Goal: Task Accomplishment & Management: Manage account settings

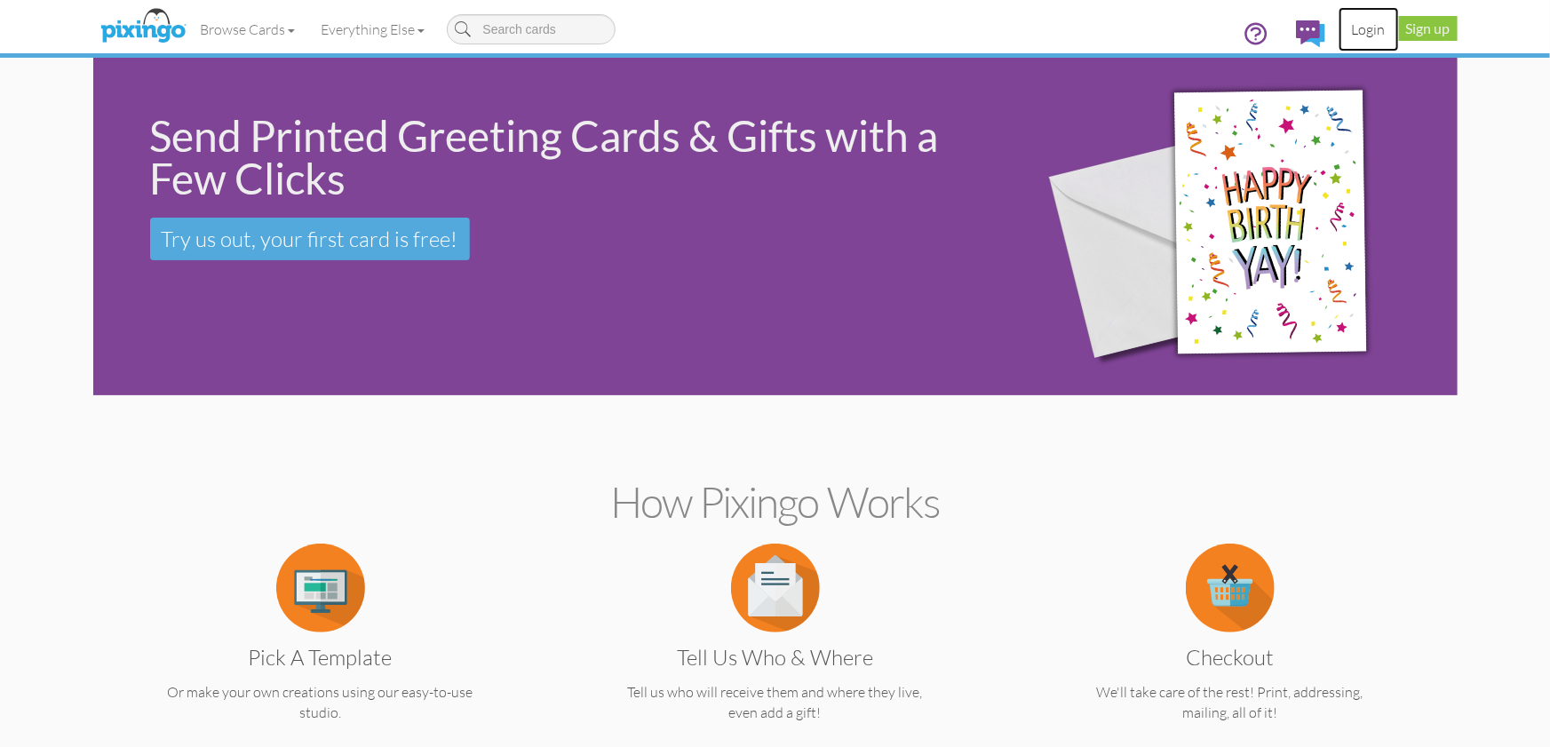
click at [1368, 28] on link "Login" at bounding box center [1368, 29] width 60 height 44
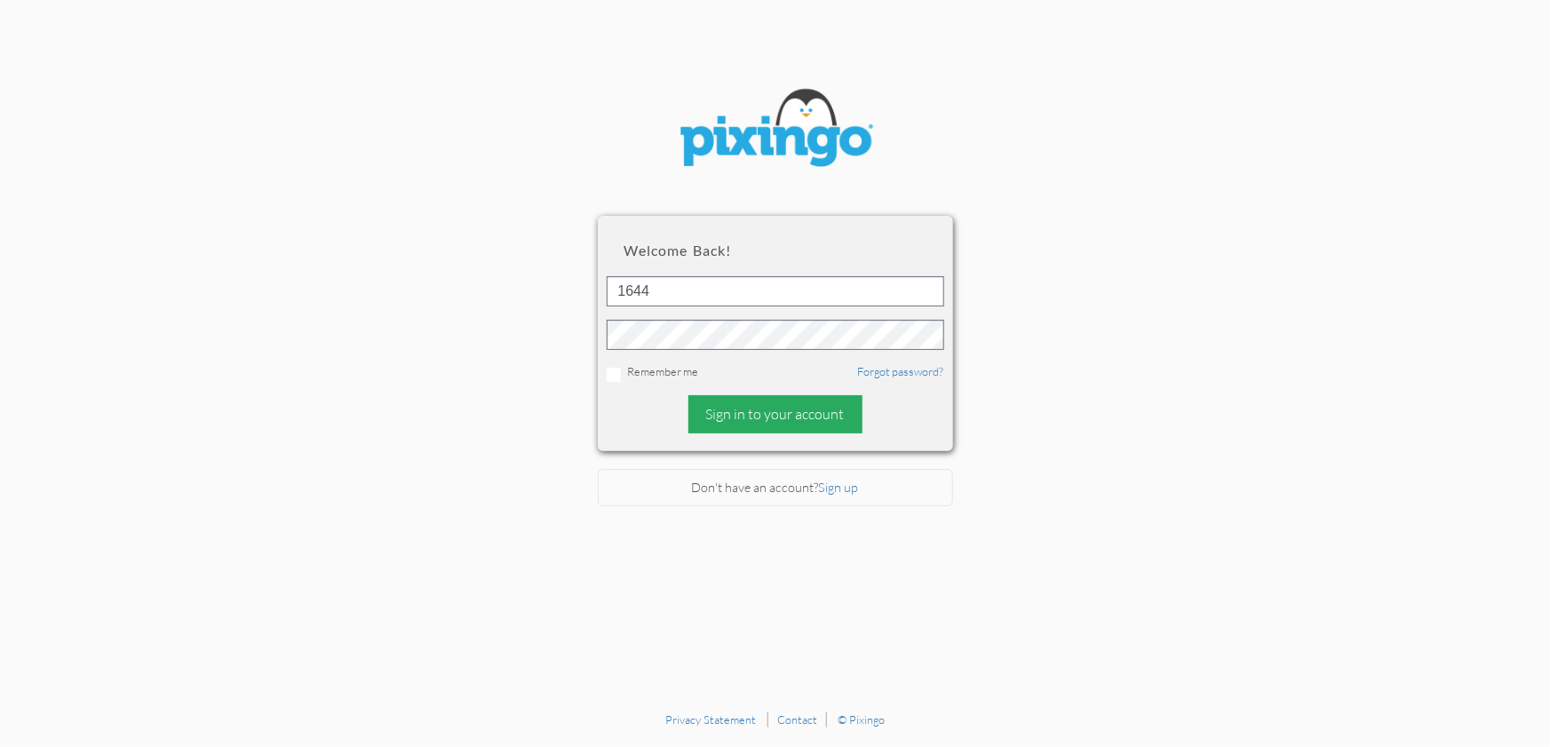
click at [747, 410] on div "Sign in to your account" at bounding box center [775, 414] width 174 height 38
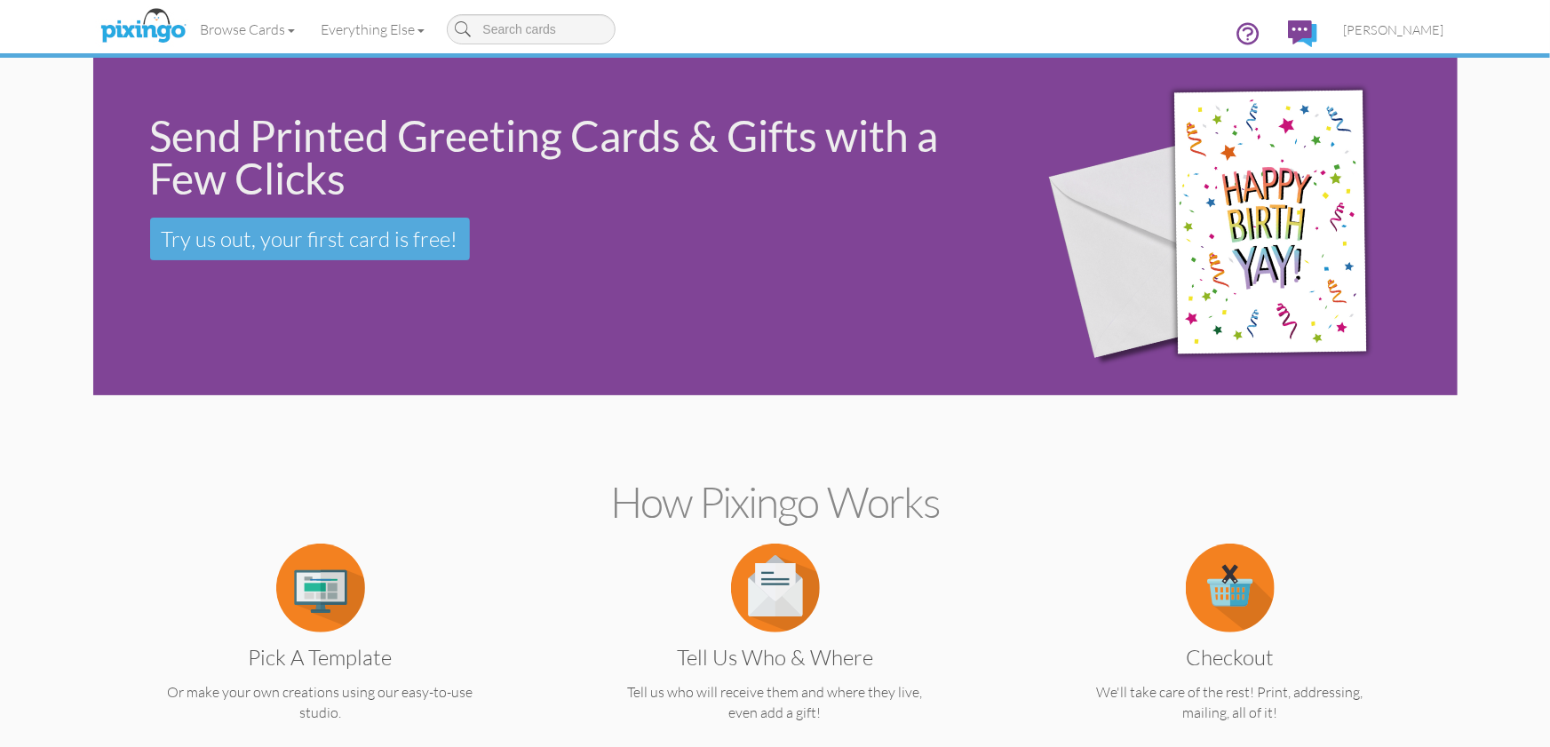
click at [1441, 401] on section "Send Printed Greeting Cards & Gifts with a Few Clicks Try us out, your first ca…" at bounding box center [775, 231] width 1337 height 346
click at [1391, 32] on span "[PERSON_NAME]" at bounding box center [1394, 29] width 100 height 15
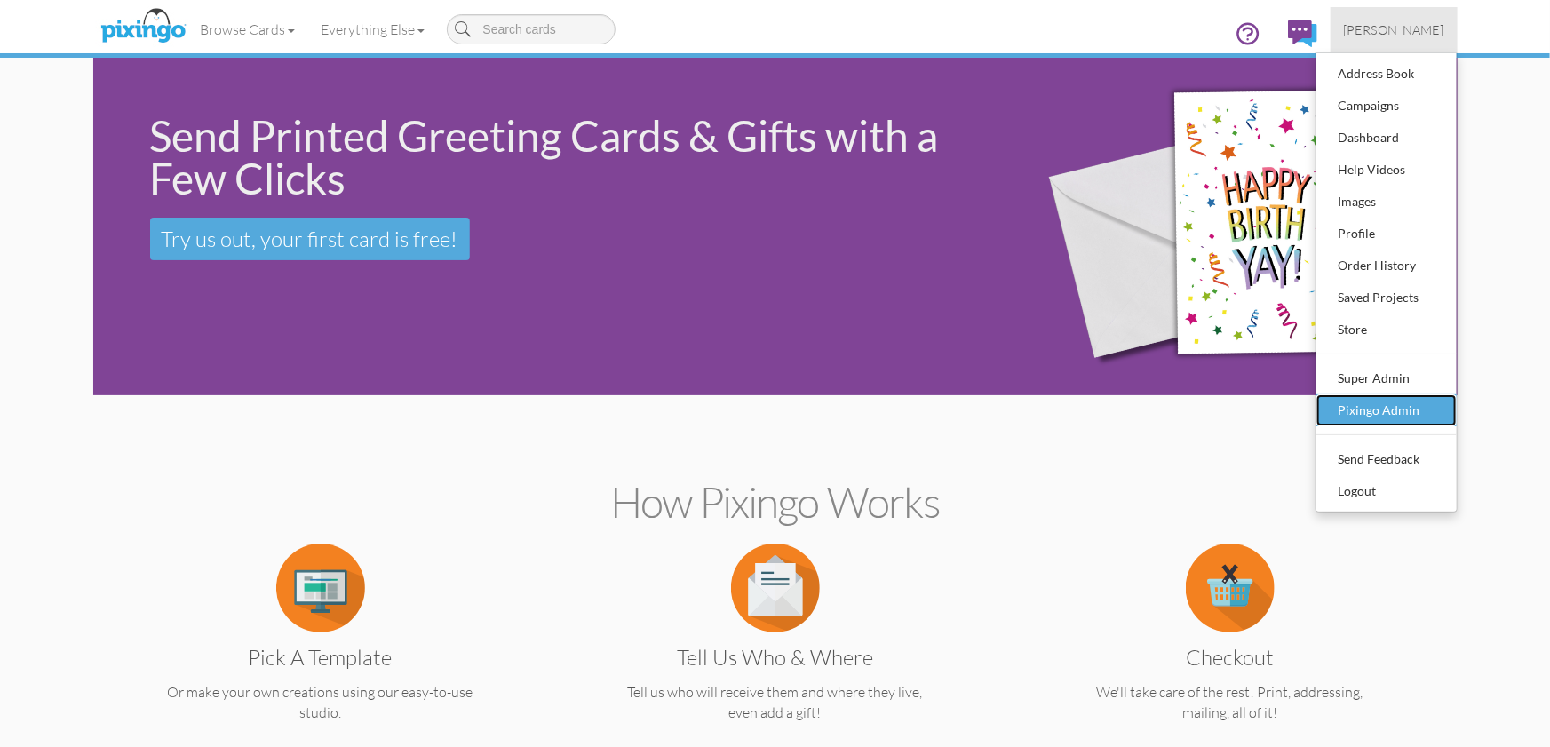
click at [1378, 409] on div "Pixingo Admin" at bounding box center [1386, 410] width 105 height 27
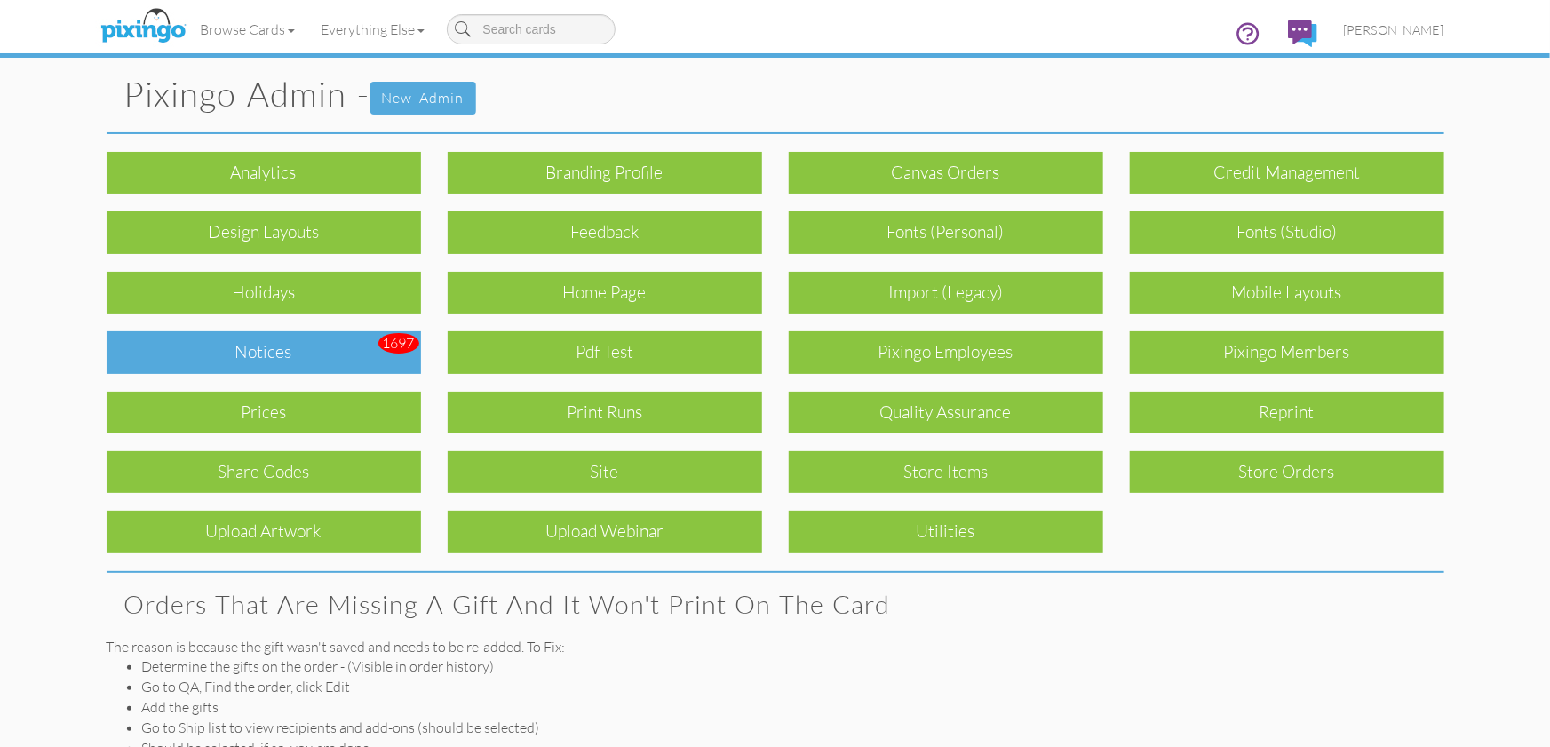
click at [276, 353] on div "Notices" at bounding box center [264, 352] width 314 height 42
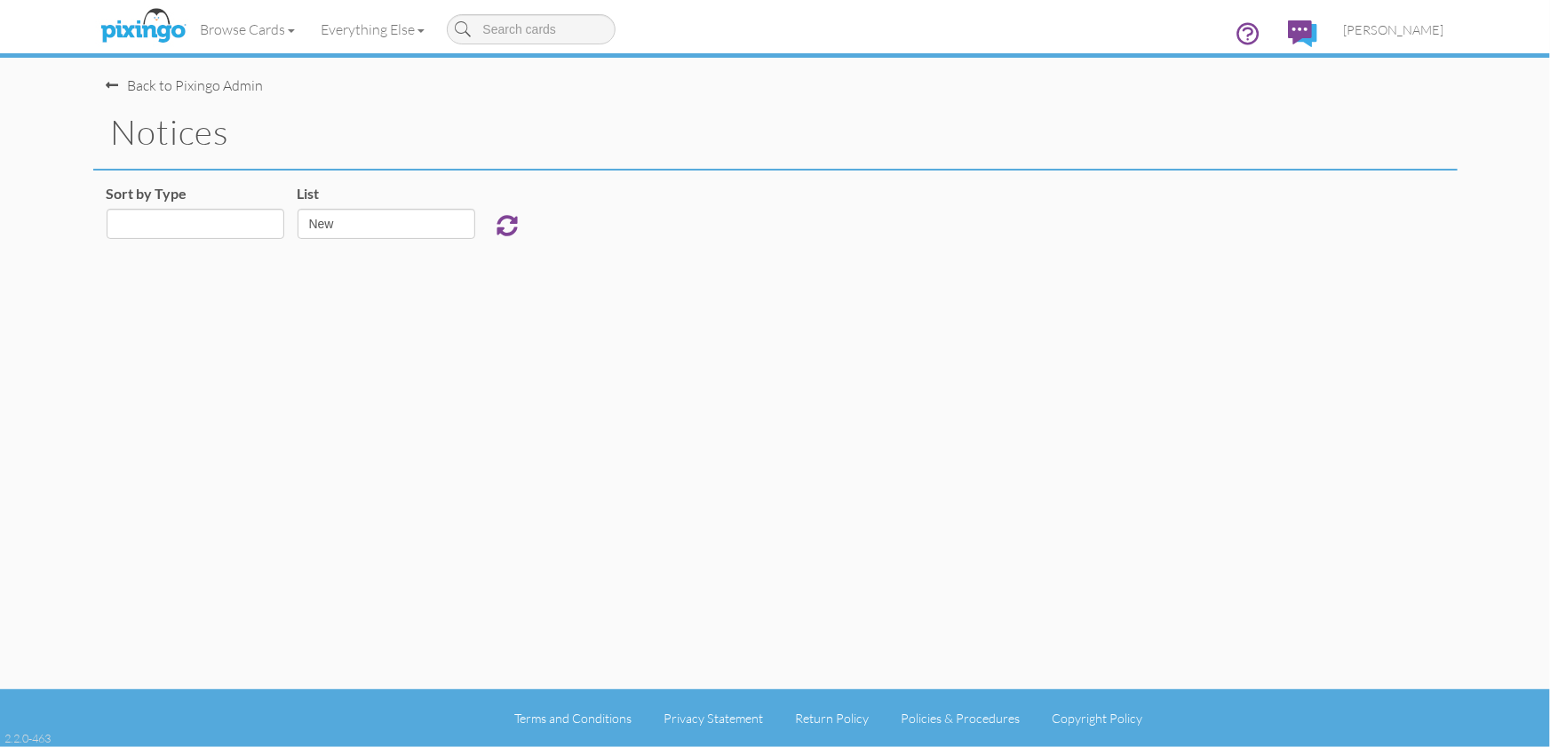
select select "object:927"
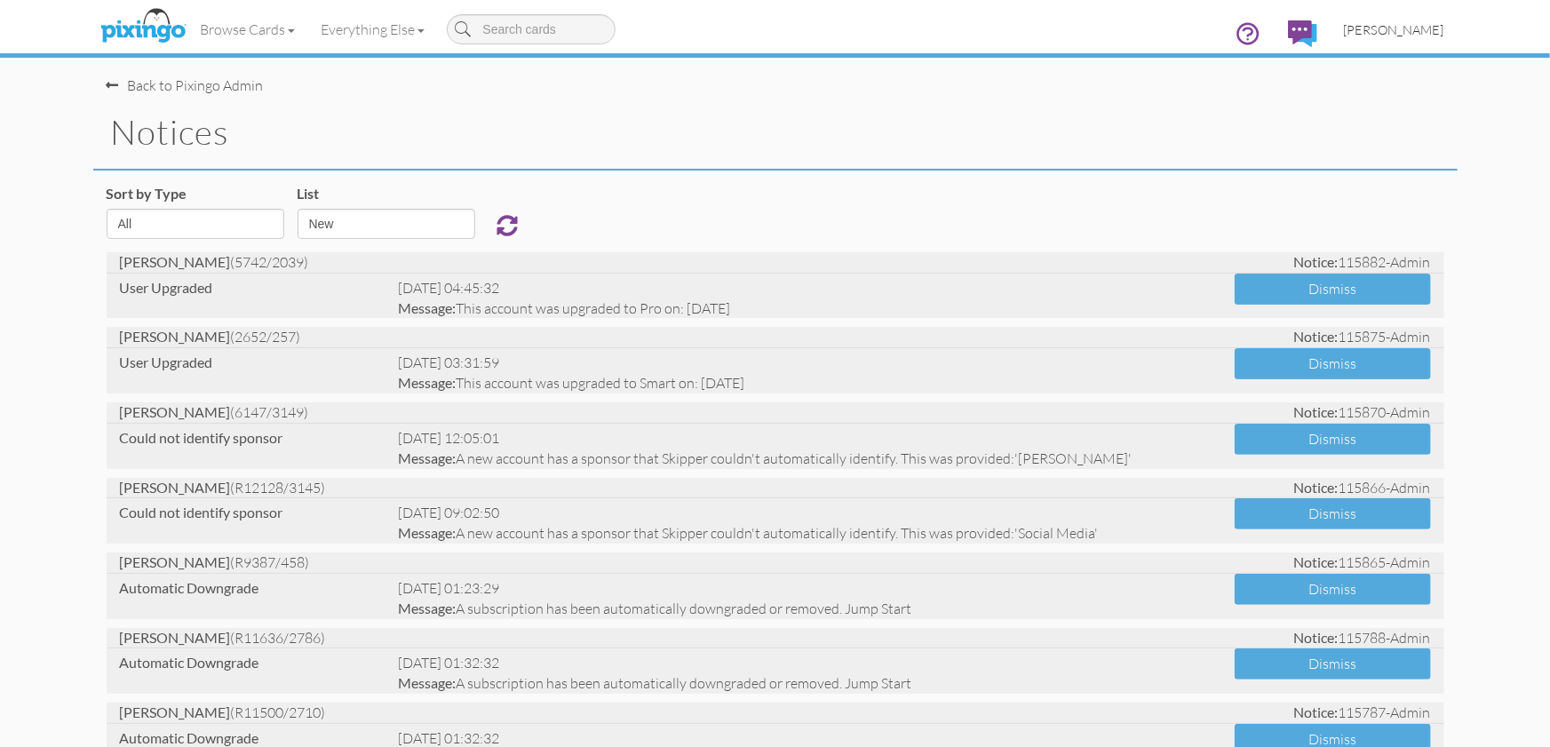
click at [1384, 28] on span "[PERSON_NAME]" at bounding box center [1394, 29] width 100 height 15
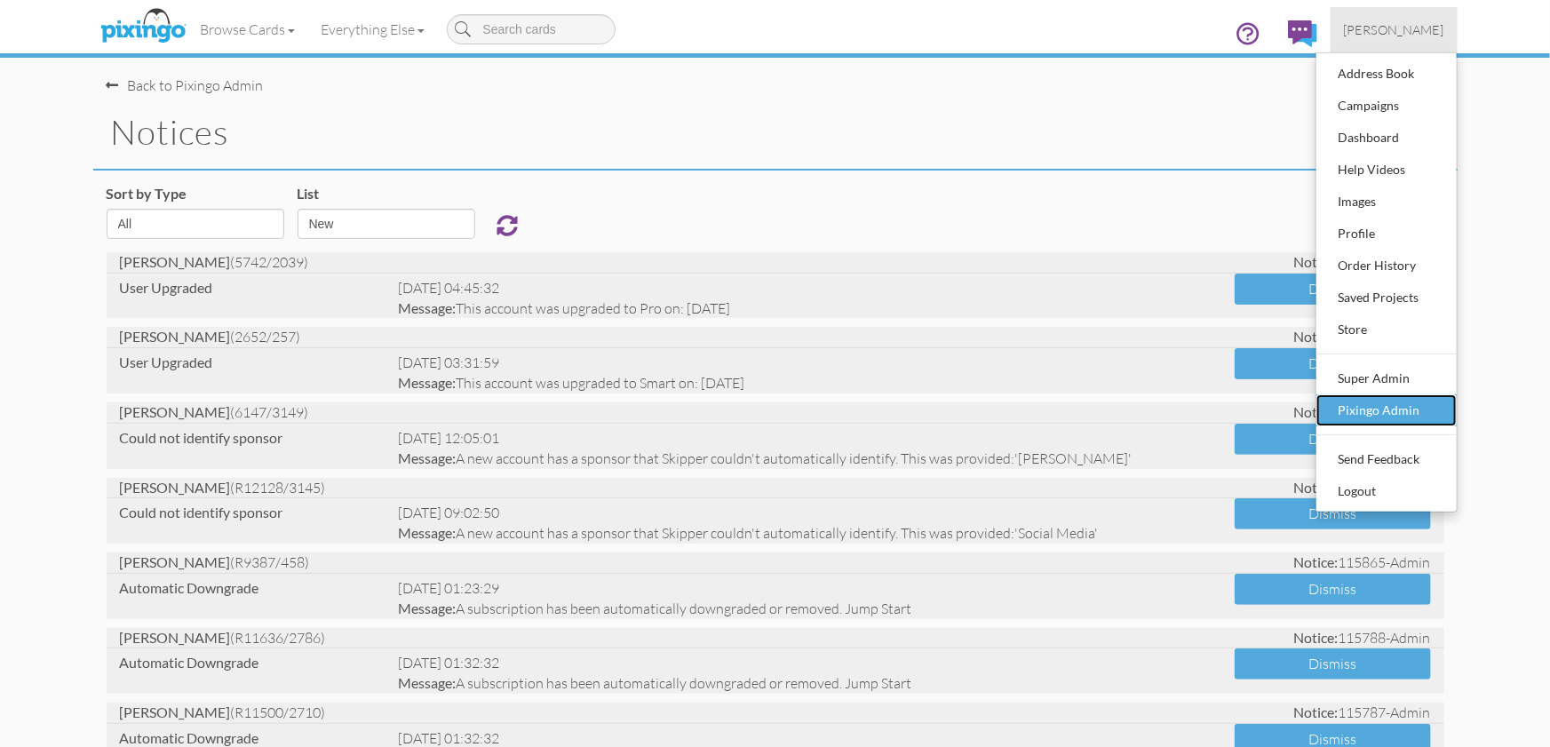
click at [1336, 404] on div "Pixingo Admin" at bounding box center [1386, 410] width 105 height 27
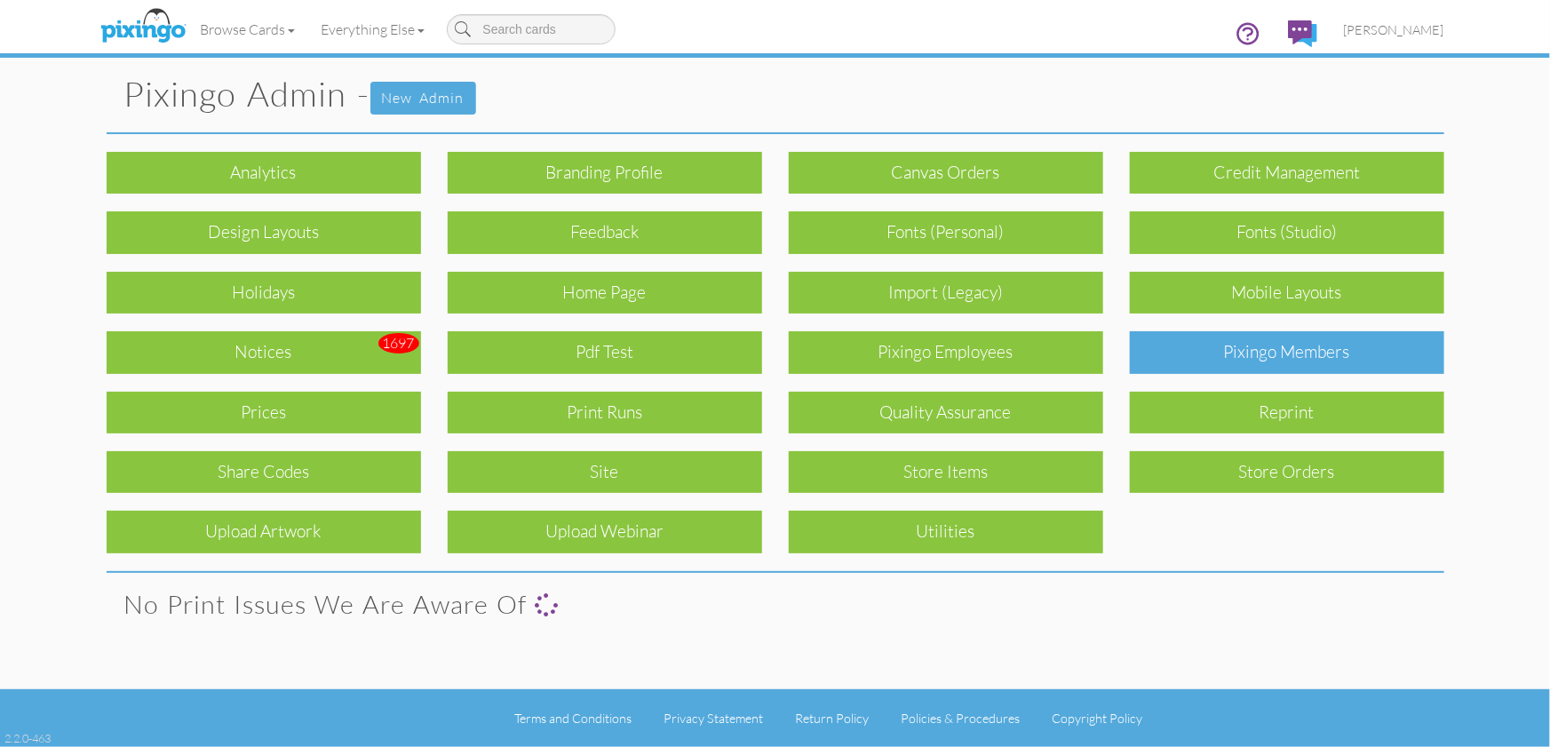
click at [1247, 362] on div "Pixingo Members" at bounding box center [1287, 352] width 314 height 42
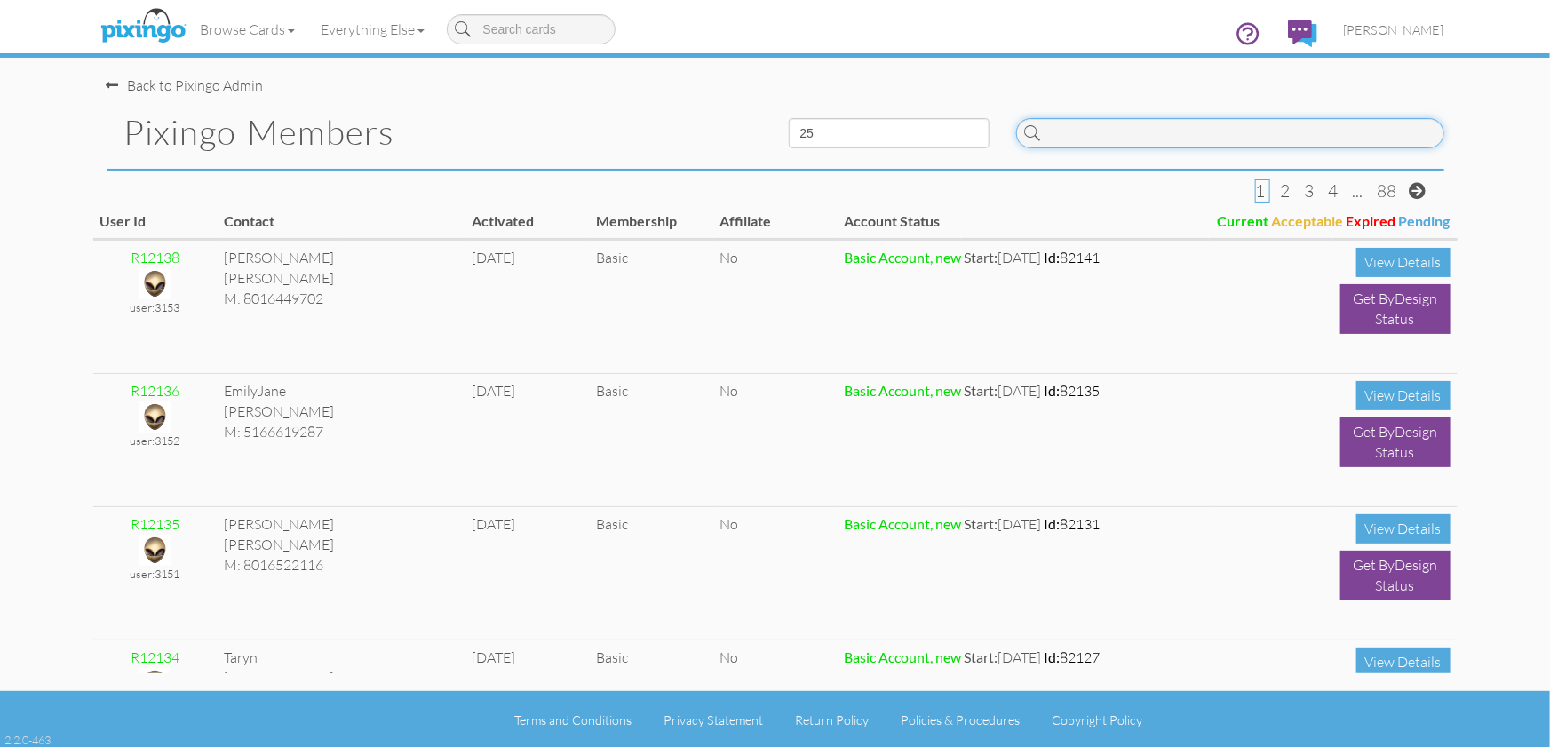
click at [1096, 131] on input at bounding box center [1230, 133] width 428 height 30
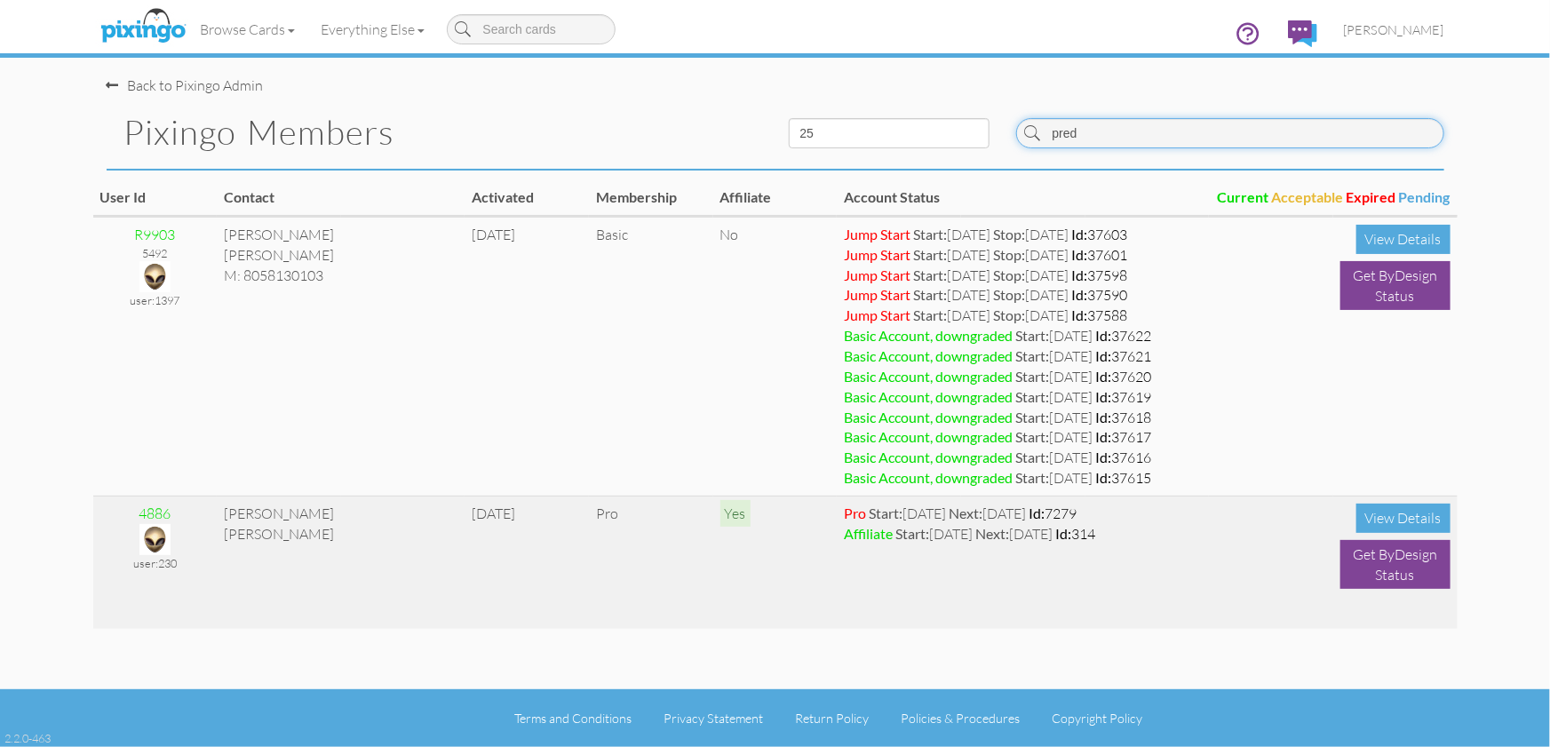
type input "pred"
click at [157, 540] on img at bounding box center [154, 539] width 31 height 31
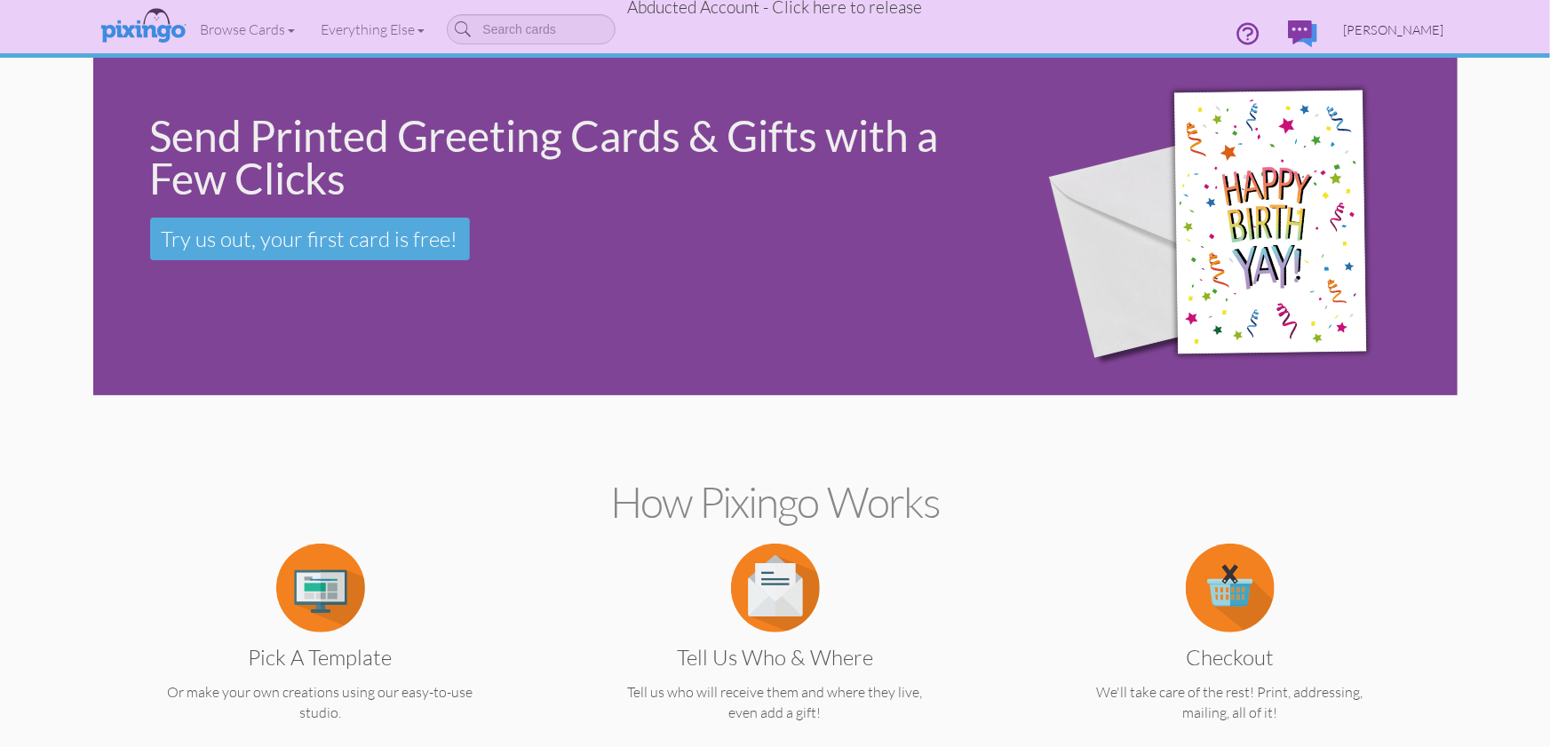
click at [1376, 32] on span "[PERSON_NAME]" at bounding box center [1394, 29] width 100 height 15
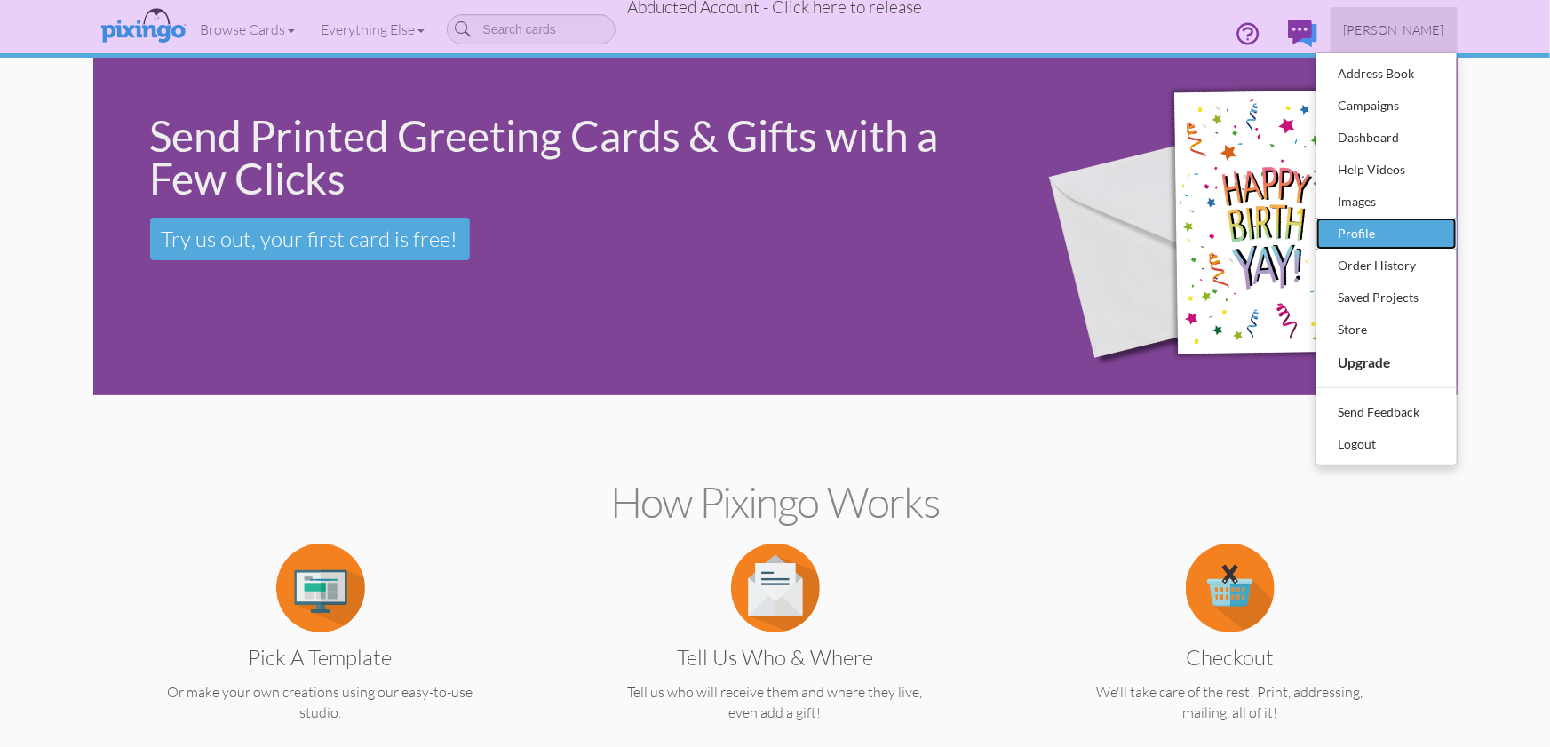
click at [1376, 233] on div "Profile" at bounding box center [1386, 233] width 105 height 27
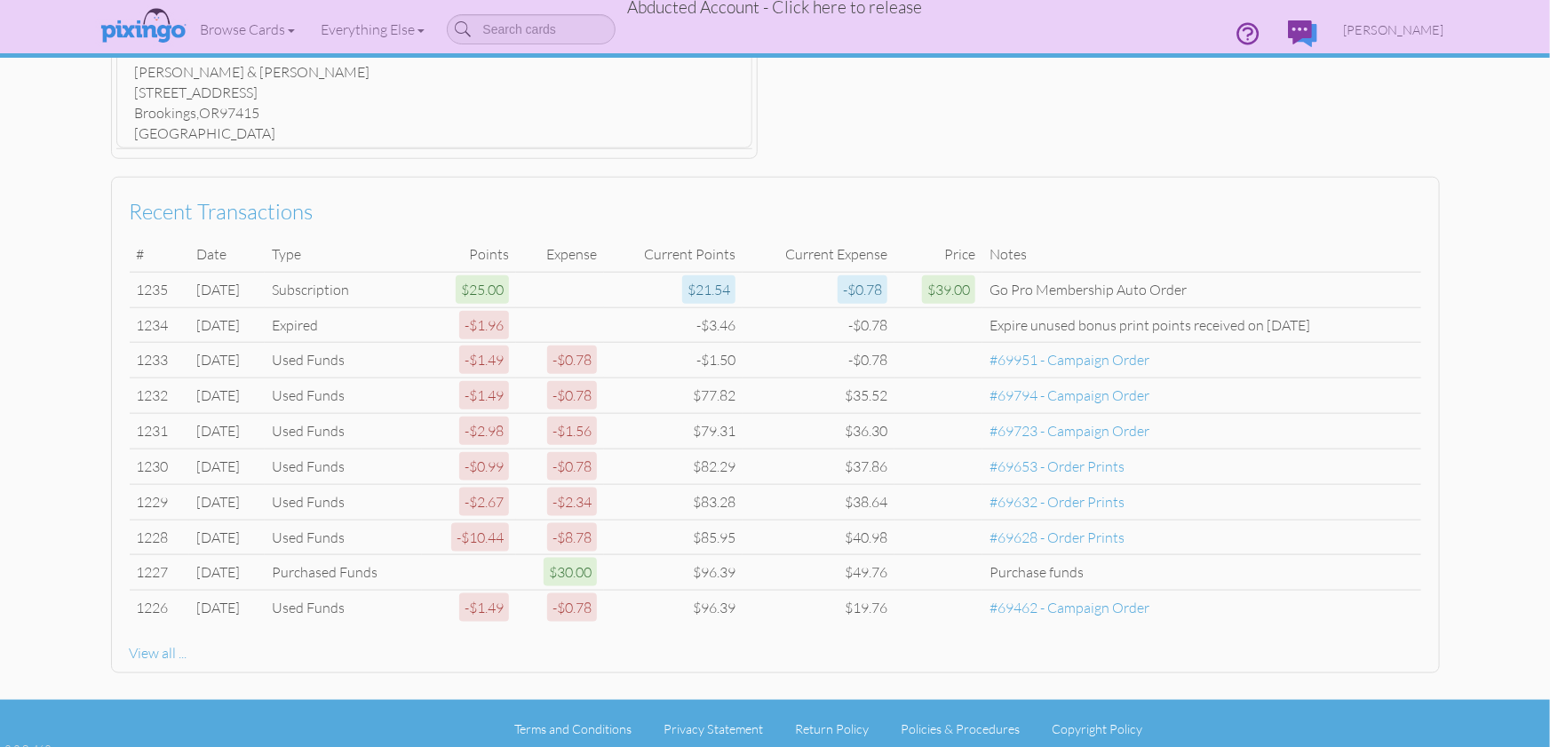
scroll to position [813, 0]
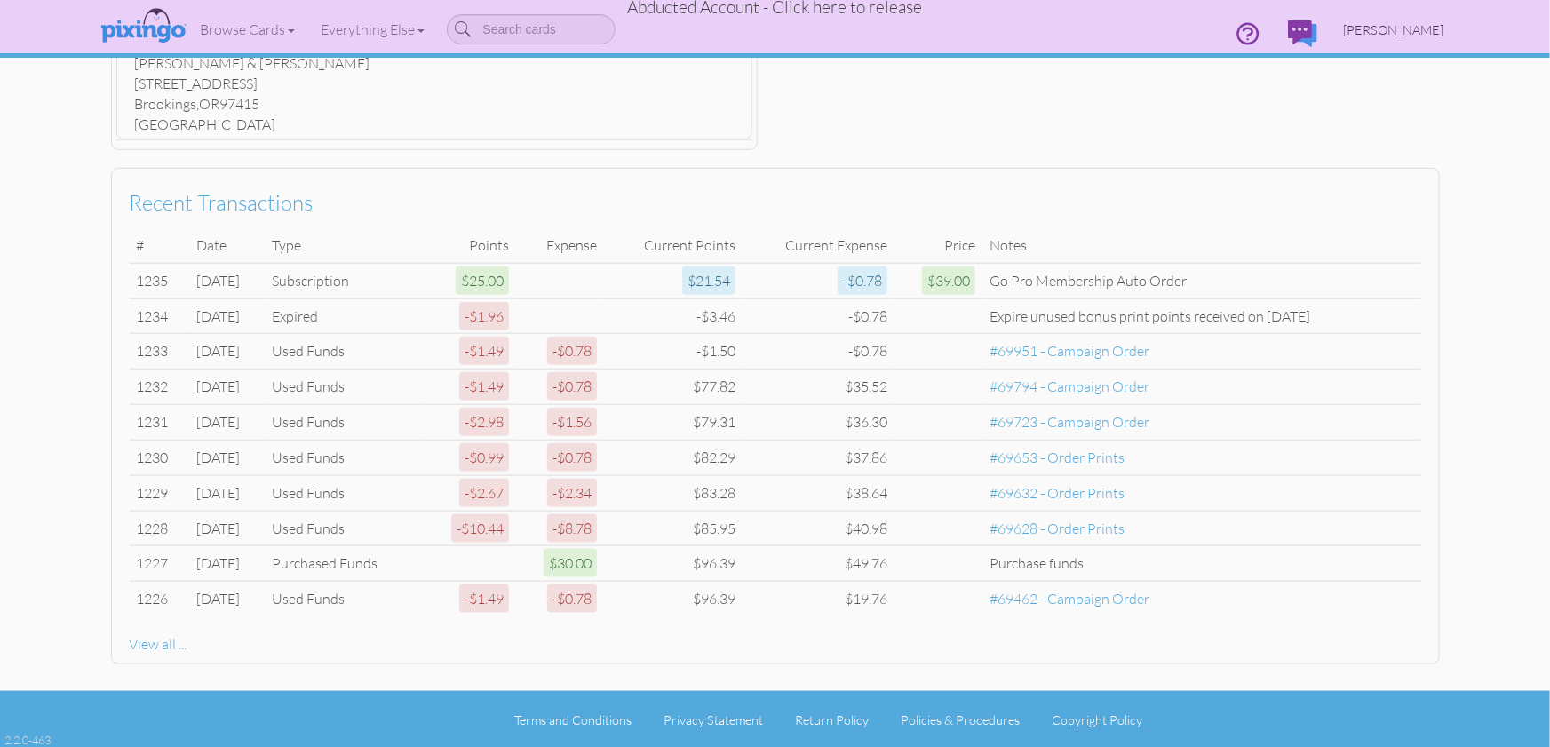
click at [1397, 36] on span "[PERSON_NAME]" at bounding box center [1394, 29] width 100 height 15
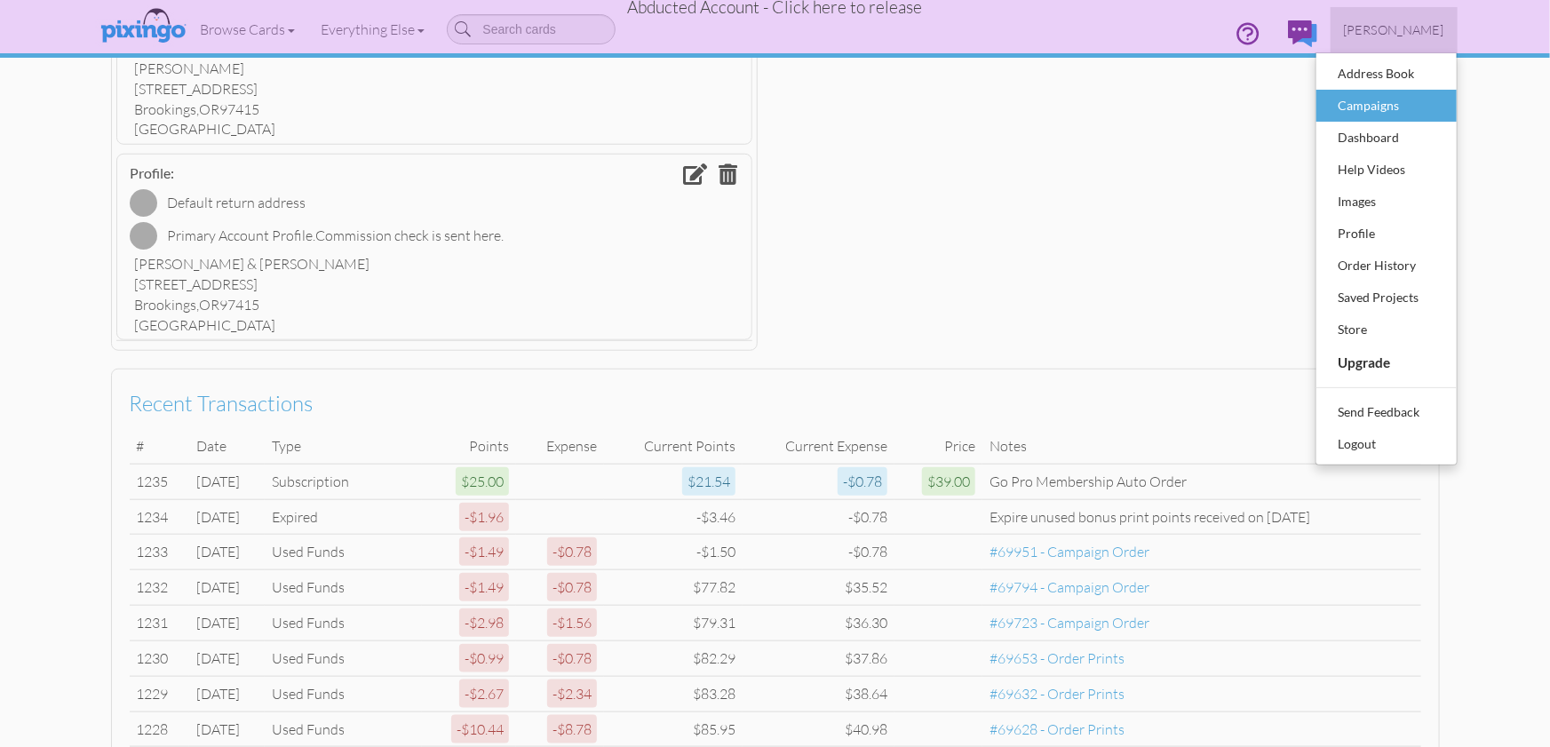
scroll to position [0, 0]
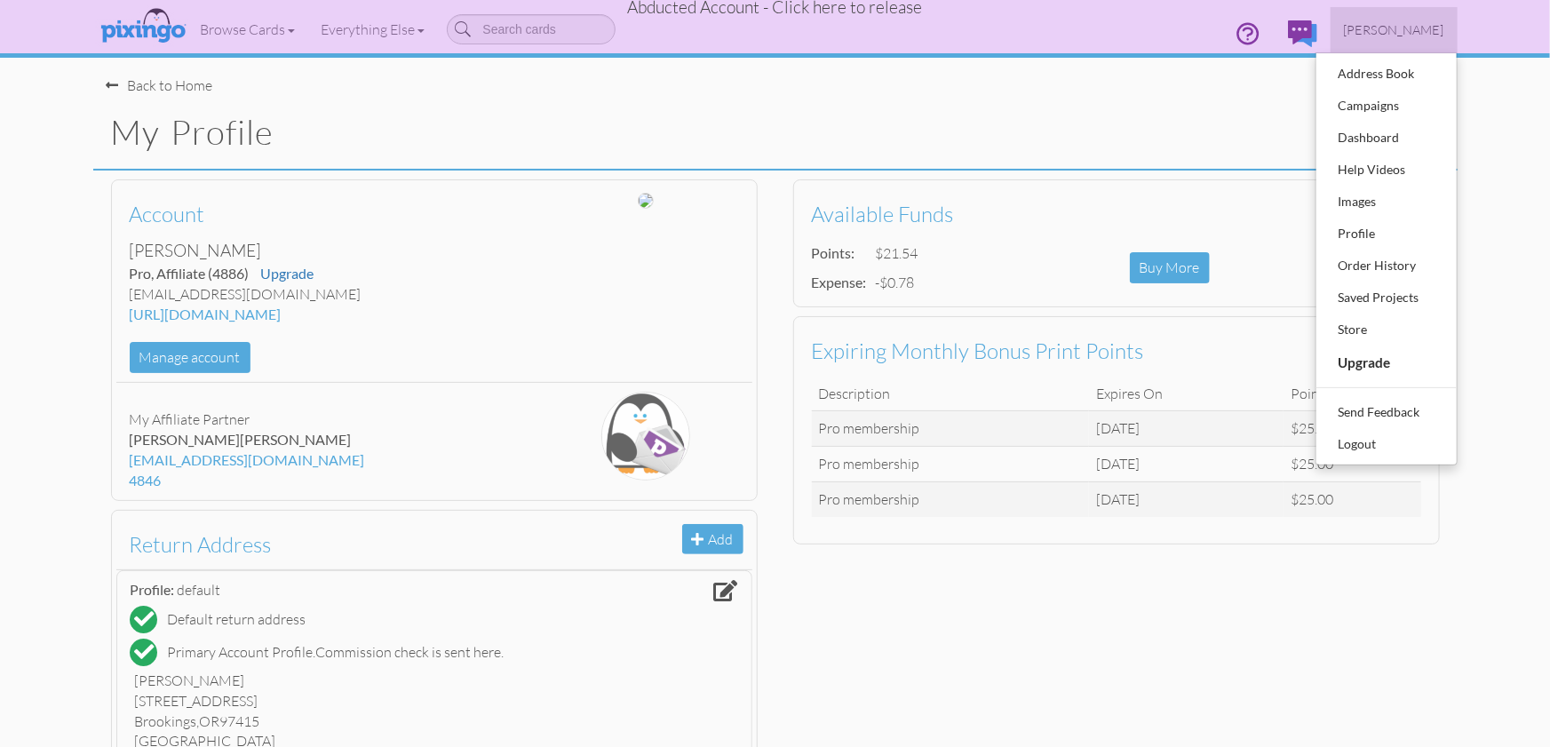
click at [1405, 643] on div "Account [PERSON_NAME] Pro , Affiliate (4886) Upgrade [EMAIL_ADDRESS][DOMAIN_NAM…" at bounding box center [775, 571] width 1364 height 801
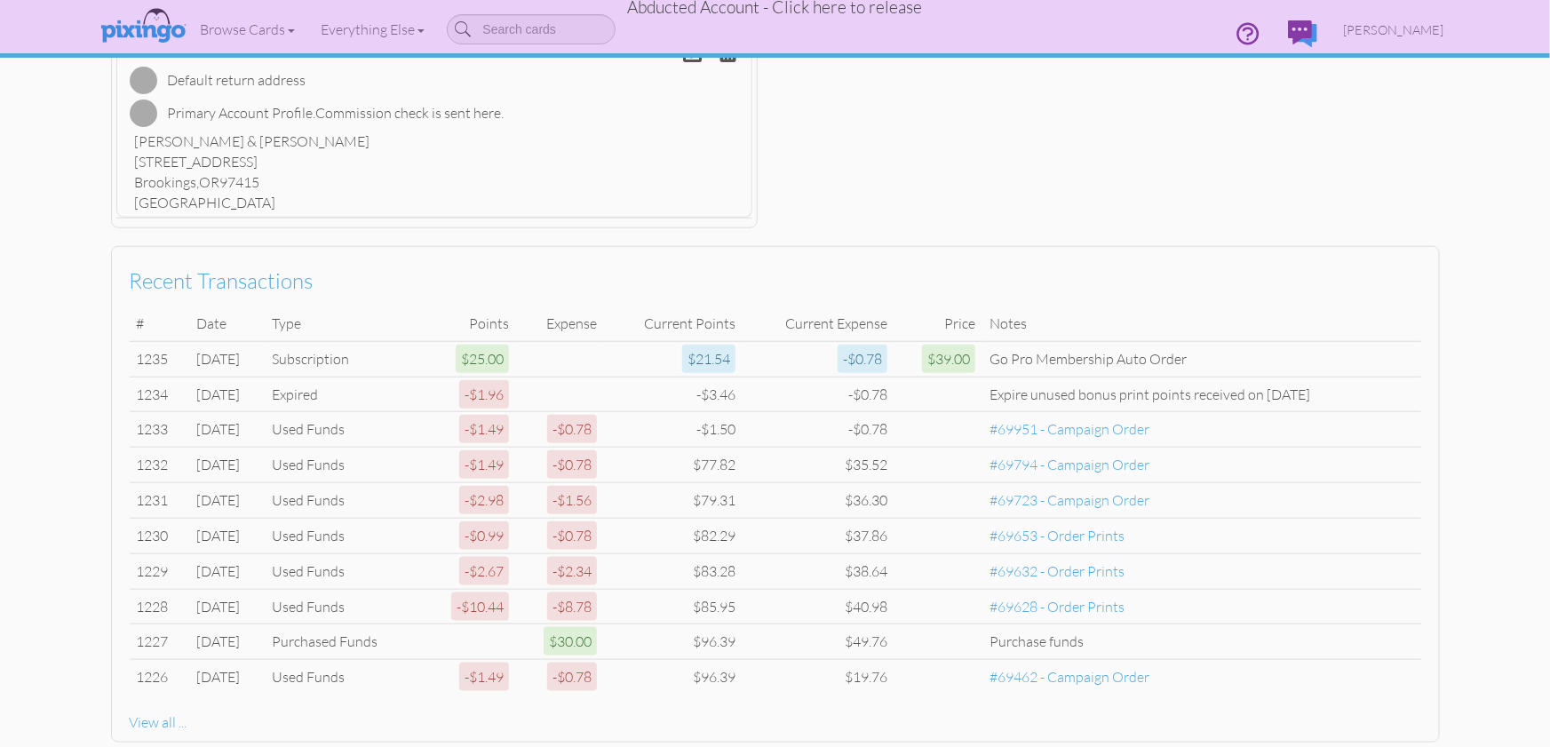
scroll to position [731, 0]
click at [844, 16] on span "Abducted Account - Click here to release" at bounding box center [775, 6] width 295 height 21
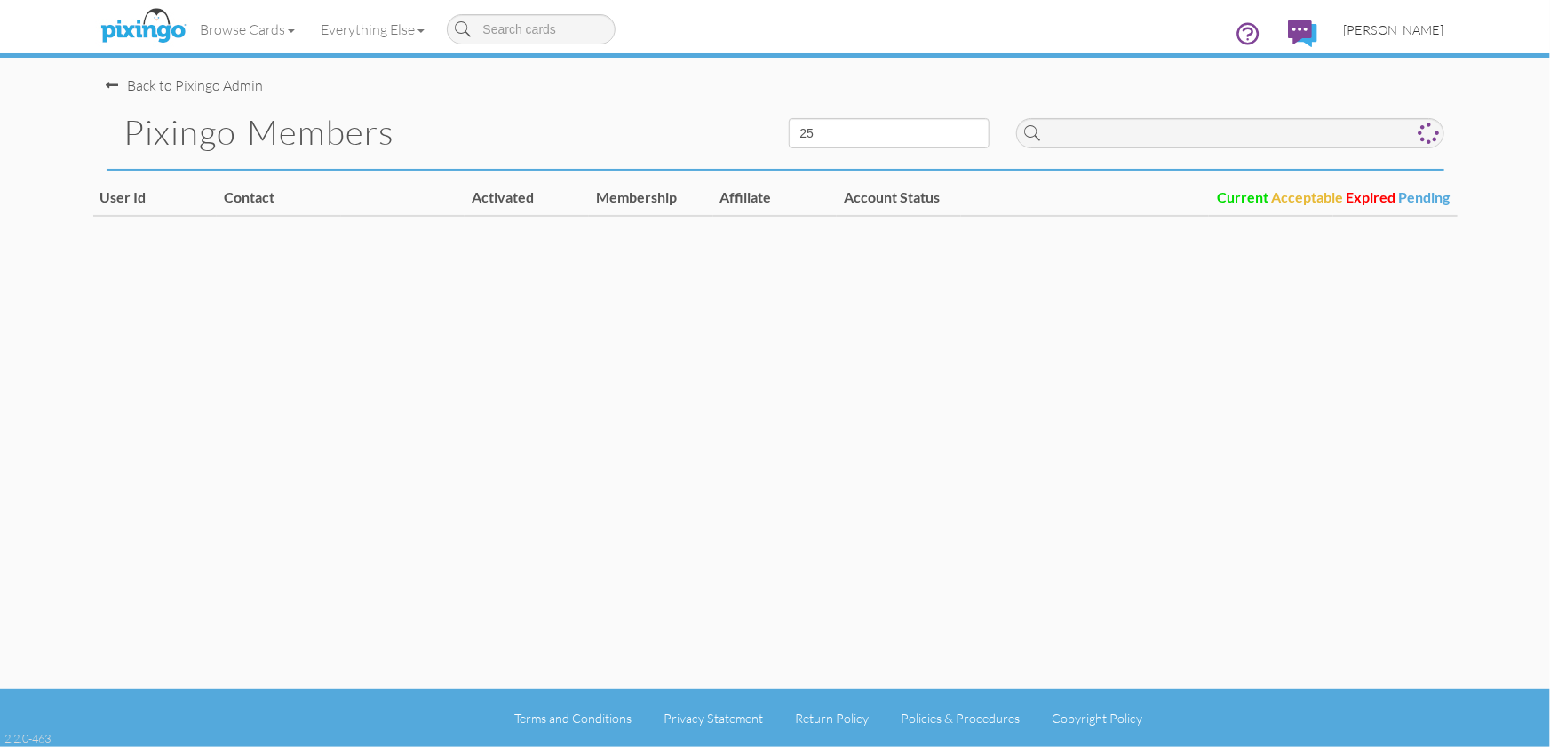
click at [1399, 37] on link "[PERSON_NAME]" at bounding box center [1393, 29] width 127 height 45
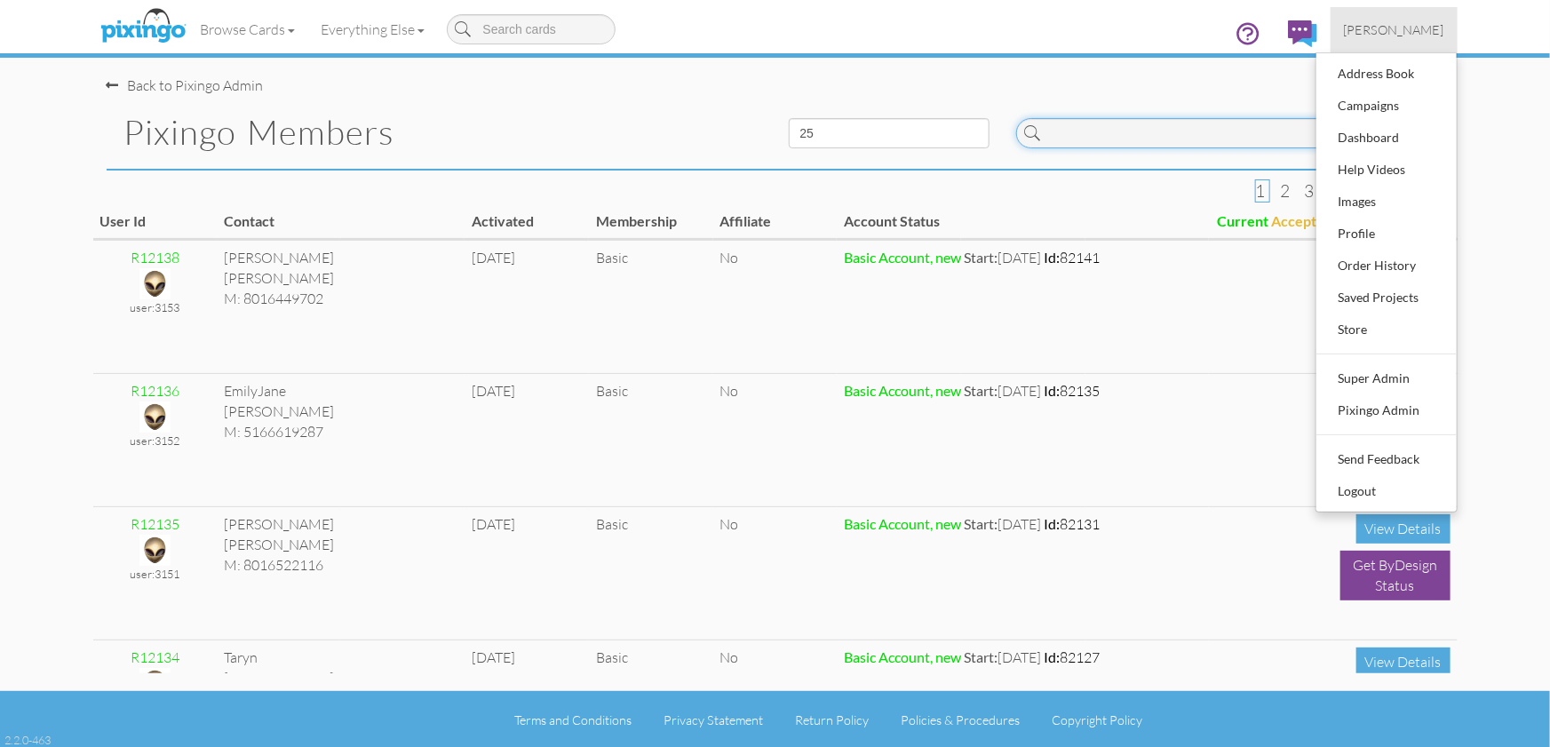
click at [1105, 139] on input at bounding box center [1230, 133] width 428 height 30
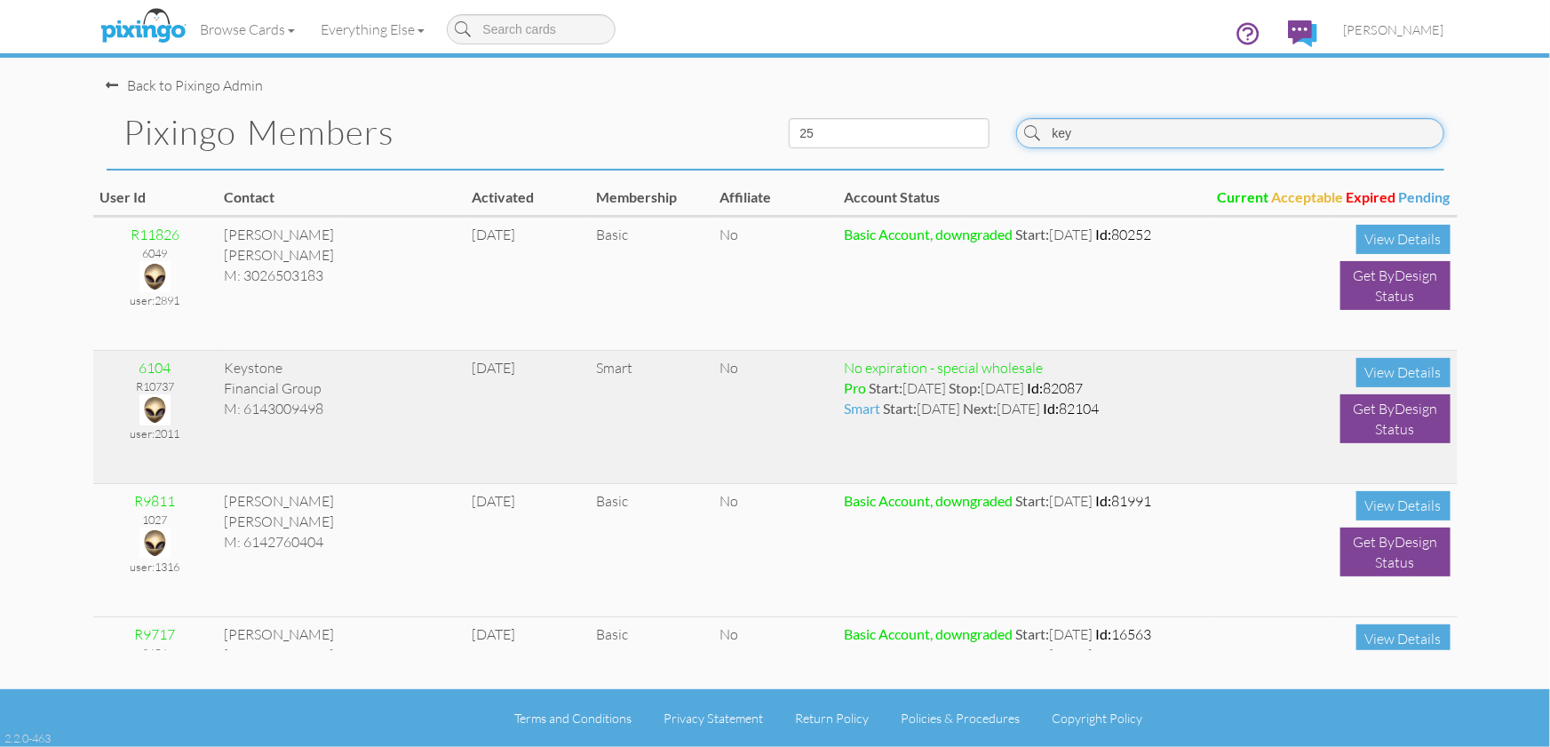
type input "key"
click at [157, 398] on img at bounding box center [154, 409] width 31 height 31
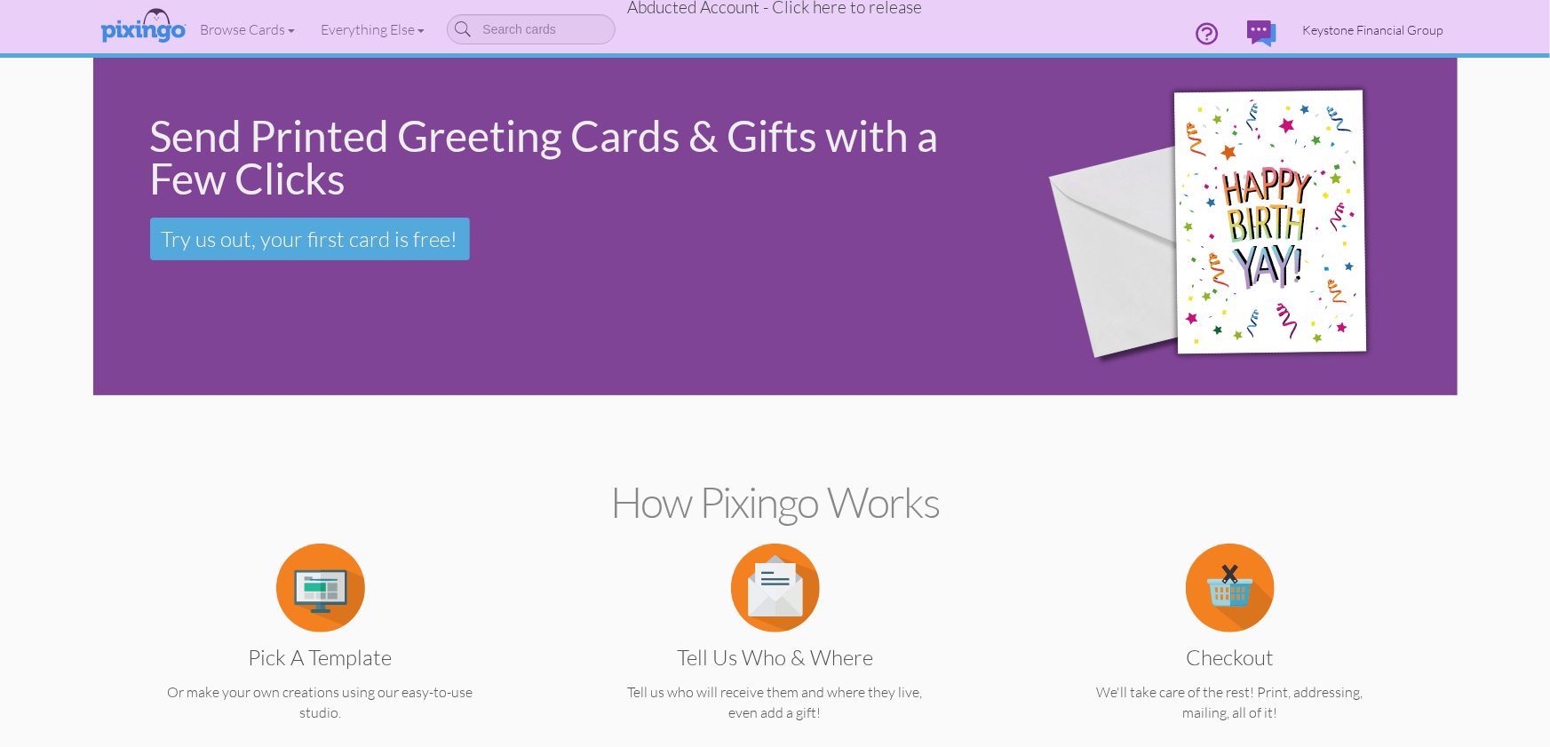
click at [1392, 34] on span "Keystone Financial Group" at bounding box center [1373, 29] width 141 height 15
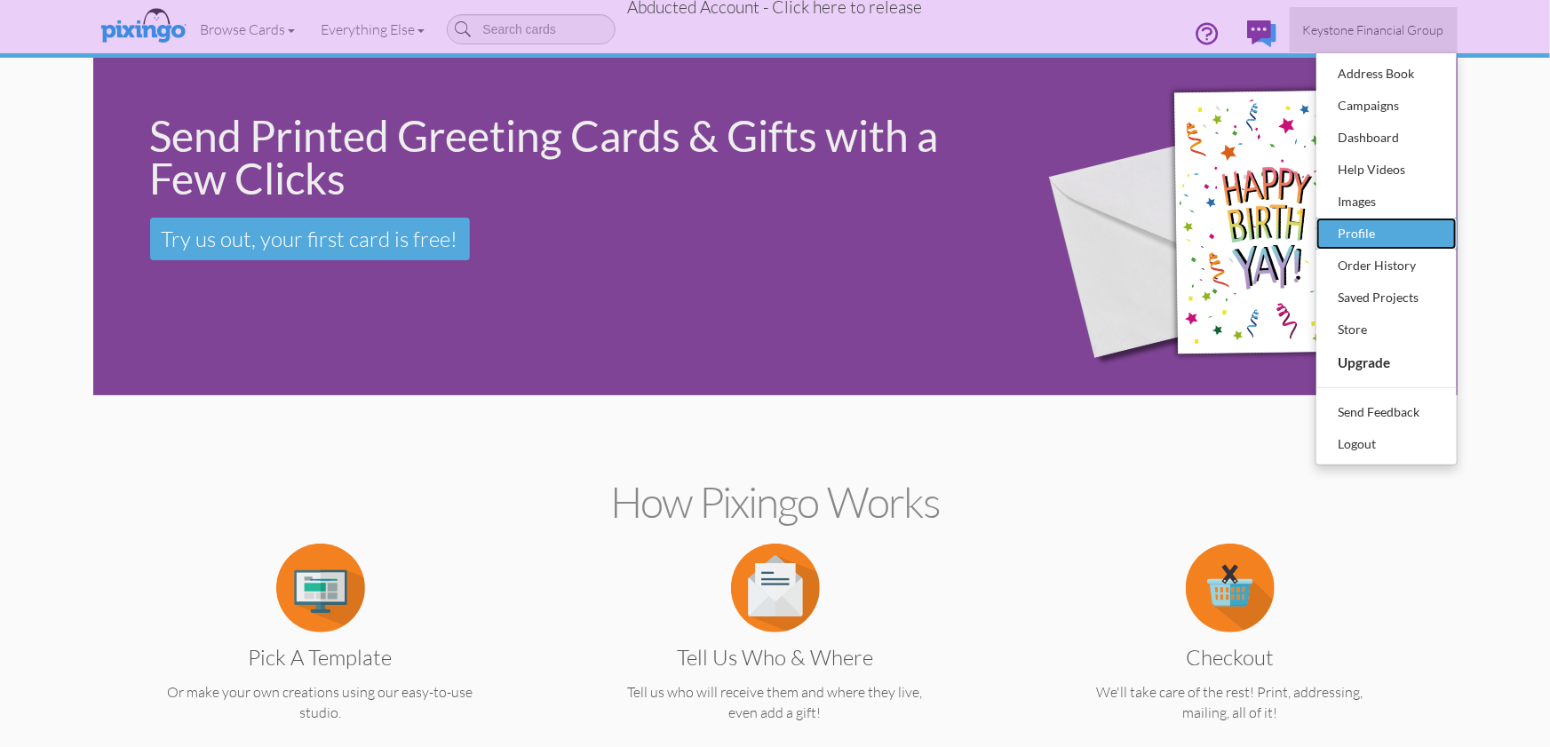
click at [1364, 225] on div "Profile" at bounding box center [1386, 233] width 105 height 27
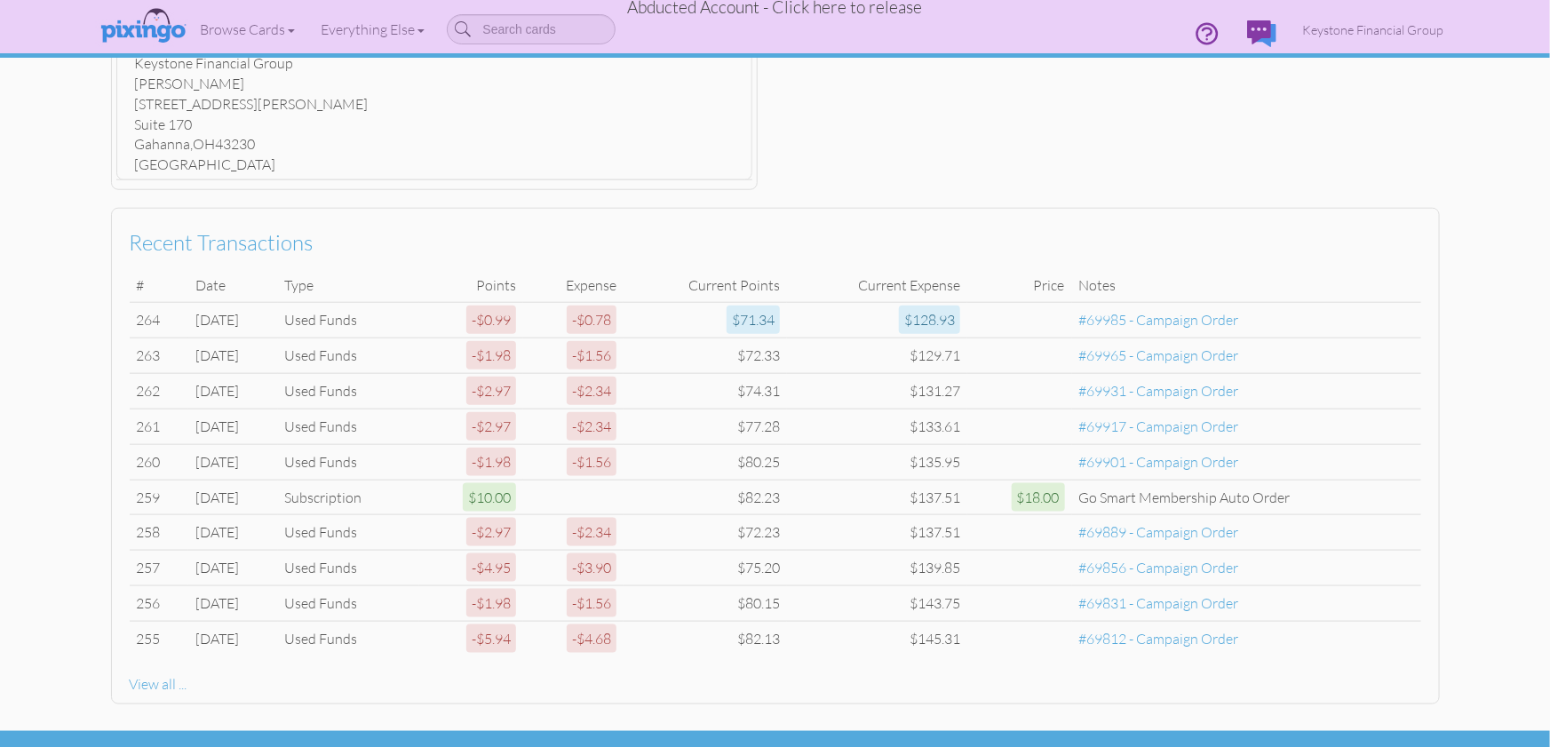
scroll to position [853, 0]
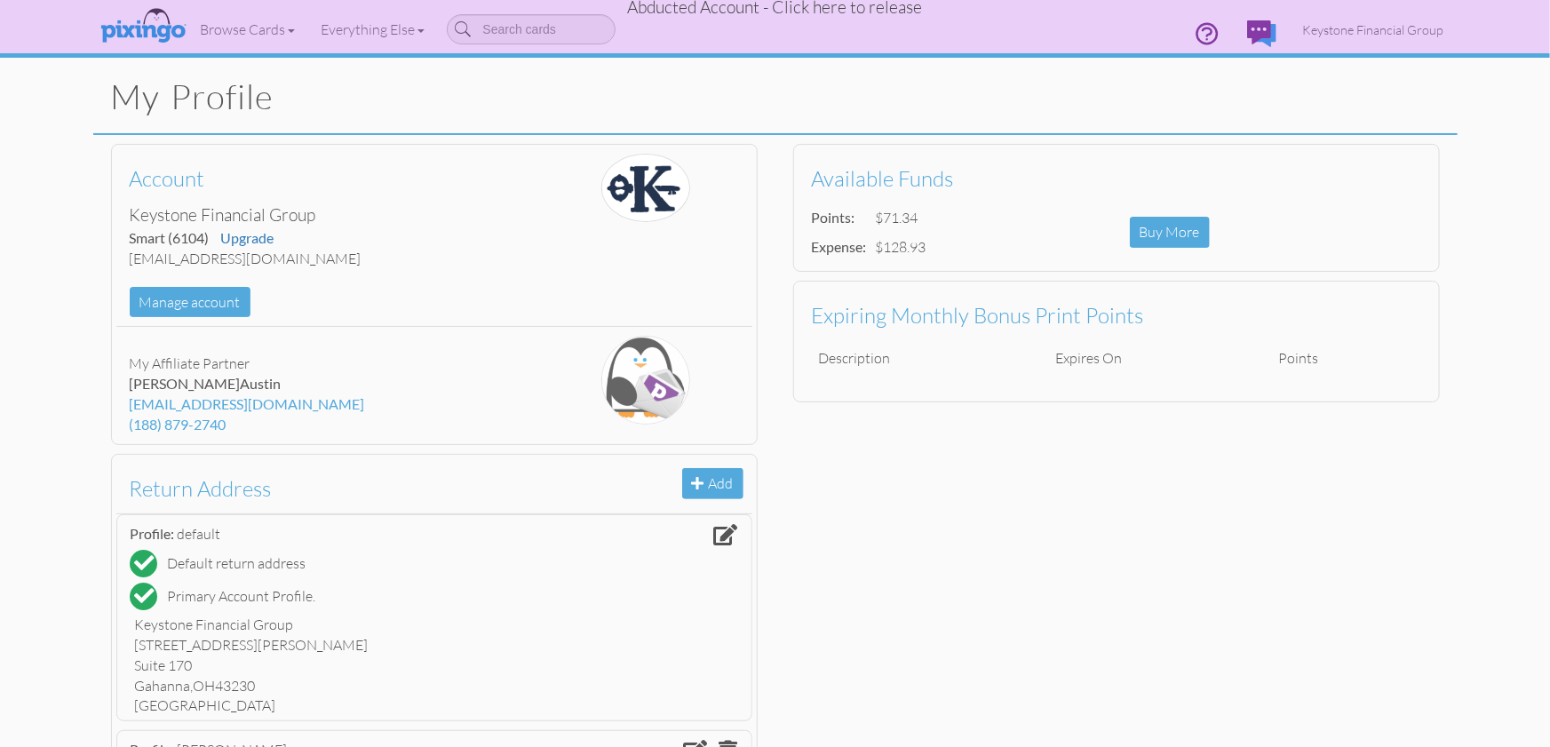
scroll to position [0, 0]
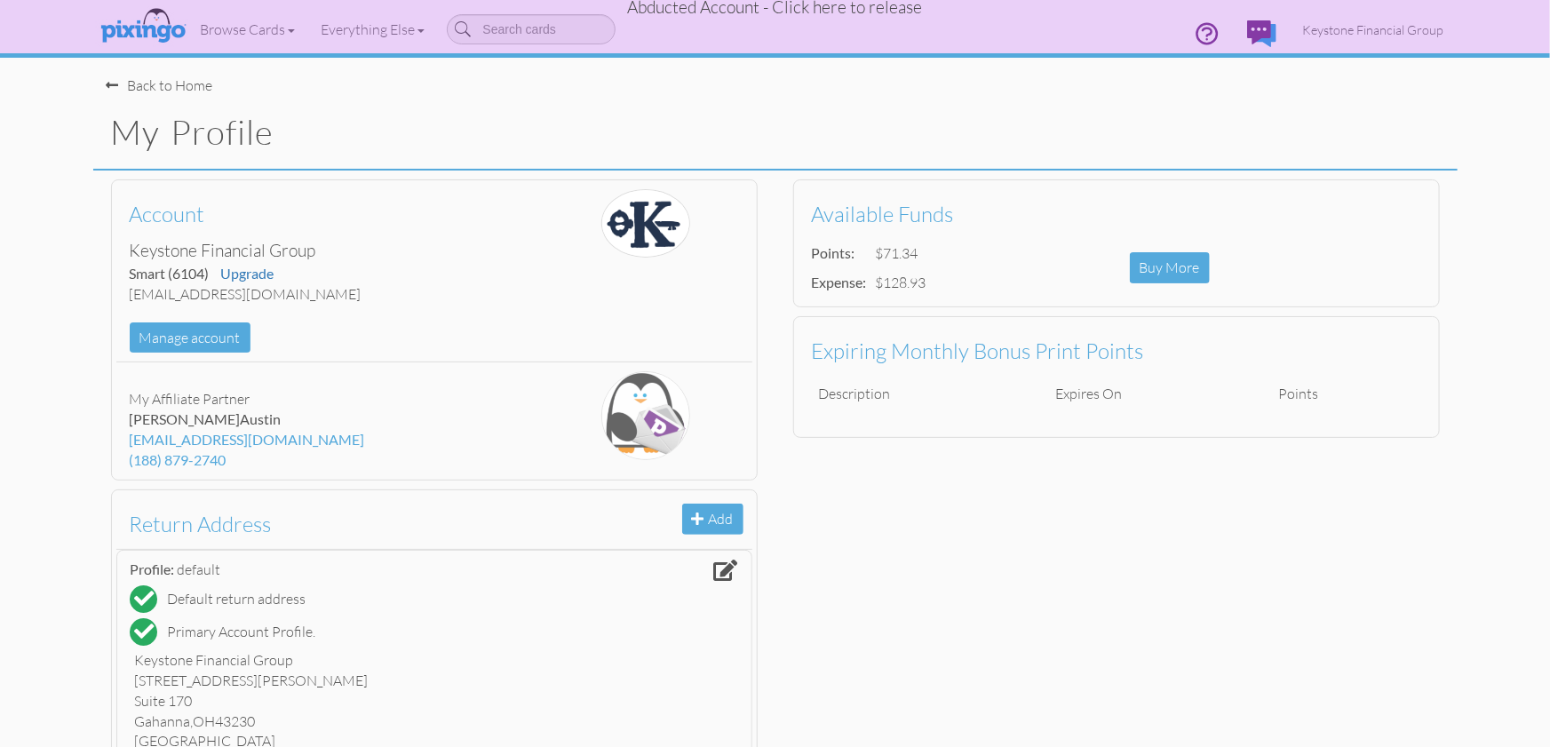
click at [861, 9] on span "Abducted Account - Click here to release" at bounding box center [775, 6] width 295 height 21
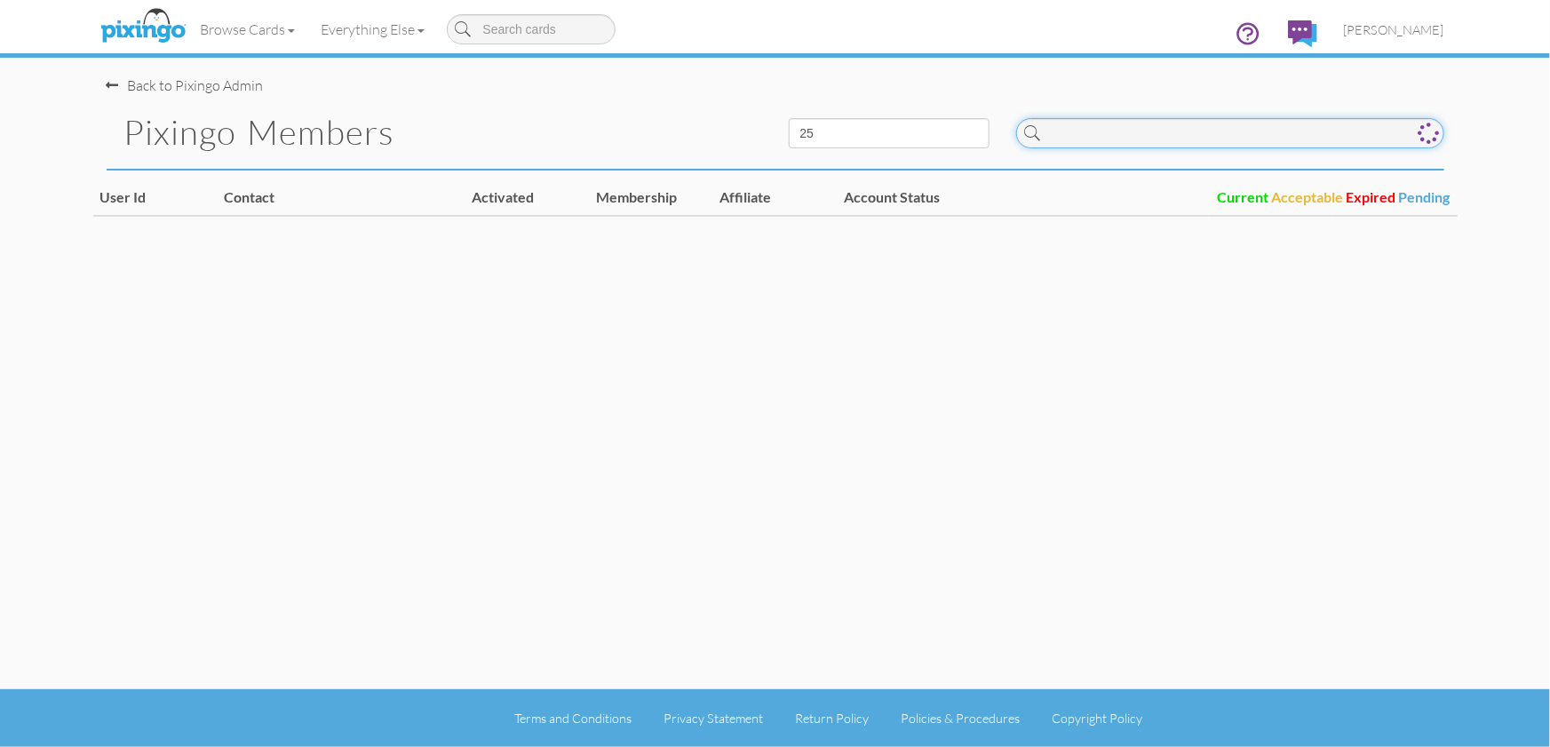
click at [1167, 135] on input at bounding box center [1230, 133] width 428 height 30
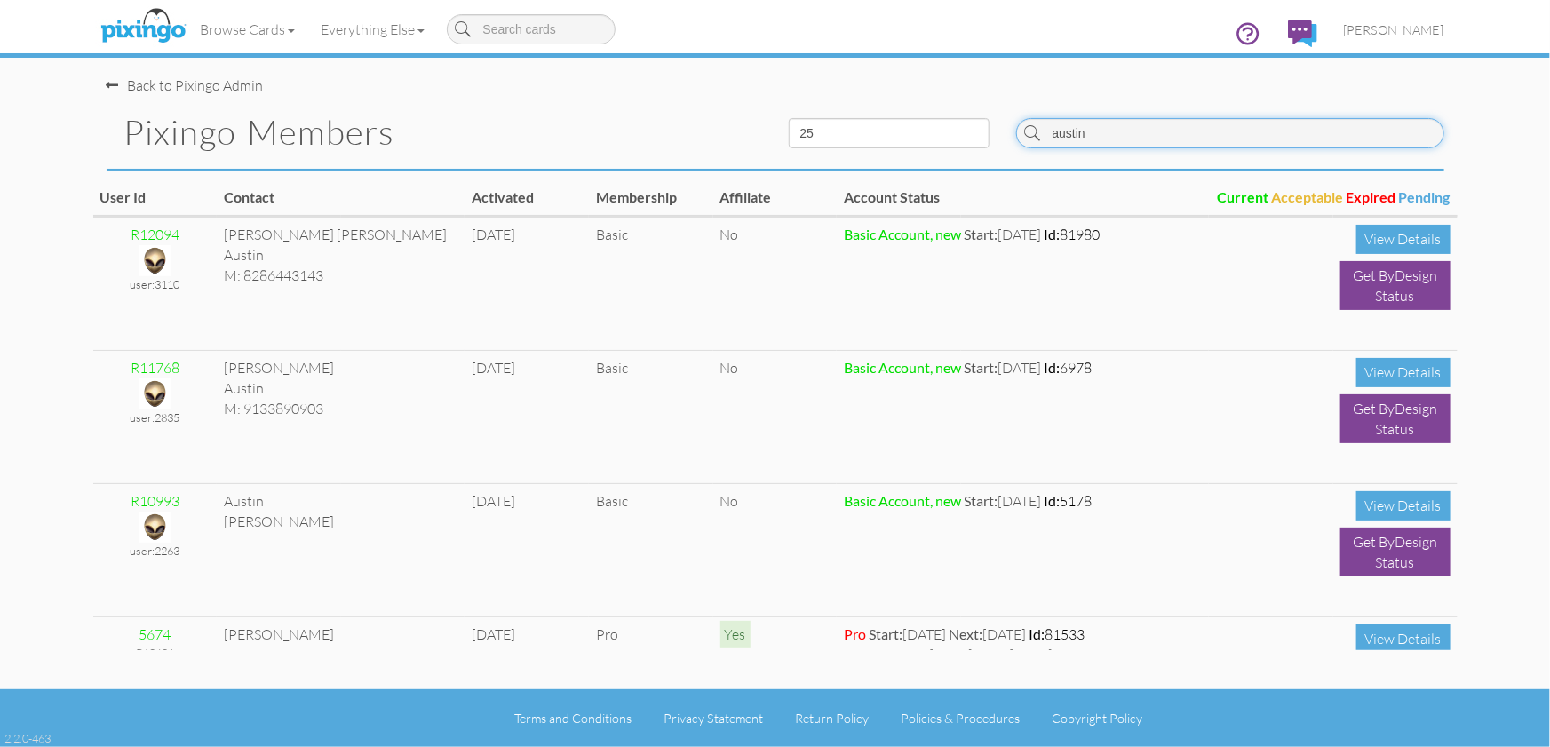
drag, startPoint x: 1157, startPoint y: 135, endPoint x: 980, endPoint y: 133, distance: 176.7
click at [980, 133] on div "Pixingo Members 10 25 50 100 [GEOGRAPHIC_DATA]" at bounding box center [775, 132] width 1364 height 73
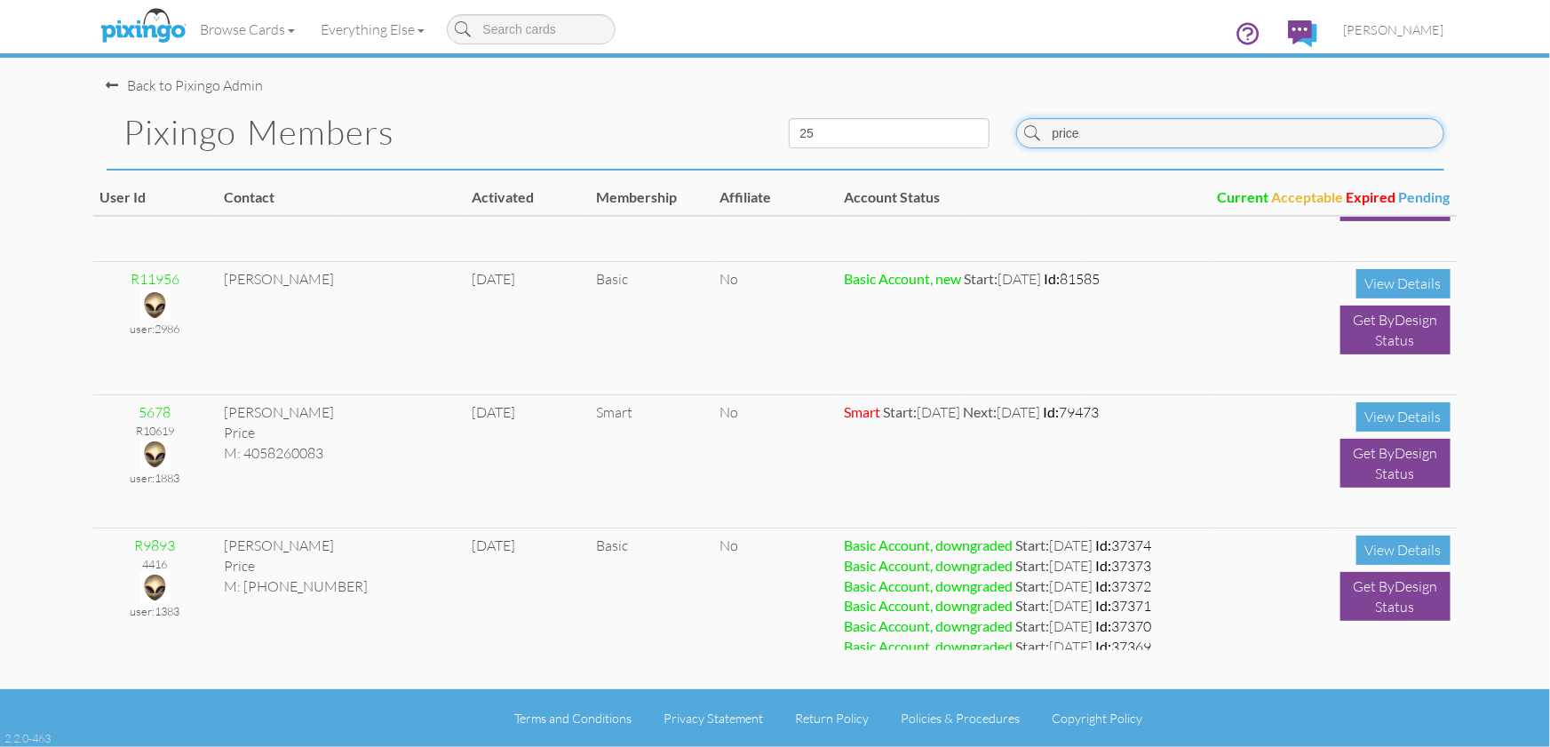
scroll to position [90, 0]
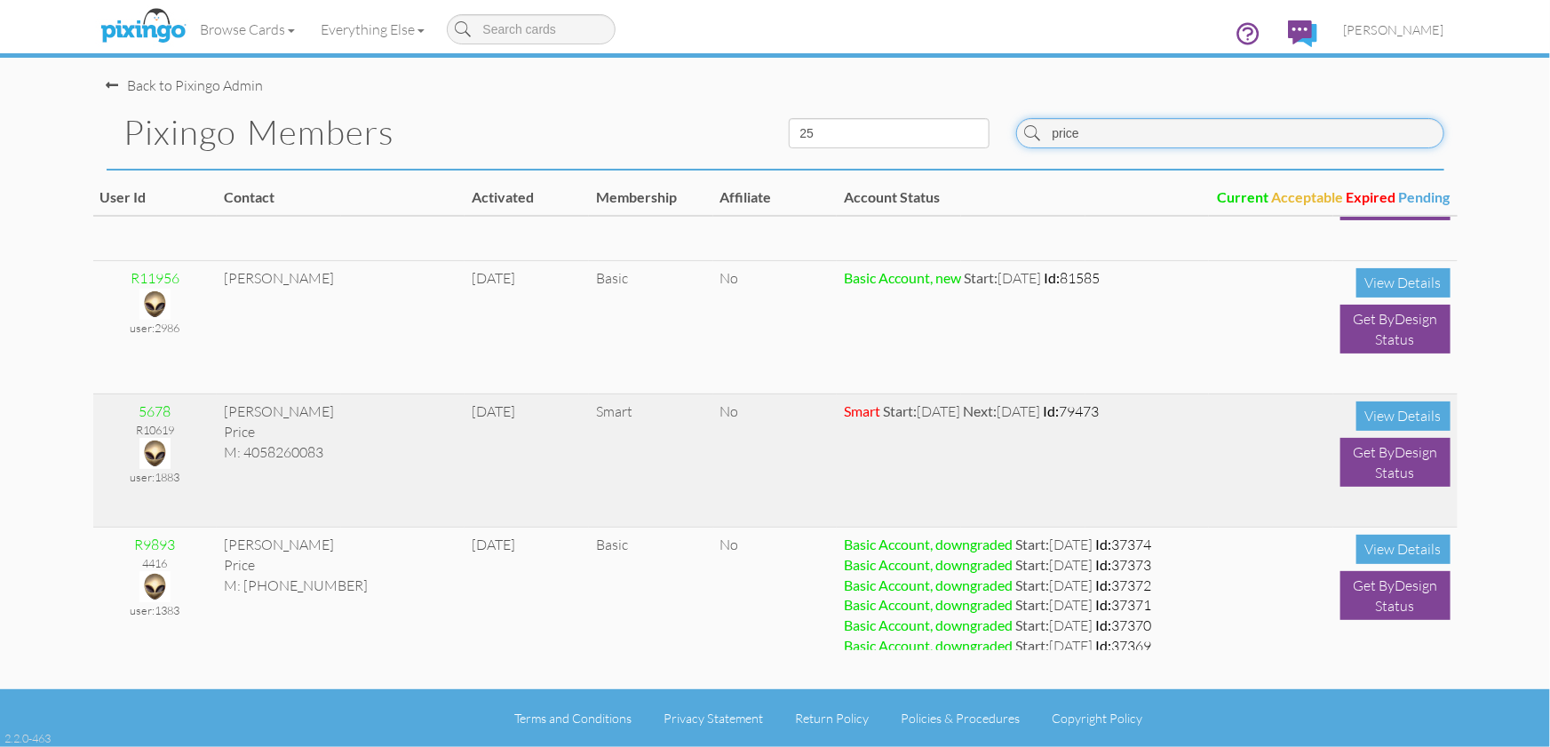
type input "price"
click at [158, 451] on img at bounding box center [154, 453] width 31 height 31
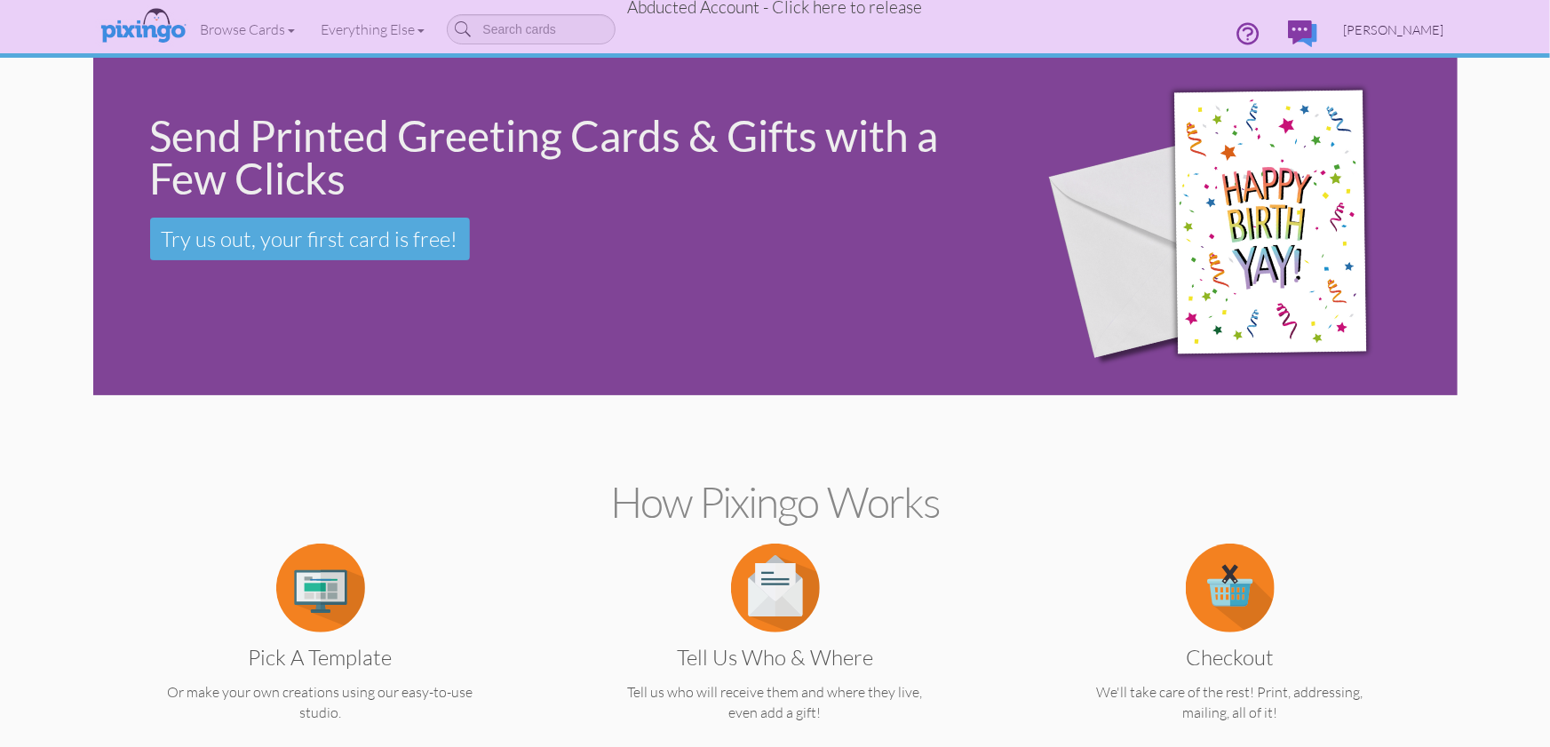
click at [1419, 31] on span "[PERSON_NAME]" at bounding box center [1394, 29] width 100 height 15
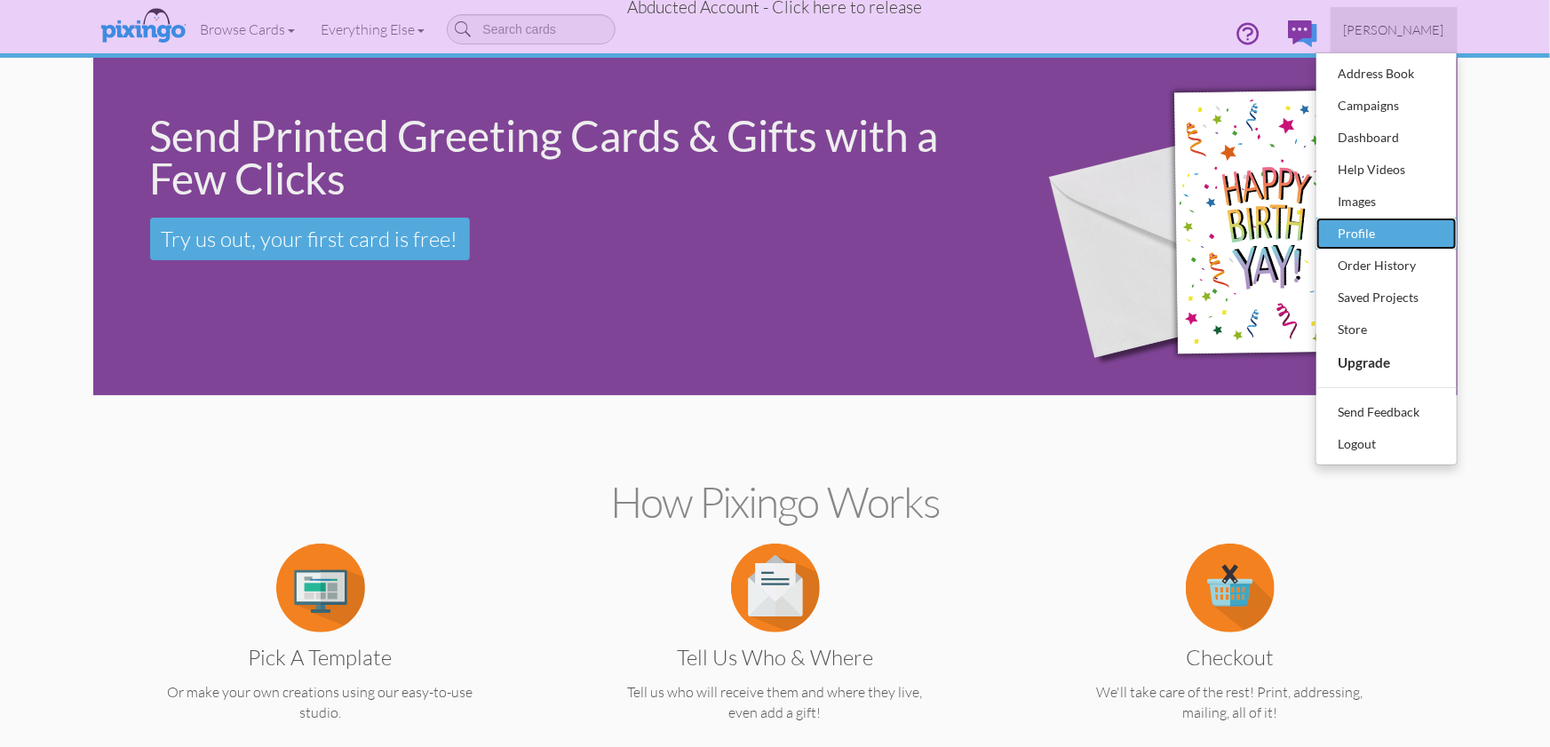
click at [1384, 232] on div "Profile" at bounding box center [1386, 233] width 105 height 27
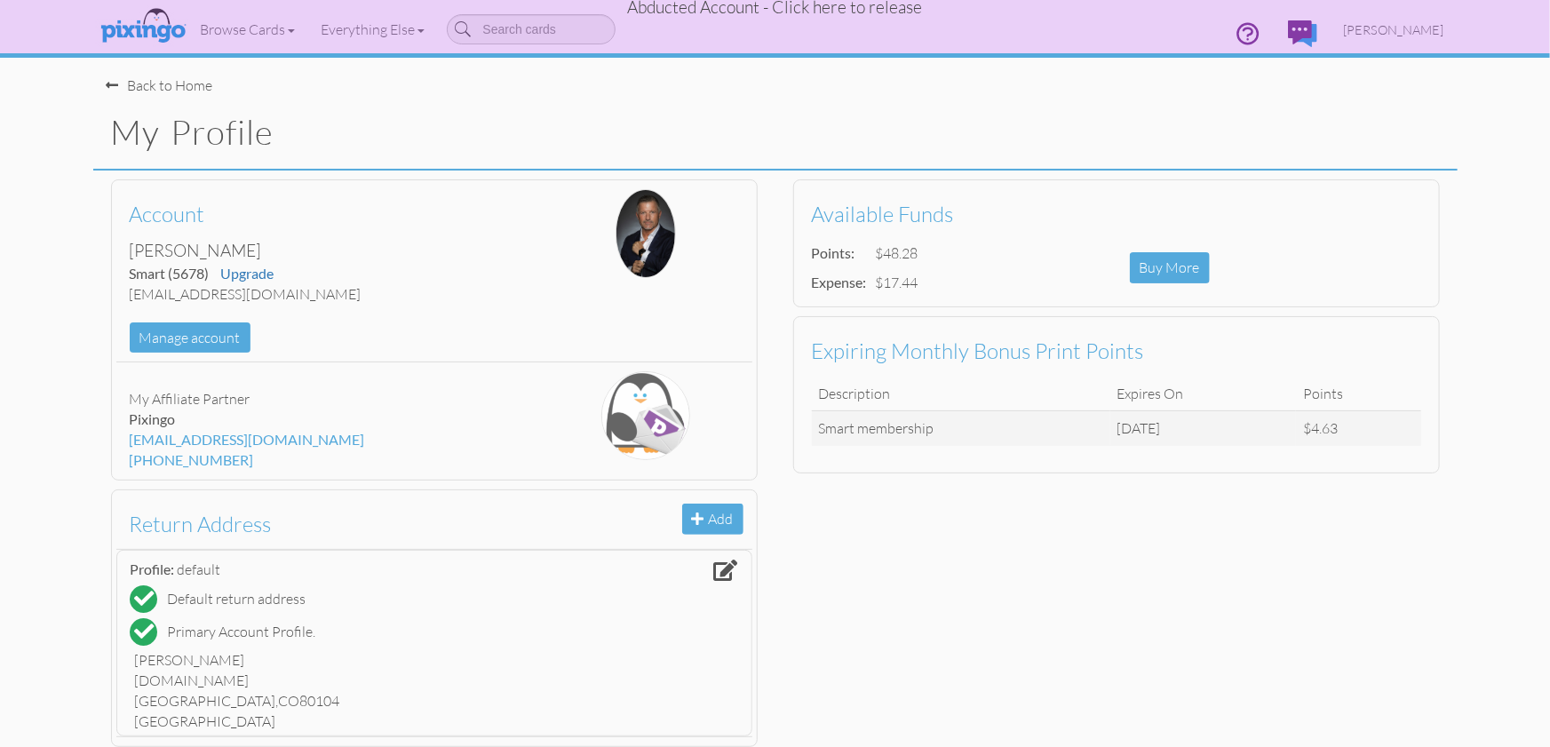
click at [853, 9] on span "Abducted Account - Click here to release" at bounding box center [775, 6] width 295 height 21
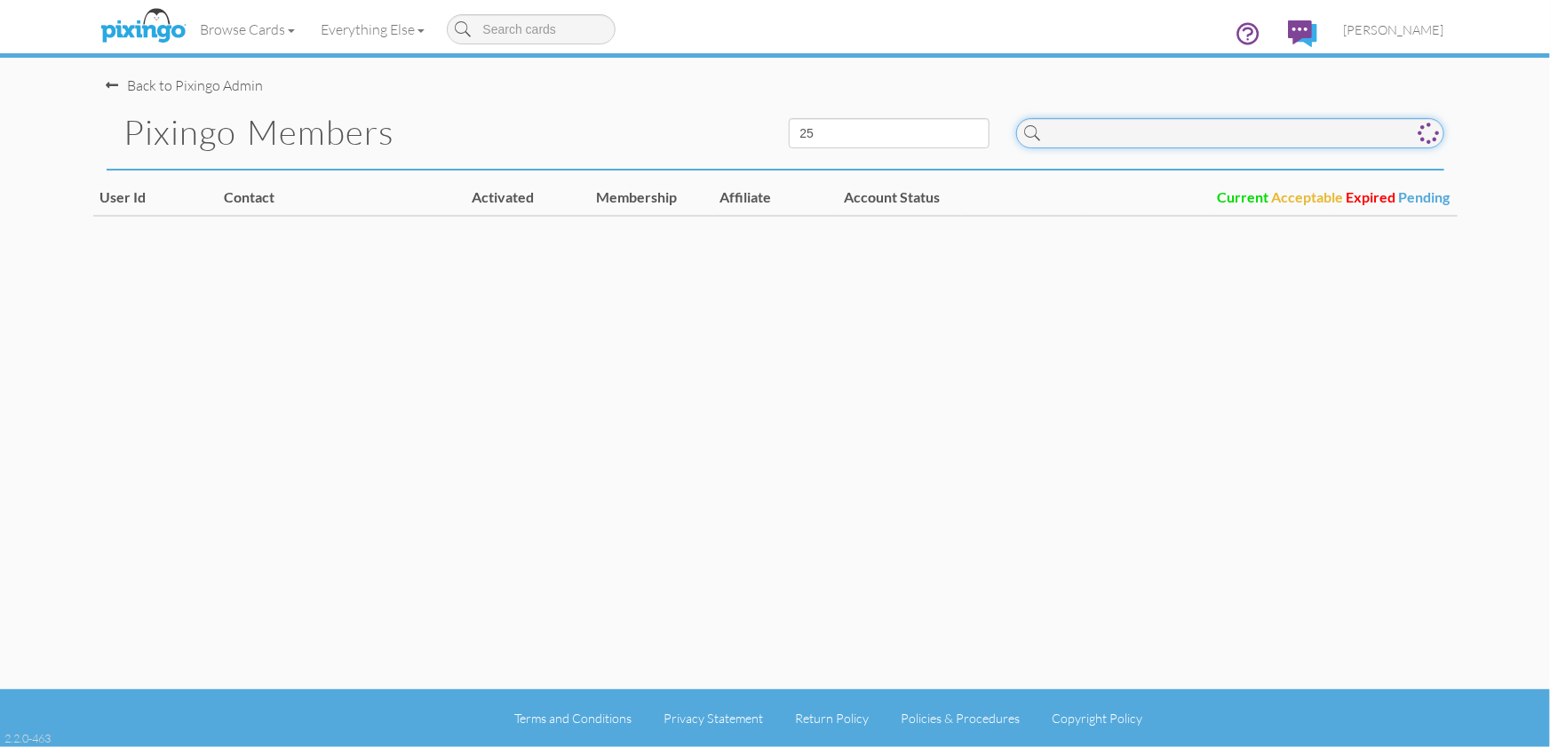
click at [1098, 136] on input at bounding box center [1230, 133] width 428 height 30
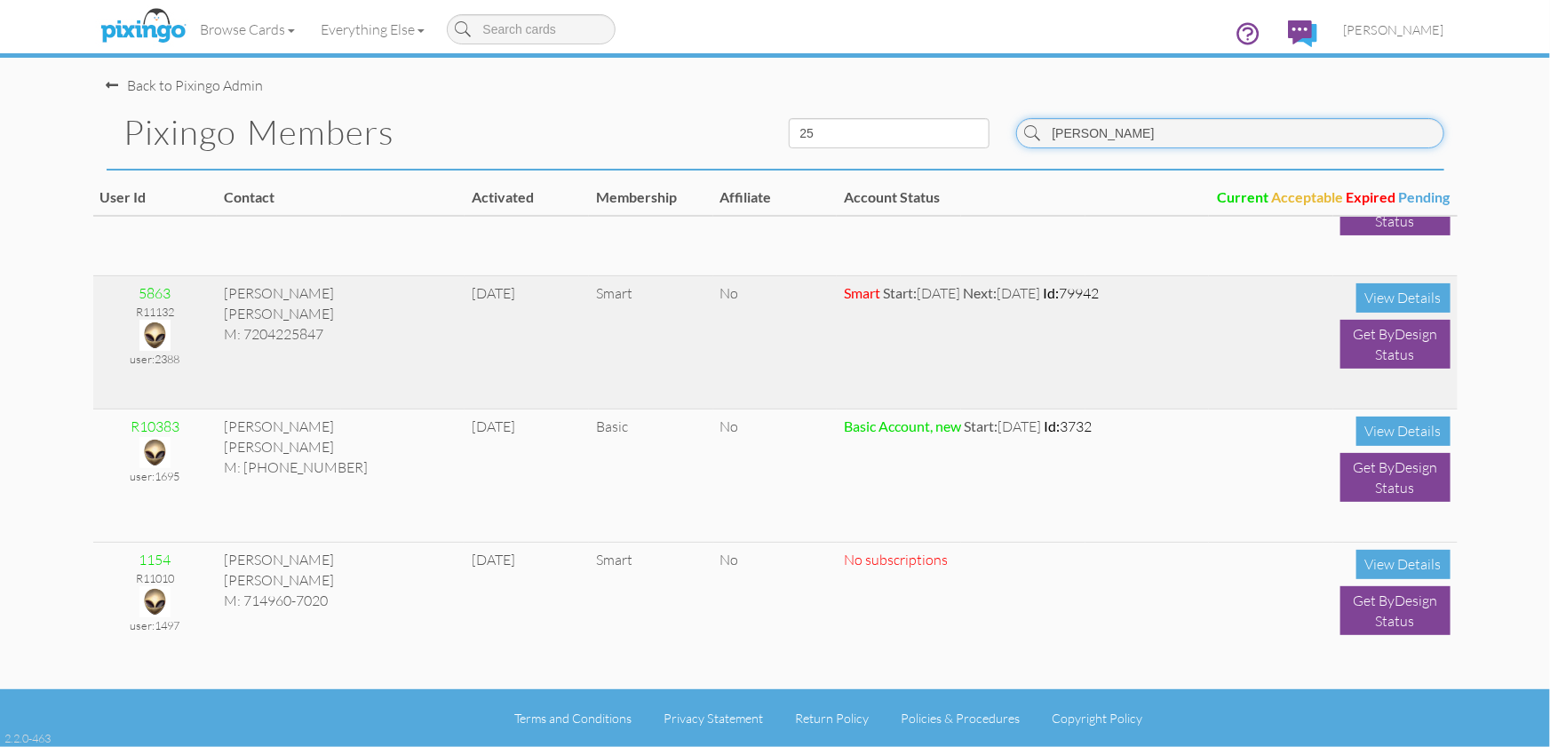
scroll to position [99, 0]
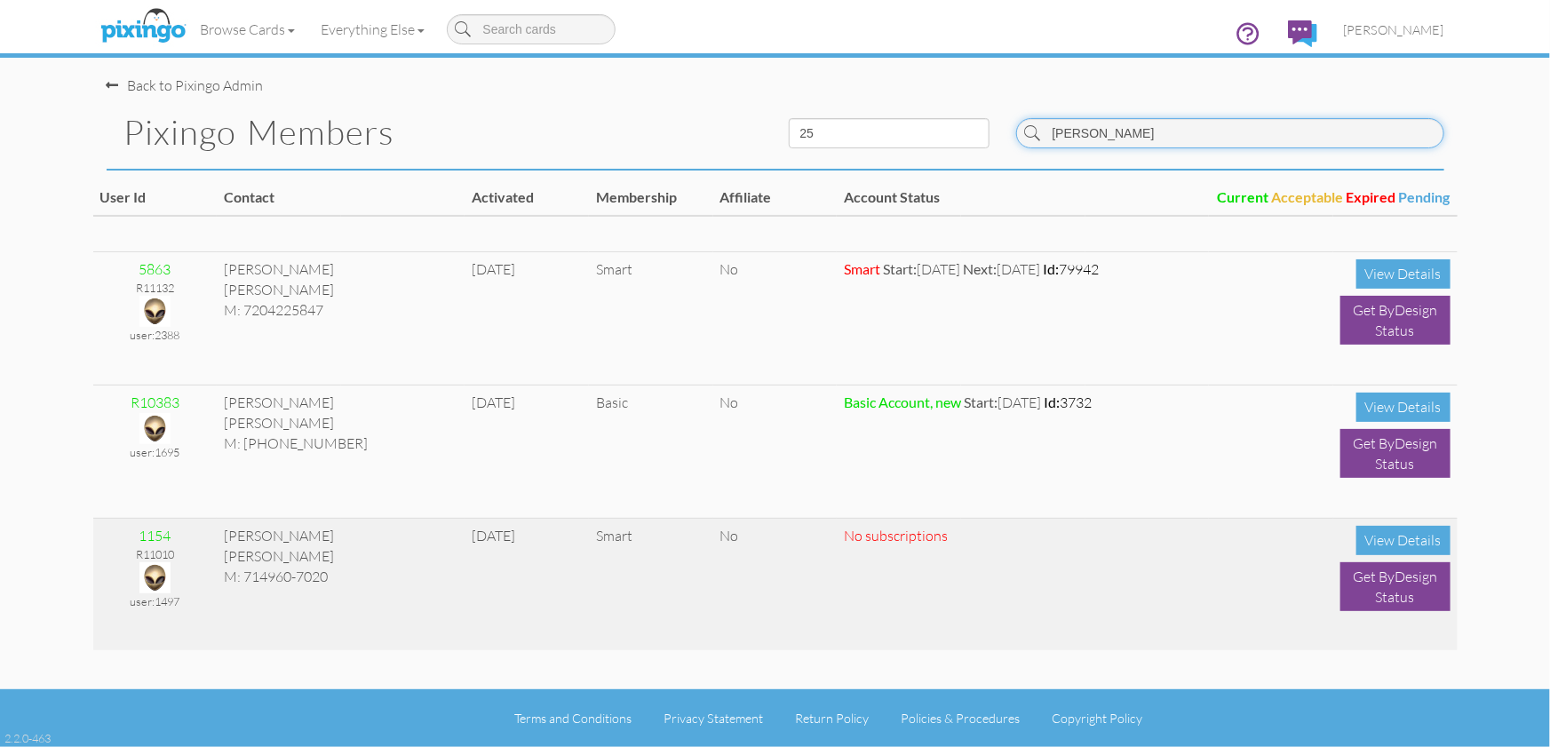
type input "[PERSON_NAME]"
click at [155, 575] on img at bounding box center [154, 577] width 31 height 31
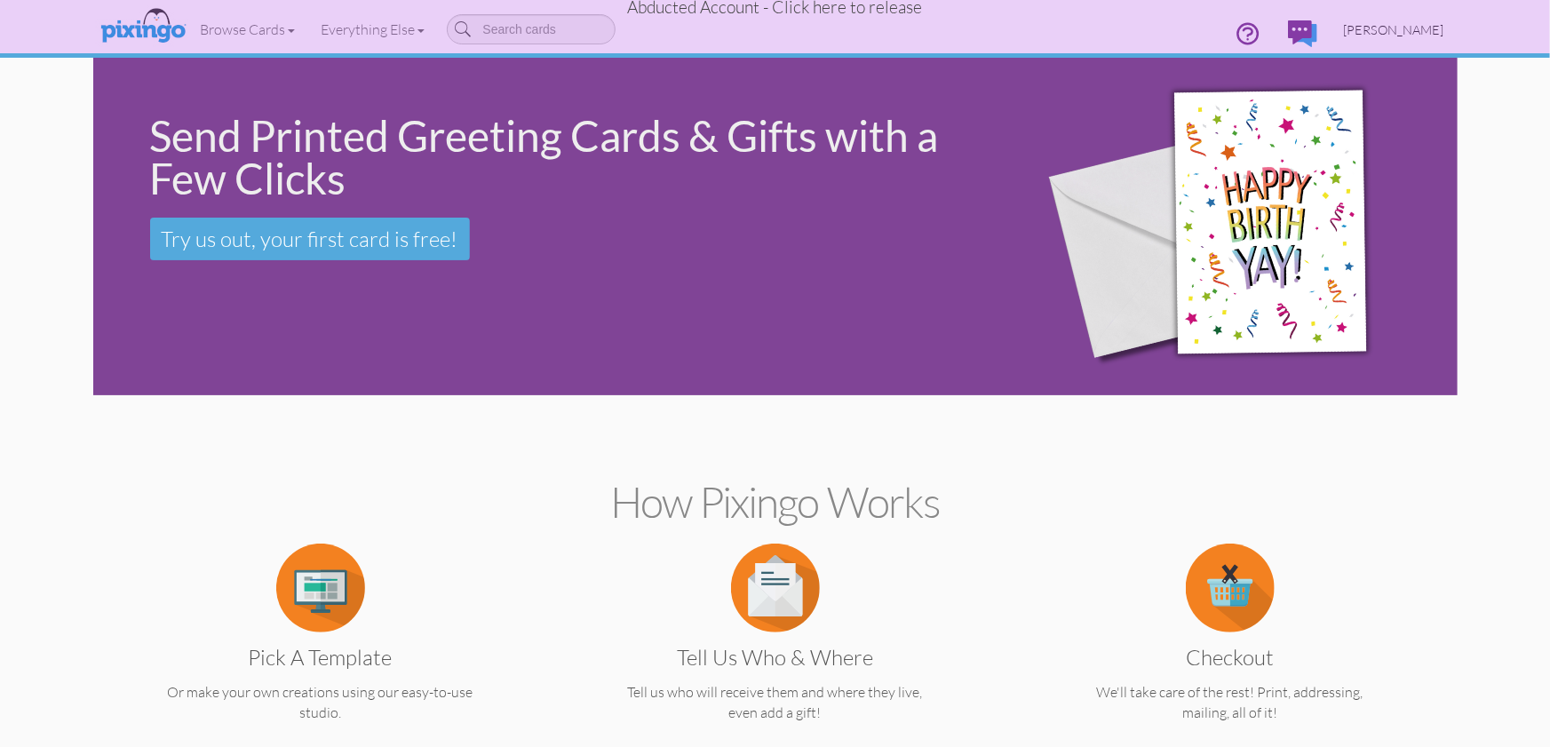
click at [1387, 25] on span "[PERSON_NAME]" at bounding box center [1394, 29] width 100 height 15
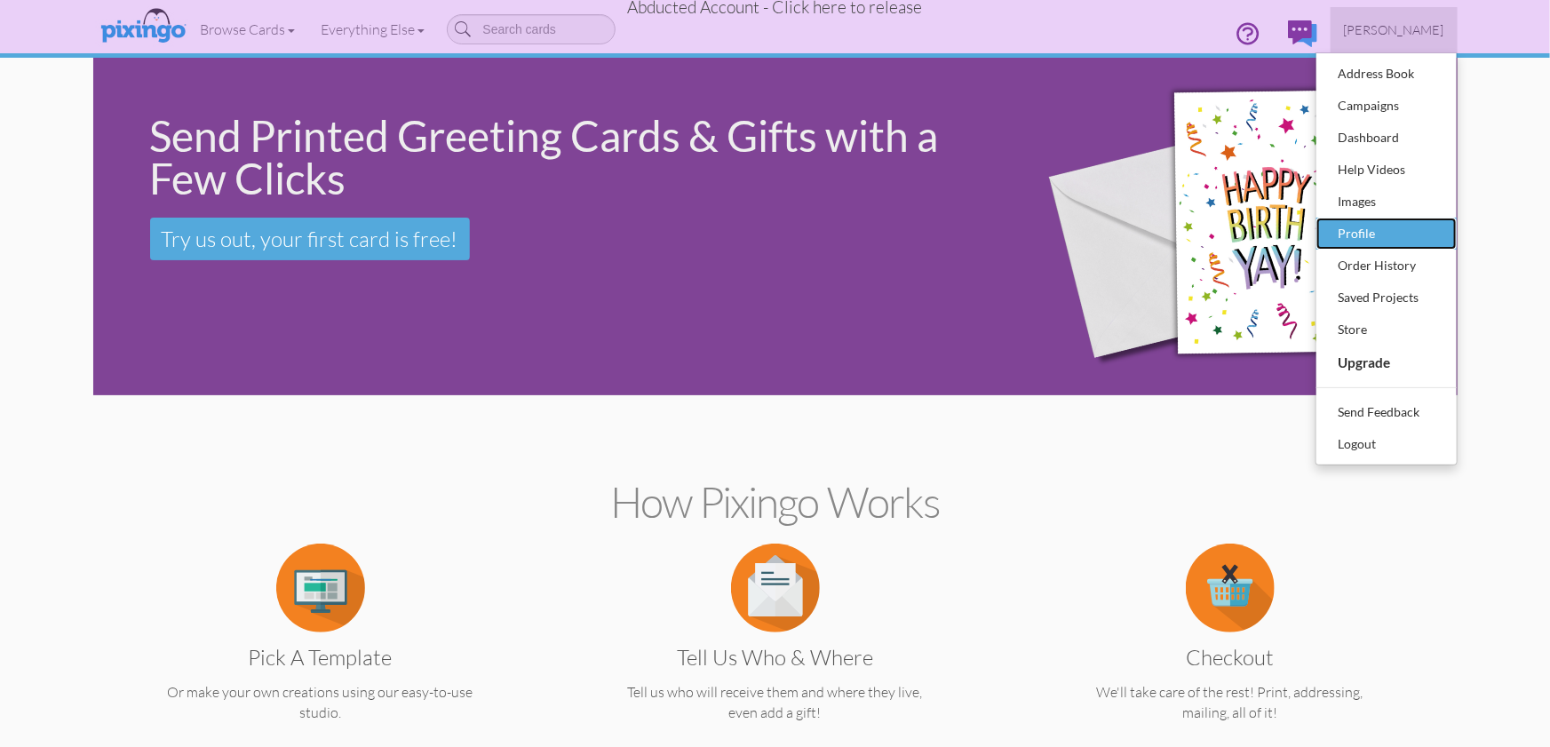
click at [1360, 236] on div "Profile" at bounding box center [1386, 233] width 105 height 27
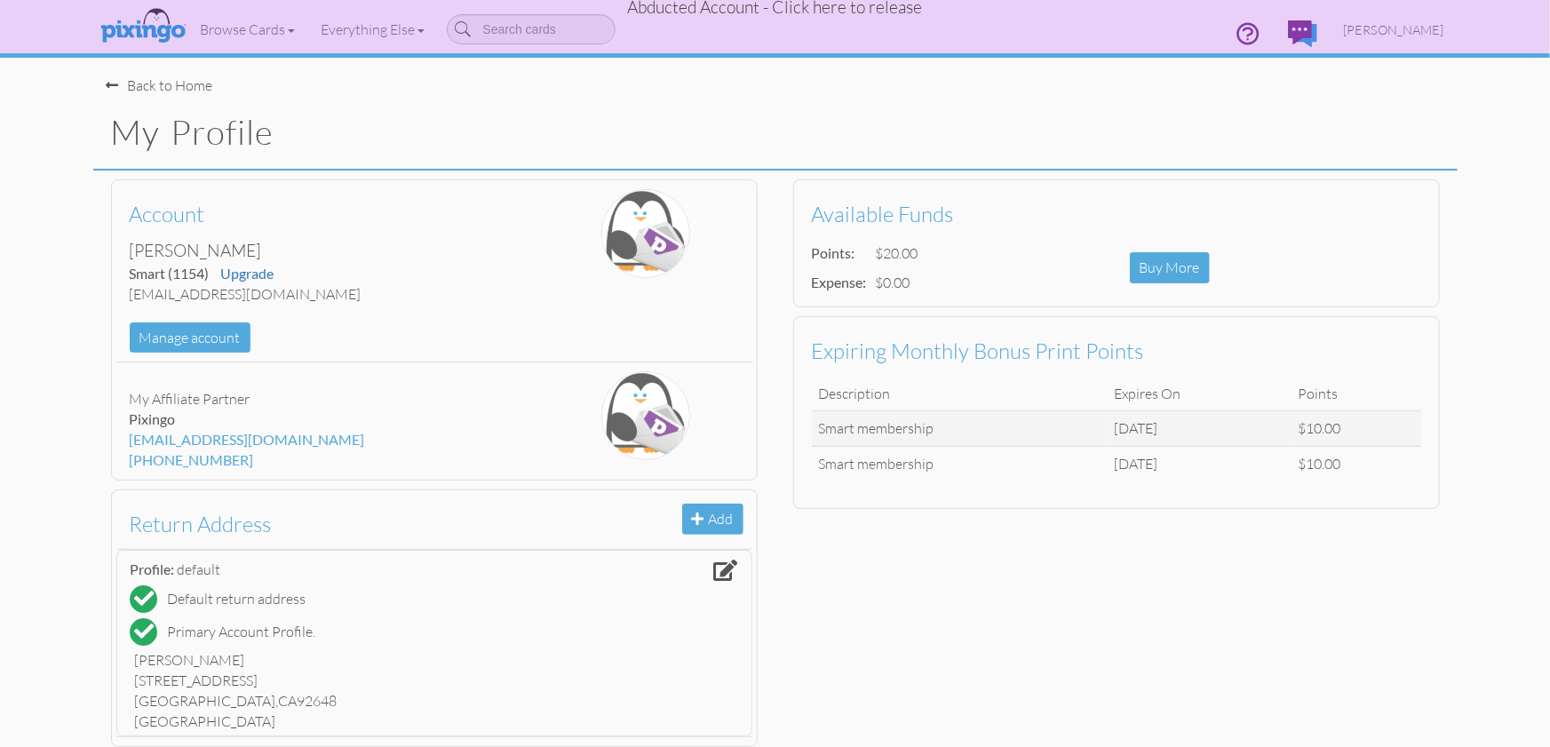
click at [969, 115] on h1 "My Profile" at bounding box center [784, 132] width 1346 height 37
click at [815, 7] on span "Abducted Account - Click here to release" at bounding box center [775, 6] width 295 height 21
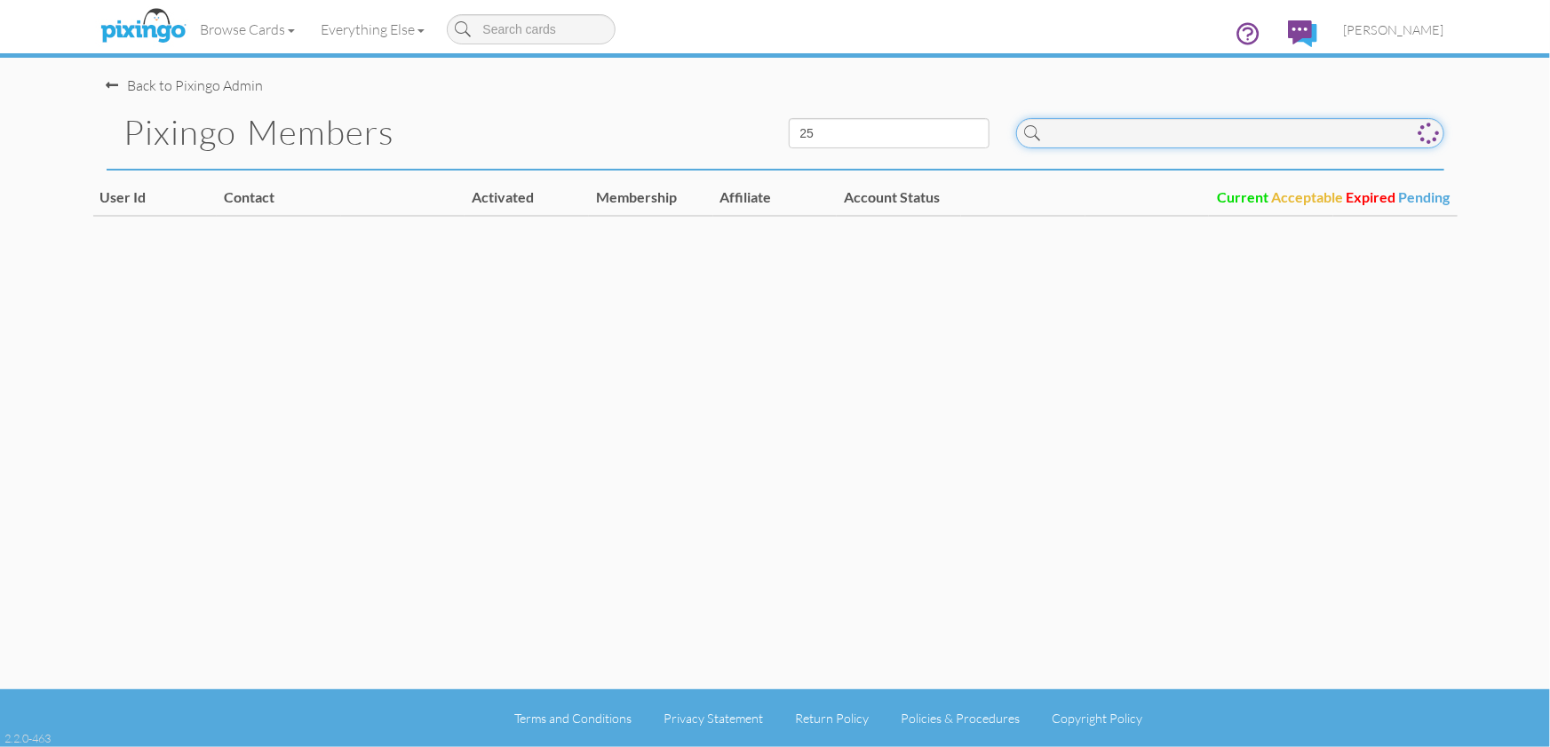
click at [1095, 131] on input at bounding box center [1230, 133] width 428 height 30
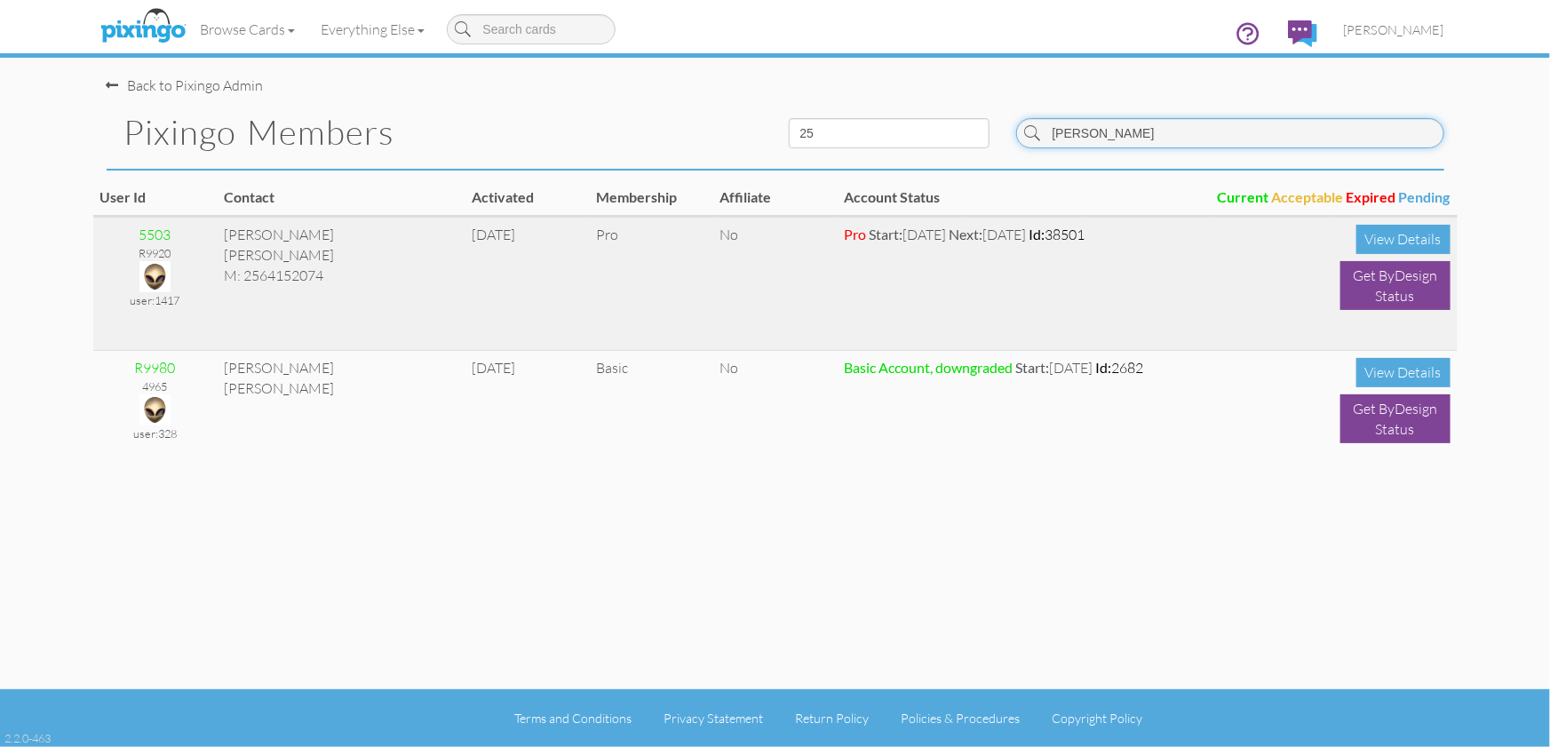
type input "[PERSON_NAME]"
click at [162, 273] on img at bounding box center [154, 276] width 31 height 31
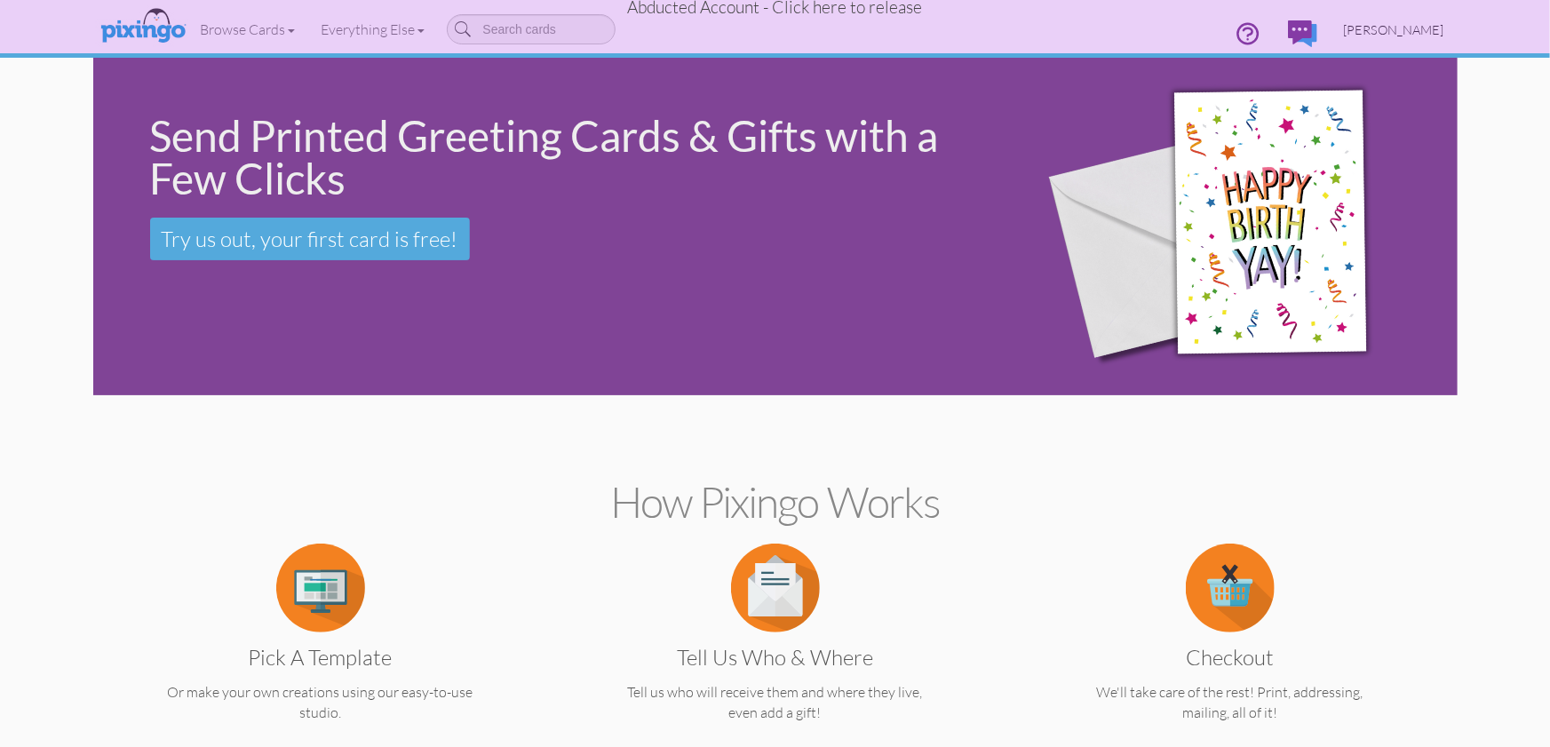
click at [1416, 28] on span "[PERSON_NAME]" at bounding box center [1394, 29] width 100 height 15
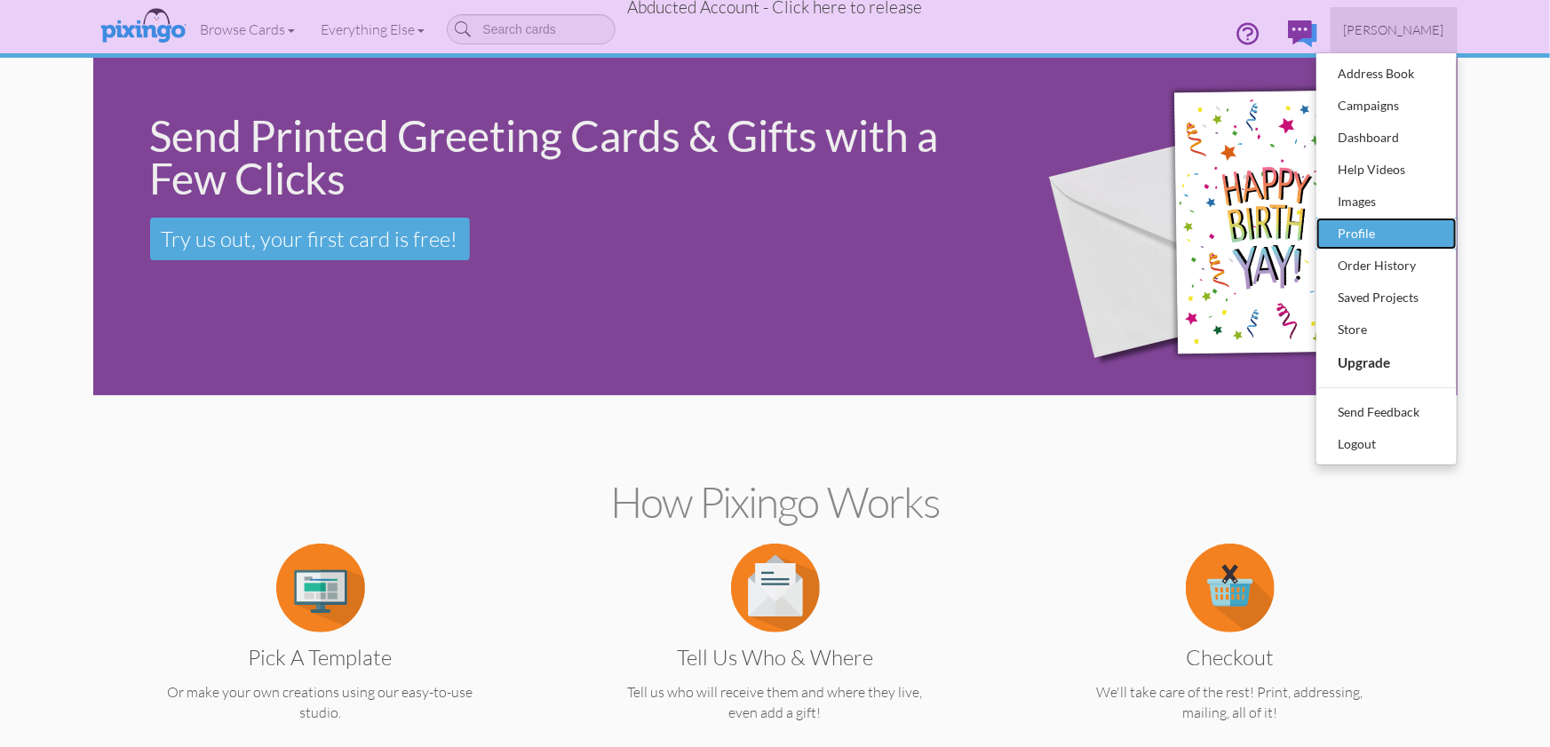
click at [1360, 228] on div "Profile" at bounding box center [1386, 233] width 105 height 27
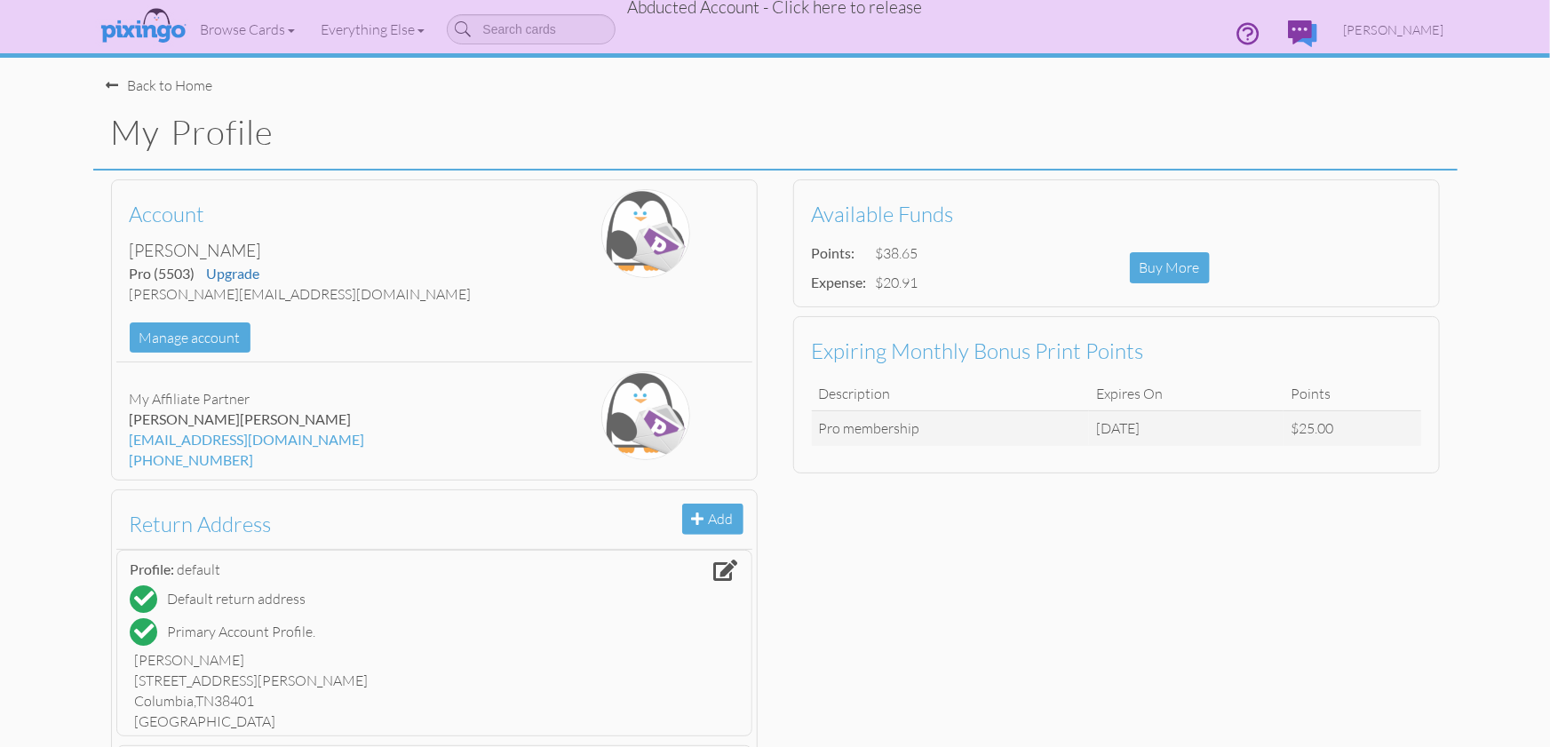
click at [826, 9] on span "Abducted Account - Click here to release" at bounding box center [775, 6] width 295 height 21
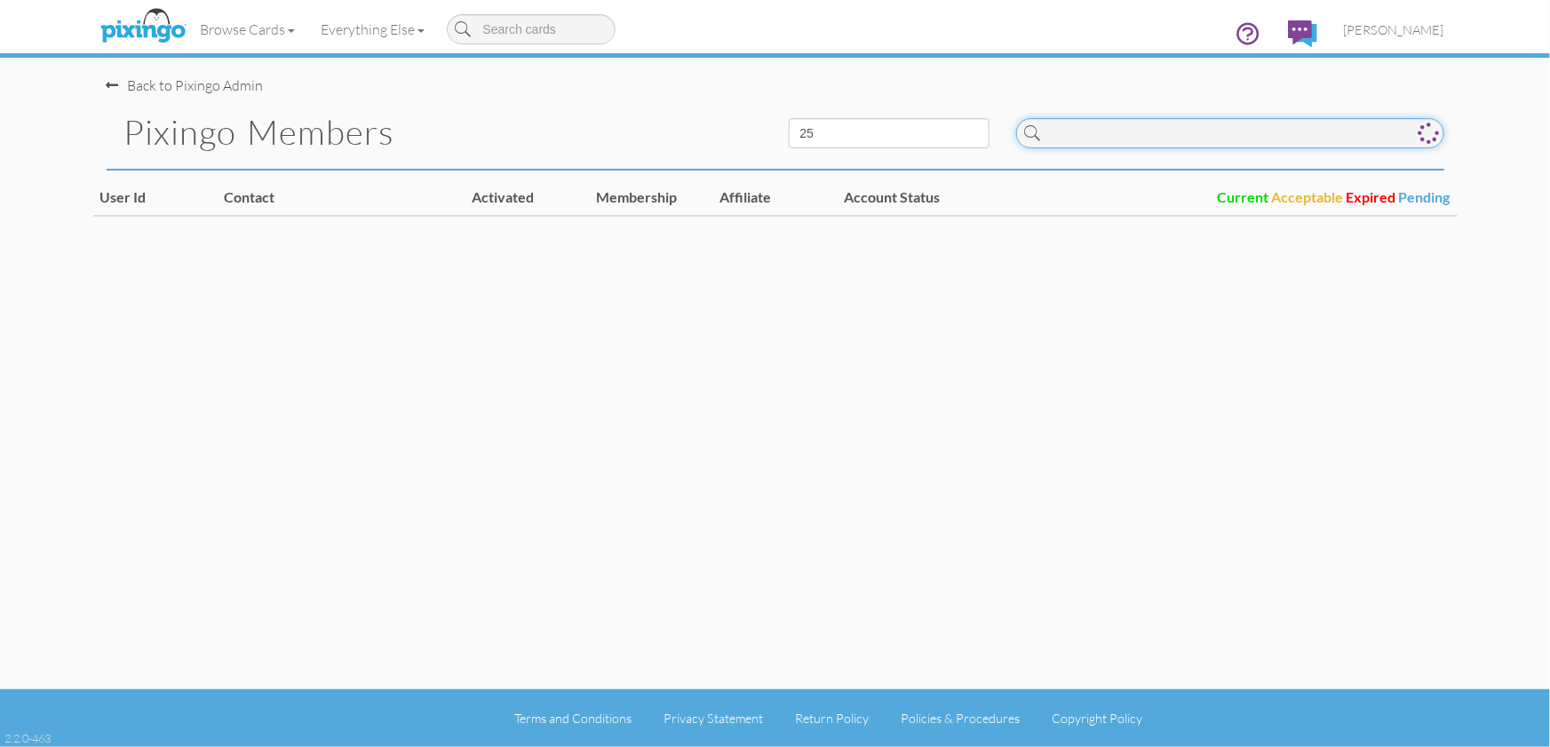
click at [1201, 133] on input at bounding box center [1230, 133] width 428 height 30
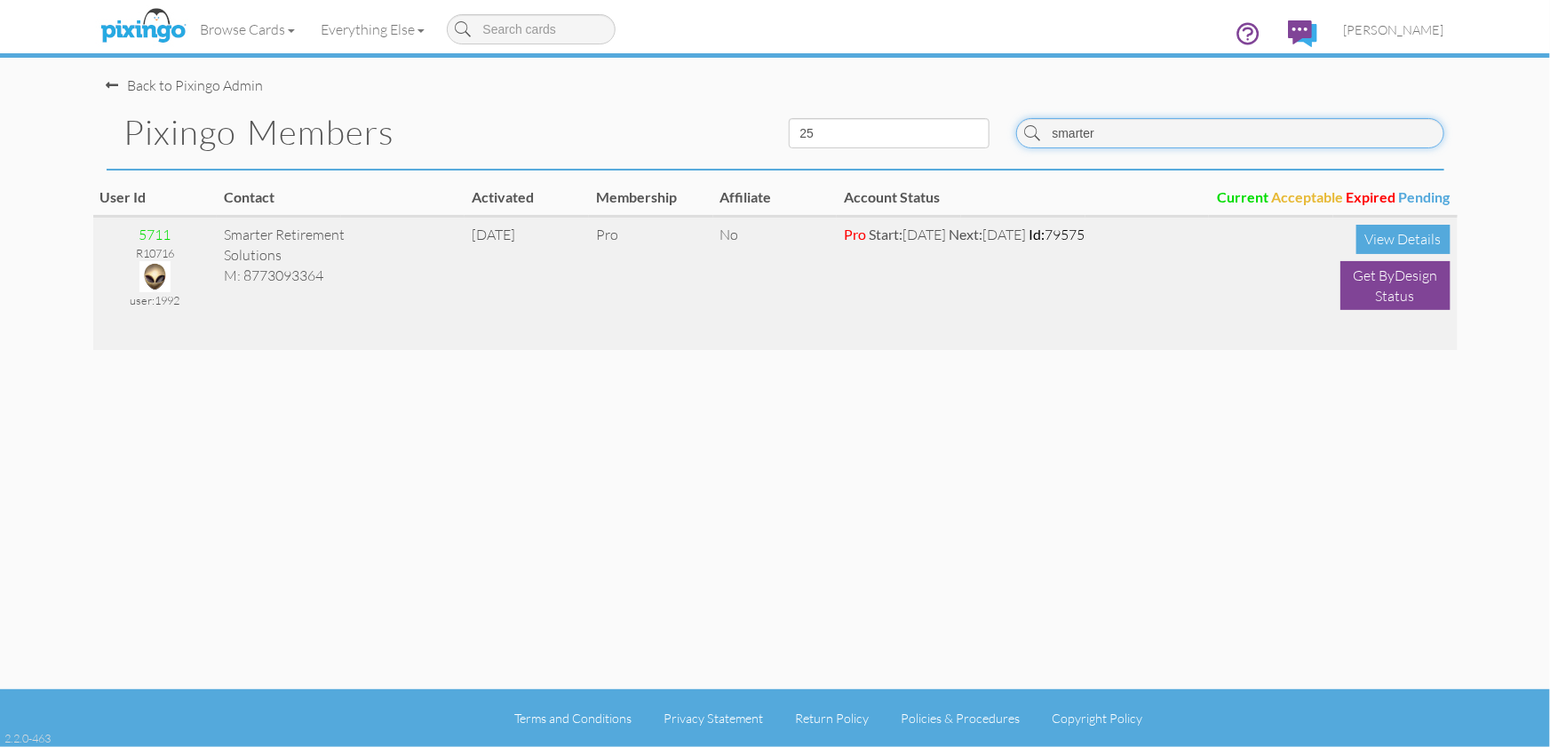
type input "smarter"
click at [159, 274] on img at bounding box center [154, 276] width 31 height 31
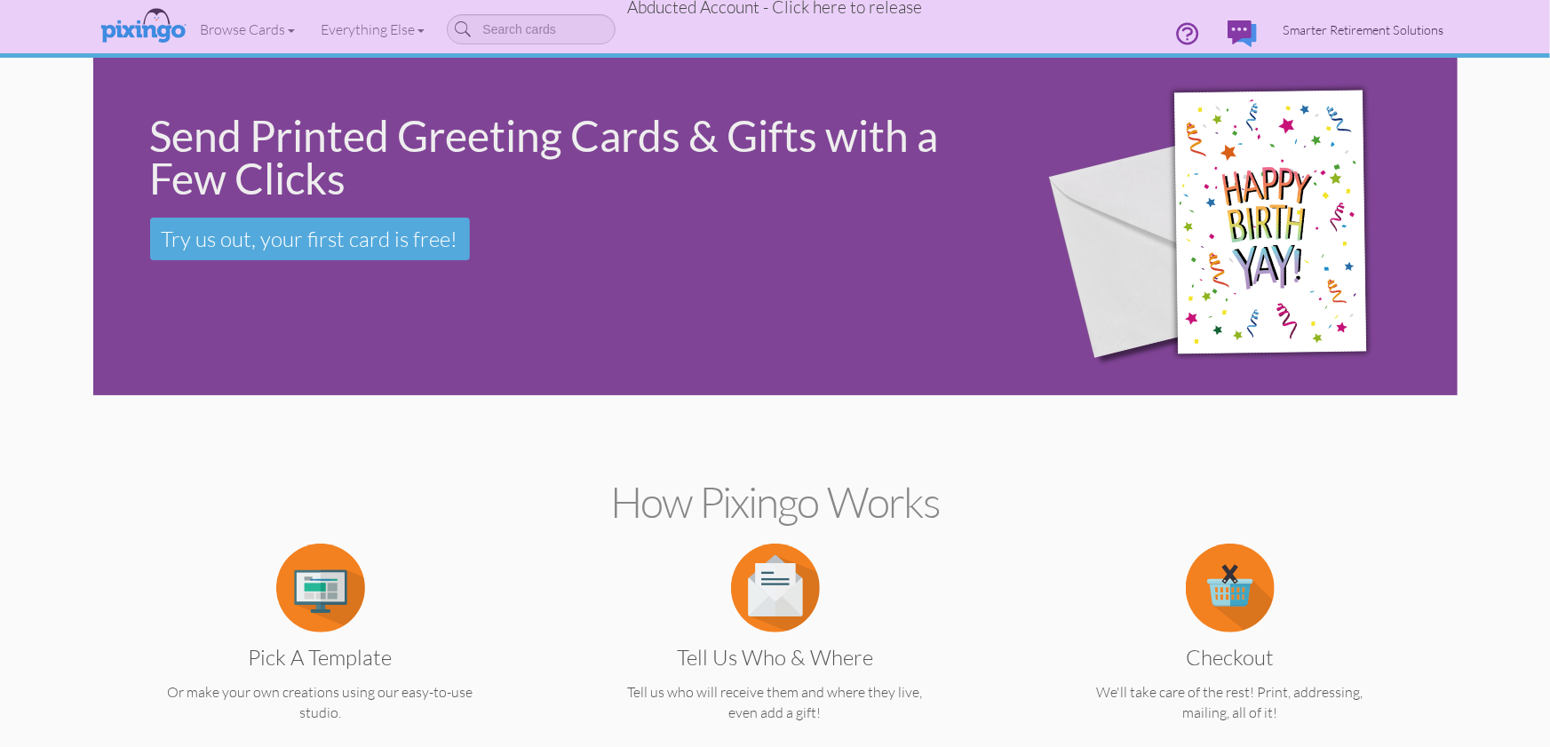
click at [1375, 28] on span "Smarter Retirement Solutions" at bounding box center [1363, 29] width 161 height 15
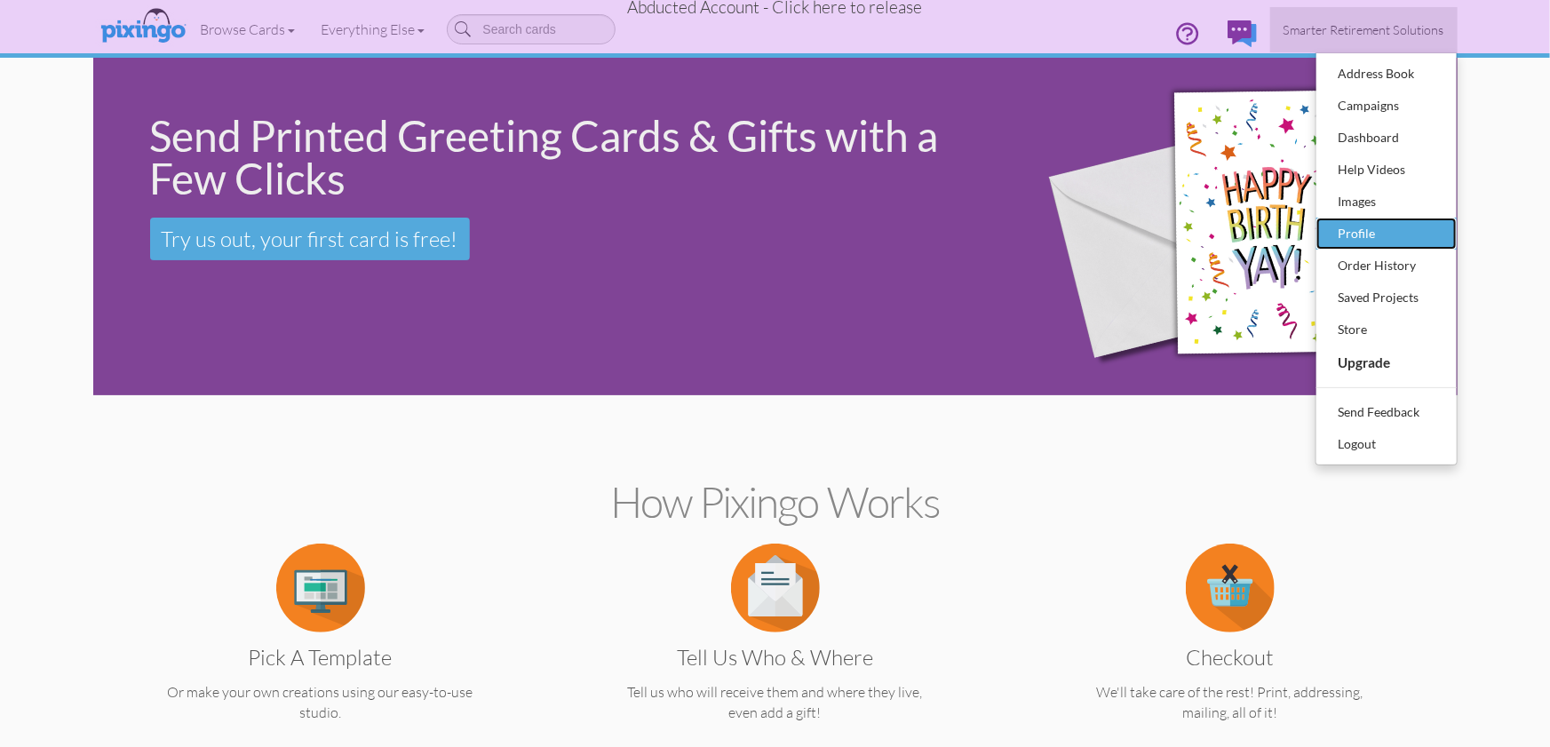
click at [1356, 234] on div "Profile" at bounding box center [1386, 233] width 105 height 27
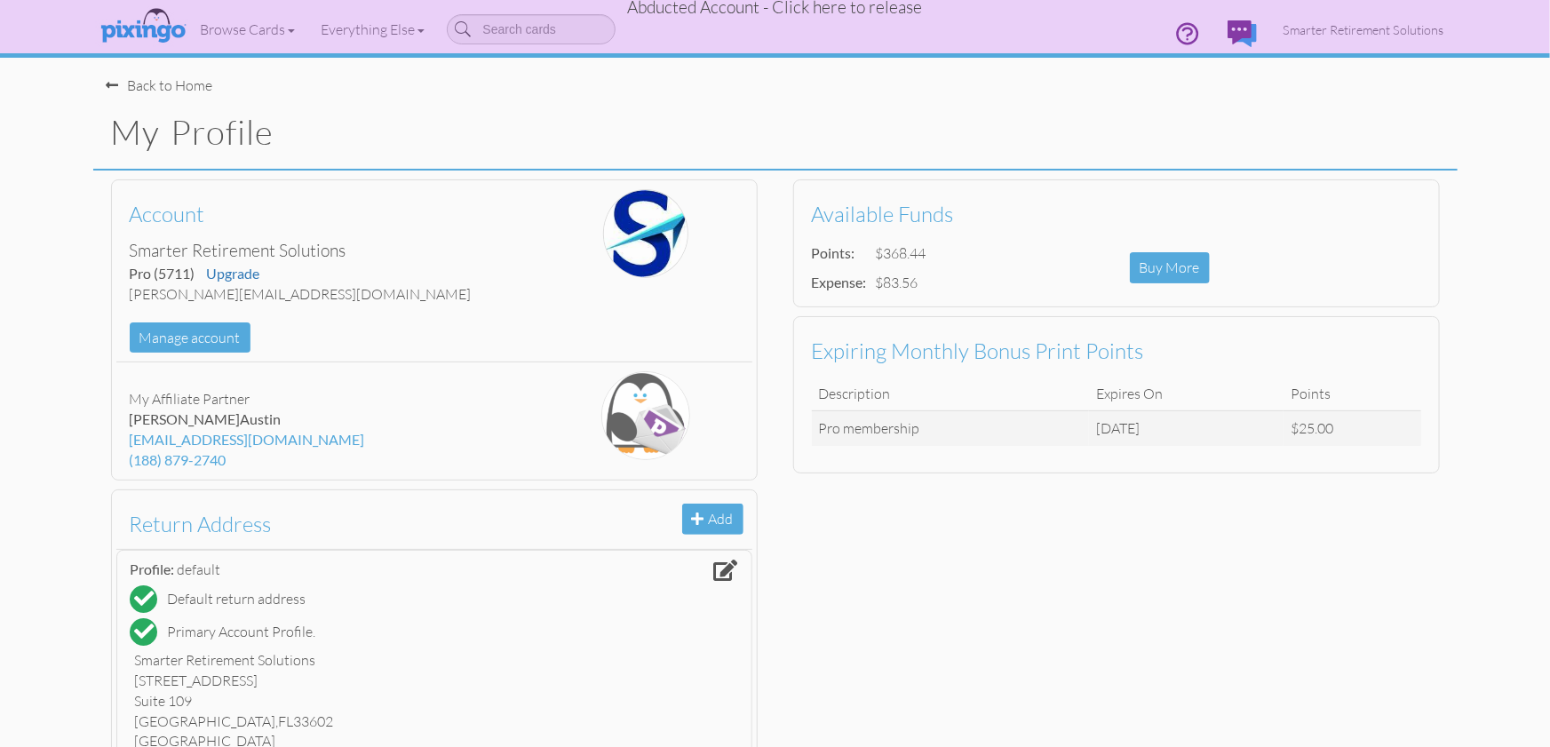
click at [853, 12] on span "Abducted Account - Click here to release" at bounding box center [775, 6] width 295 height 21
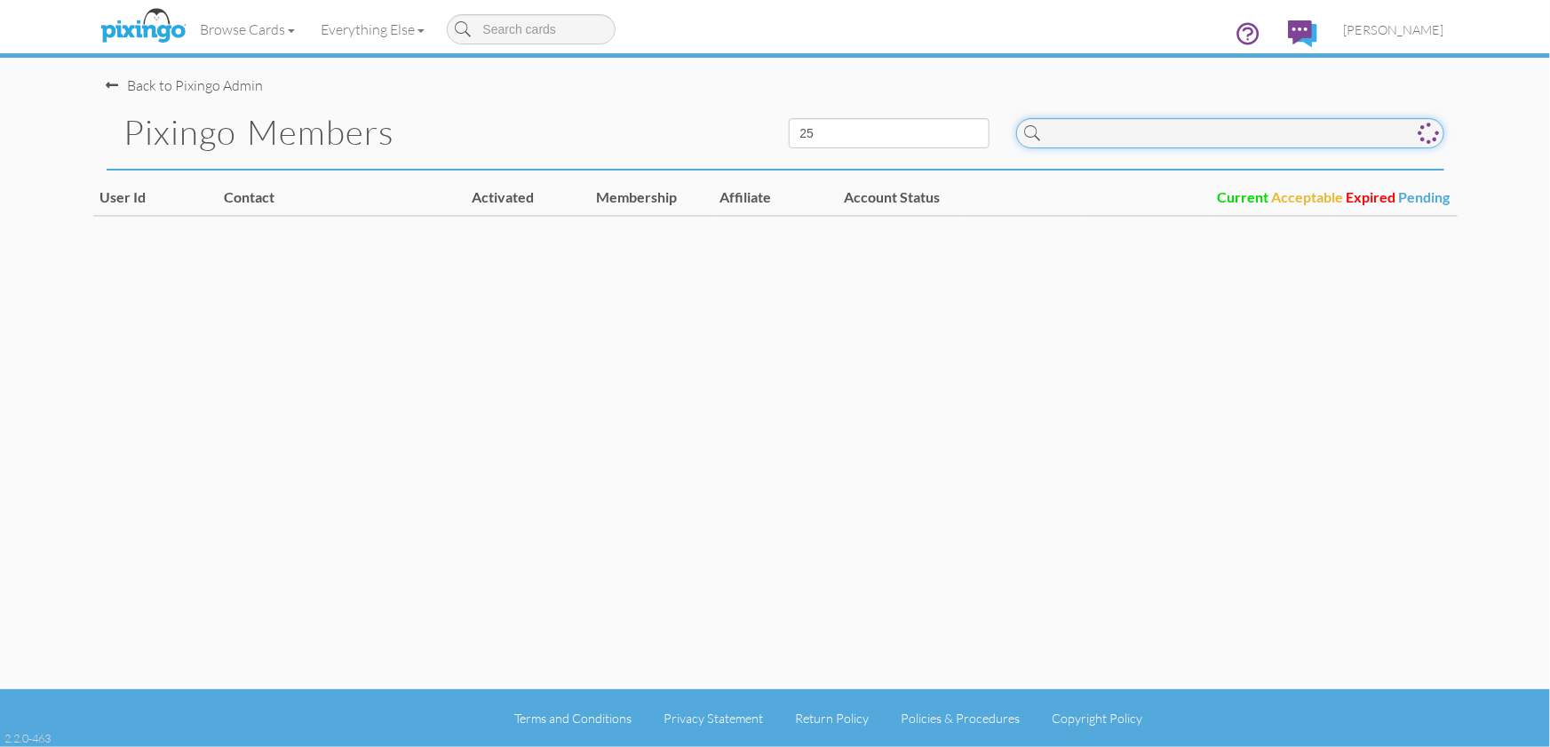
click at [1104, 126] on input at bounding box center [1230, 133] width 428 height 30
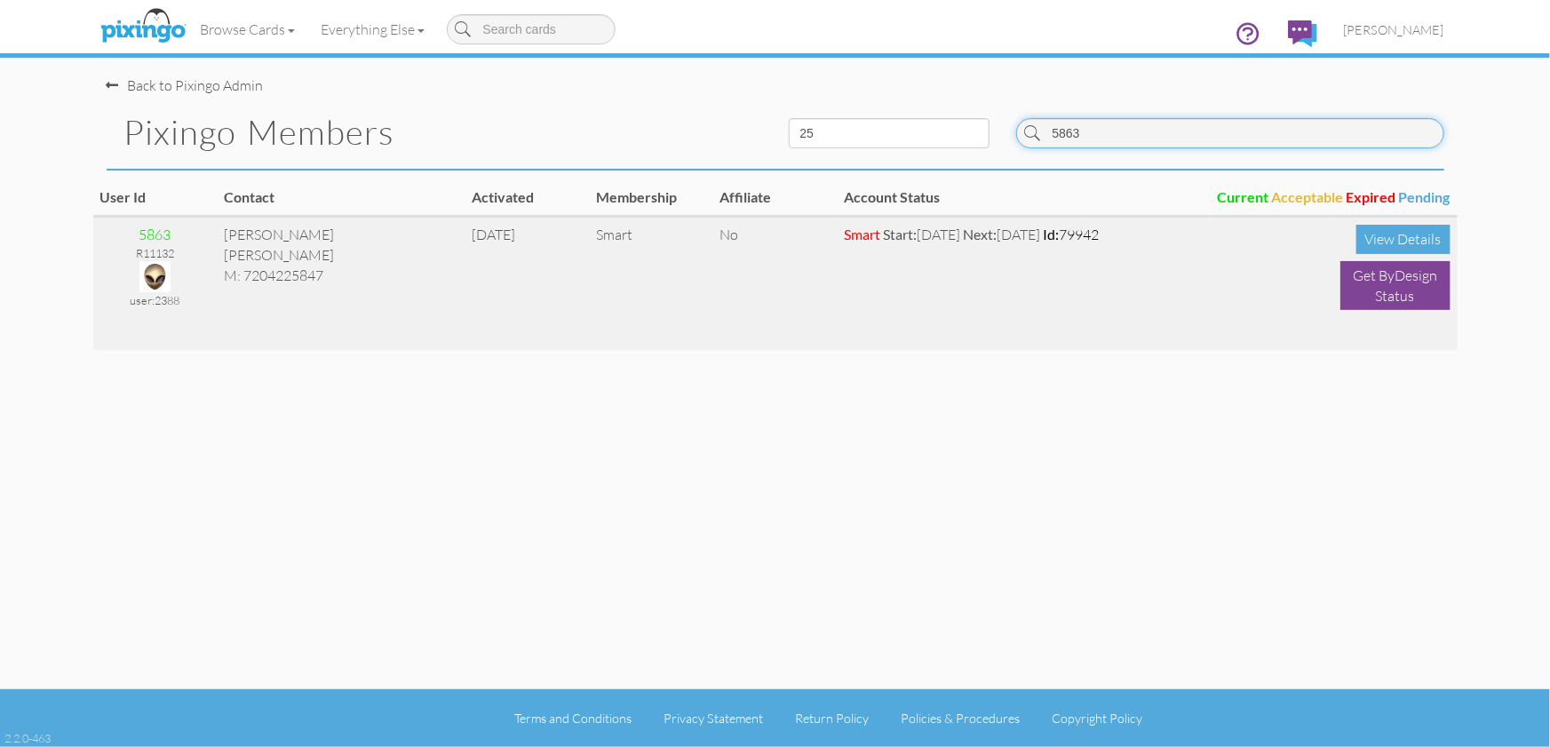
type input "5863"
click at [163, 277] on img at bounding box center [154, 276] width 31 height 31
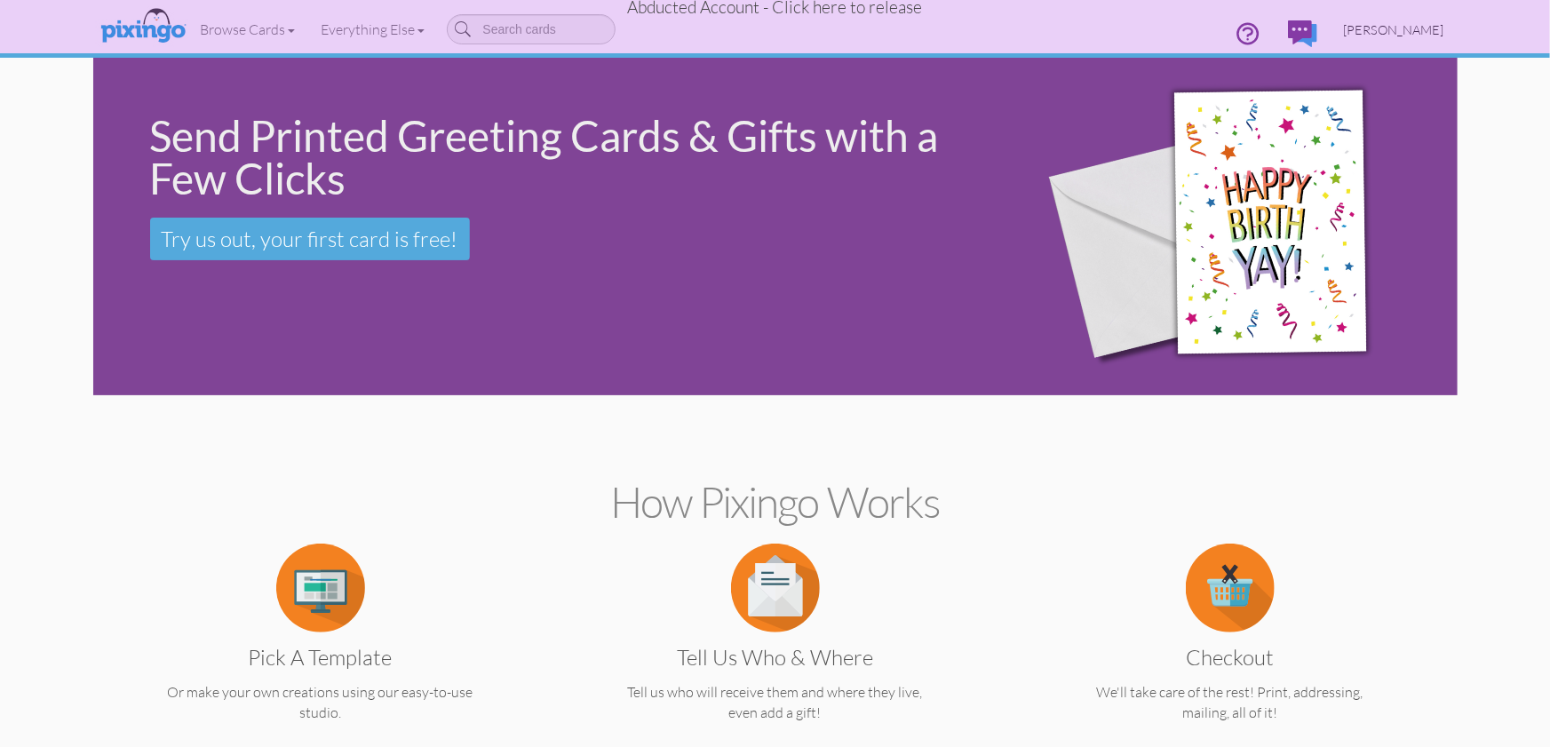
click at [1399, 24] on span "[PERSON_NAME]" at bounding box center [1394, 29] width 100 height 15
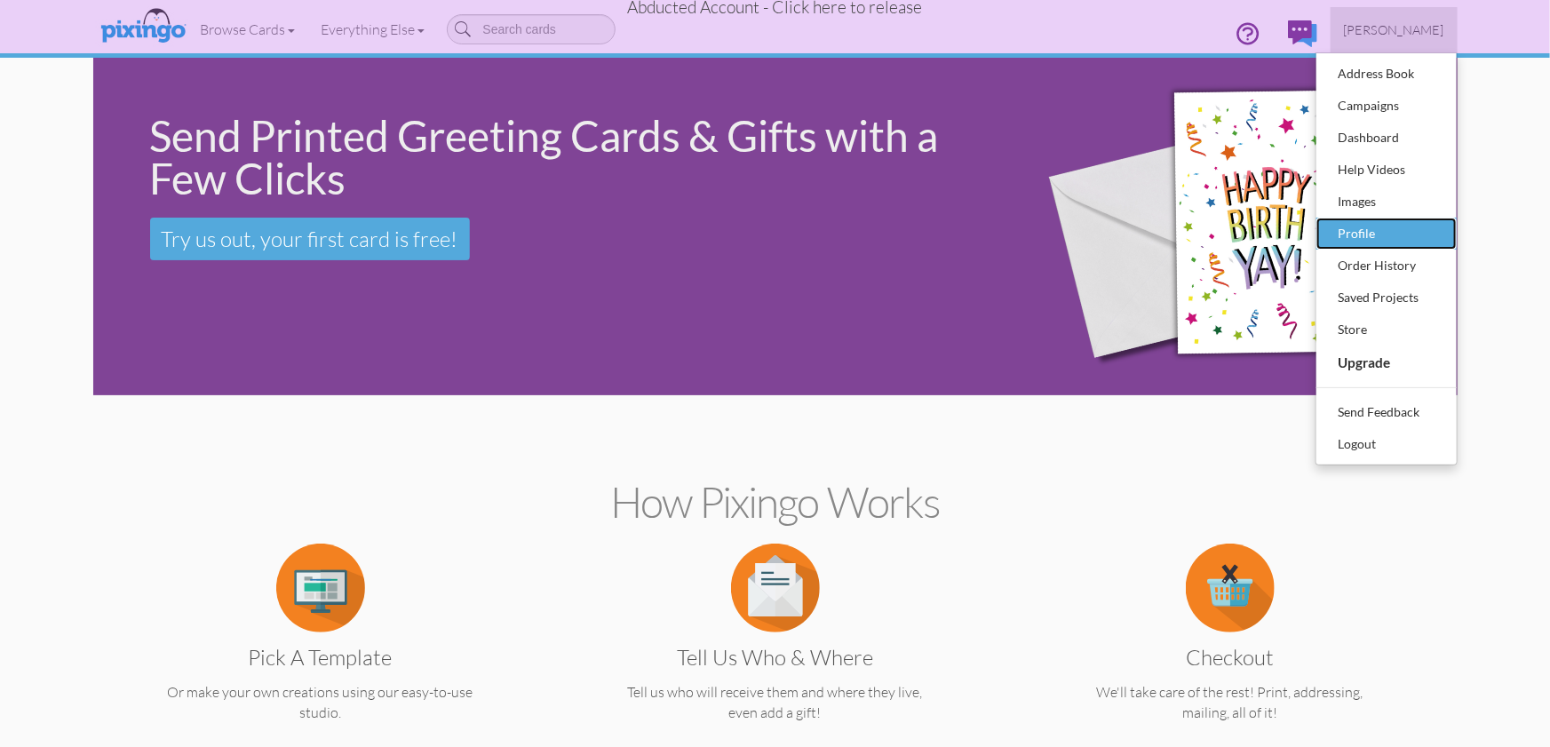
click at [1360, 226] on div "Profile" at bounding box center [1386, 233] width 105 height 27
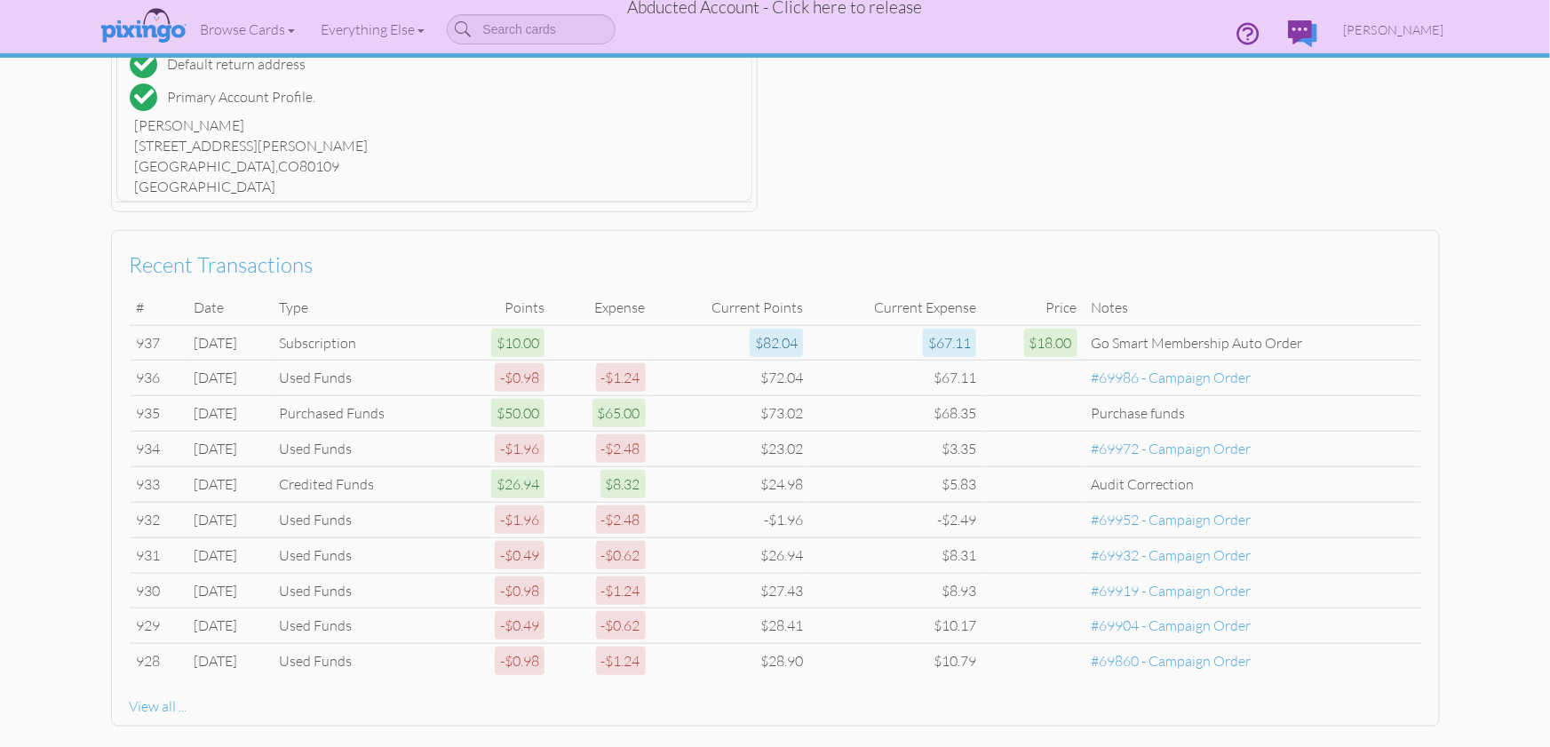
scroll to position [596, 0]
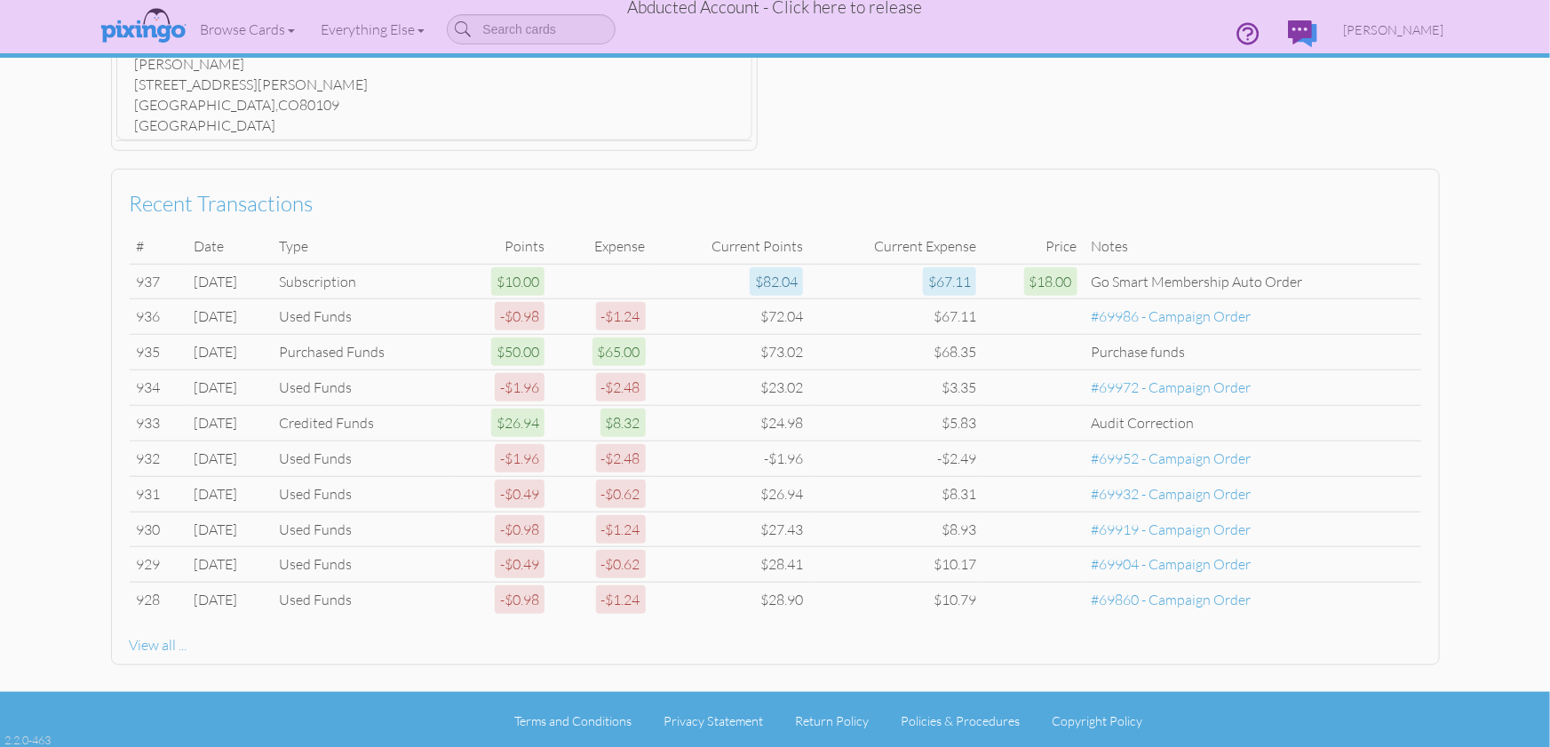
drag, startPoint x: 841, startPoint y: 14, endPoint x: 830, endPoint y: 11, distance: 11.2
click at [841, 14] on span "Abducted Account - Click here to release" at bounding box center [775, 6] width 295 height 21
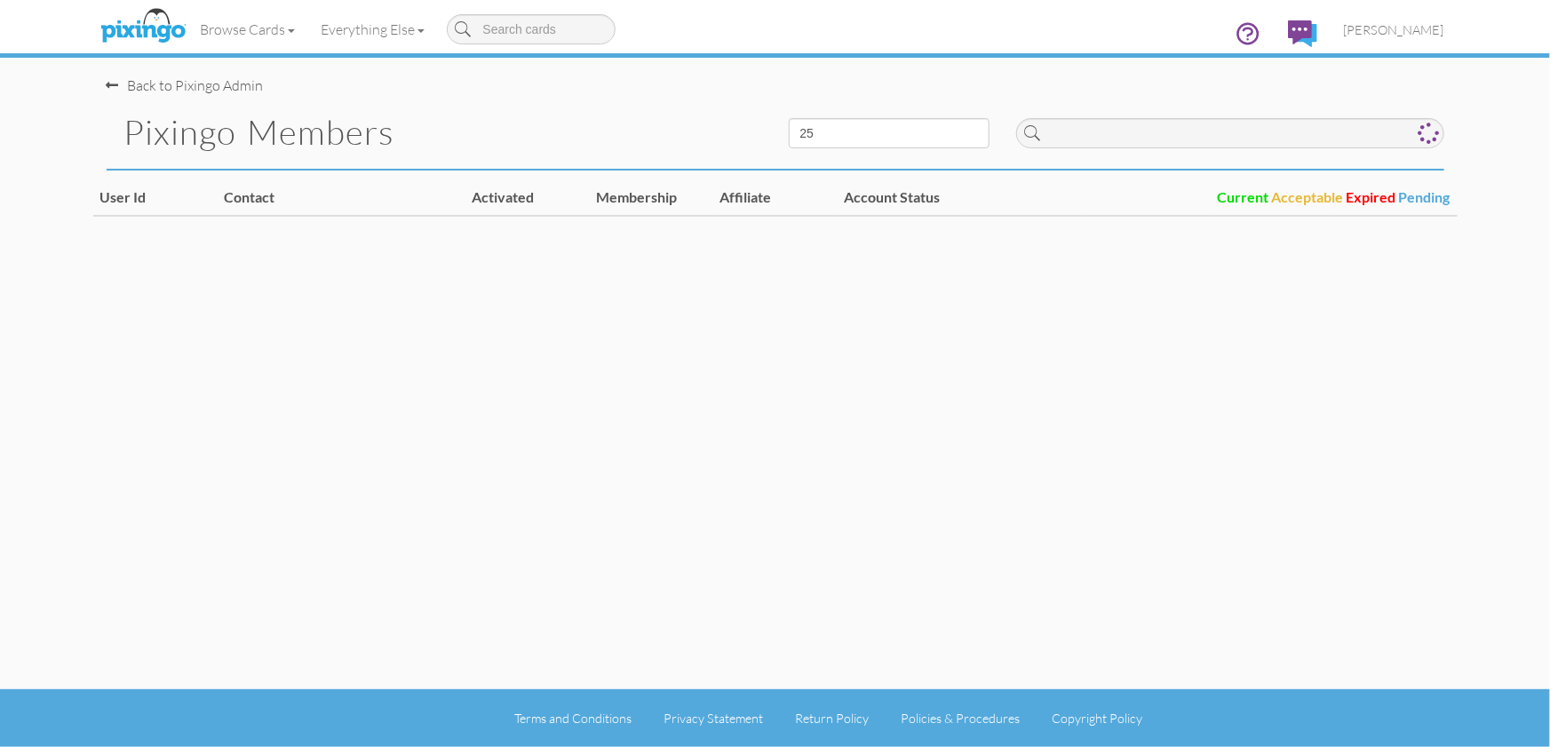
click at [830, 11] on div "Browse Cards Business Accounting Automotive Chiropractor Customer Dental Financ…" at bounding box center [775, 35] width 1337 height 70
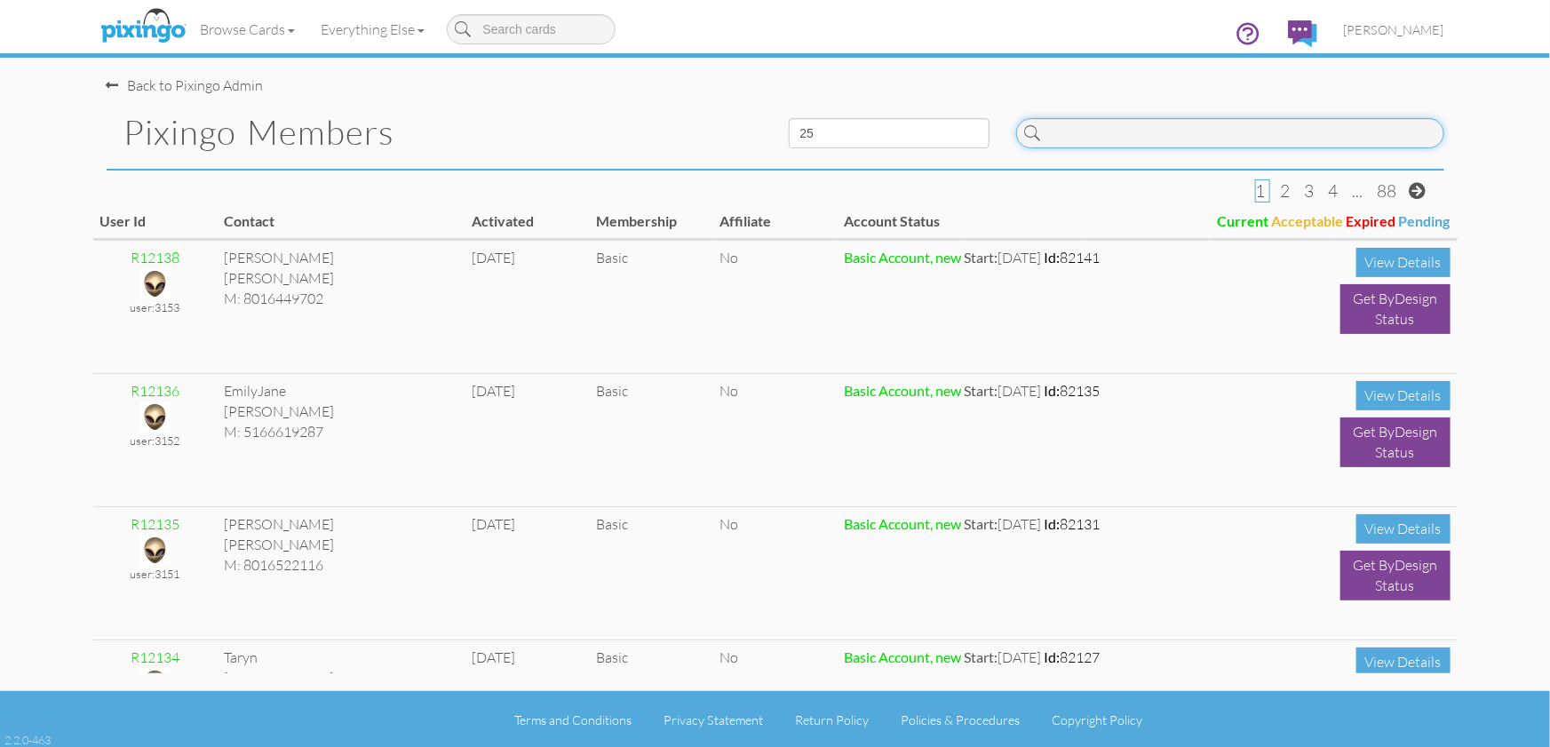
click at [1118, 135] on input at bounding box center [1230, 133] width 428 height 30
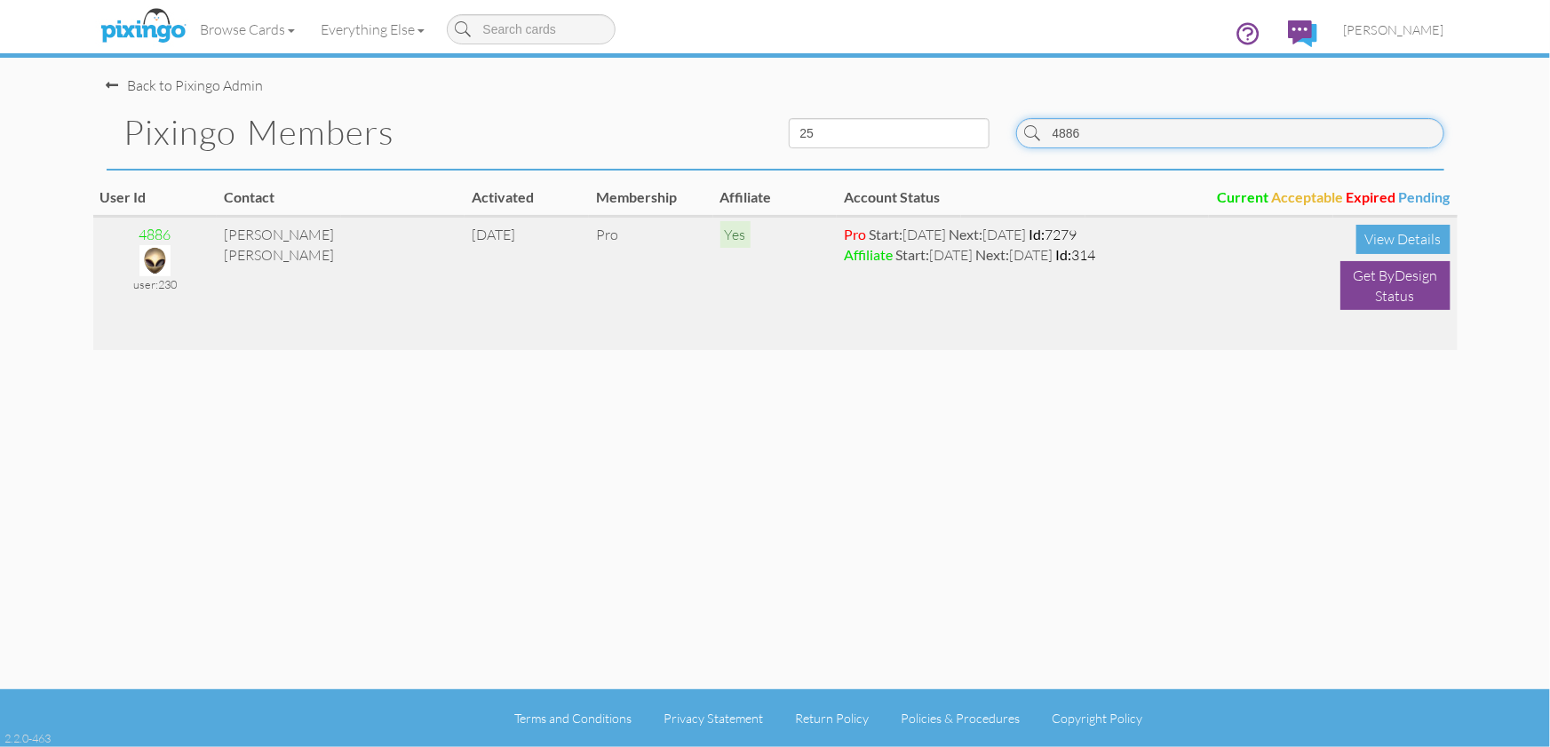
type input "4886"
click at [155, 257] on img at bounding box center [154, 260] width 31 height 31
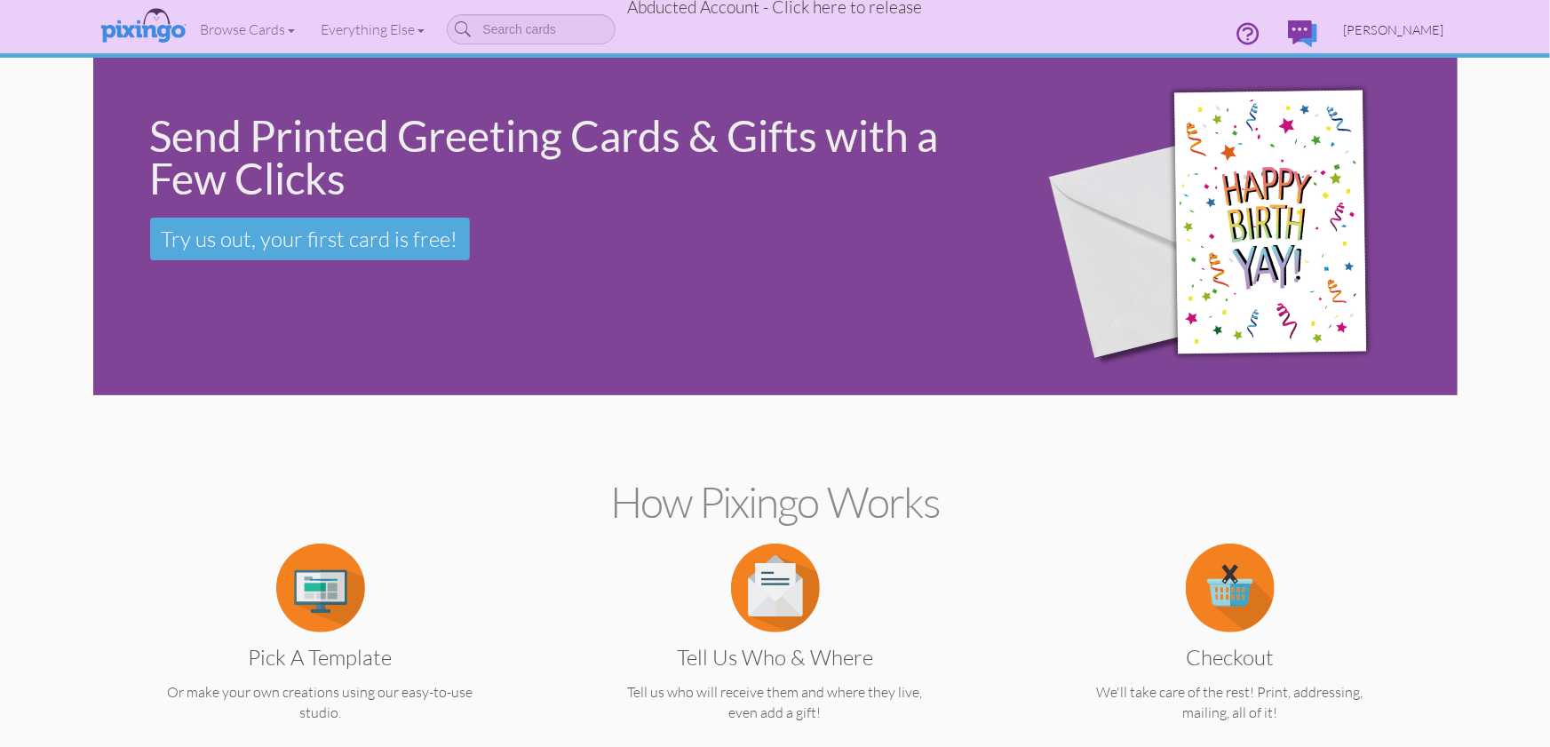
click at [1434, 22] on span "[PERSON_NAME]" at bounding box center [1394, 29] width 100 height 15
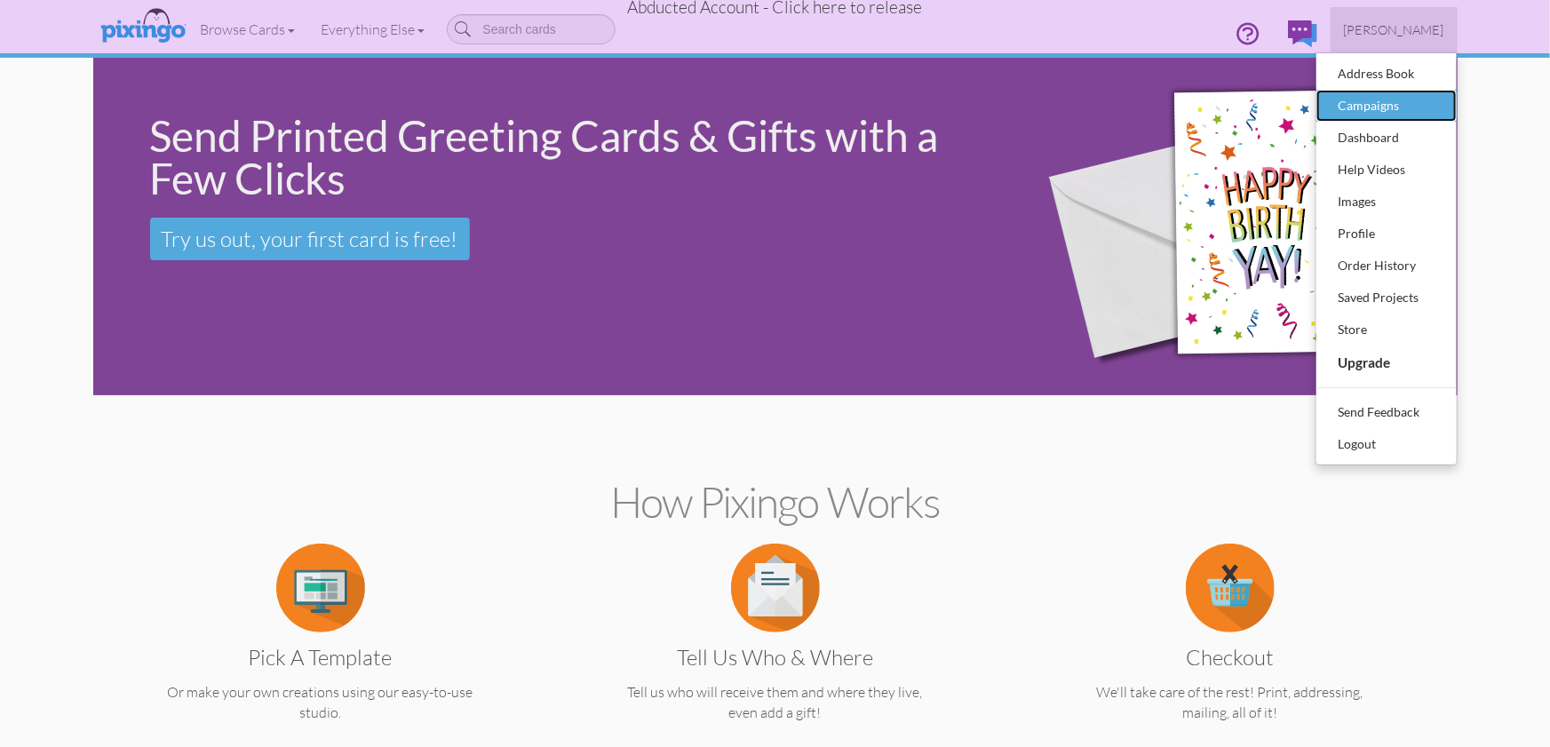
click at [1379, 104] on div "Campaigns" at bounding box center [1386, 105] width 105 height 27
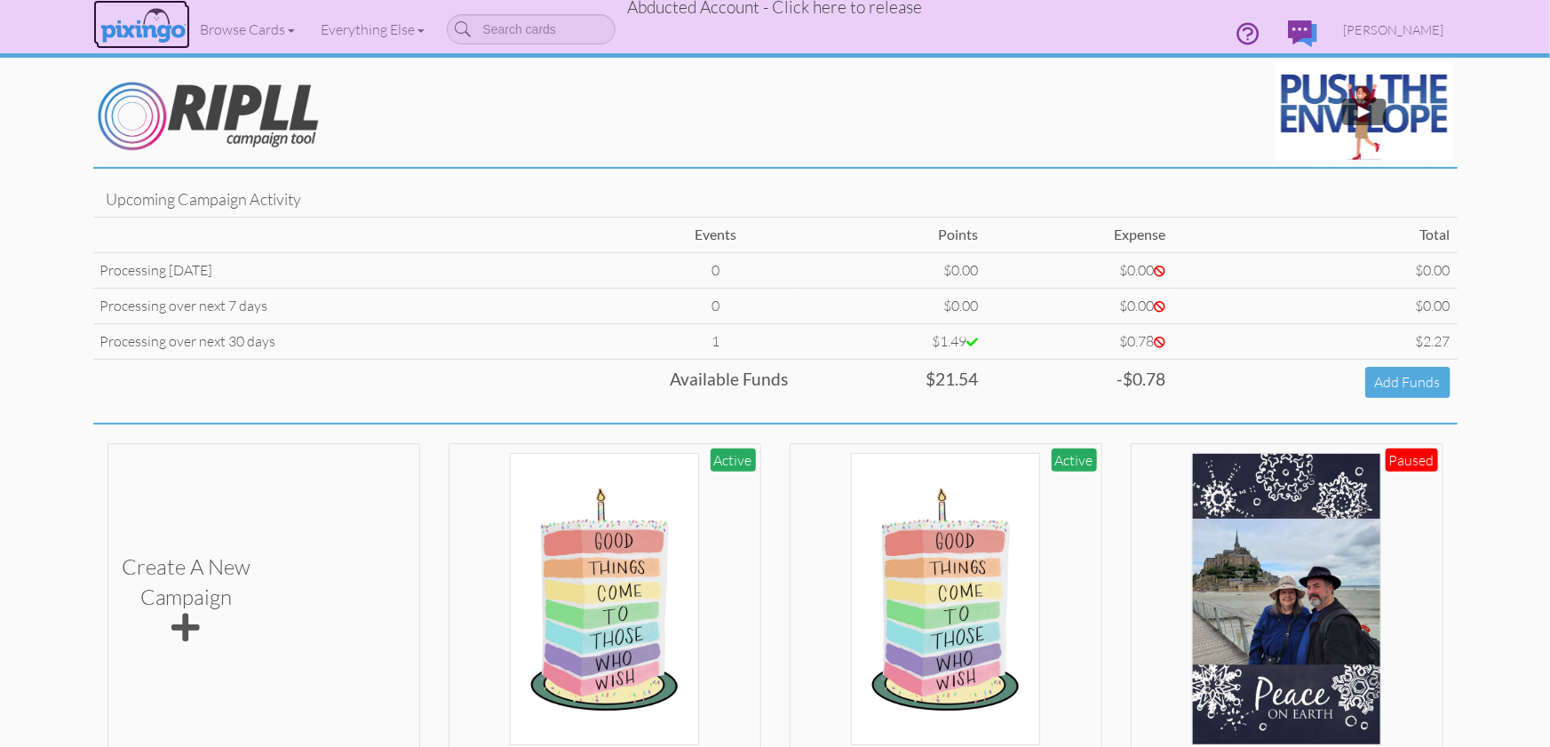
click at [135, 31] on img at bounding box center [143, 26] width 94 height 44
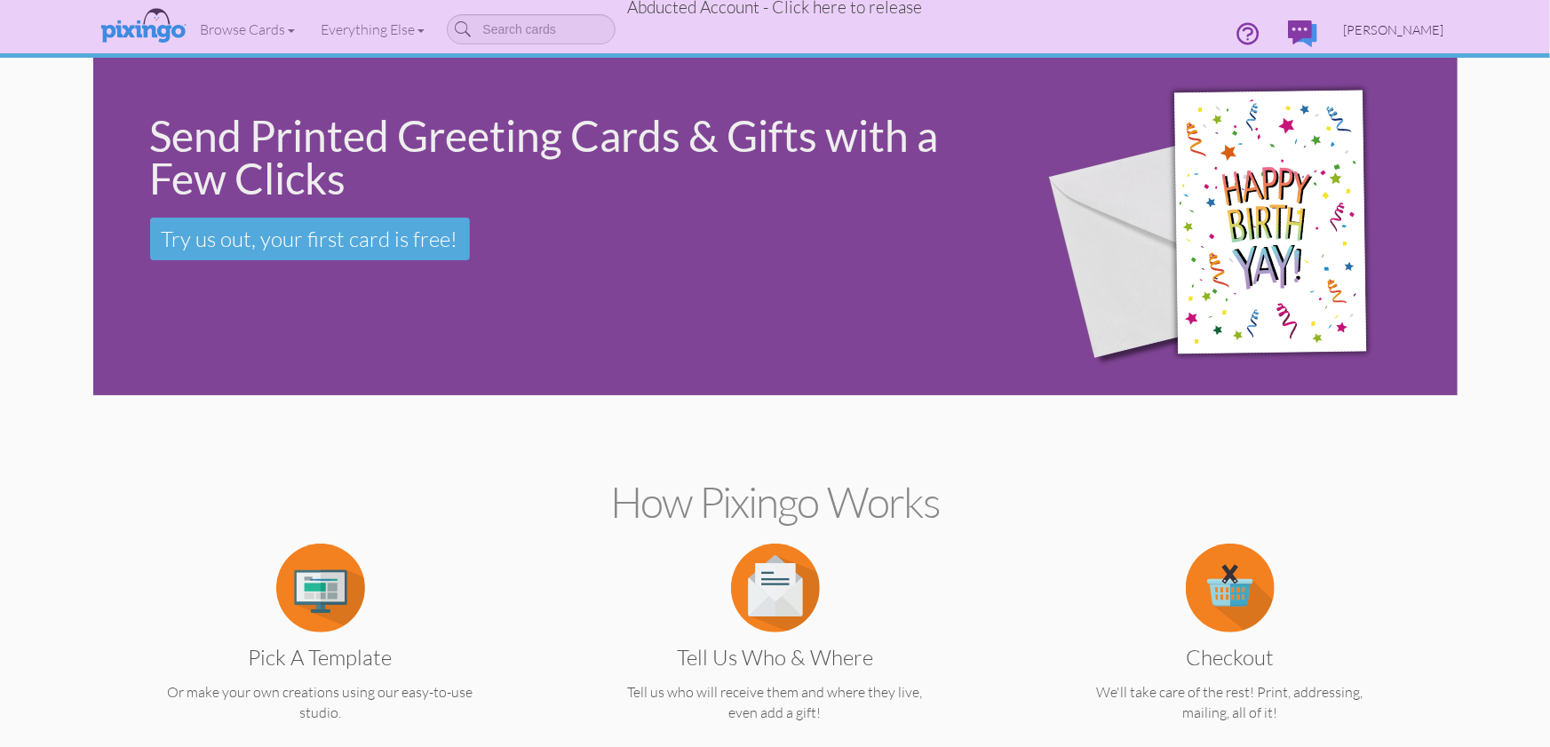
click at [1394, 32] on span "[PERSON_NAME]" at bounding box center [1394, 29] width 100 height 15
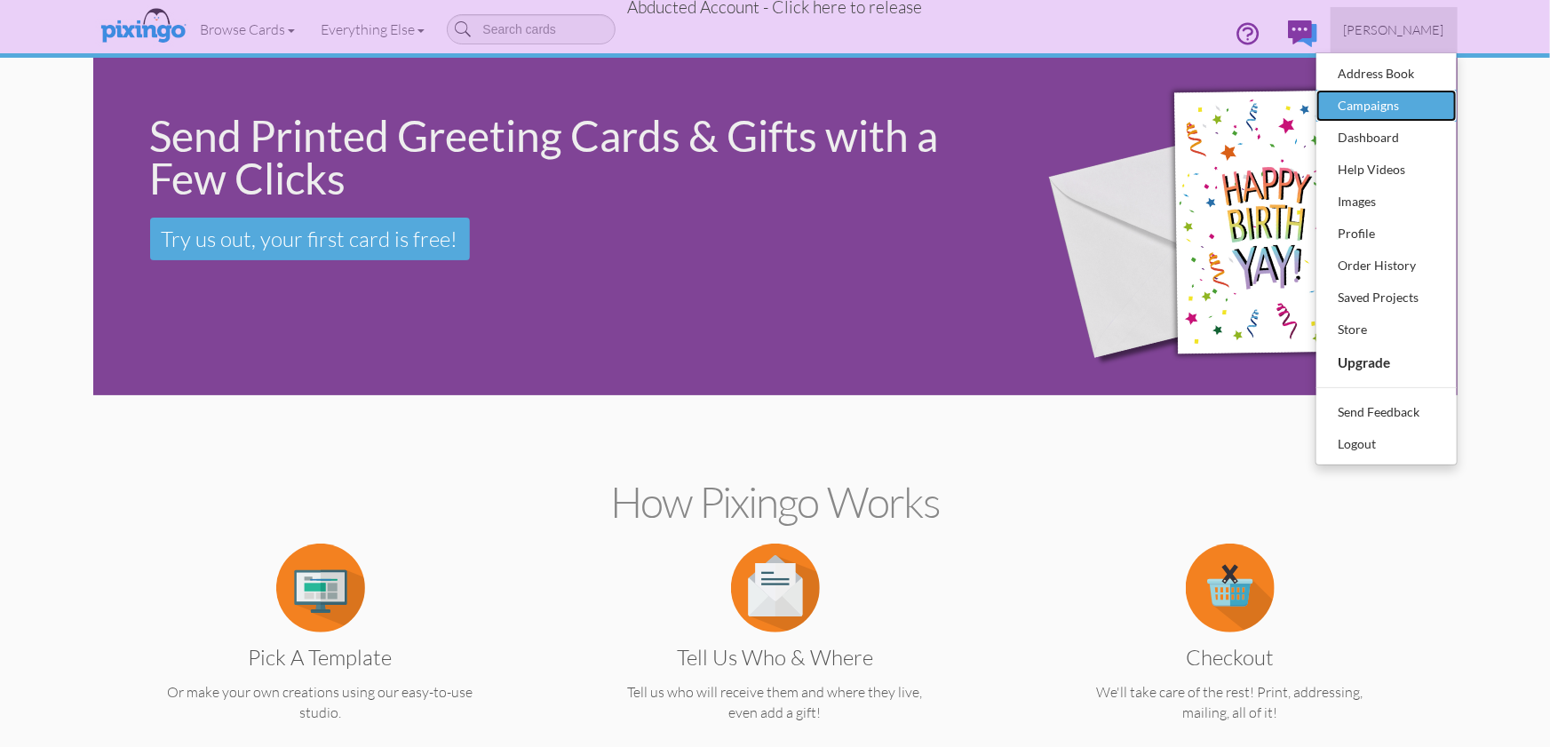
click at [1383, 107] on div "Campaigns" at bounding box center [1386, 105] width 105 height 27
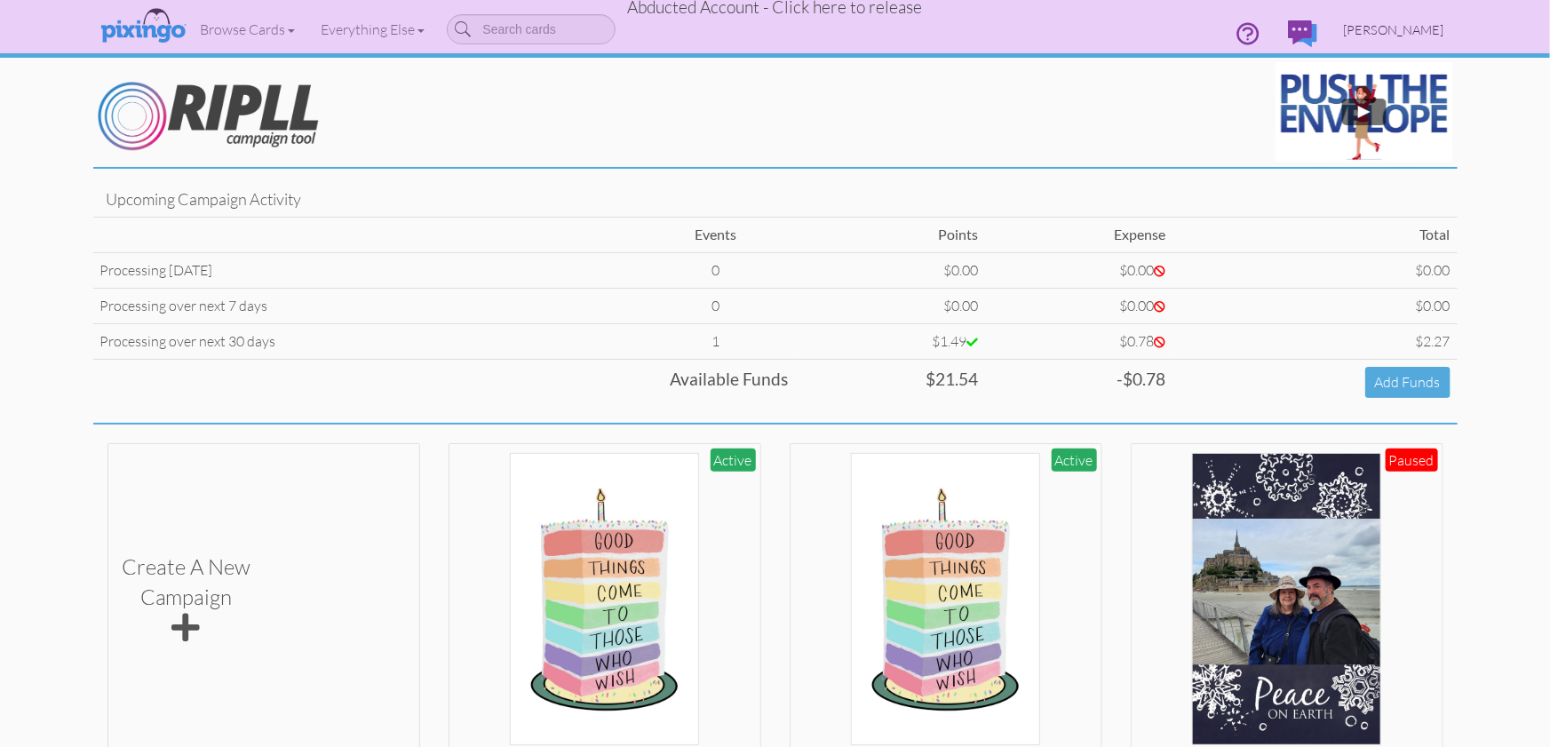
click at [1404, 30] on span "[PERSON_NAME]" at bounding box center [1394, 29] width 100 height 15
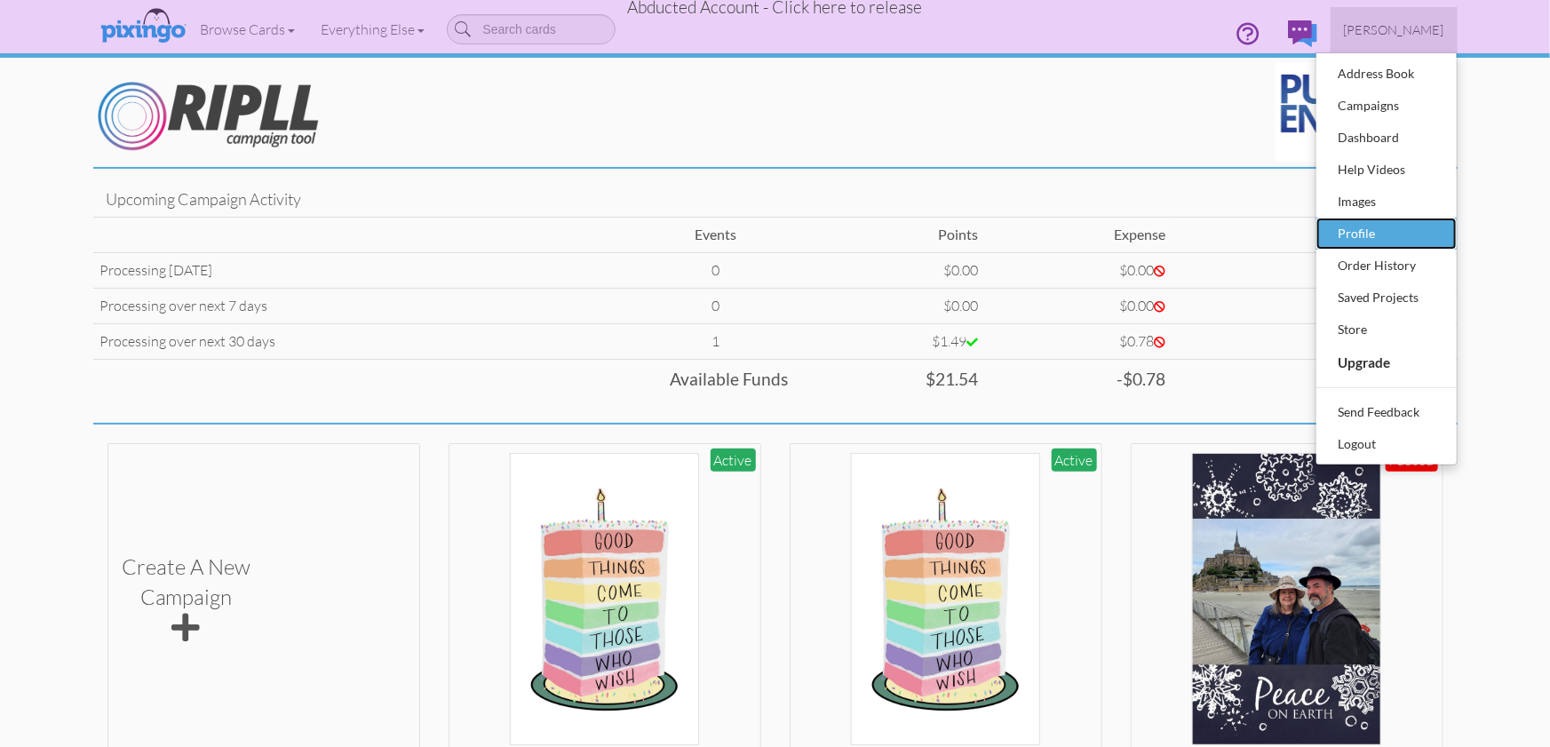
click at [1372, 234] on div "Profile" at bounding box center [1386, 233] width 105 height 27
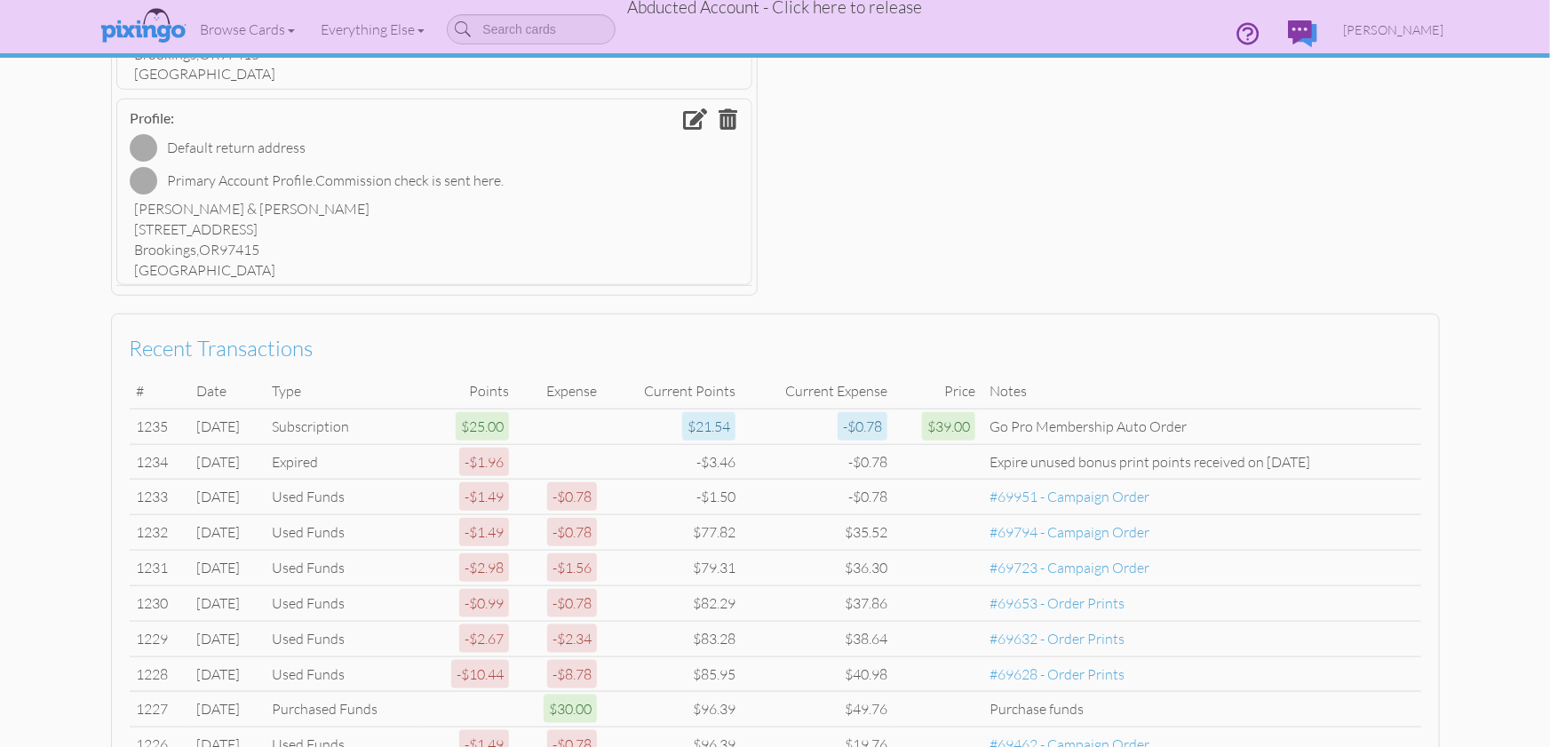
scroll to position [813, 0]
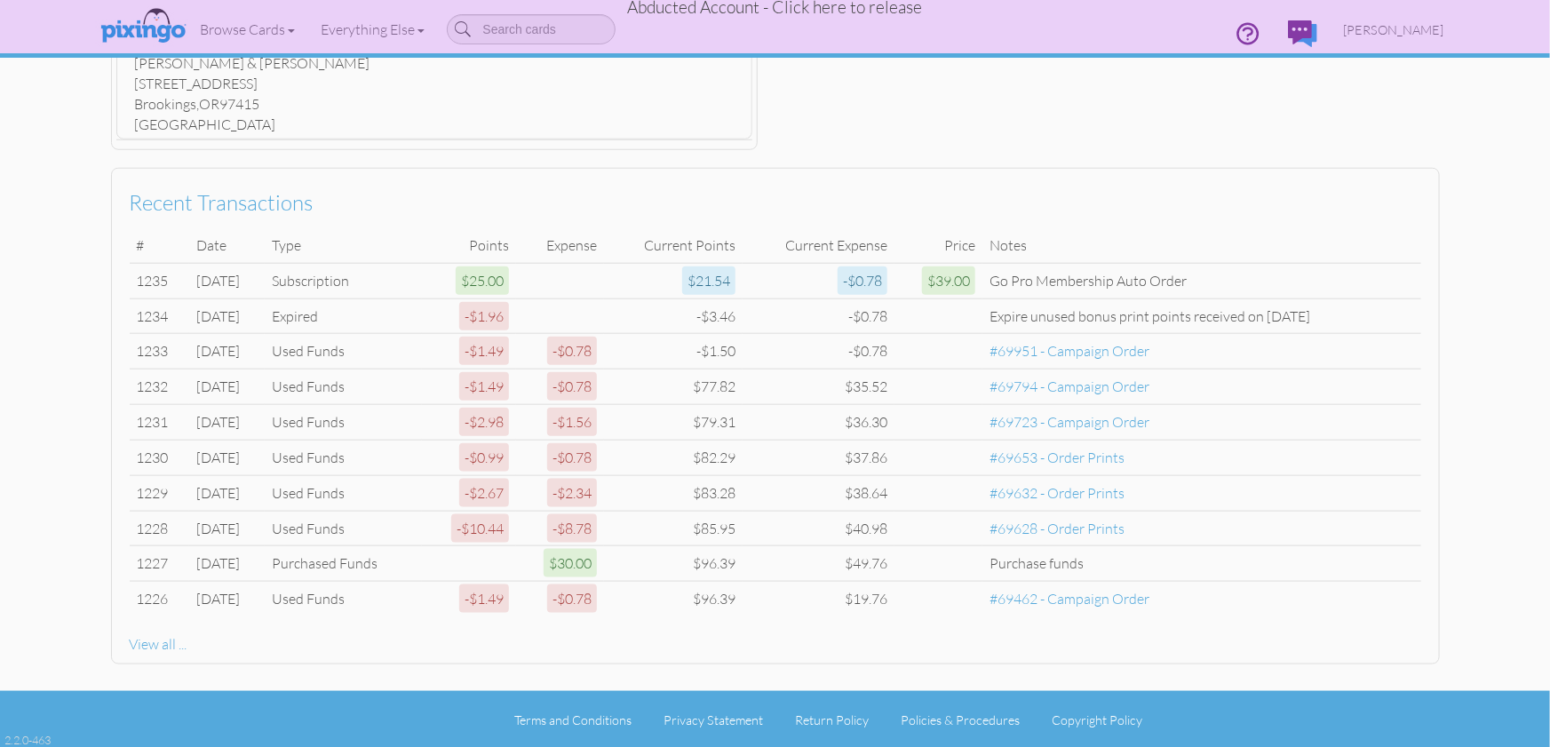
click at [880, 8] on span "Abducted Account - Click here to release" at bounding box center [775, 6] width 295 height 21
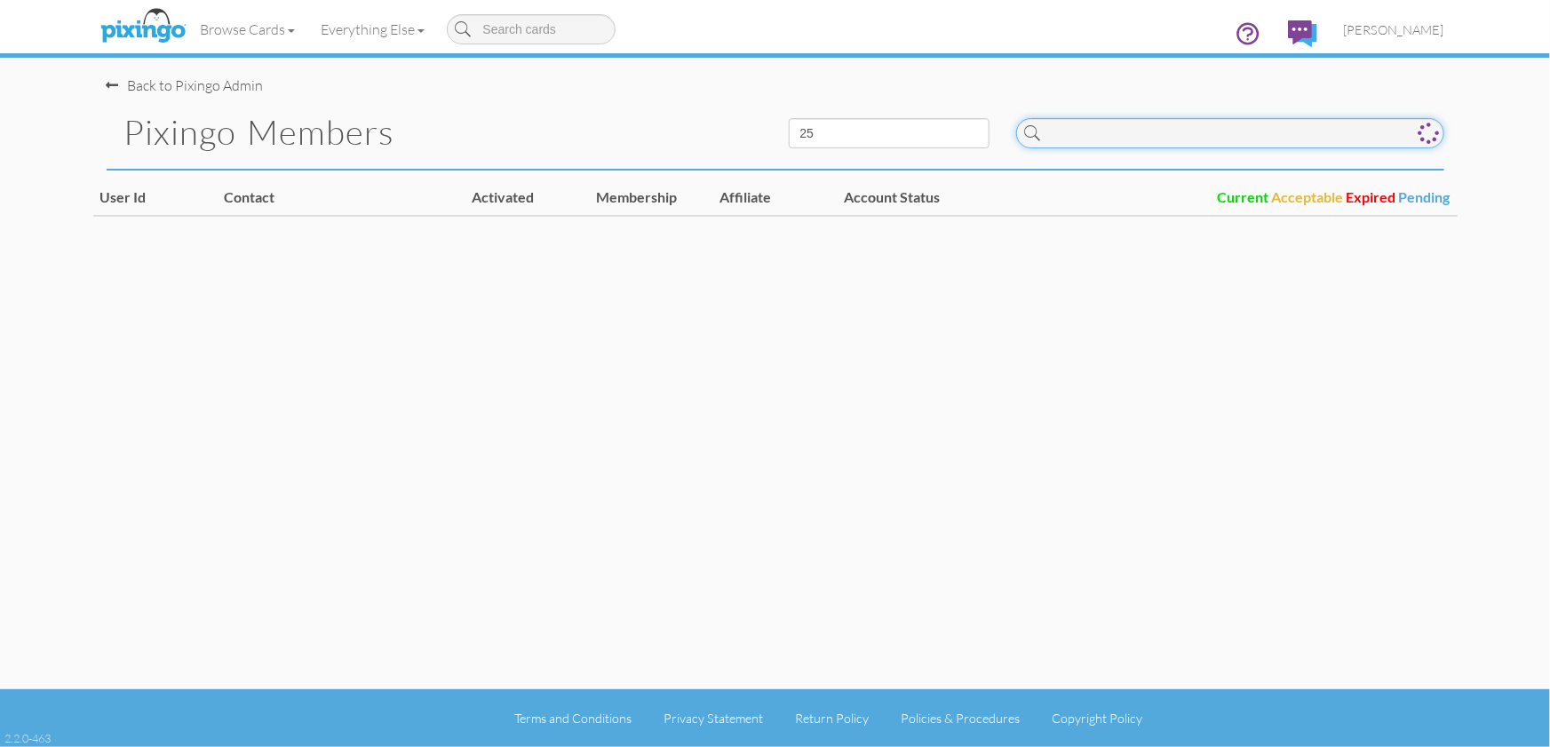
click at [1127, 141] on input at bounding box center [1230, 133] width 428 height 30
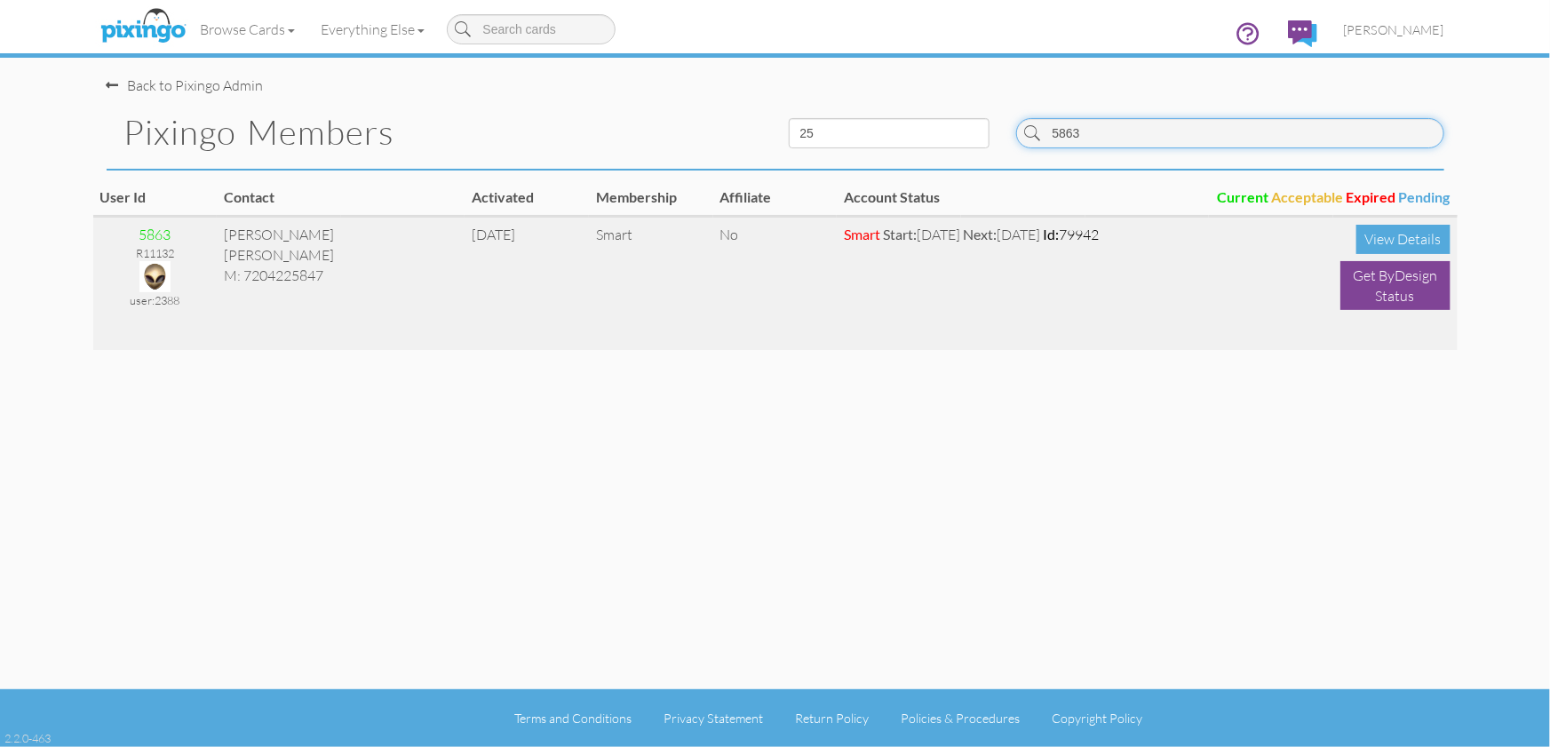
type input "5863"
click at [158, 274] on img at bounding box center [154, 276] width 31 height 31
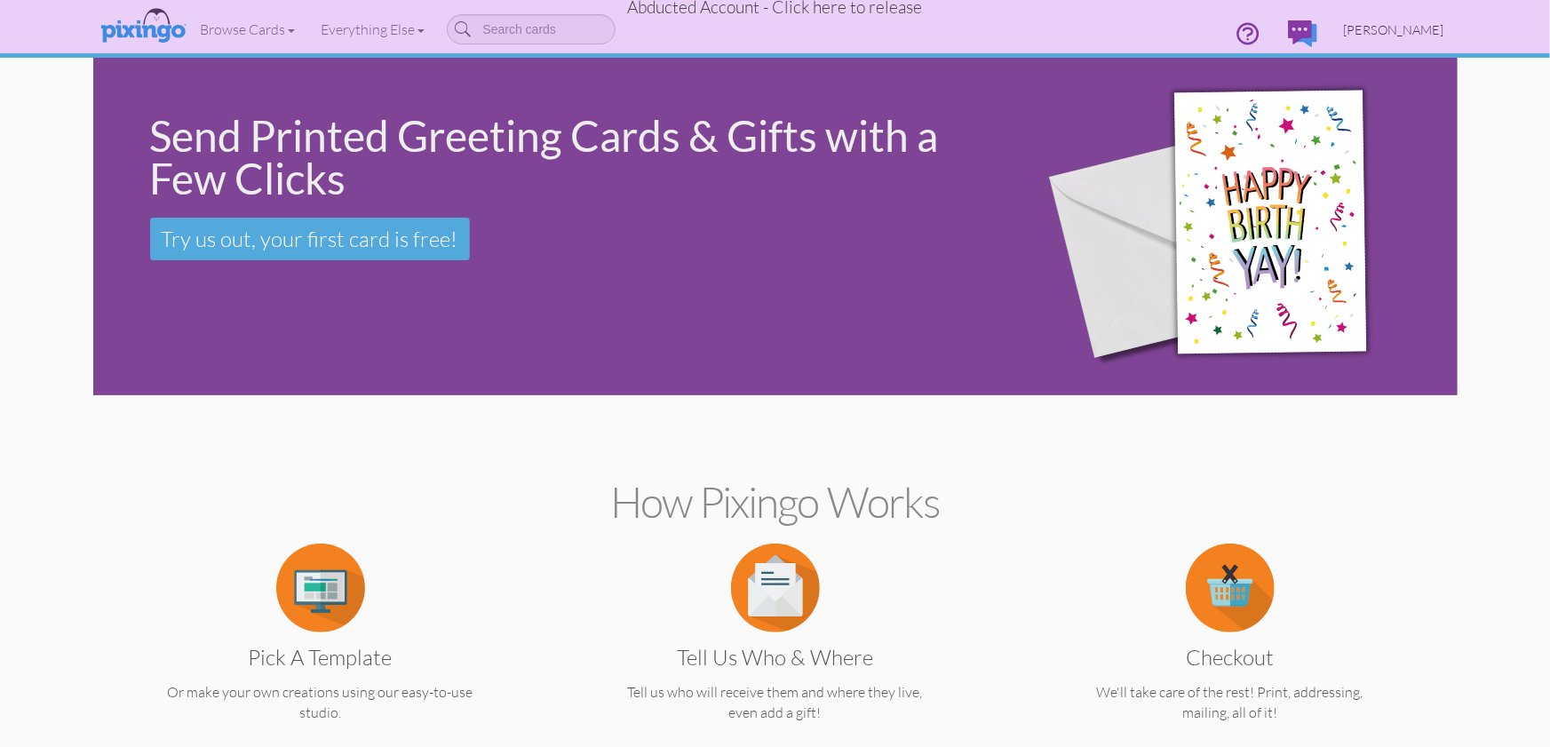
click at [1396, 26] on span "[PERSON_NAME]" at bounding box center [1394, 29] width 100 height 15
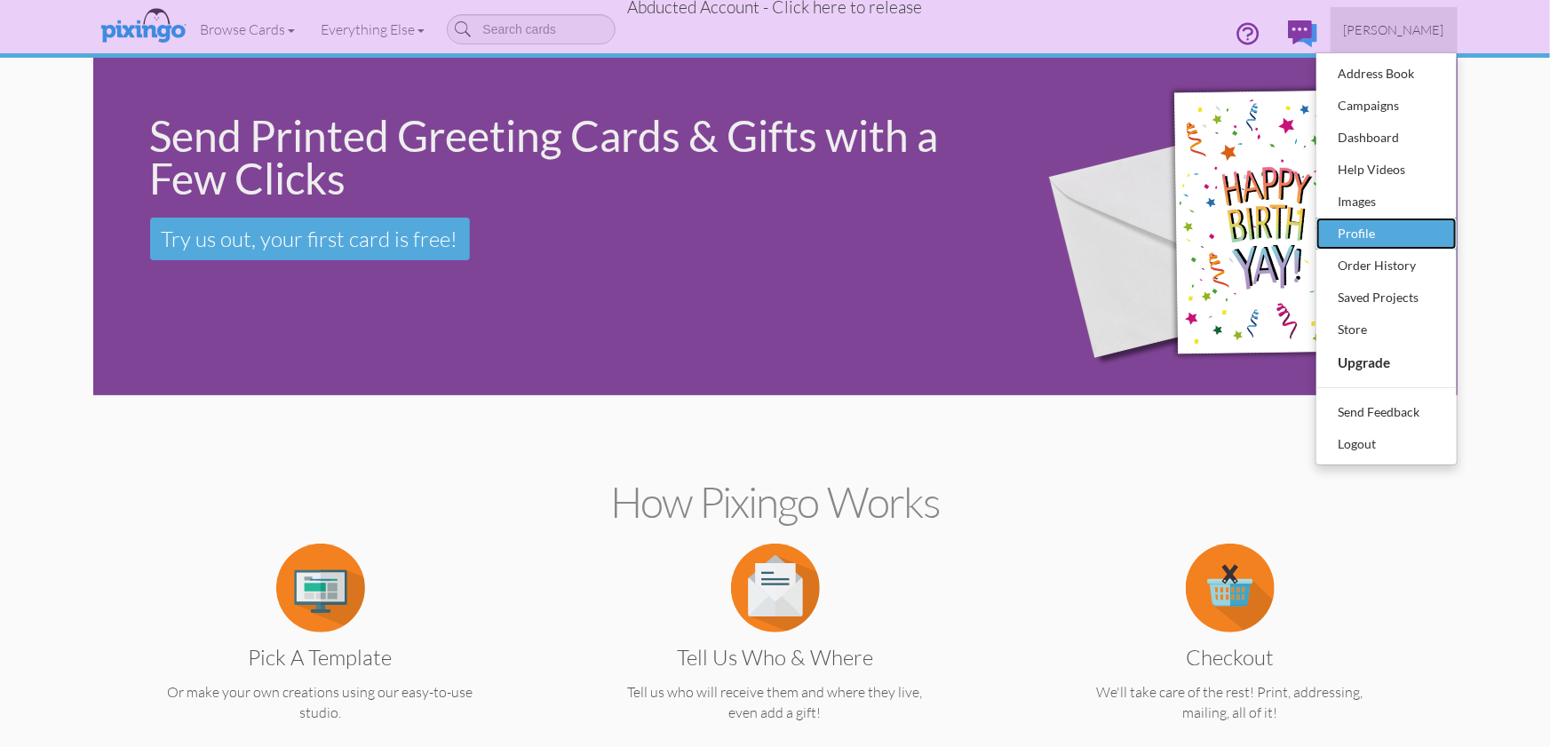
click at [1356, 229] on div "Profile" at bounding box center [1386, 233] width 105 height 27
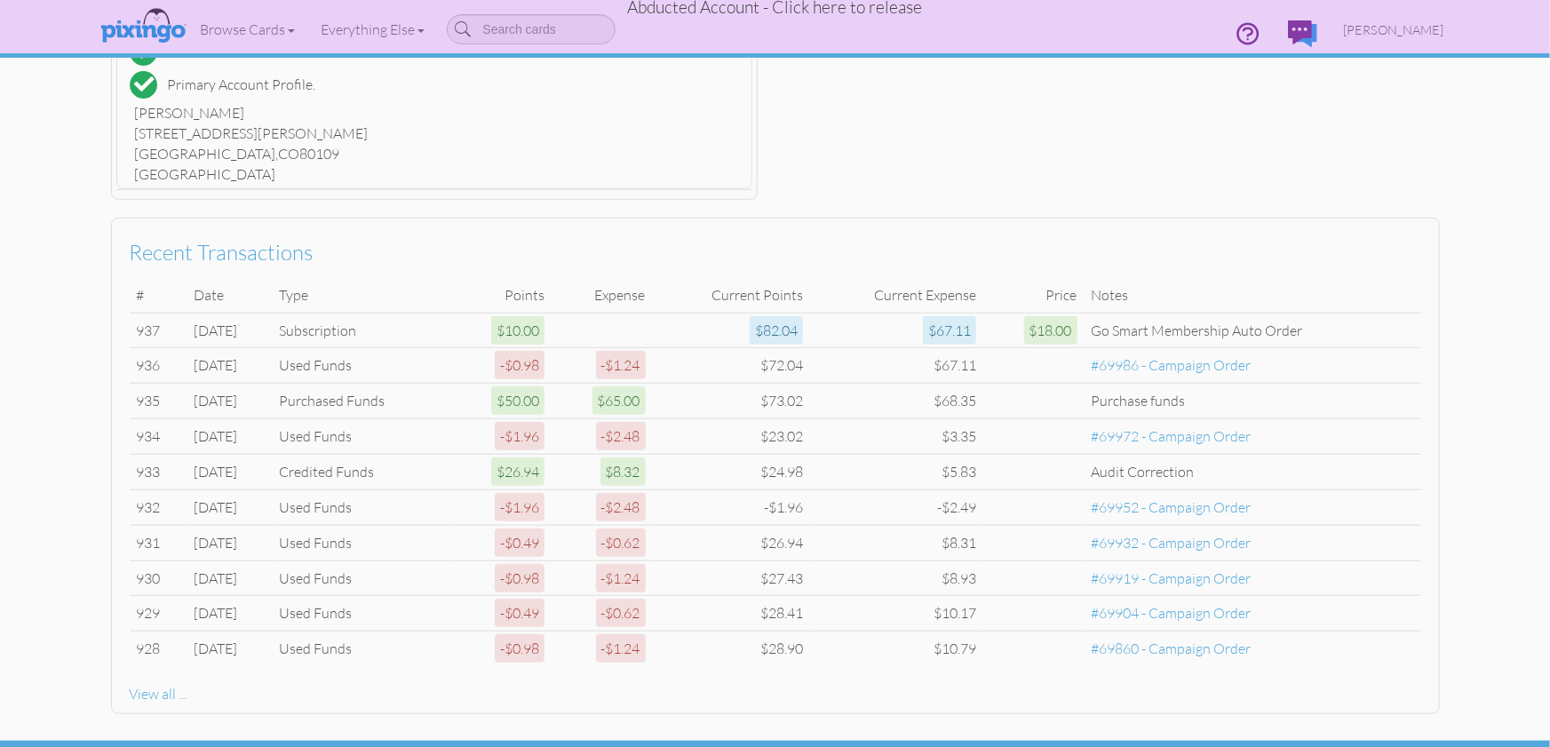
scroll to position [596, 0]
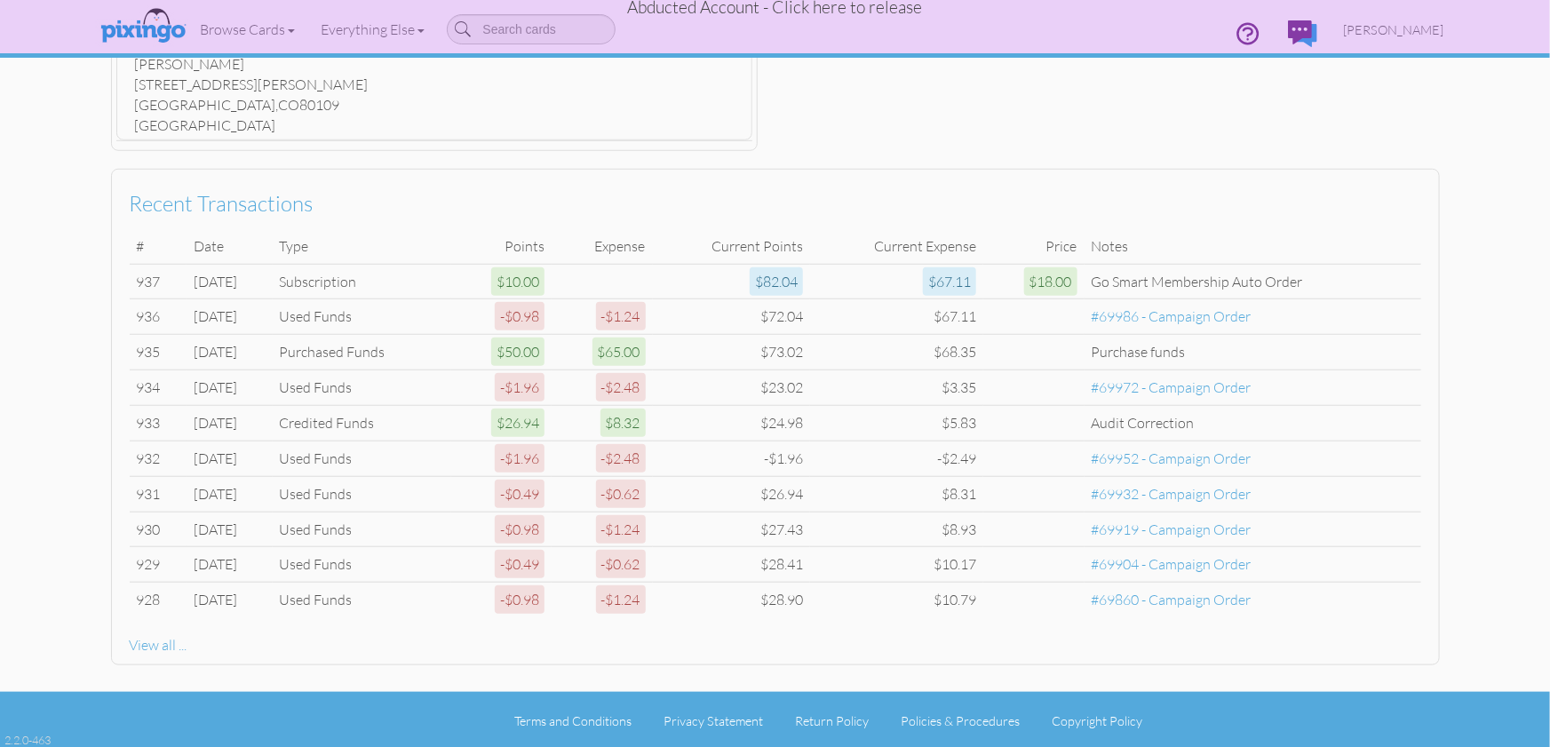
click at [866, 10] on span "Abducted Account - Click here to release" at bounding box center [775, 6] width 295 height 21
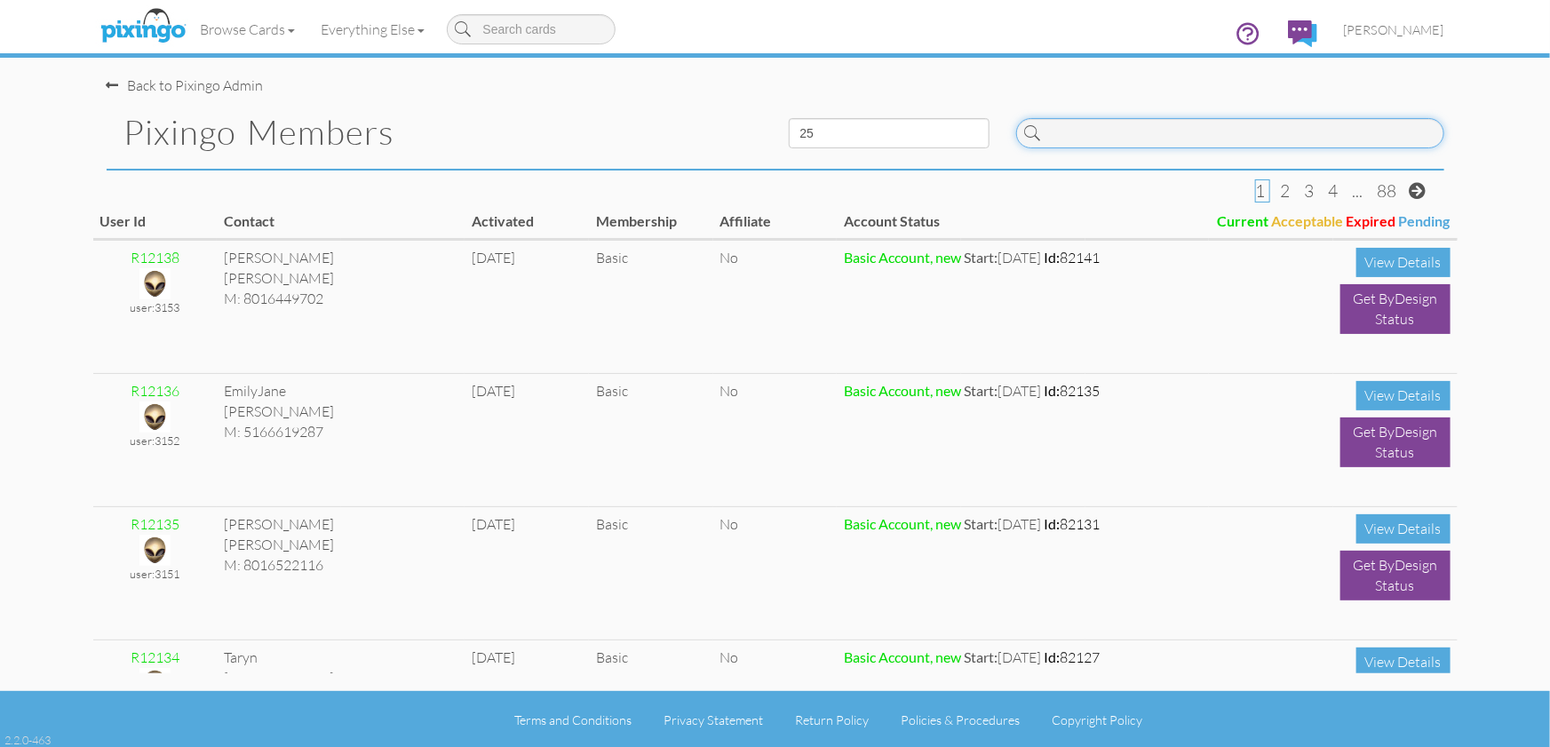
click at [1084, 139] on input at bounding box center [1230, 133] width 428 height 30
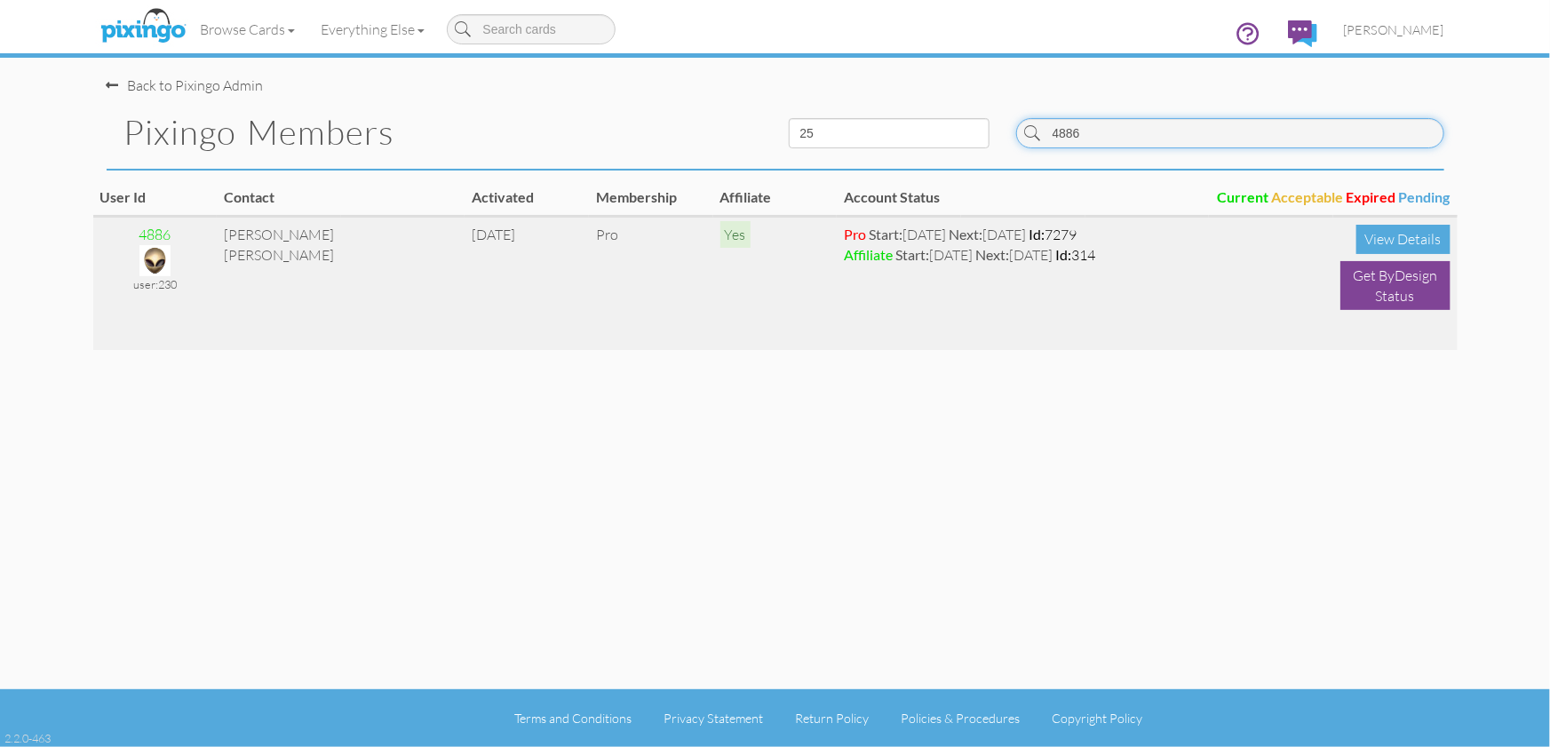
type input "4886"
click at [162, 252] on img at bounding box center [154, 260] width 31 height 31
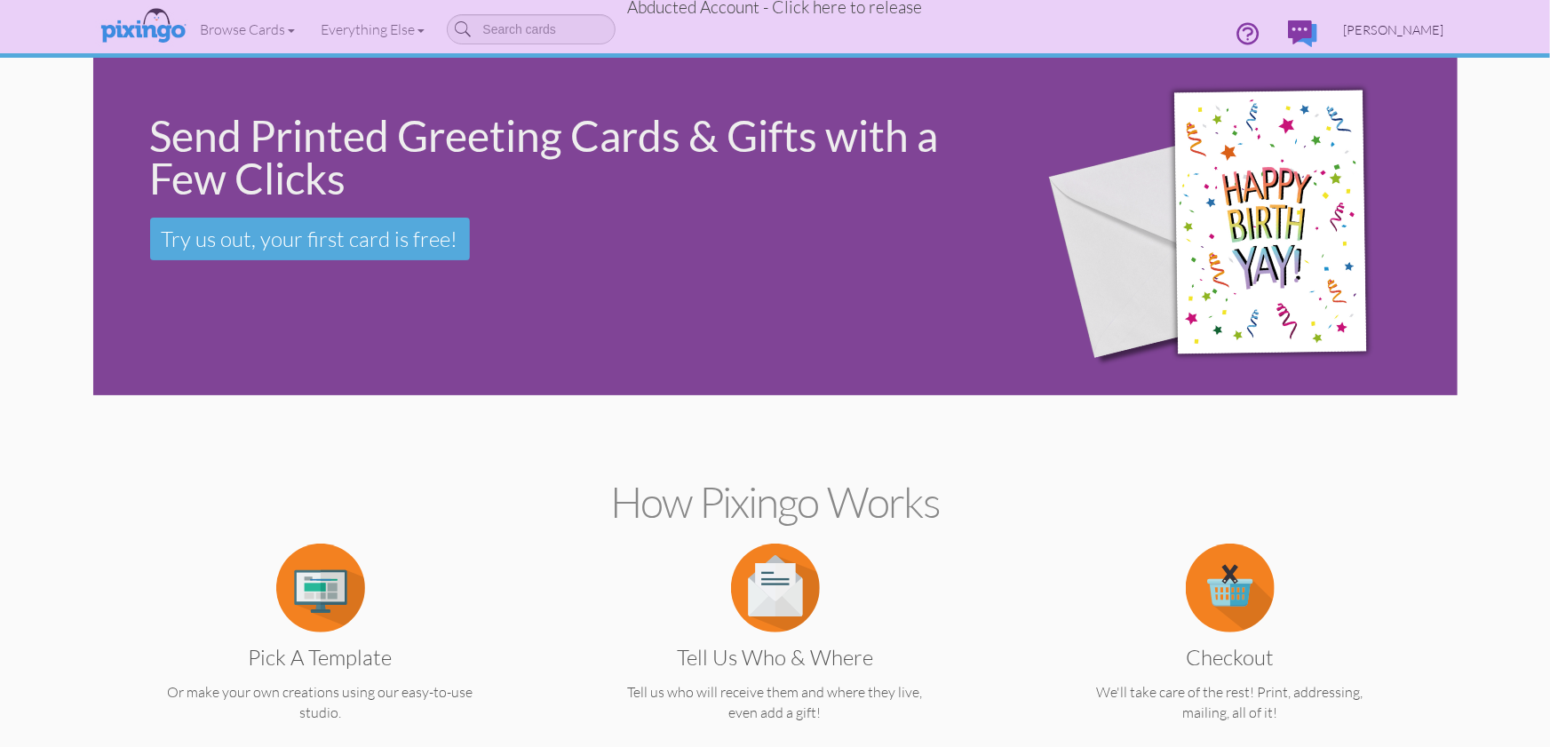
click at [1399, 35] on span "[PERSON_NAME]" at bounding box center [1394, 29] width 100 height 15
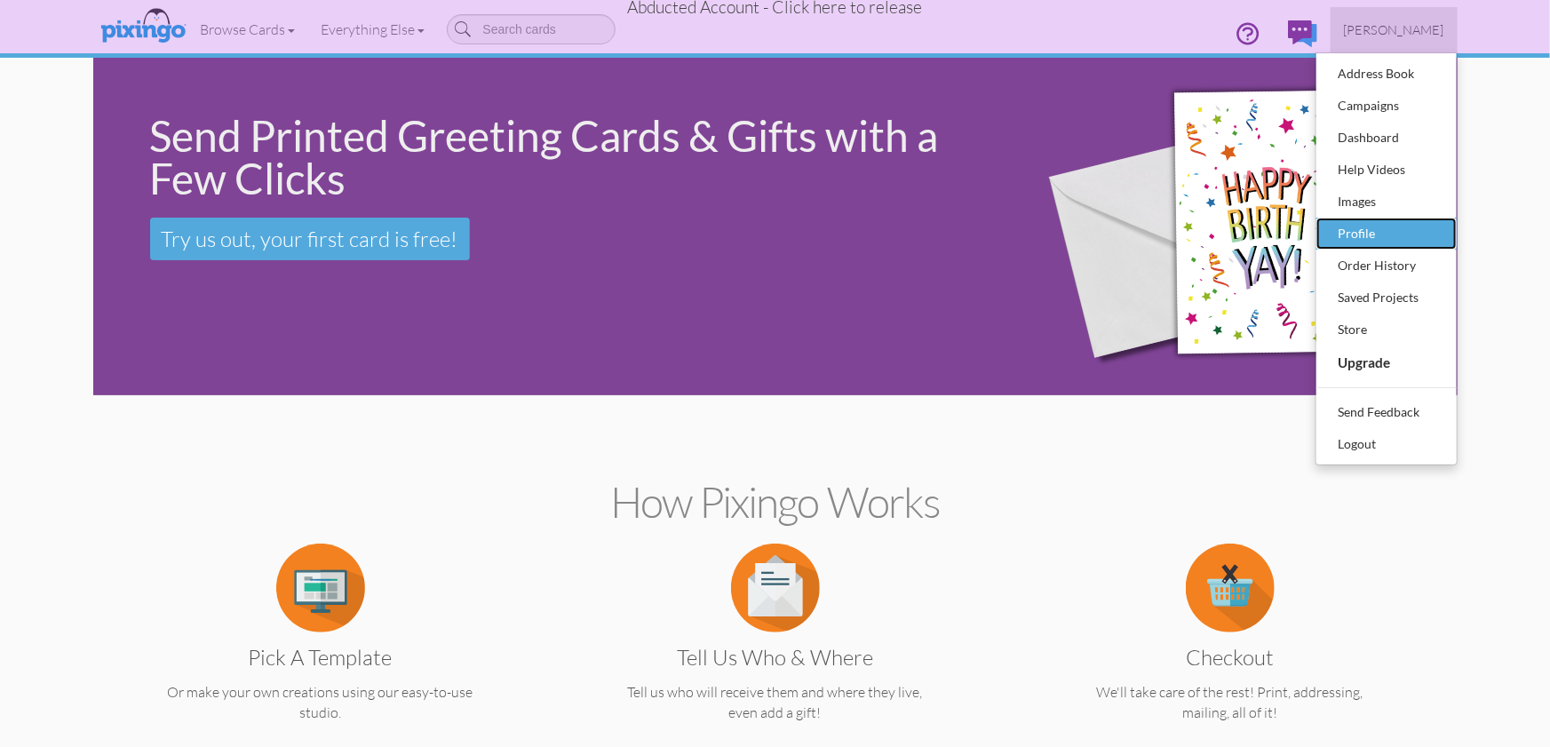
click at [1367, 240] on div "Profile" at bounding box center [1386, 233] width 105 height 27
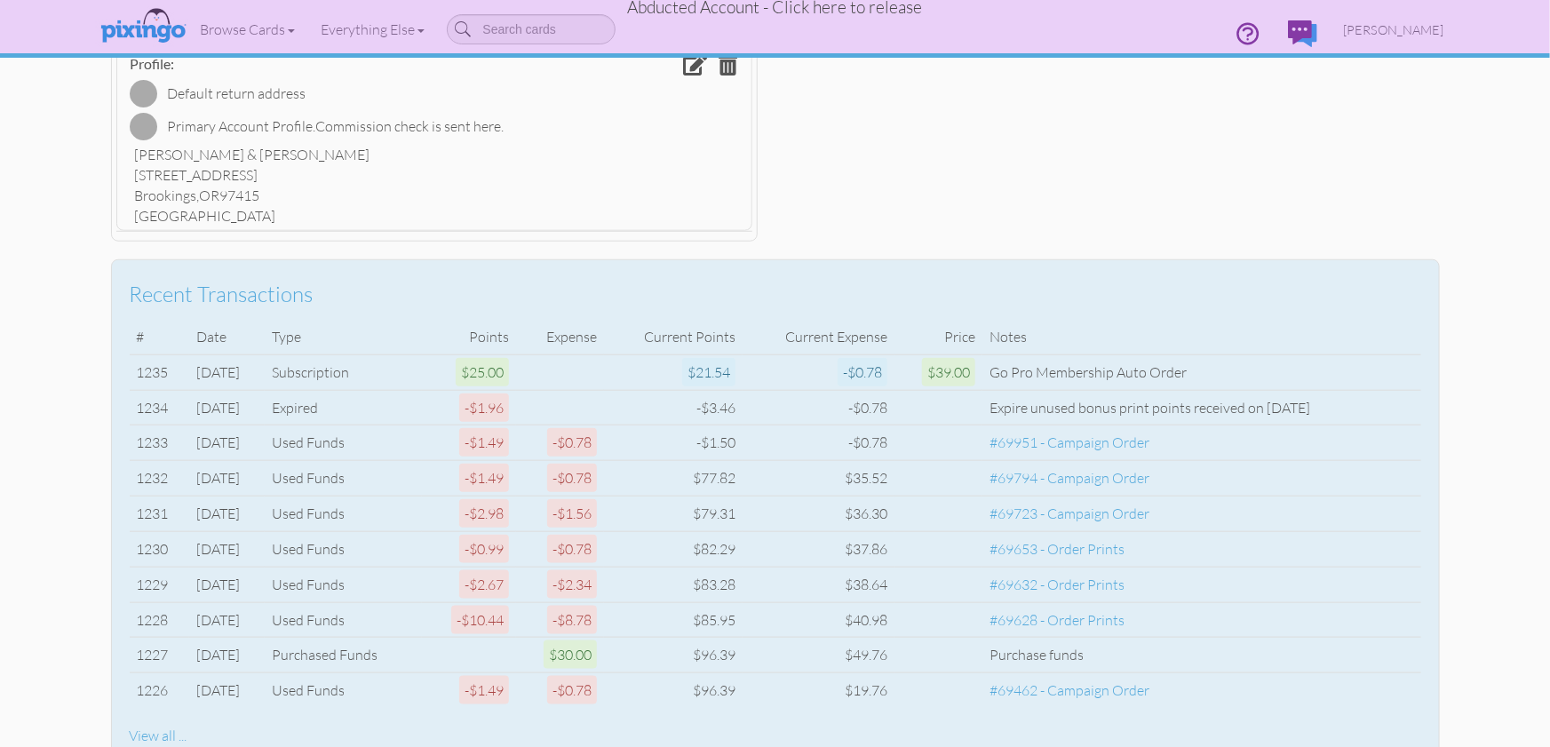
scroll to position [813, 0]
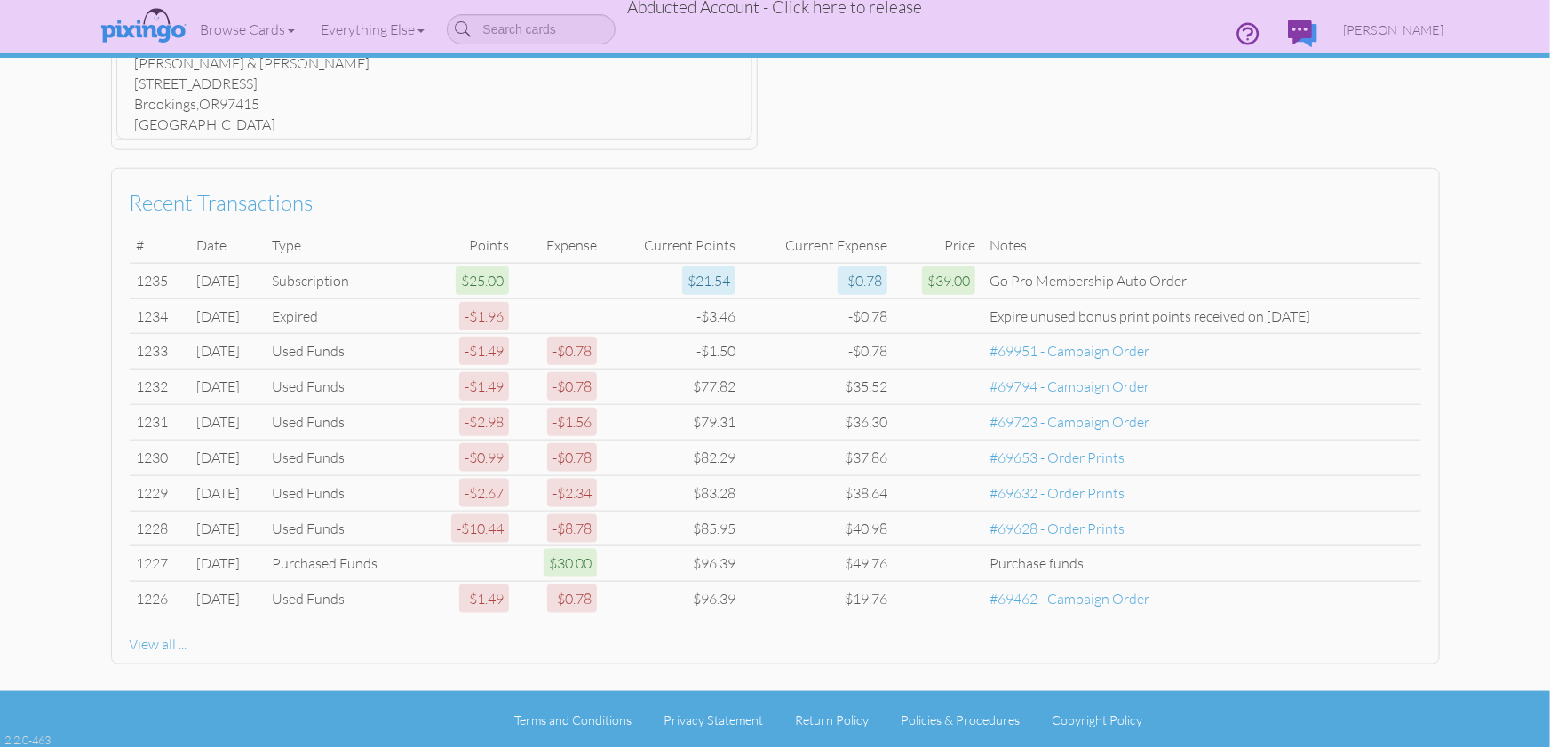
click at [847, 13] on span "Abducted Account - Click here to release" at bounding box center [775, 6] width 295 height 21
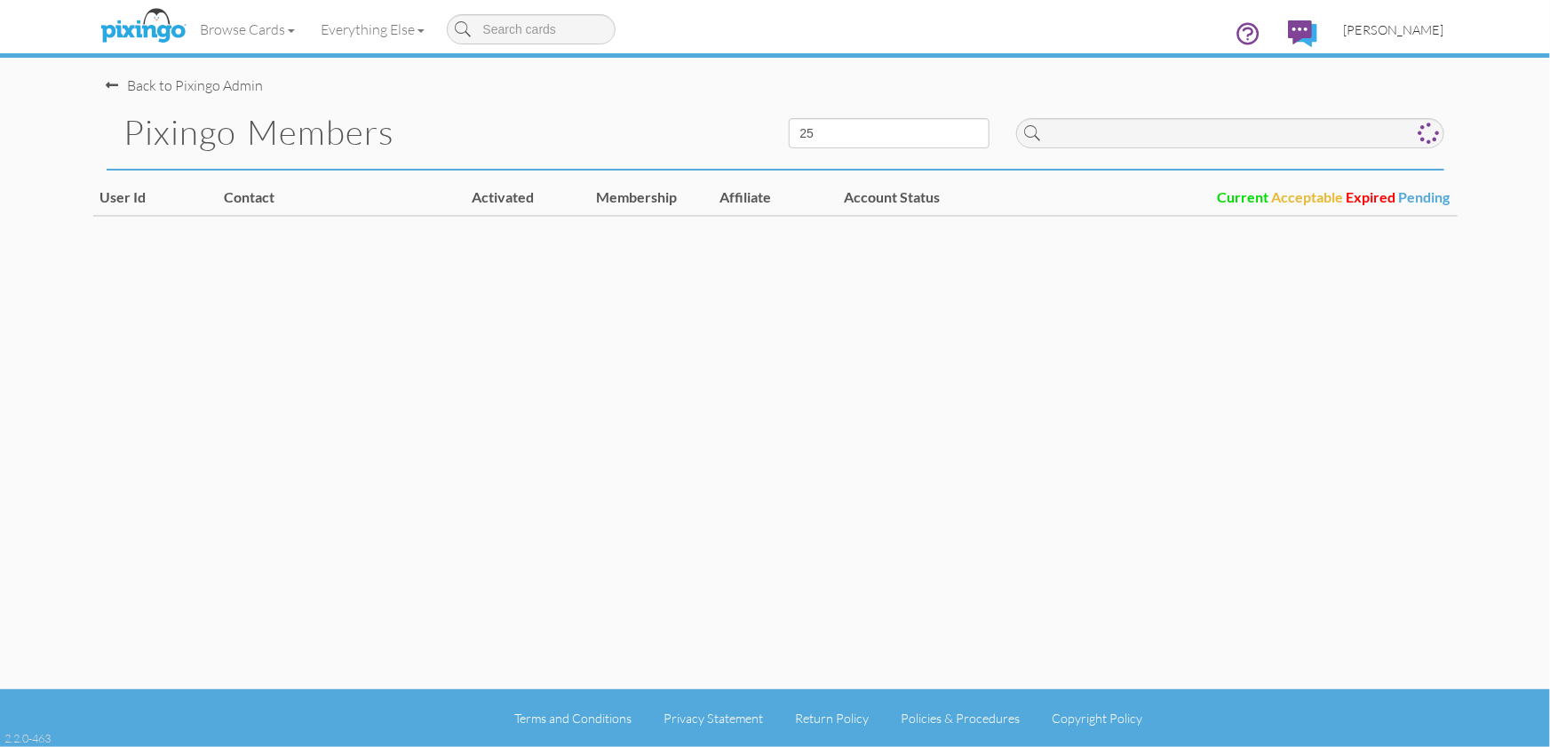
click at [1427, 31] on span "[PERSON_NAME]" at bounding box center [1394, 29] width 100 height 15
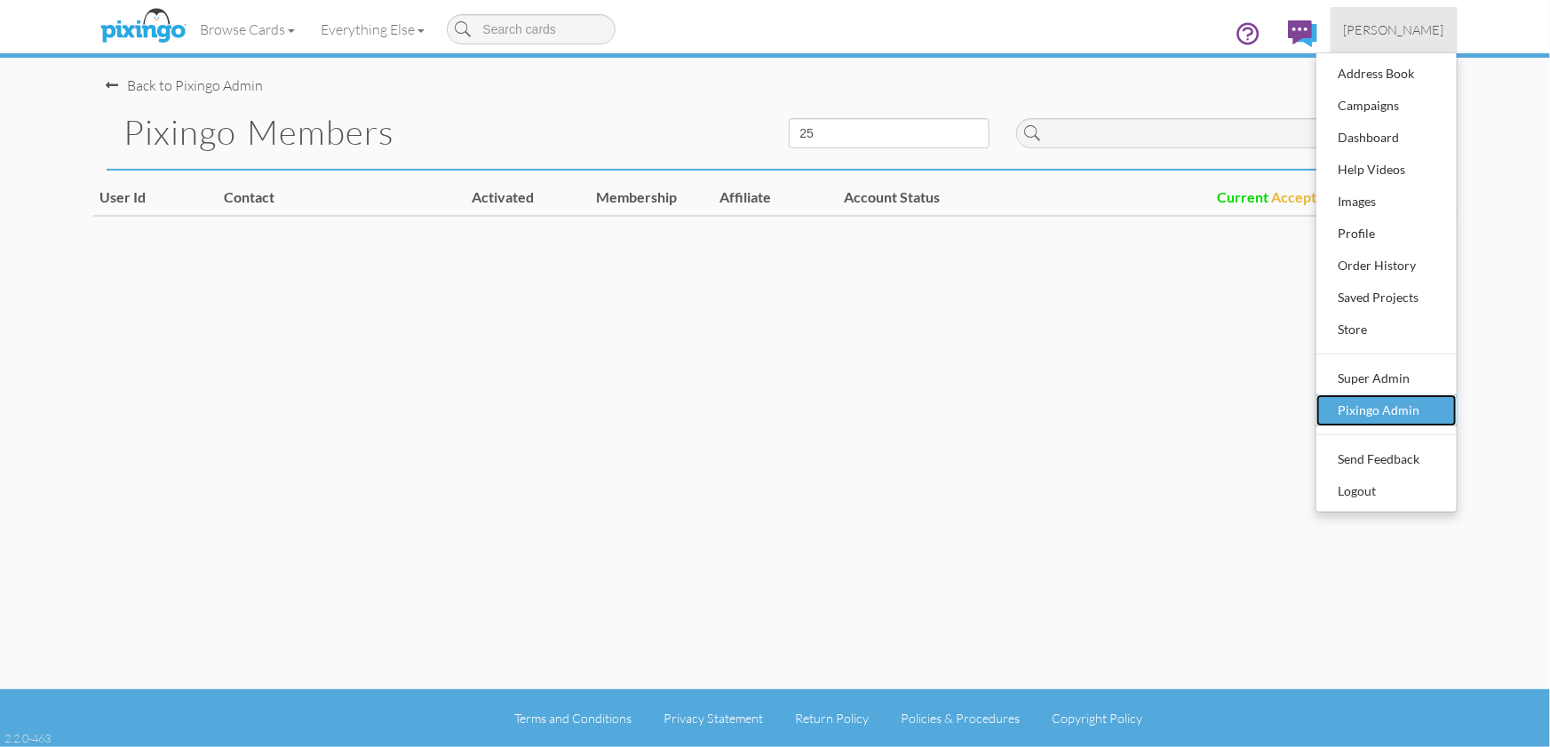
click at [1386, 416] on div "Pixingo Admin" at bounding box center [1386, 410] width 105 height 27
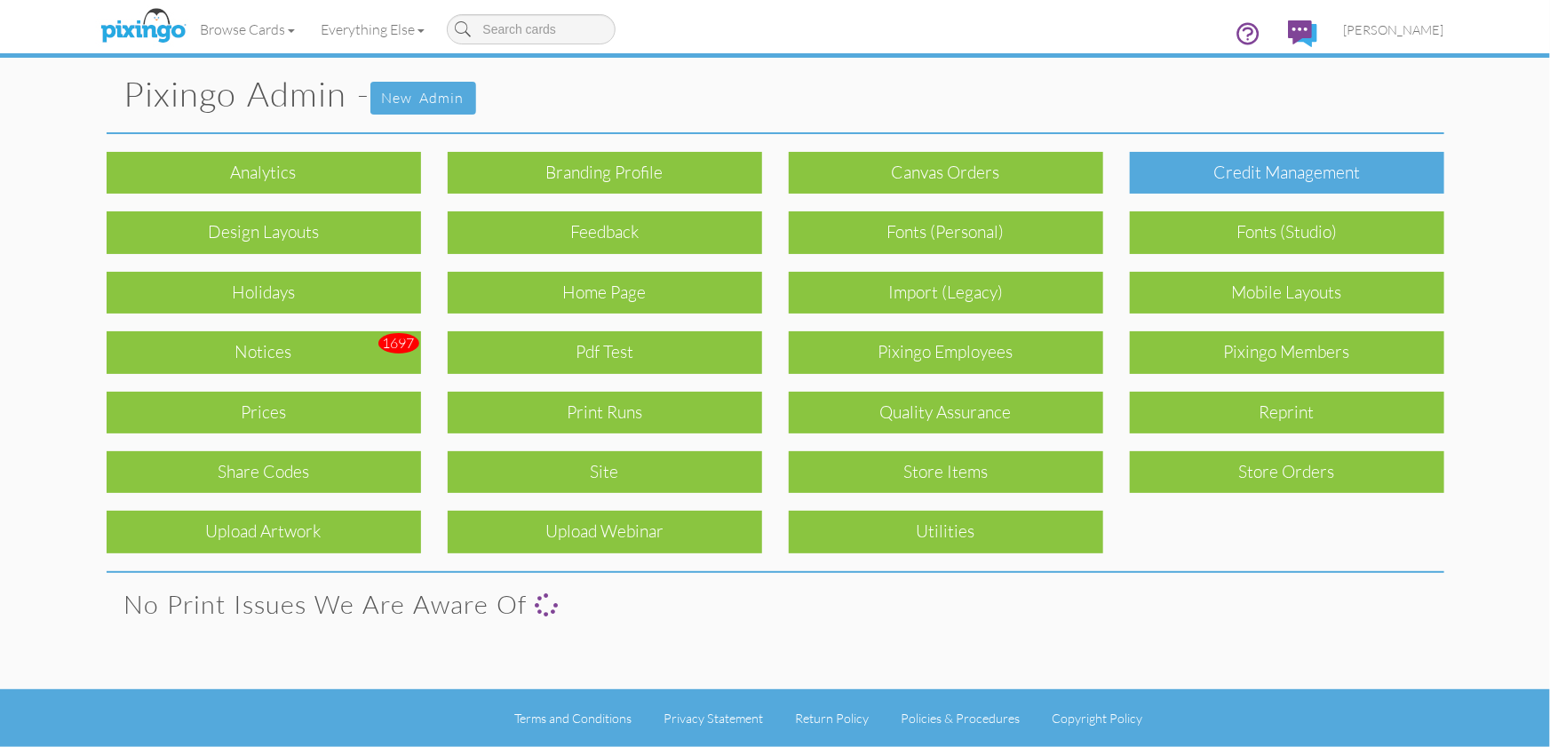
click at [1246, 157] on div "Credit Management" at bounding box center [1287, 173] width 314 height 42
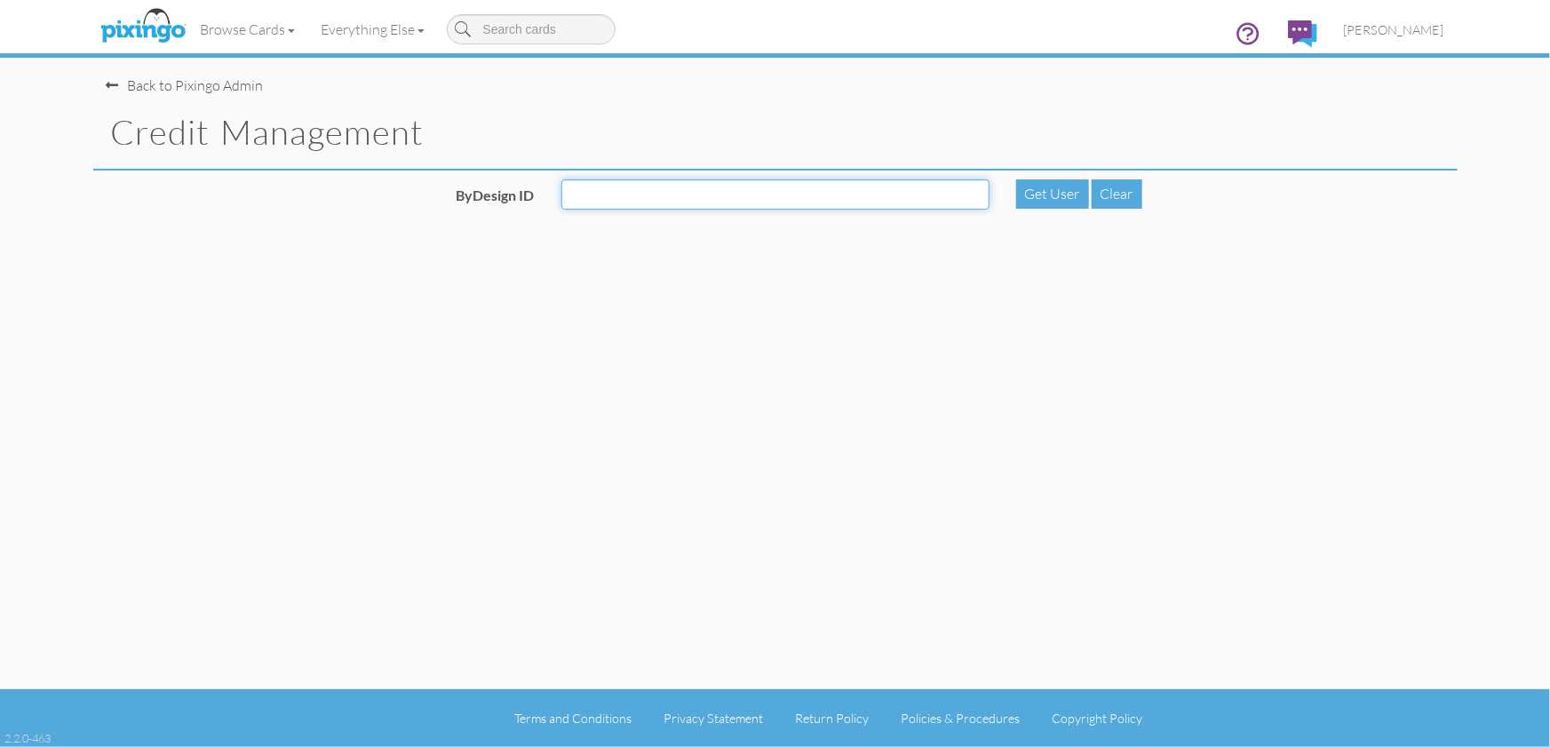
click at [680, 192] on input "ByDesign ID" at bounding box center [775, 194] width 428 height 30
type input "4886"
click at [1047, 195] on div "Get User" at bounding box center [1052, 193] width 73 height 29
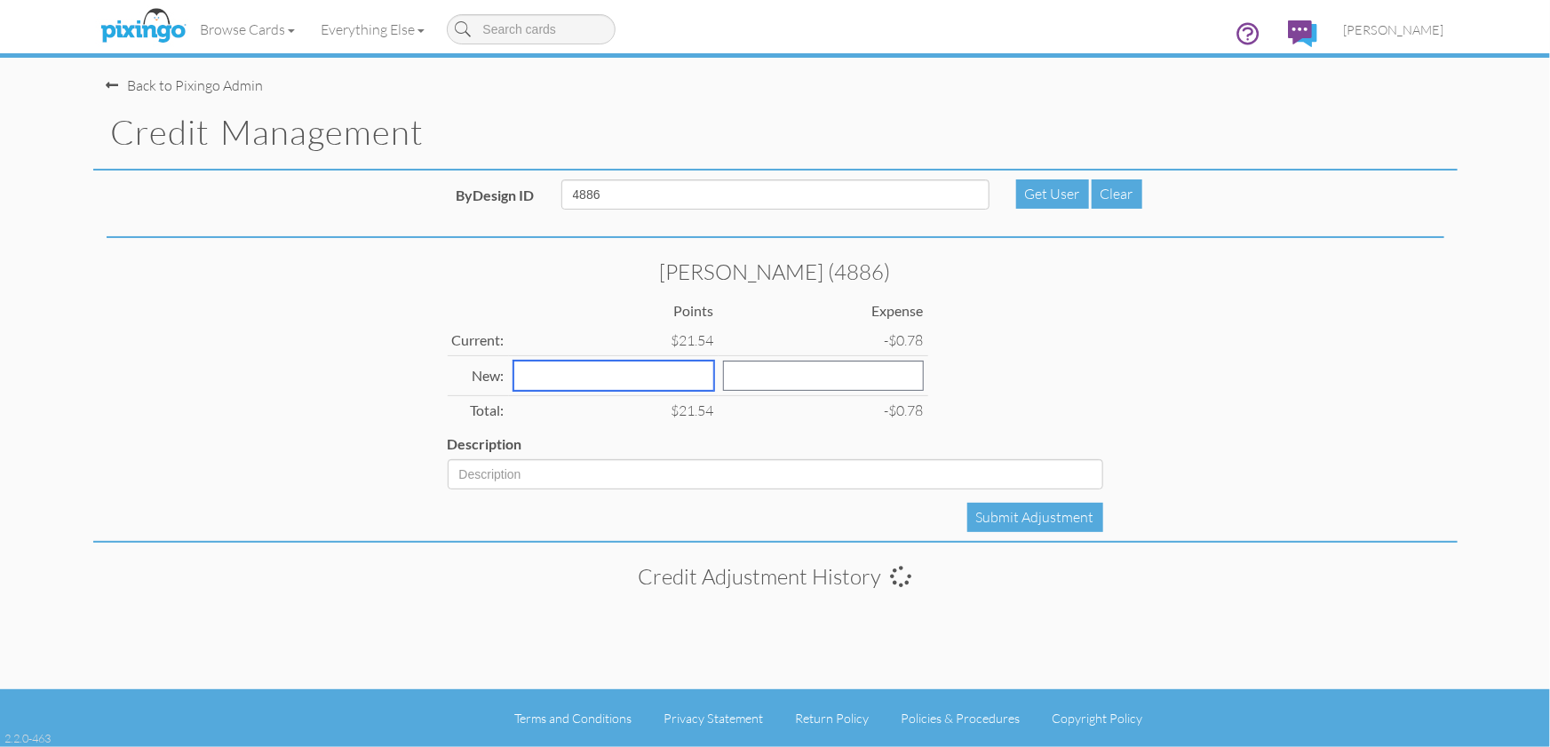
click at [518, 377] on input "number" at bounding box center [613, 376] width 201 height 30
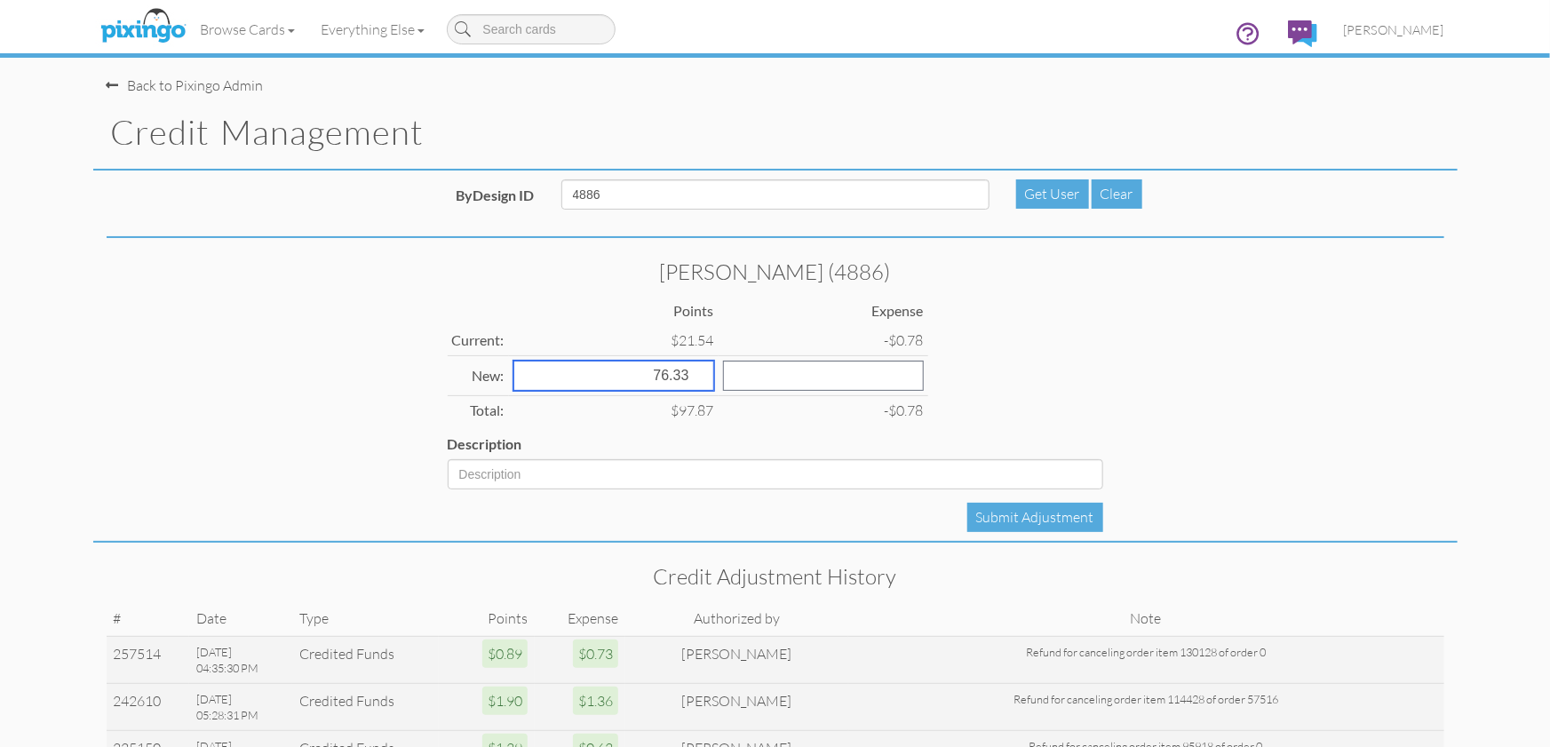
type input "76.33"
click at [723, 376] on input "number" at bounding box center [823, 376] width 201 height 30
type input "34.74"
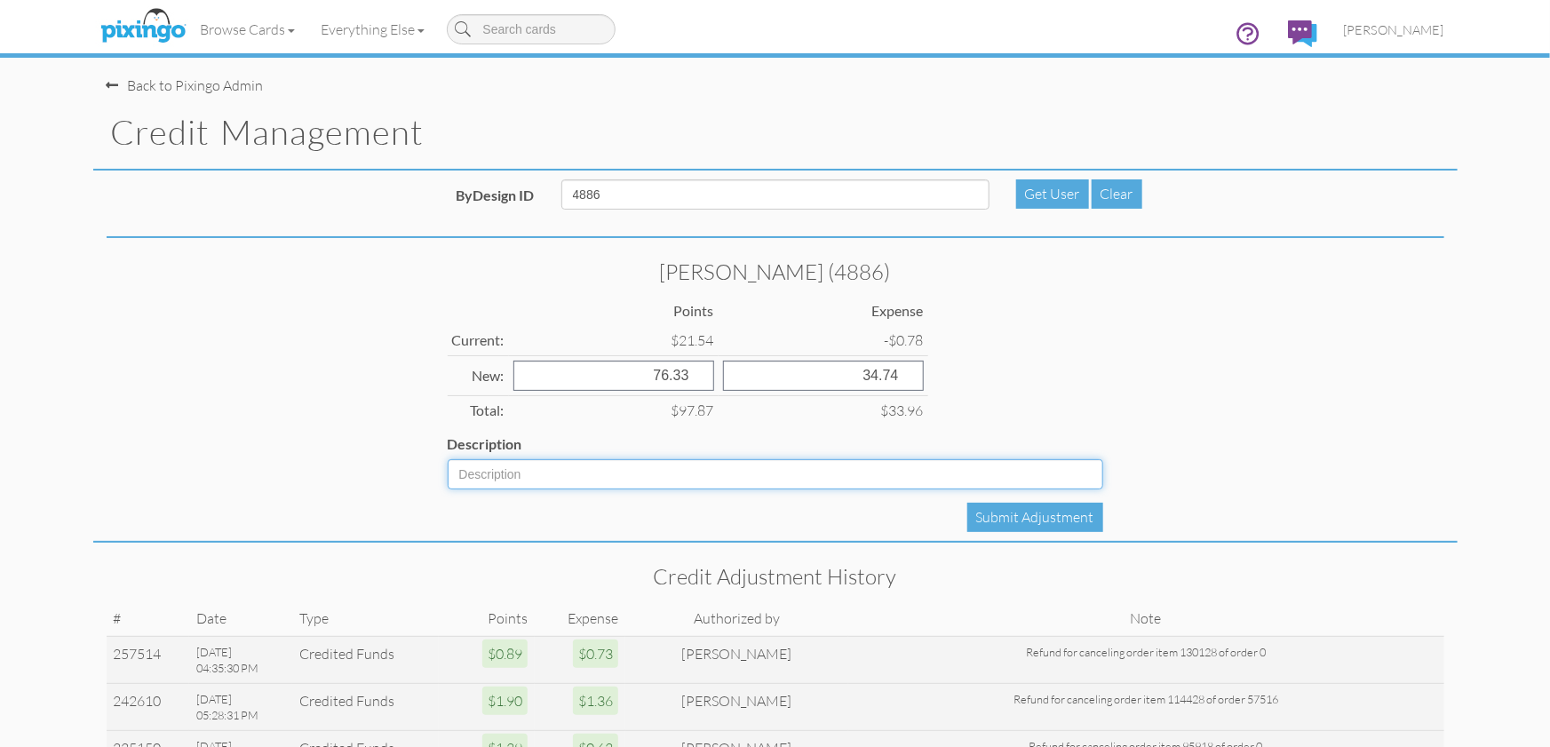
click at [558, 471] on input "Description" at bounding box center [775, 474] width 655 height 30
type input "Audit adjustment from [DATE]"
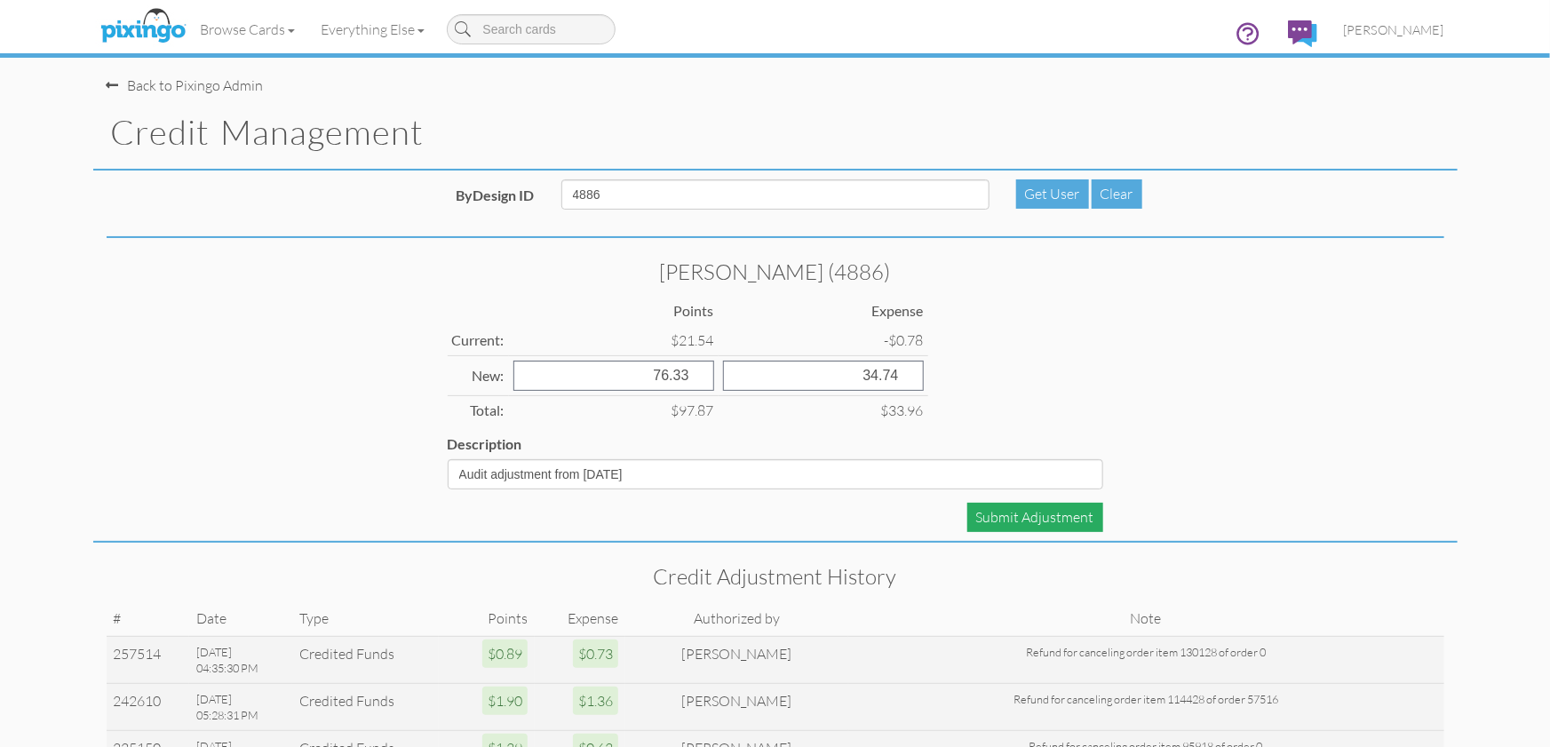
click at [1049, 515] on div "Submit Adjustment" at bounding box center [1035, 517] width 136 height 29
click at [514, 188] on div "ByDesign ID 4886 Get User Clear" at bounding box center [775, 201] width 1364 height 44
click at [611, 195] on input "4886" at bounding box center [775, 194] width 428 height 30
click at [561, 194] on input "4886" at bounding box center [775, 194] width 428 height 30
click at [583, 194] on input "4886" at bounding box center [775, 194] width 428 height 30
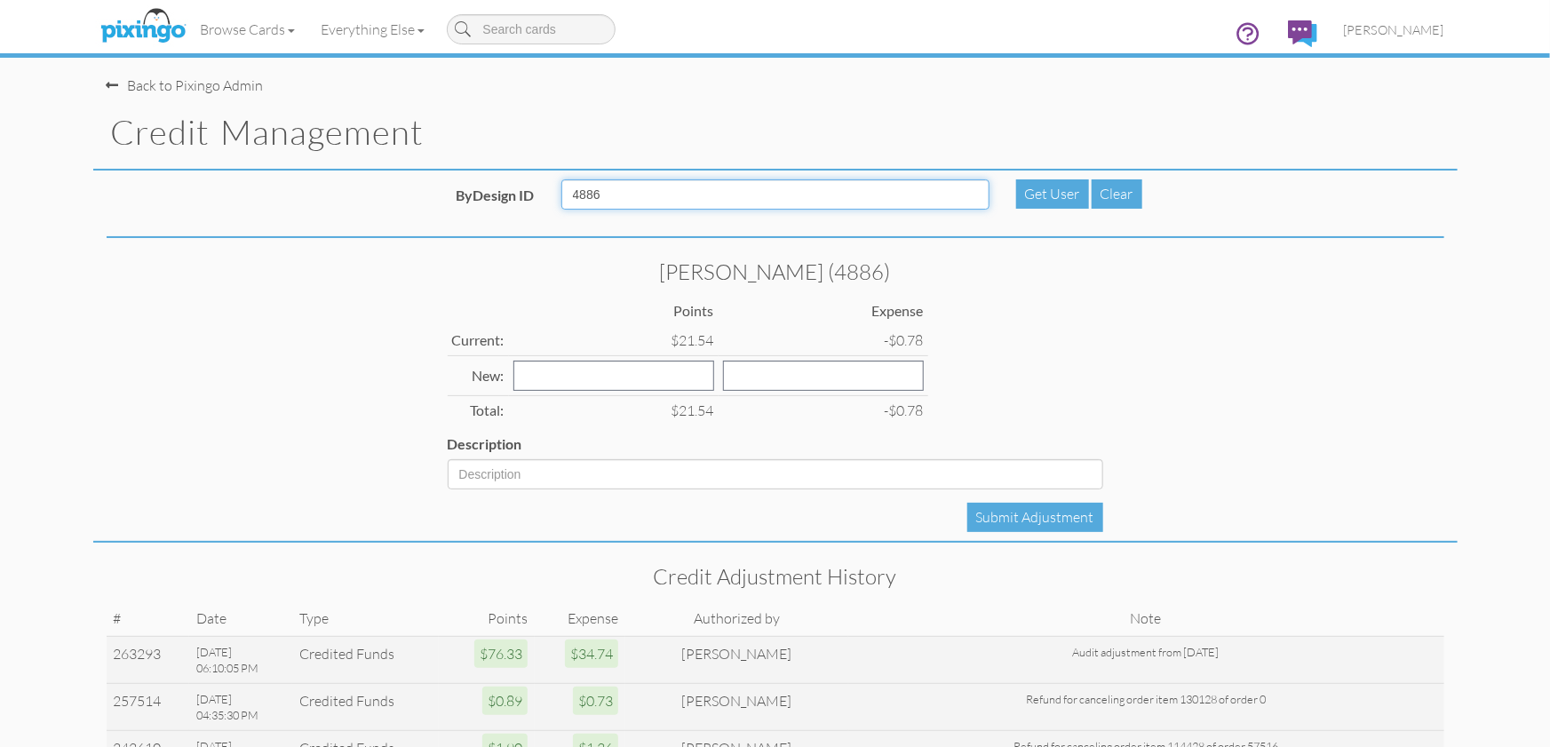
click at [583, 194] on input "4886" at bounding box center [775, 194] width 428 height 30
click at [1400, 31] on span "[PERSON_NAME]" at bounding box center [1394, 29] width 100 height 15
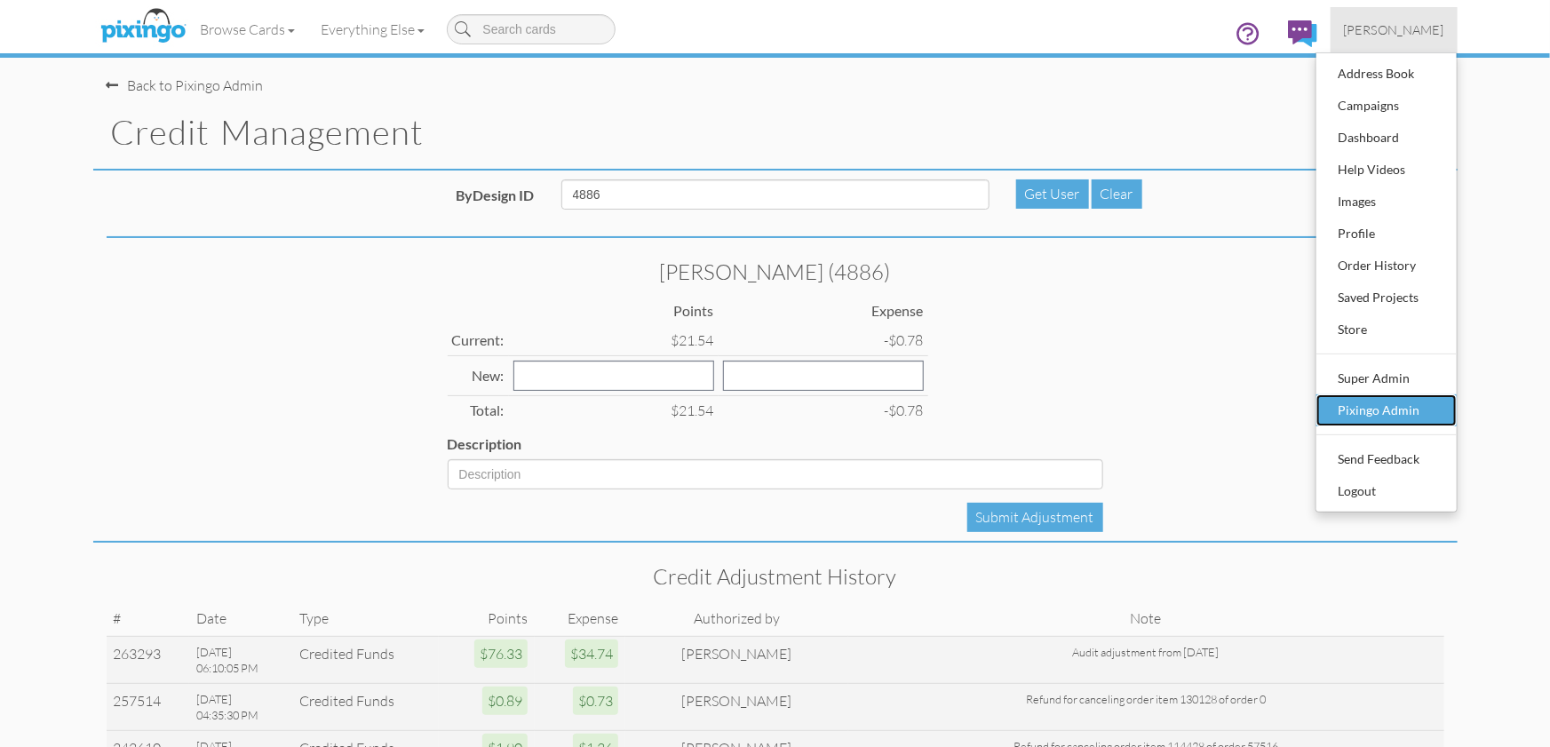
click at [1369, 414] on div "Pixingo Admin" at bounding box center [1386, 410] width 105 height 27
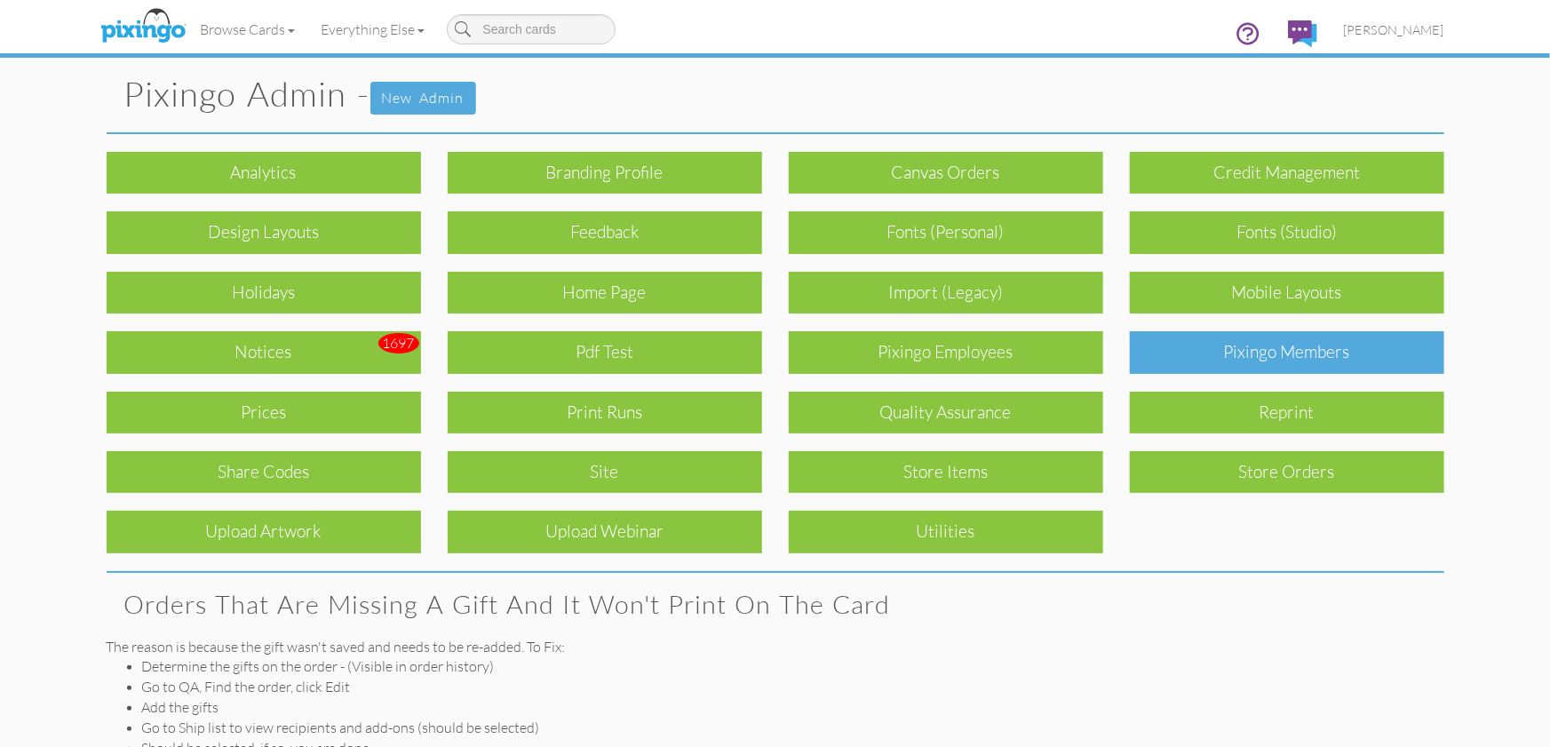
click at [1279, 356] on div "Pixingo Members" at bounding box center [1287, 352] width 314 height 42
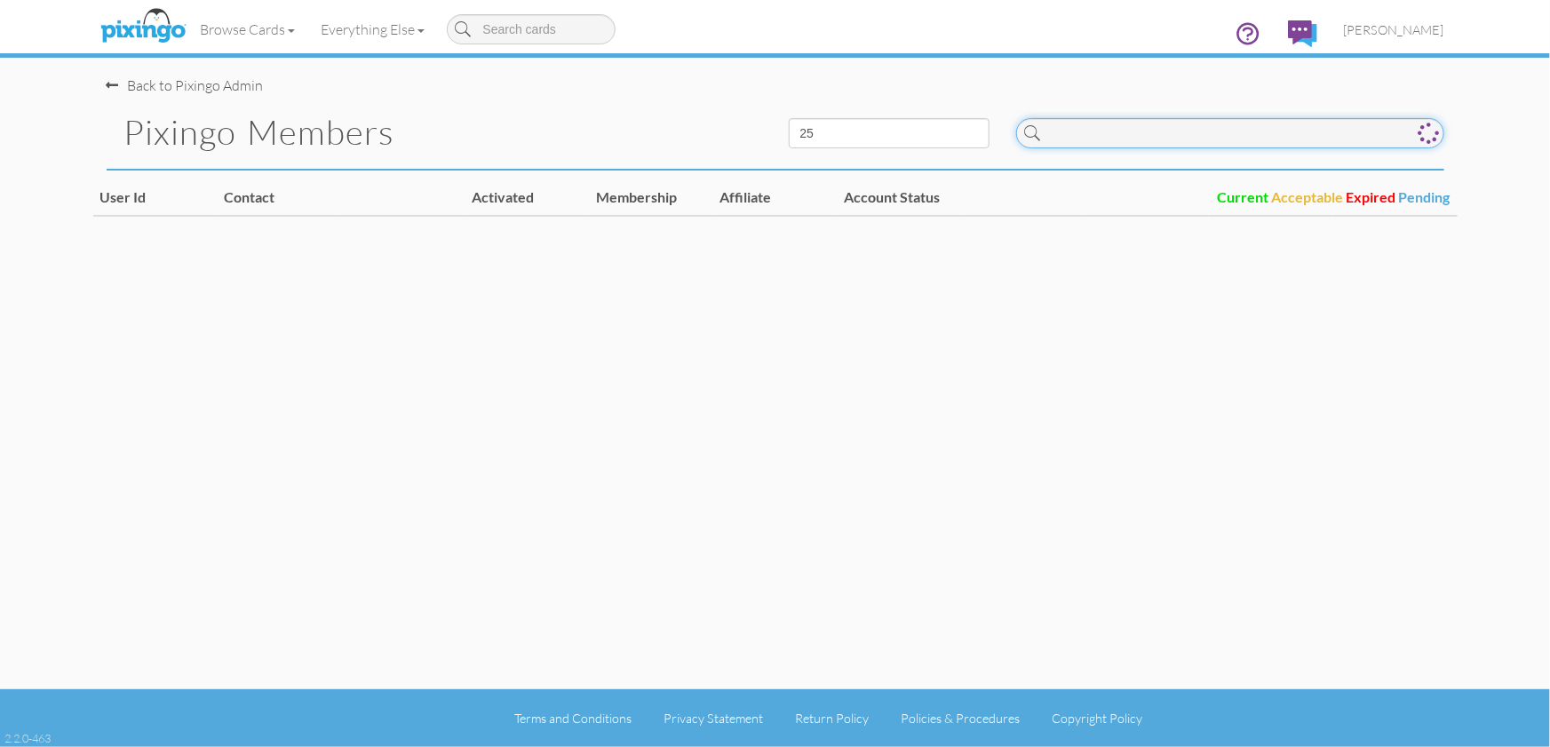
click at [1076, 130] on input at bounding box center [1230, 133] width 428 height 30
paste input "4886"
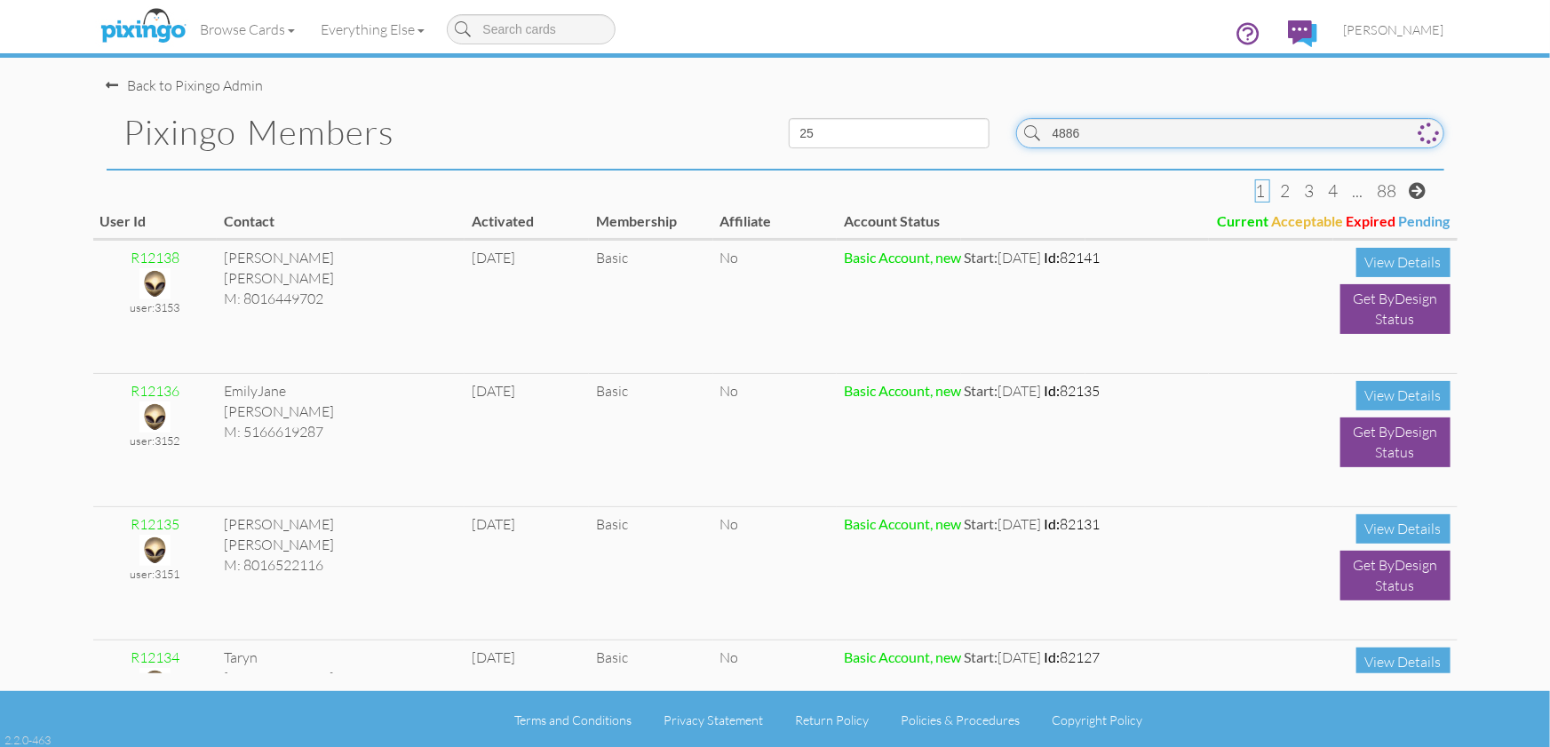
type input "4886"
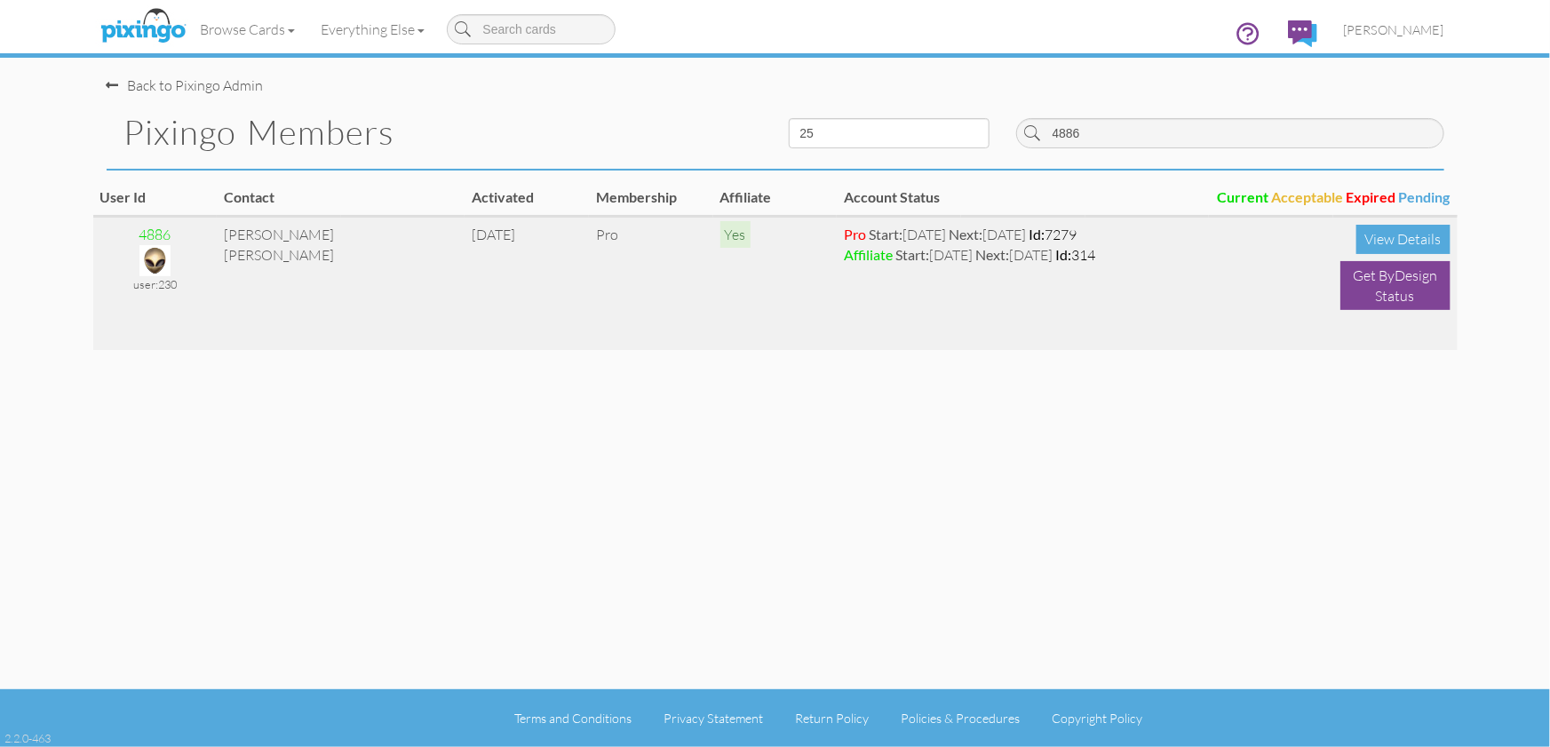
click at [164, 263] on img at bounding box center [154, 260] width 31 height 31
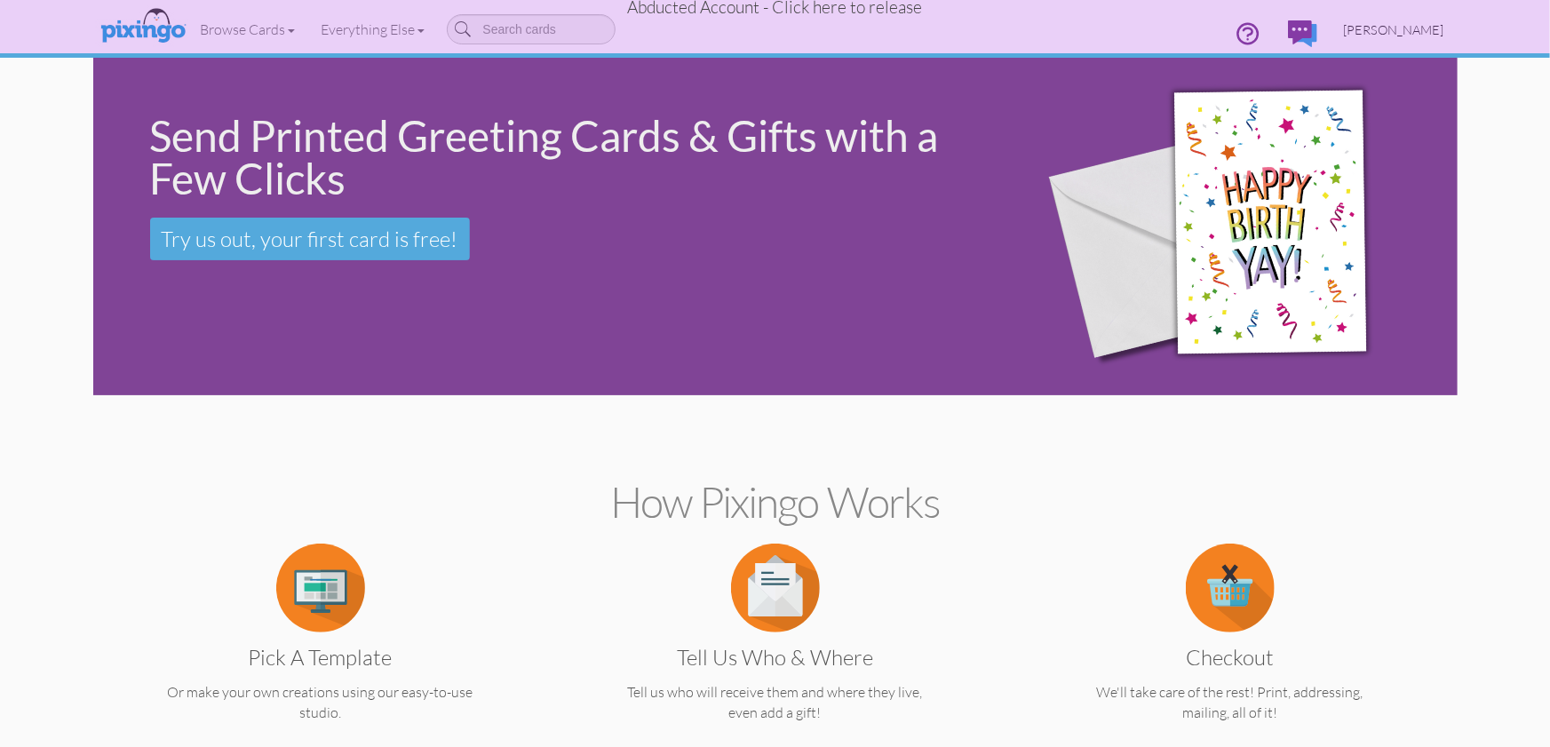
click at [1416, 28] on span "[PERSON_NAME]" at bounding box center [1394, 29] width 100 height 15
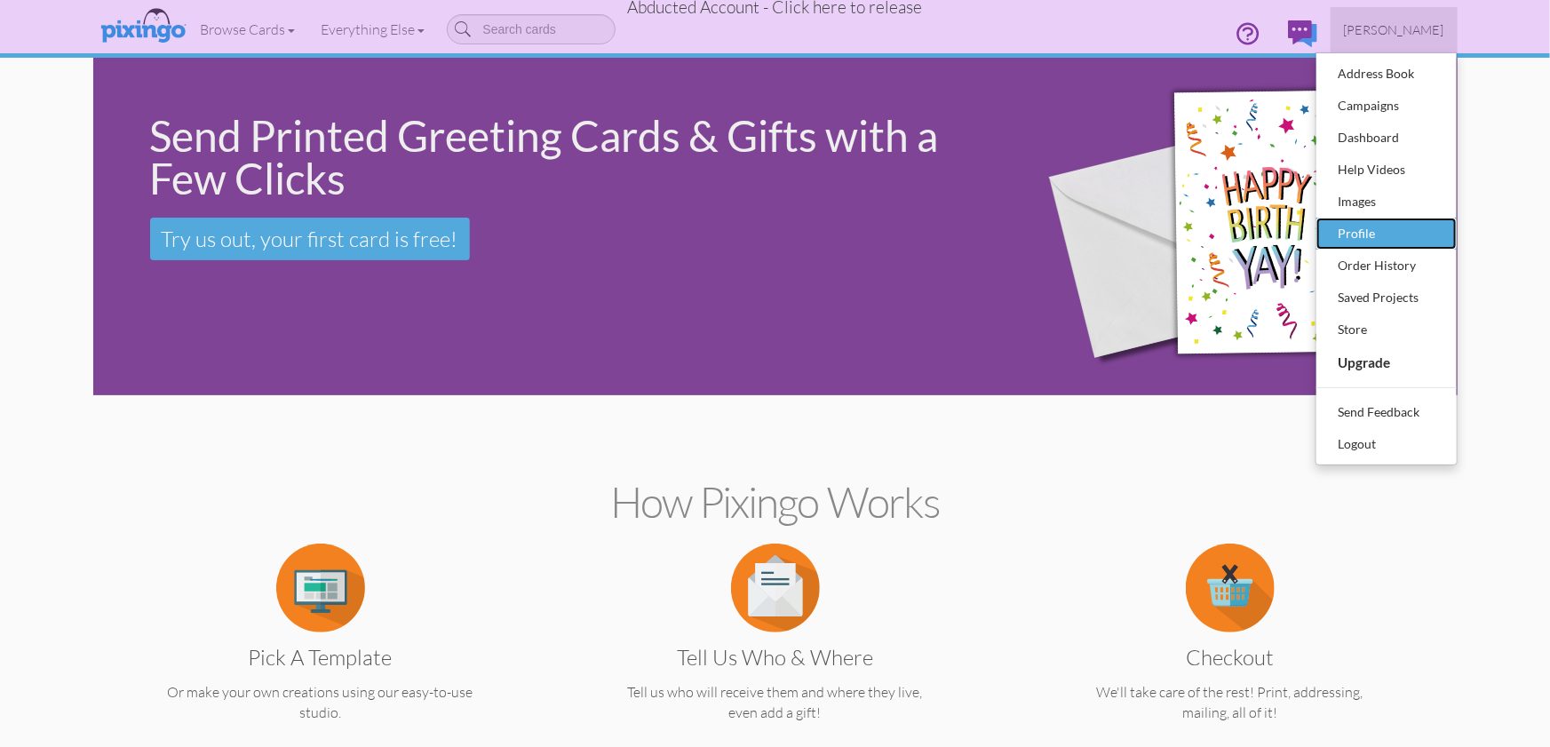
click at [1376, 223] on div "Profile" at bounding box center [1386, 233] width 105 height 27
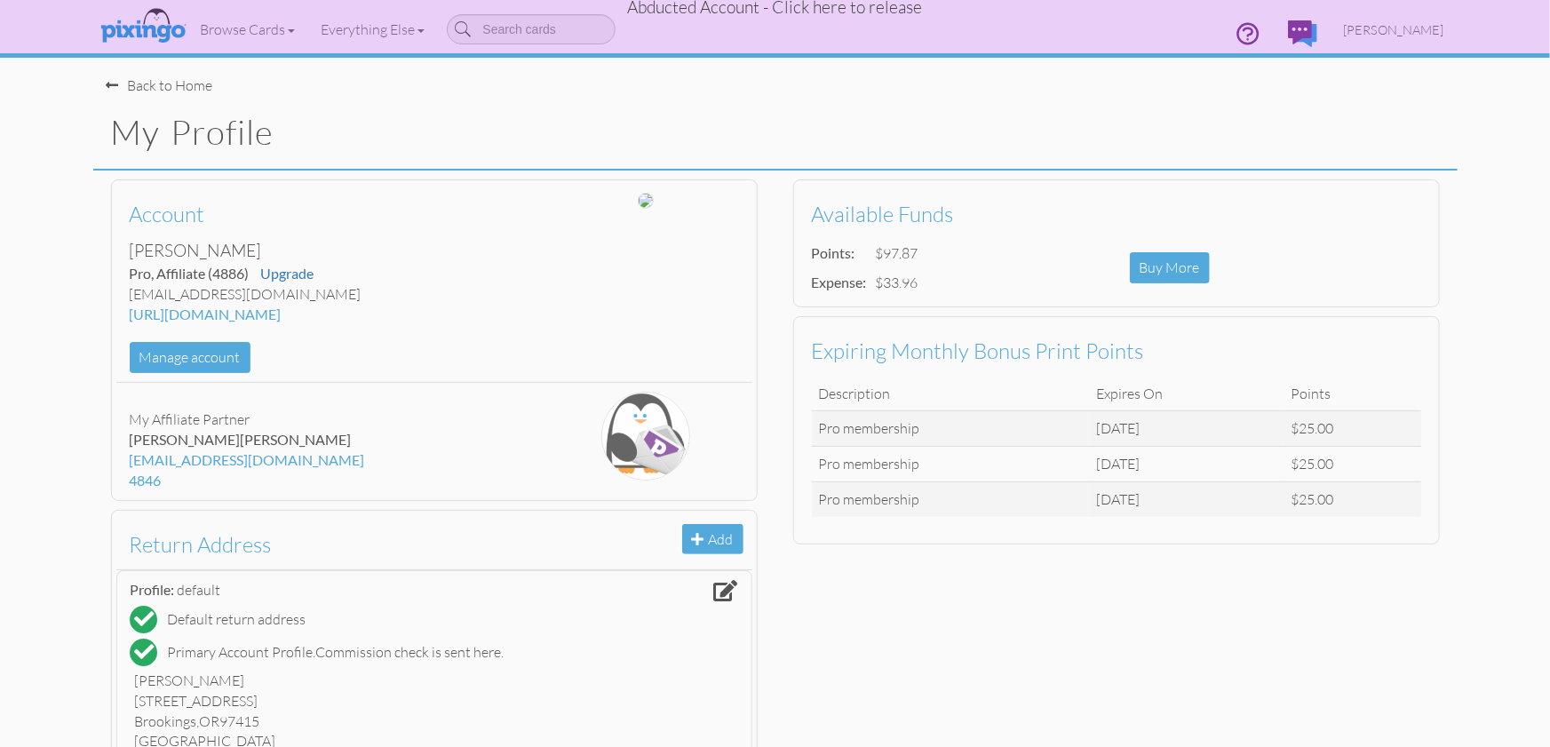
click at [860, 10] on span "Abducted Account - Click here to release" at bounding box center [775, 6] width 295 height 21
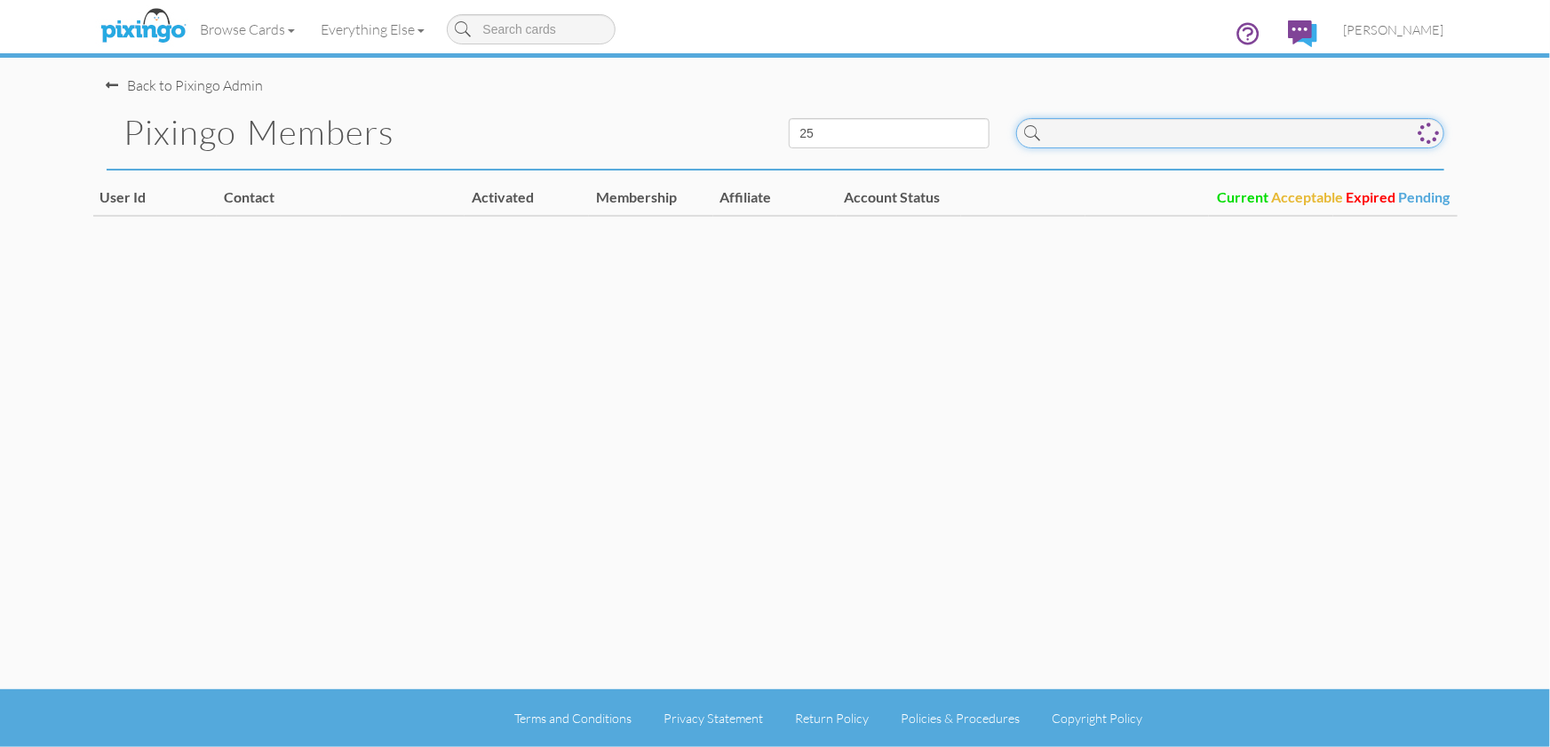
drag, startPoint x: 1171, startPoint y: 126, endPoint x: 1225, endPoint y: 131, distance: 53.5
click at [1171, 126] on input at bounding box center [1230, 133] width 428 height 30
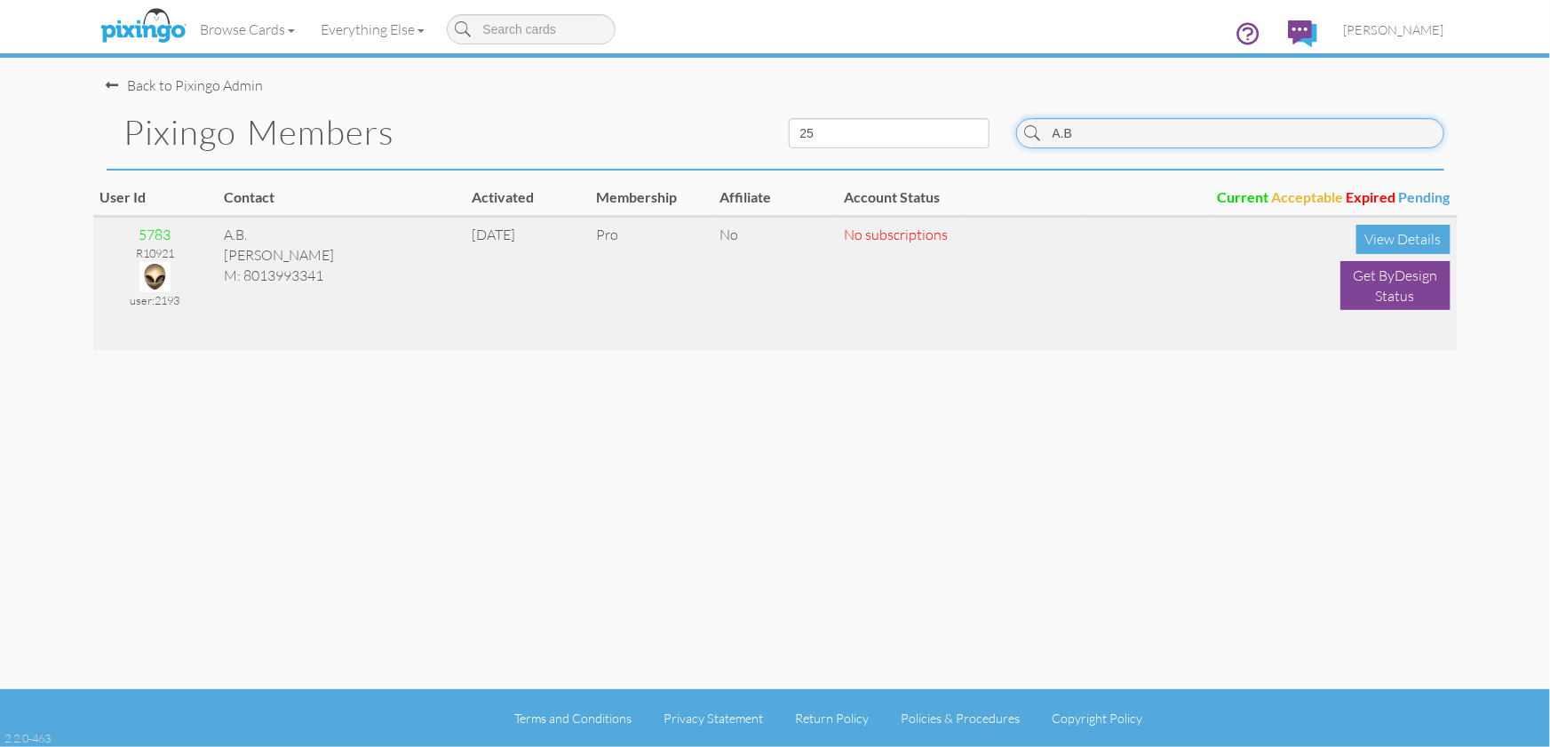
type input "A.B"
click at [155, 277] on img at bounding box center [154, 276] width 31 height 31
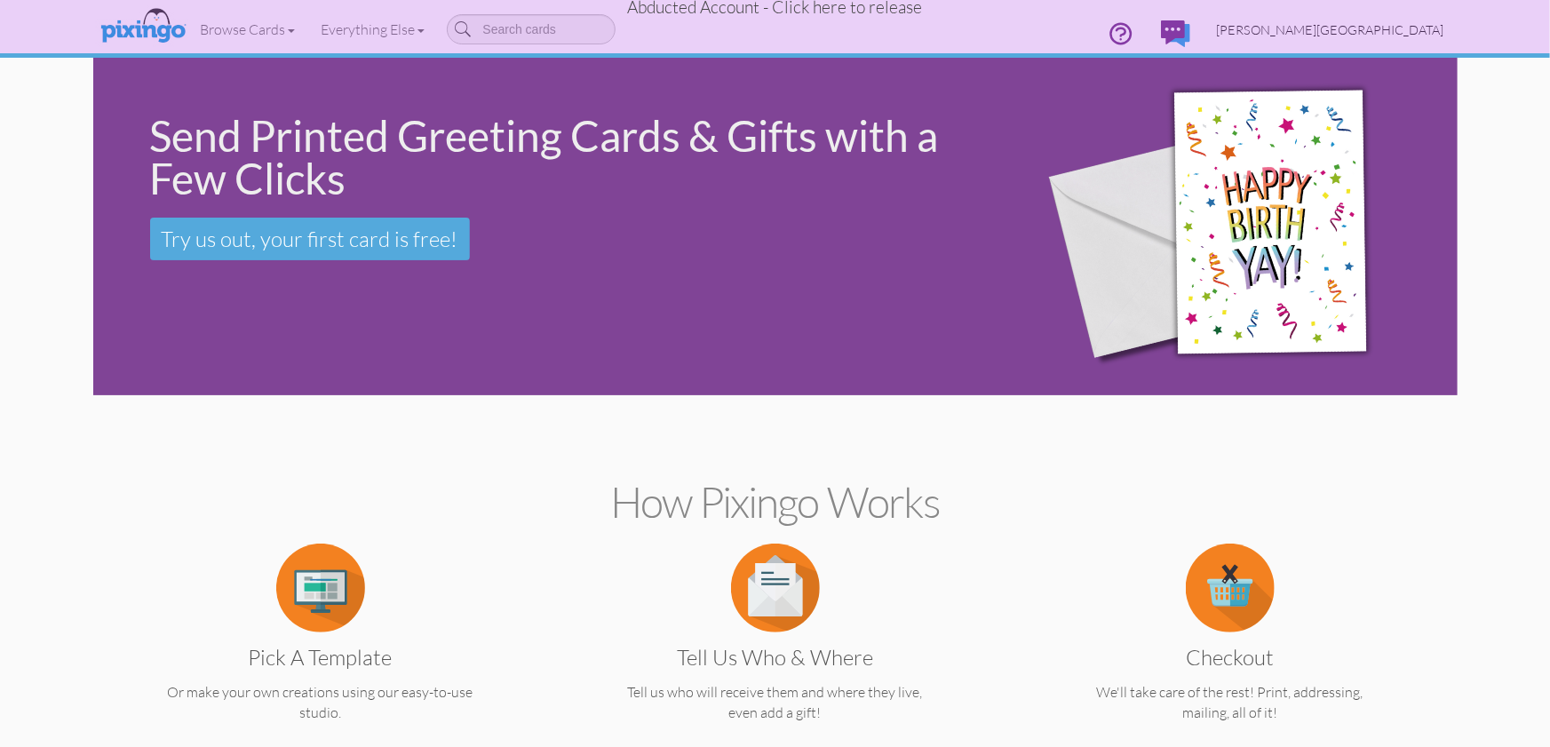
click at [1437, 25] on span "[PERSON_NAME][GEOGRAPHIC_DATA]" at bounding box center [1330, 29] width 227 height 15
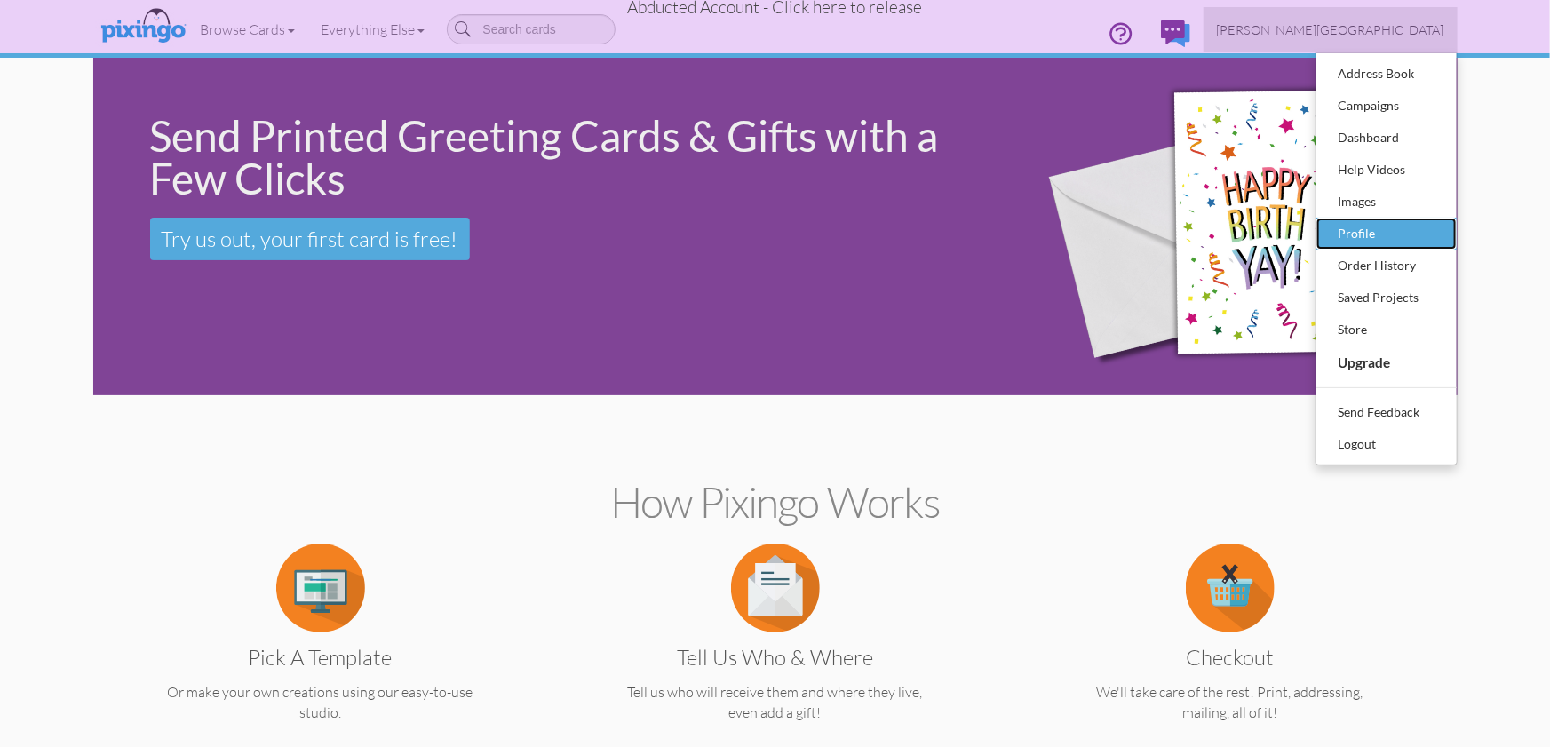
click at [1353, 240] on div "Profile" at bounding box center [1386, 233] width 105 height 27
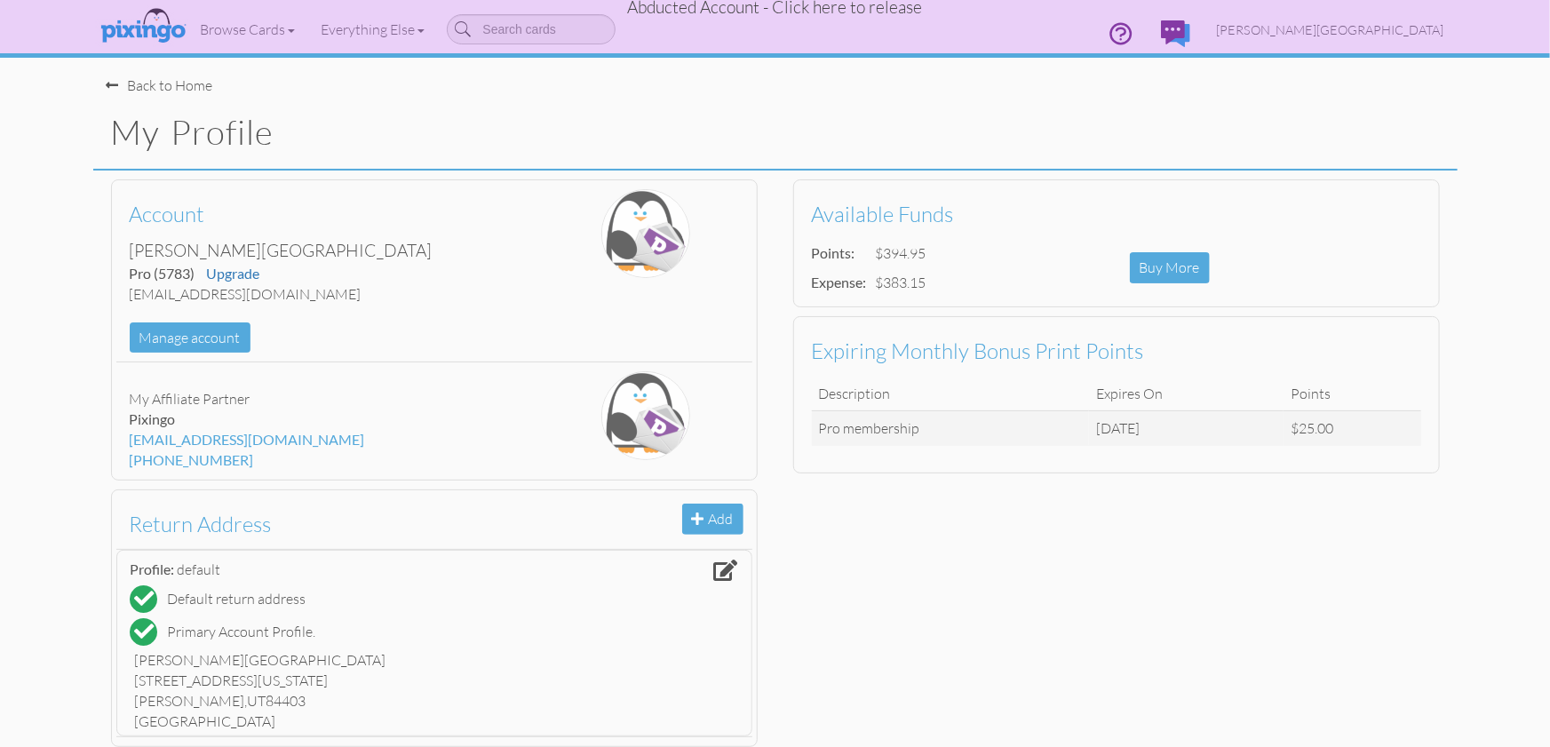
click at [1295, 103] on div "My Profile" at bounding box center [775, 133] width 1364 height 75
click at [845, 10] on span "Abducted Account - Click here to release" at bounding box center [775, 6] width 295 height 21
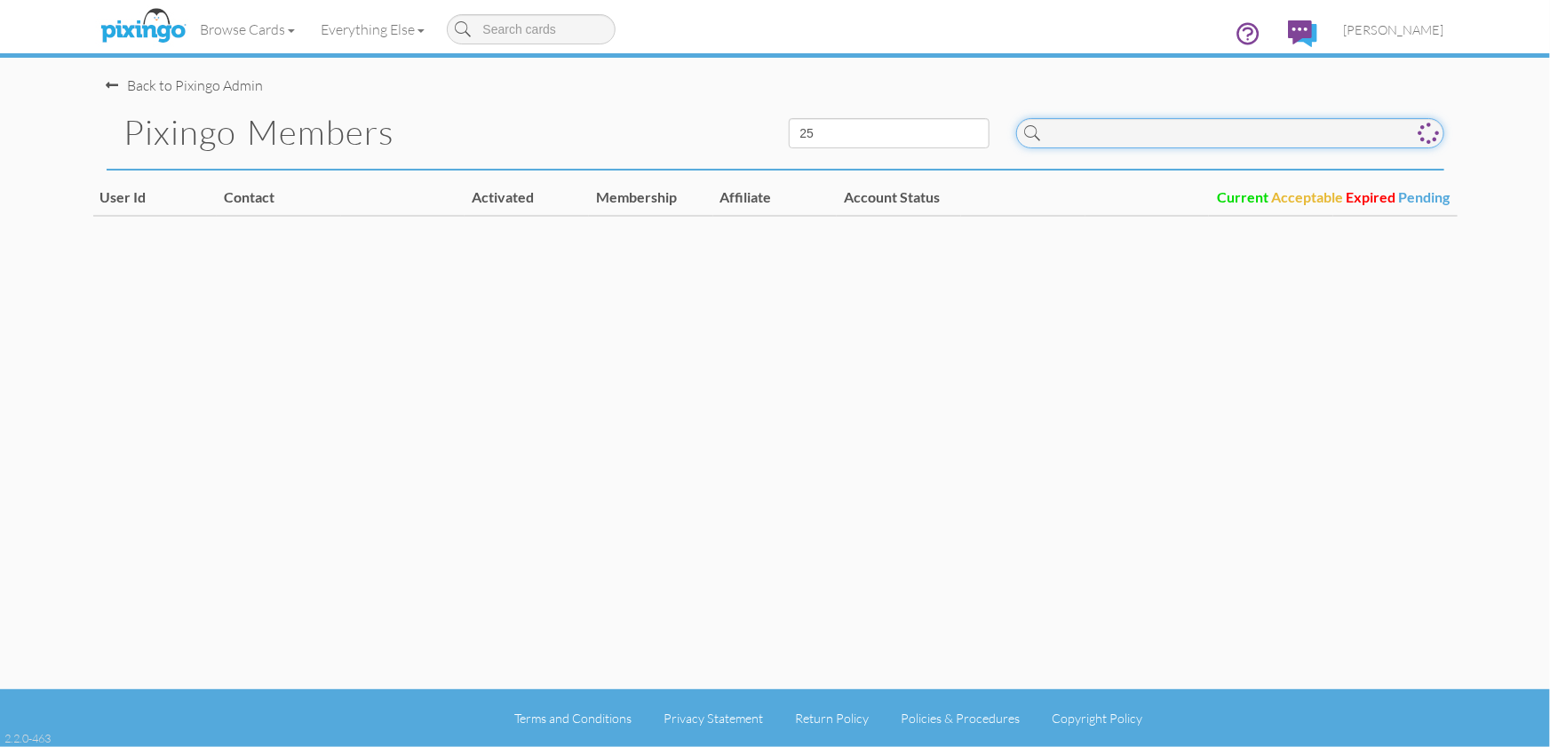
click at [1102, 138] on input at bounding box center [1230, 133] width 428 height 30
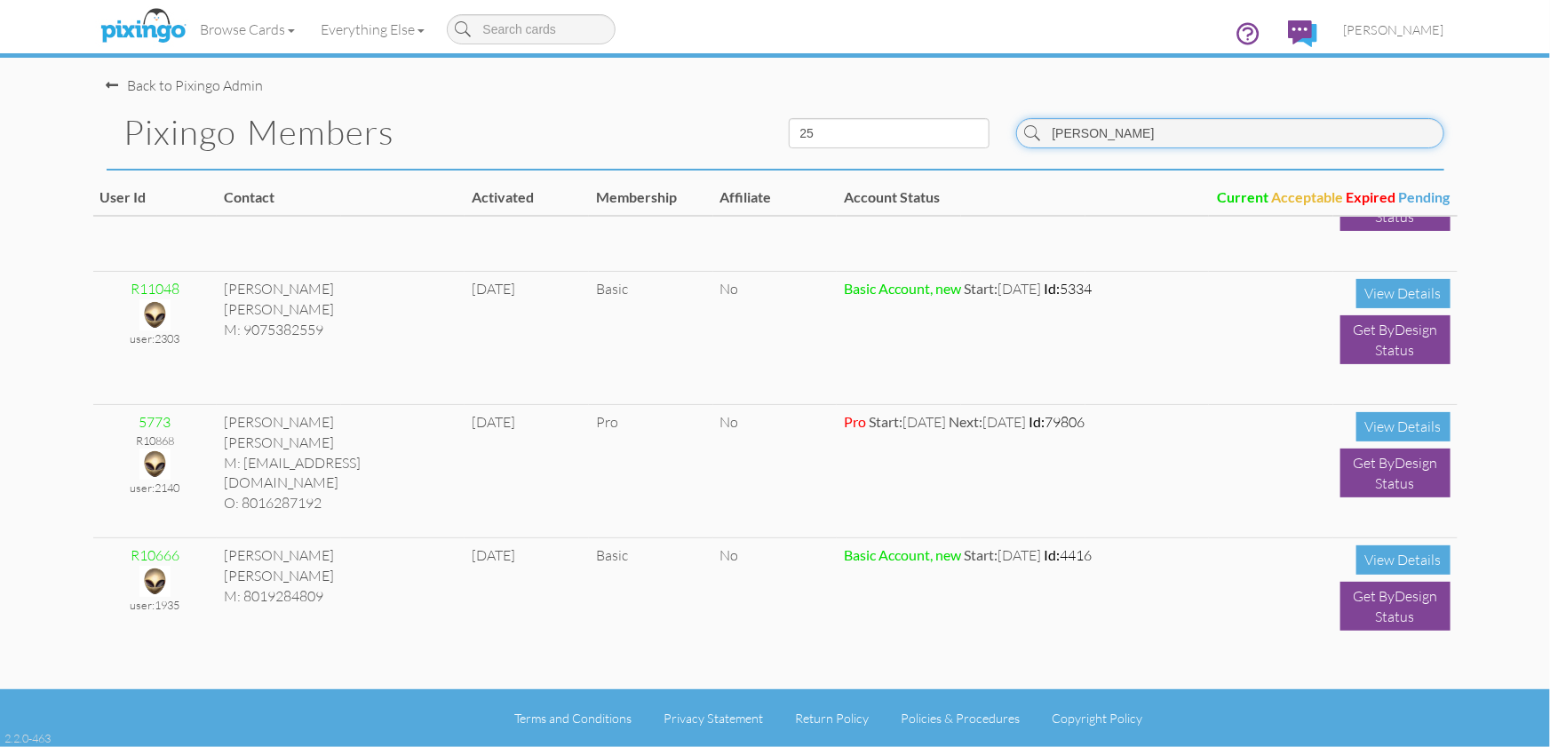
scroll to position [348, 0]
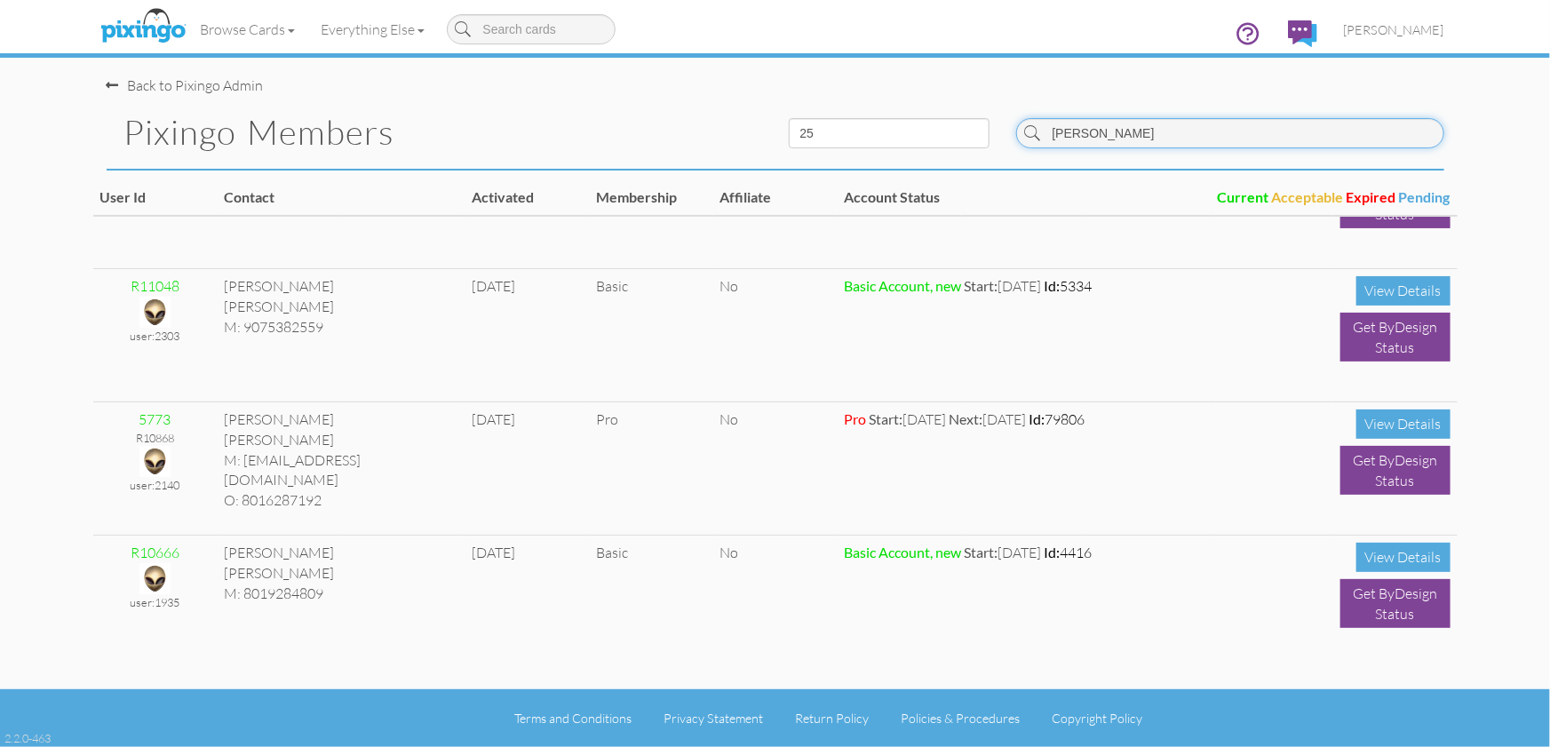
type input "[PERSON_NAME]"
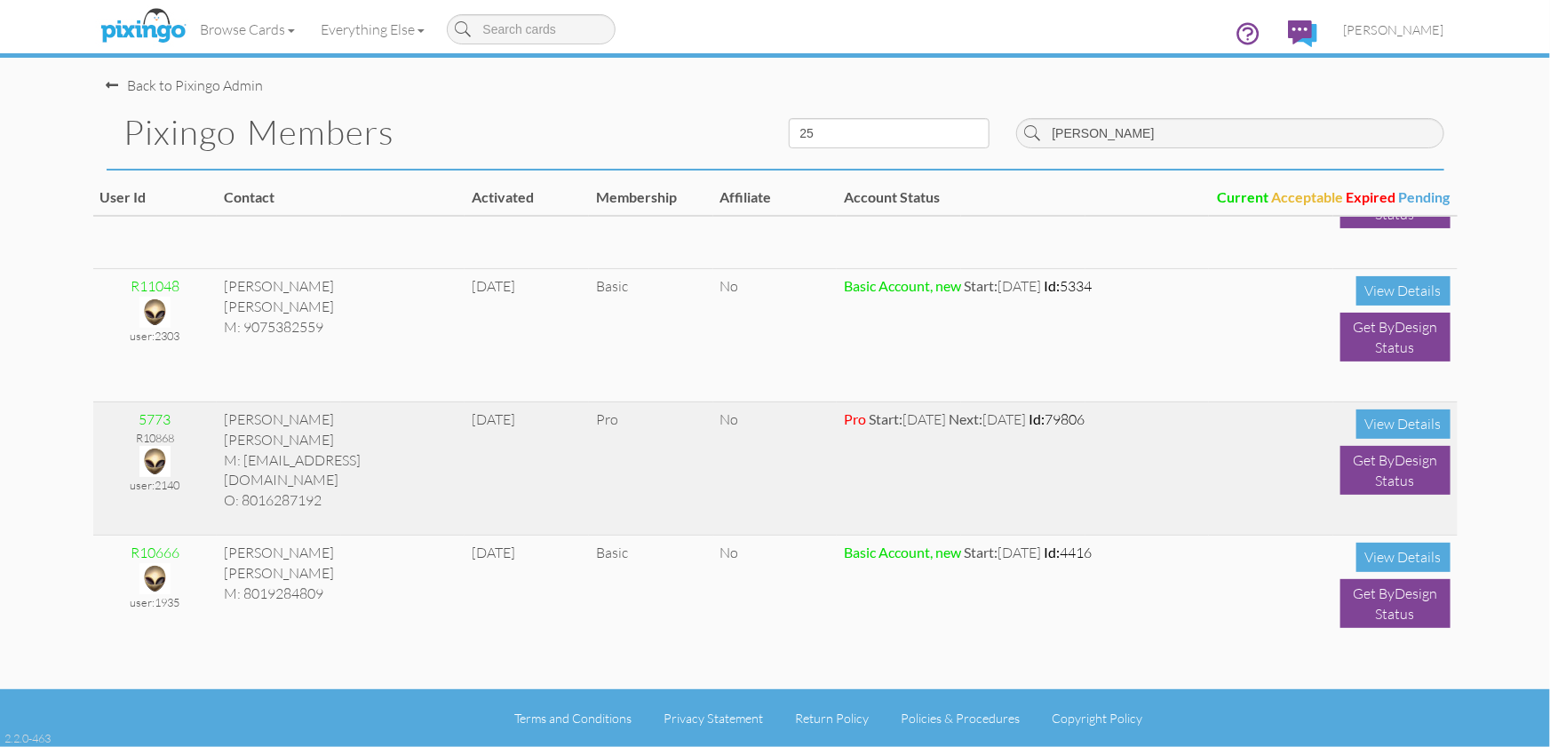
click at [152, 454] on img at bounding box center [154, 461] width 31 height 31
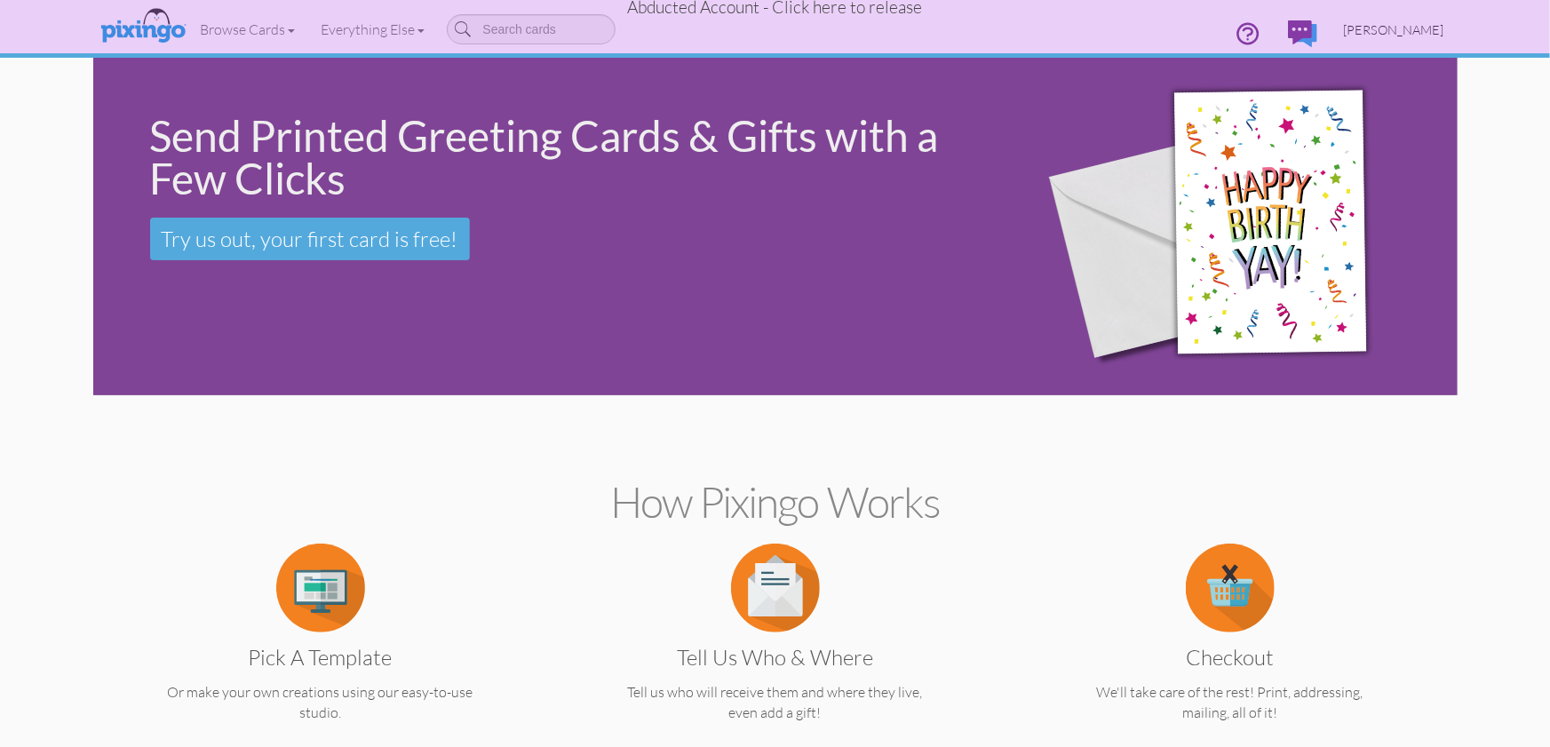
click at [1400, 29] on span "[PERSON_NAME]" at bounding box center [1394, 29] width 100 height 15
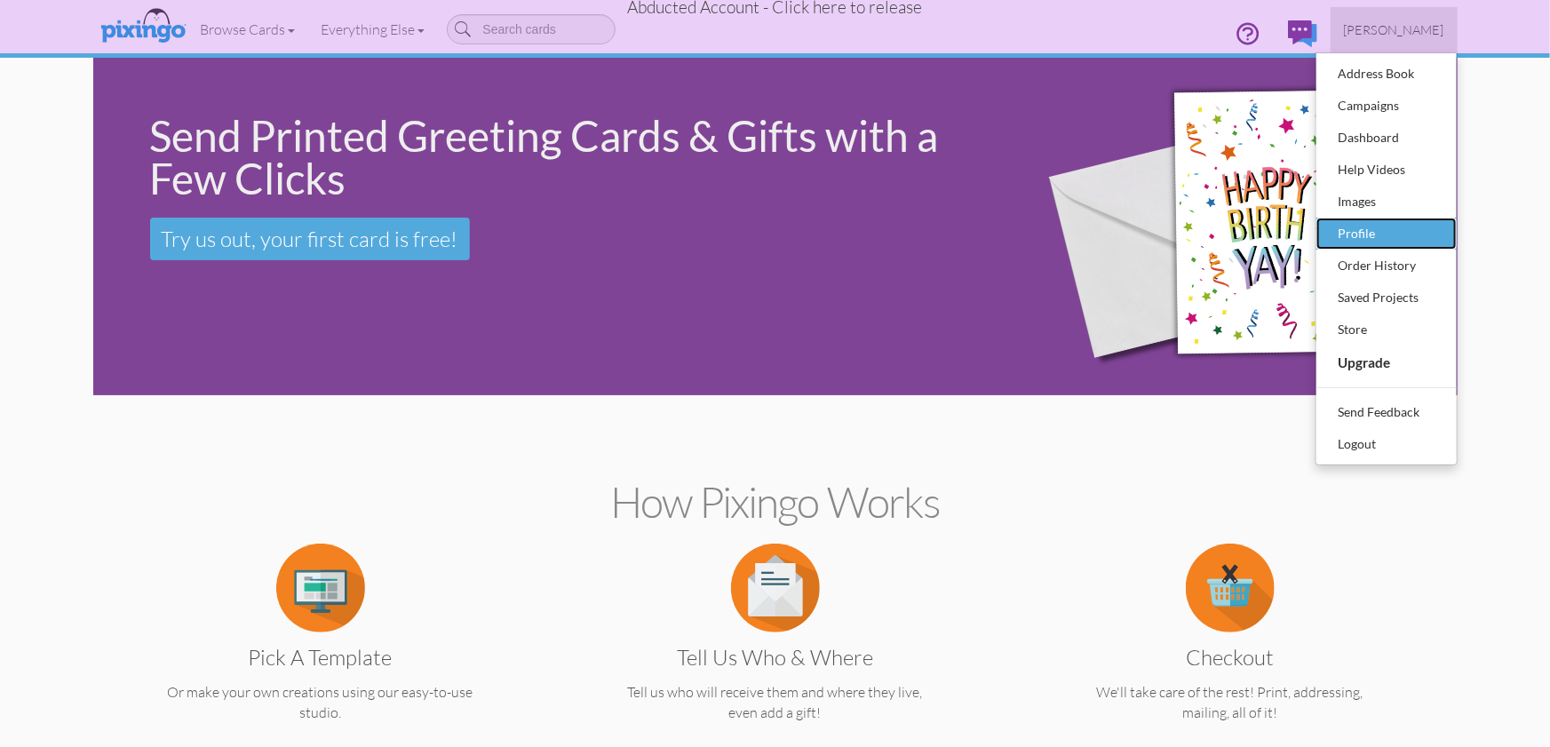
click at [1354, 226] on div "Profile" at bounding box center [1386, 233] width 105 height 27
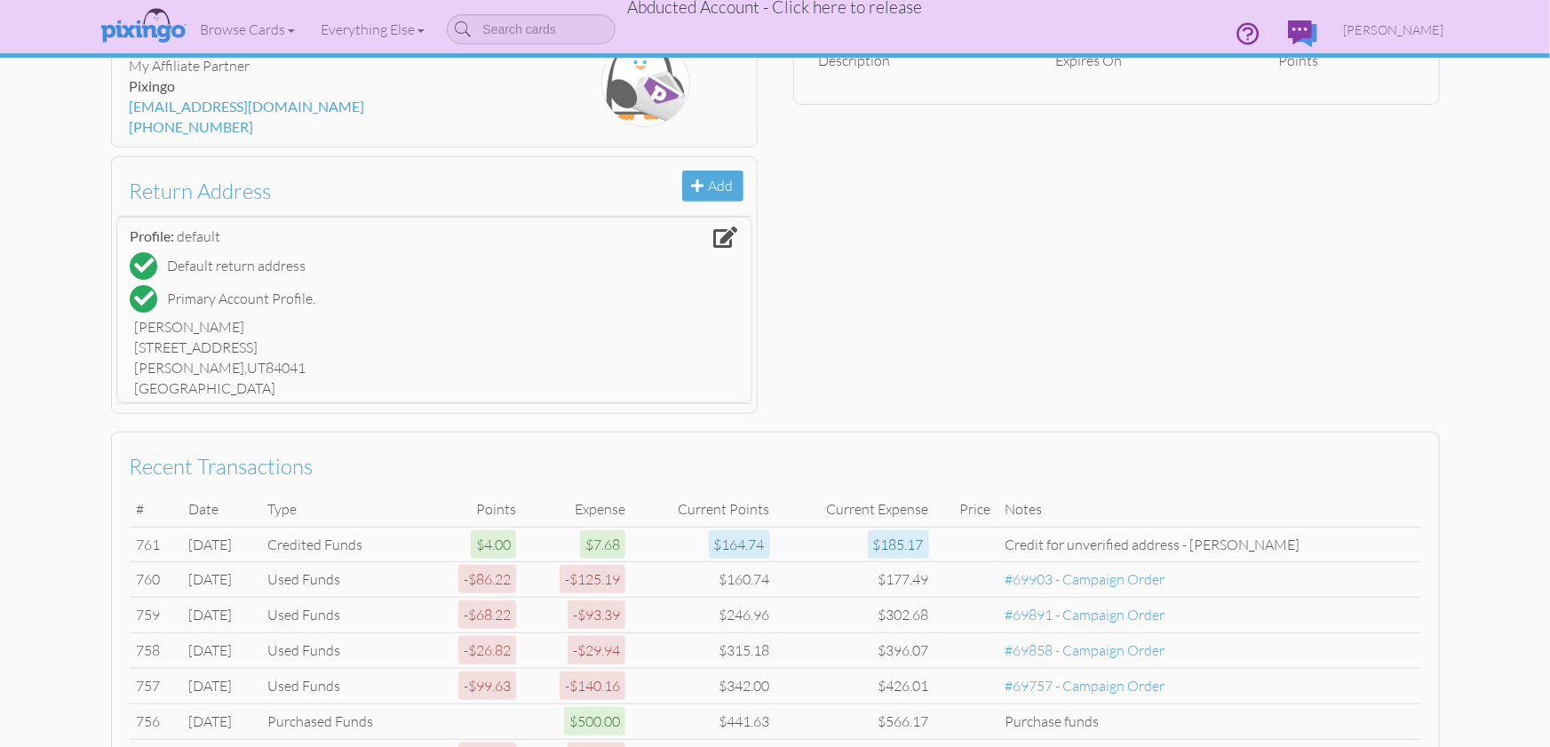
scroll to position [329, 0]
drag, startPoint x: 995, startPoint y: 543, endPoint x: 1273, endPoint y: 552, distance: 278.1
click at [1342, 551] on td "Credit for unverified address - [PERSON_NAME]" at bounding box center [1208, 548] width 423 height 36
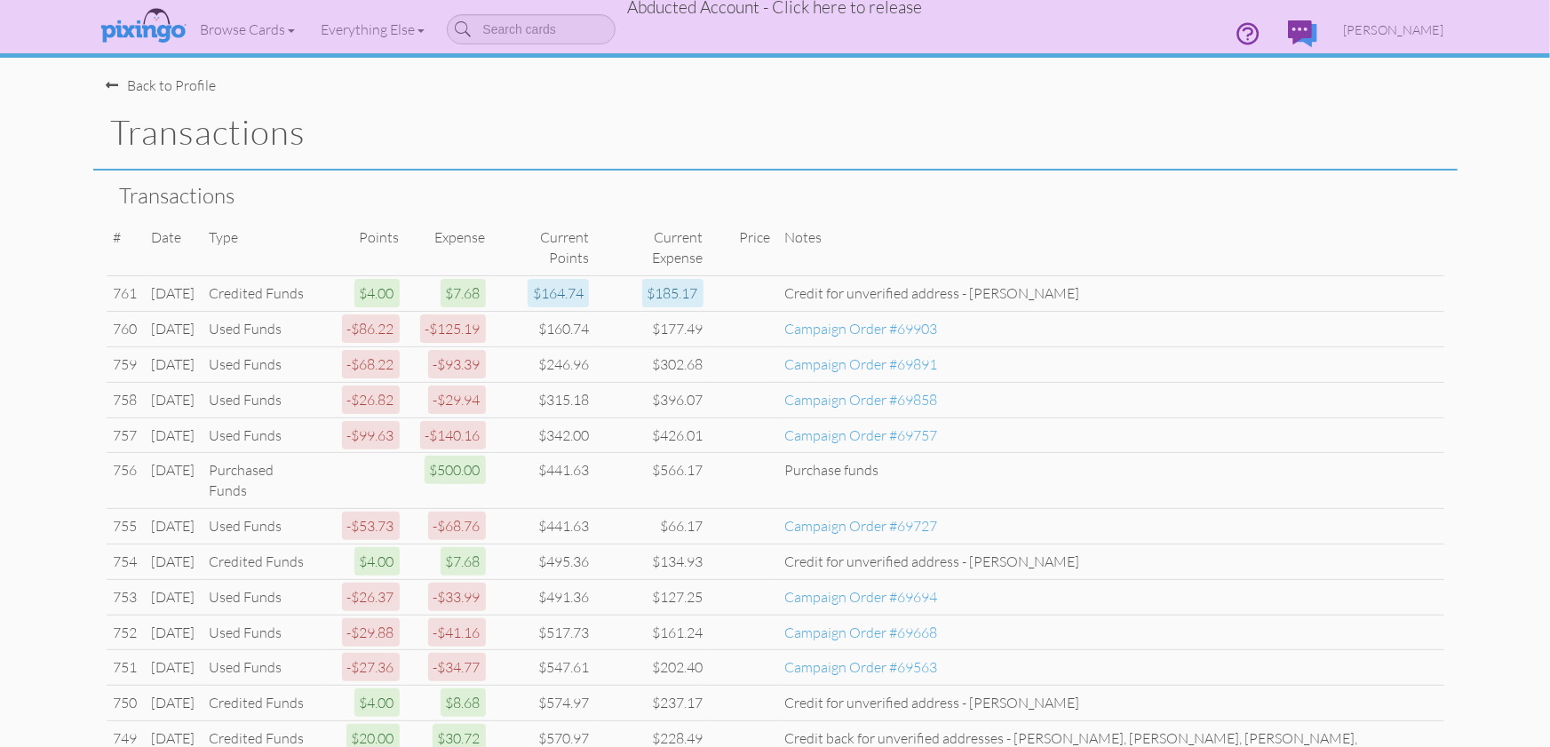
click at [125, 90] on div "Back to Profile" at bounding box center [162, 85] width 110 height 20
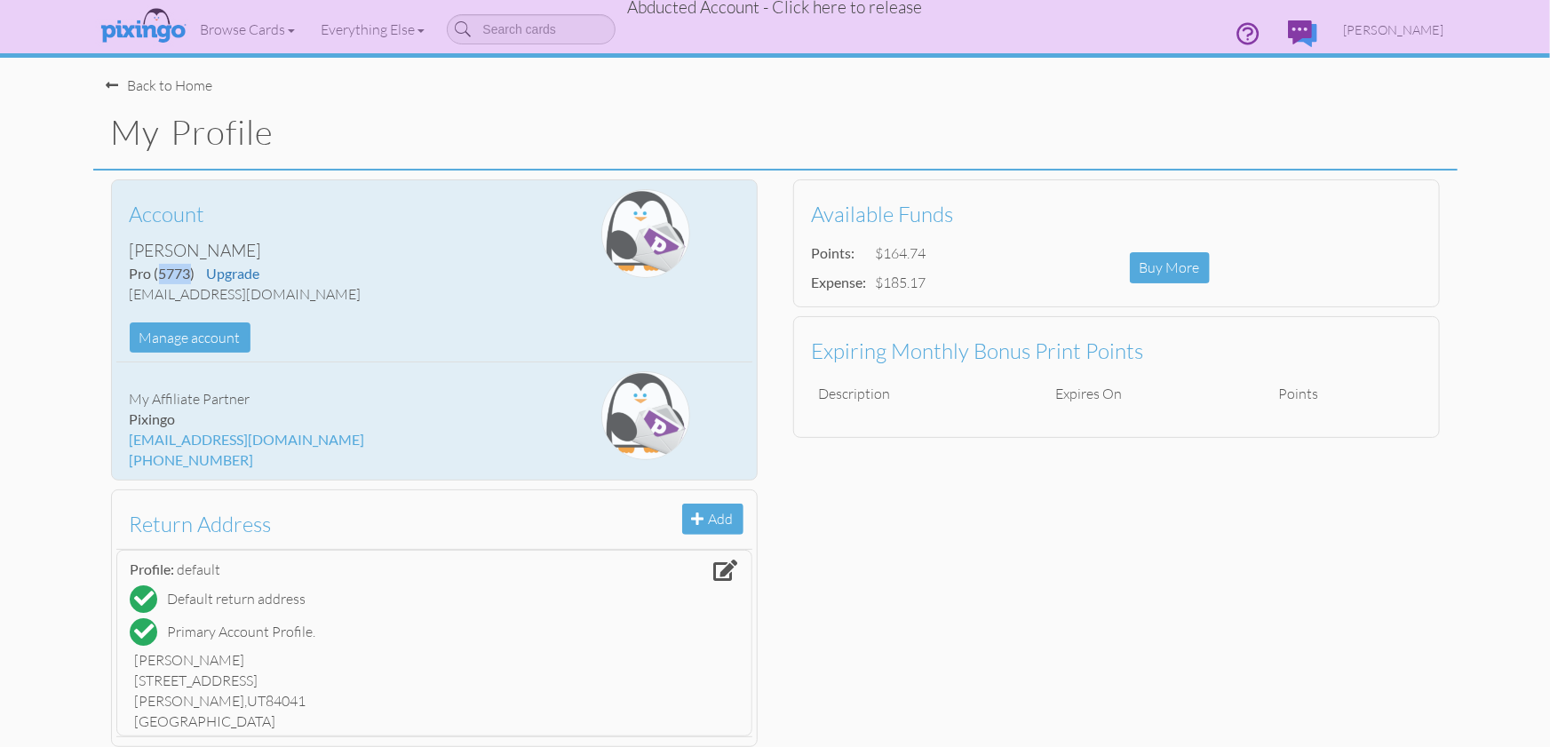
drag, startPoint x: 162, startPoint y: 272, endPoint x: 188, endPoint y: 271, distance: 26.7
click at [188, 271] on span "(5773)" at bounding box center [175, 273] width 41 height 17
copy span "5773"
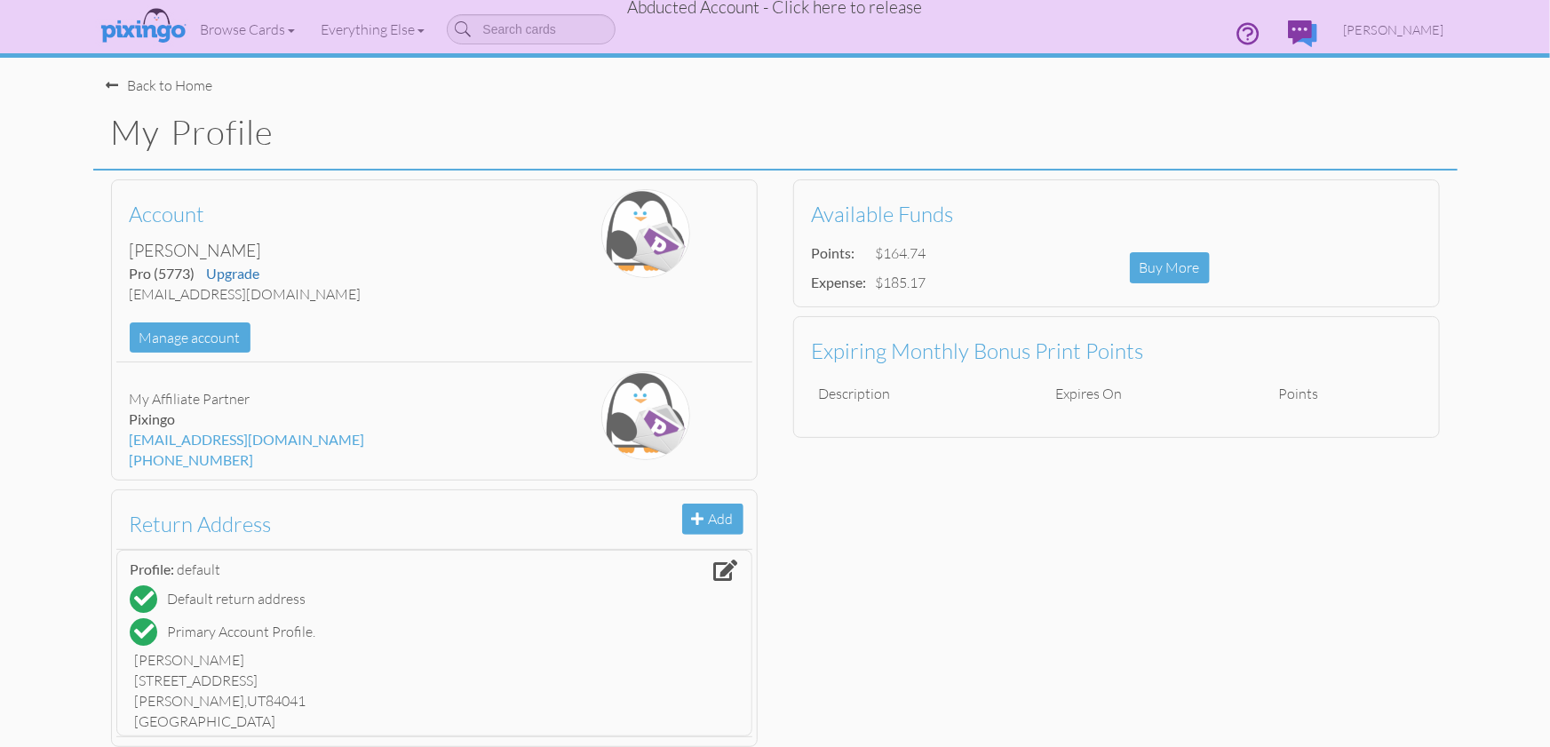
click at [795, 11] on span "Abducted Account - Click here to release" at bounding box center [775, 6] width 295 height 21
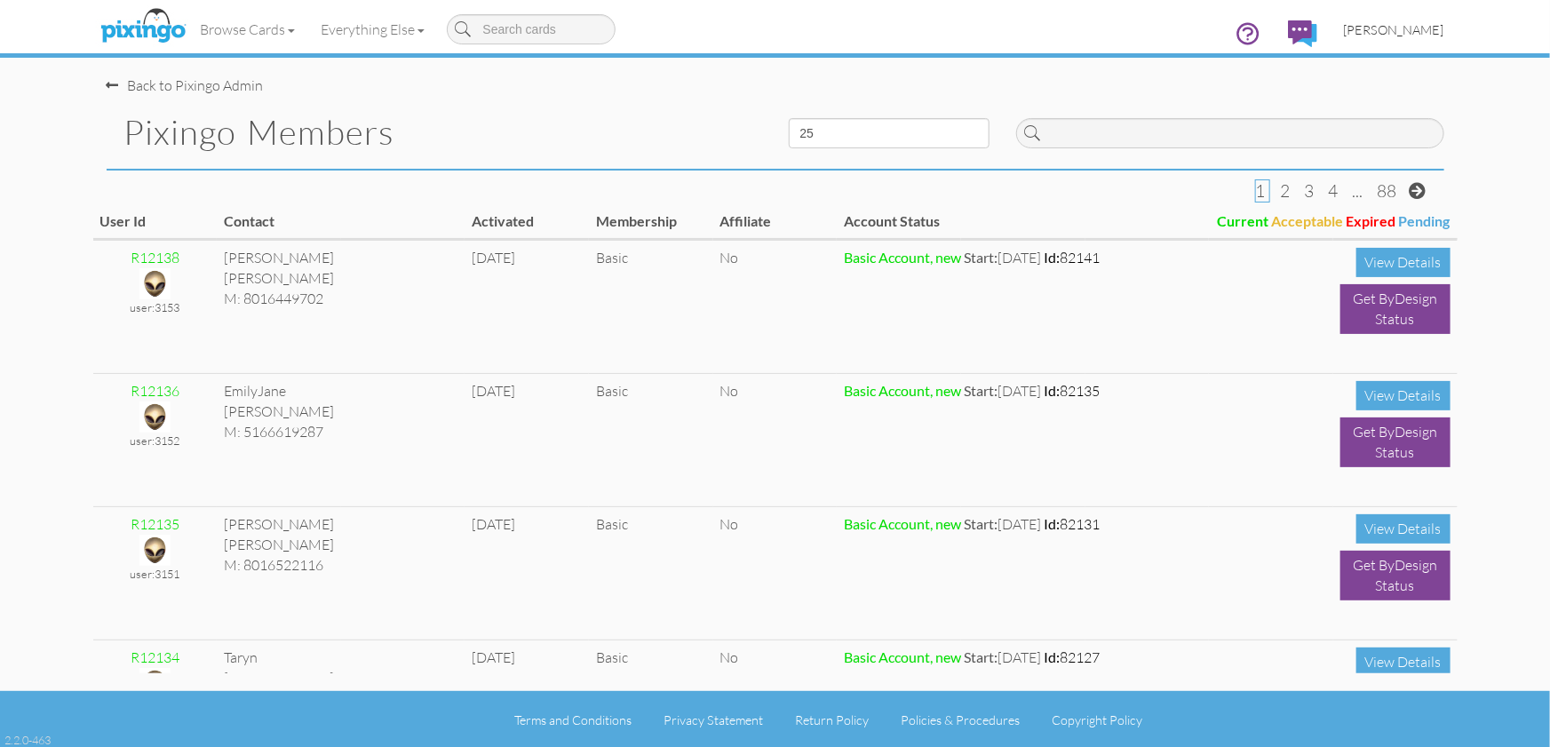
click at [1406, 28] on span "[PERSON_NAME]" at bounding box center [1394, 29] width 100 height 15
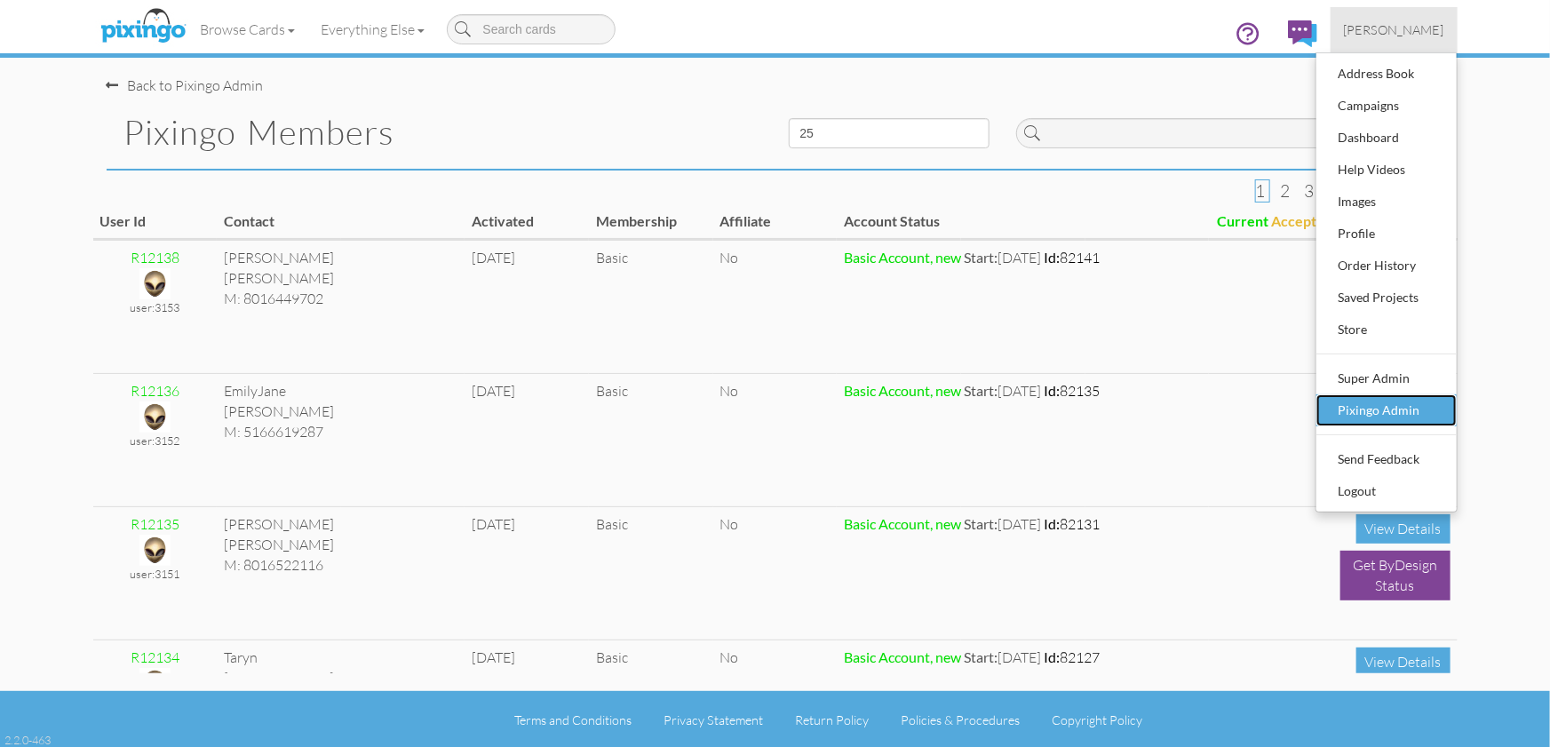
click at [1384, 404] on div "Pixingo Admin" at bounding box center [1386, 410] width 105 height 27
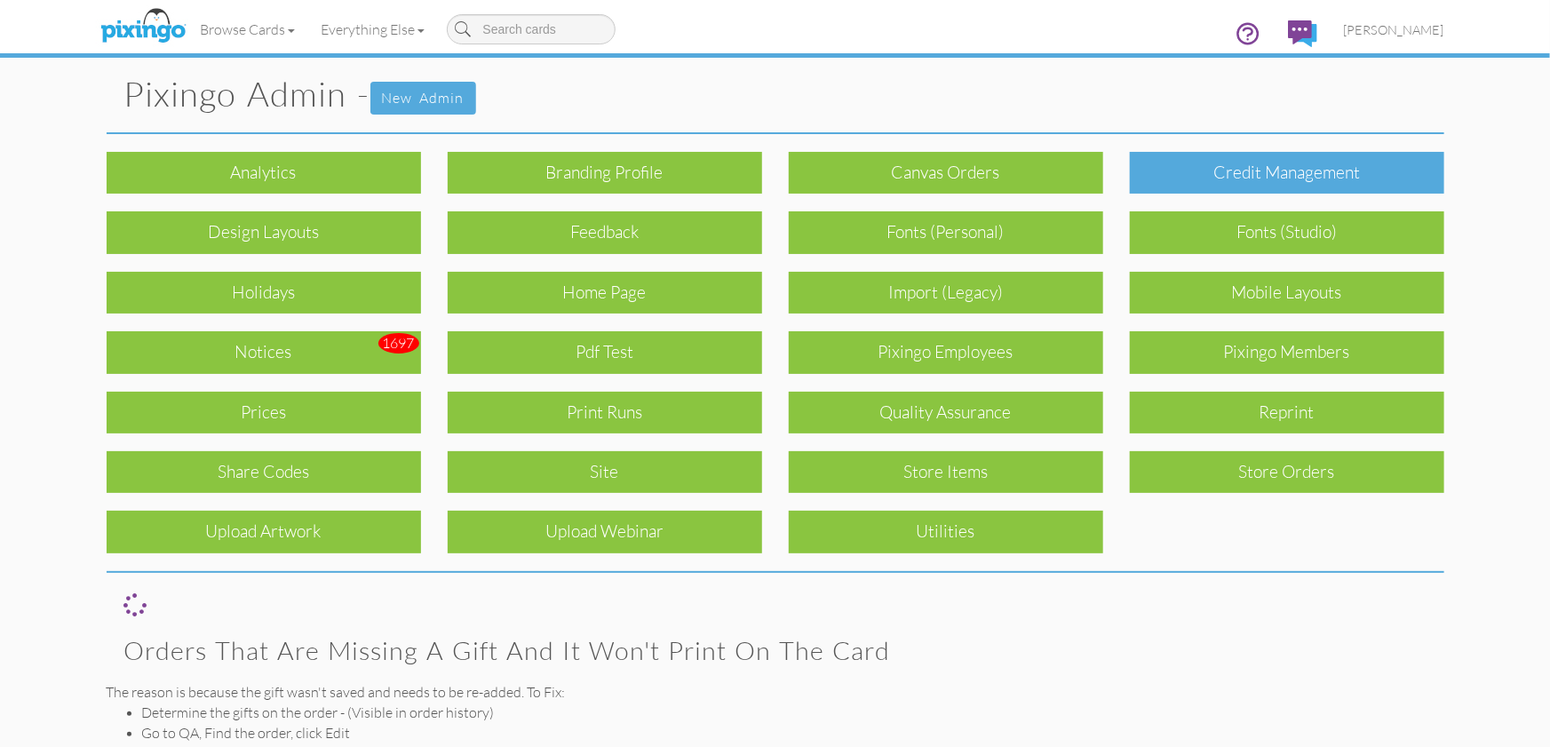
click at [1234, 164] on div "Credit Management" at bounding box center [1287, 173] width 314 height 42
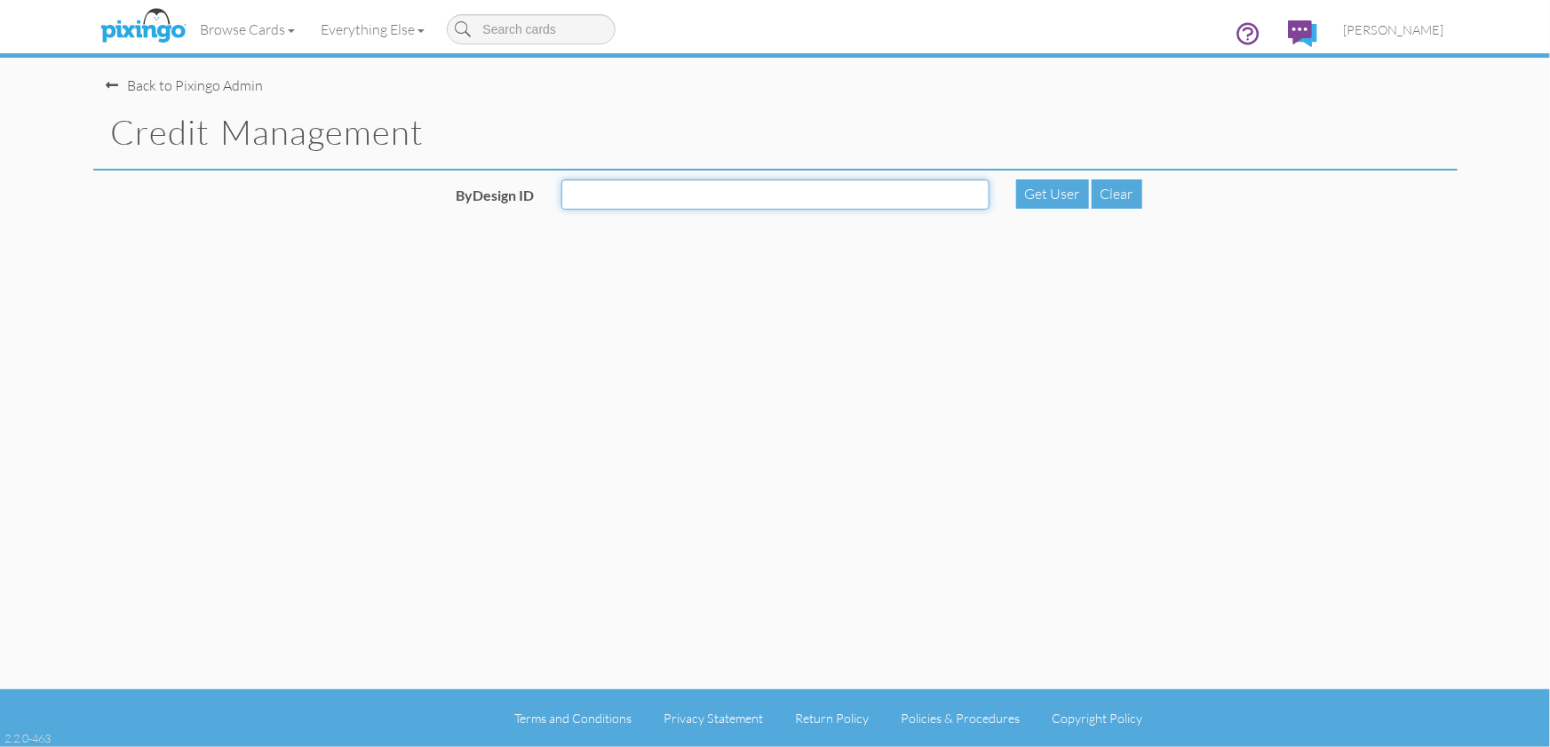
click at [580, 194] on input "ByDesign ID" at bounding box center [775, 194] width 428 height 30
paste input "5773"
type input "5773"
click at [1034, 202] on div "Get User" at bounding box center [1052, 193] width 73 height 29
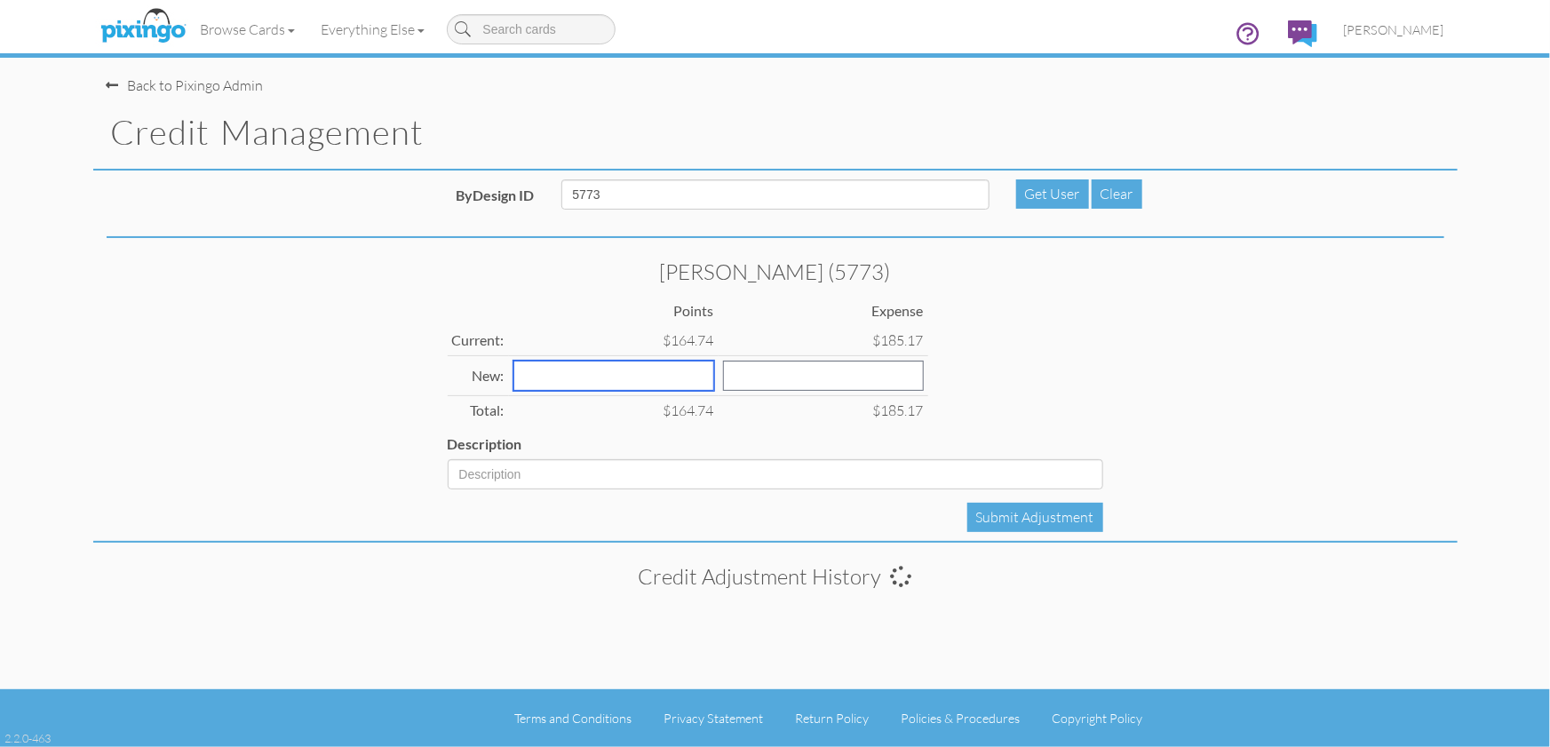
click at [583, 366] on input "number" at bounding box center [613, 376] width 201 height 30
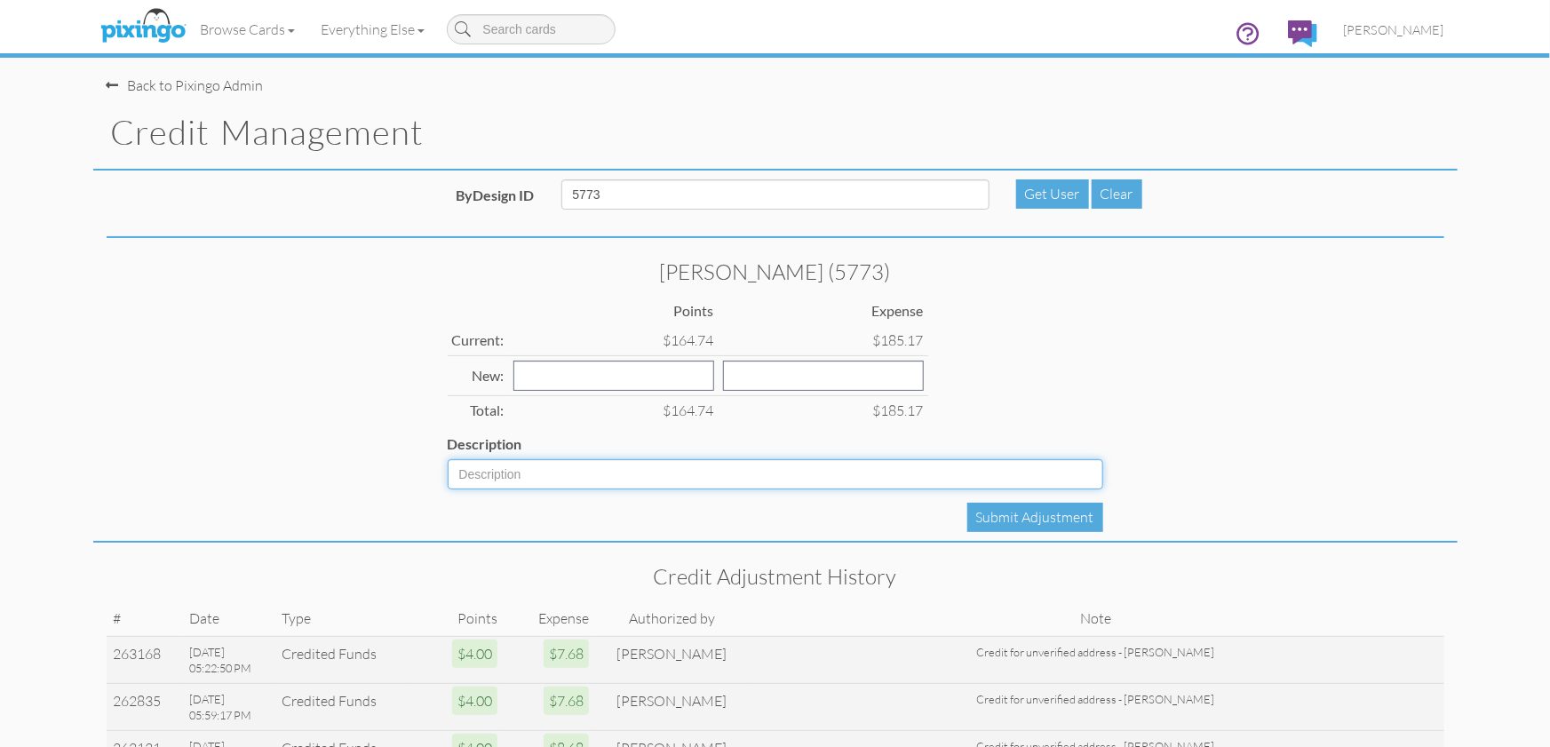
click at [528, 478] on input "Description" at bounding box center [775, 474] width 655 height 30
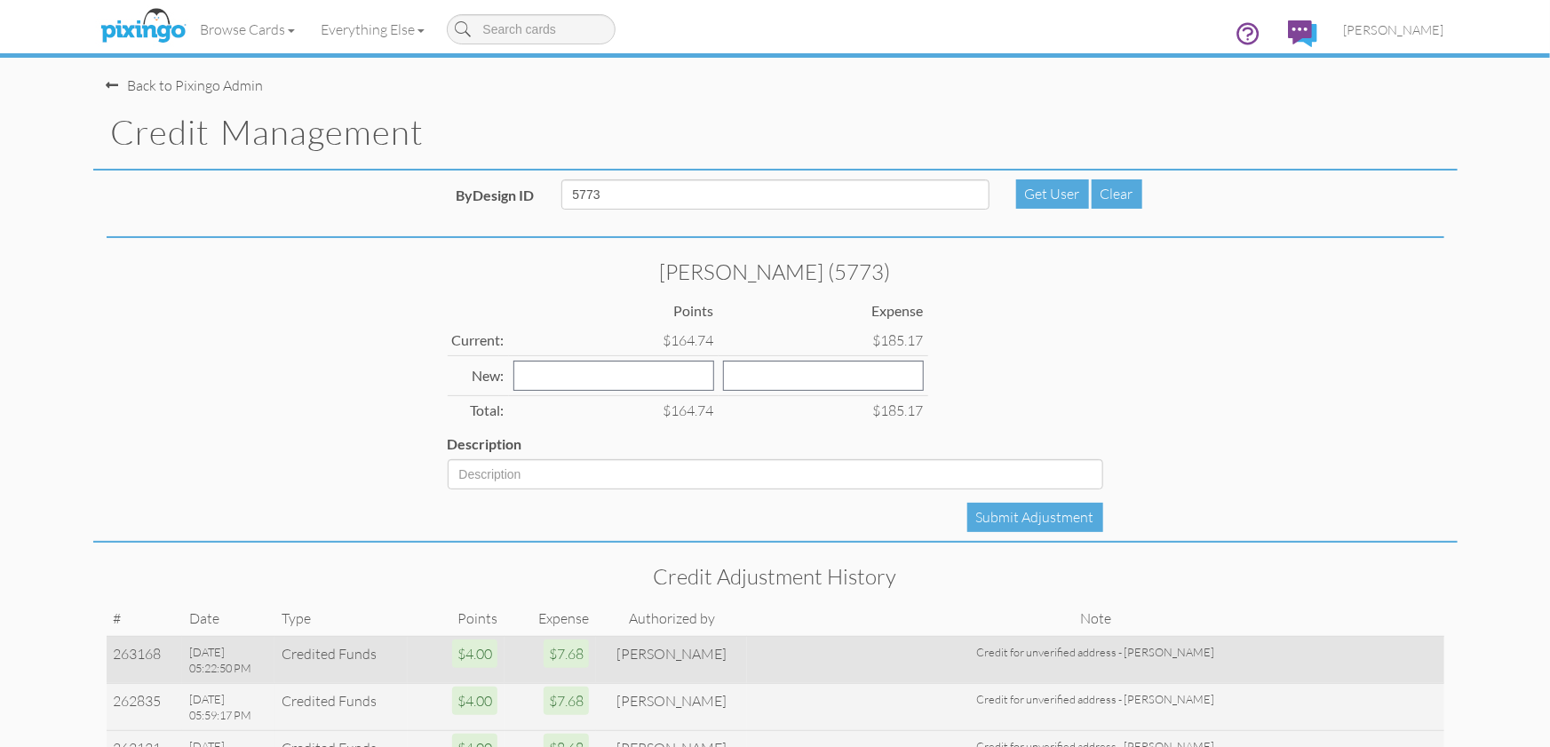
drag, startPoint x: 1000, startPoint y: 654, endPoint x: 1274, endPoint y: 647, distance: 274.5
click at [1274, 647] on div "Credit for unverified address - [PERSON_NAME]" at bounding box center [1095, 652] width 682 height 16
copy div "Credit for unverified address - [PERSON_NAME]"
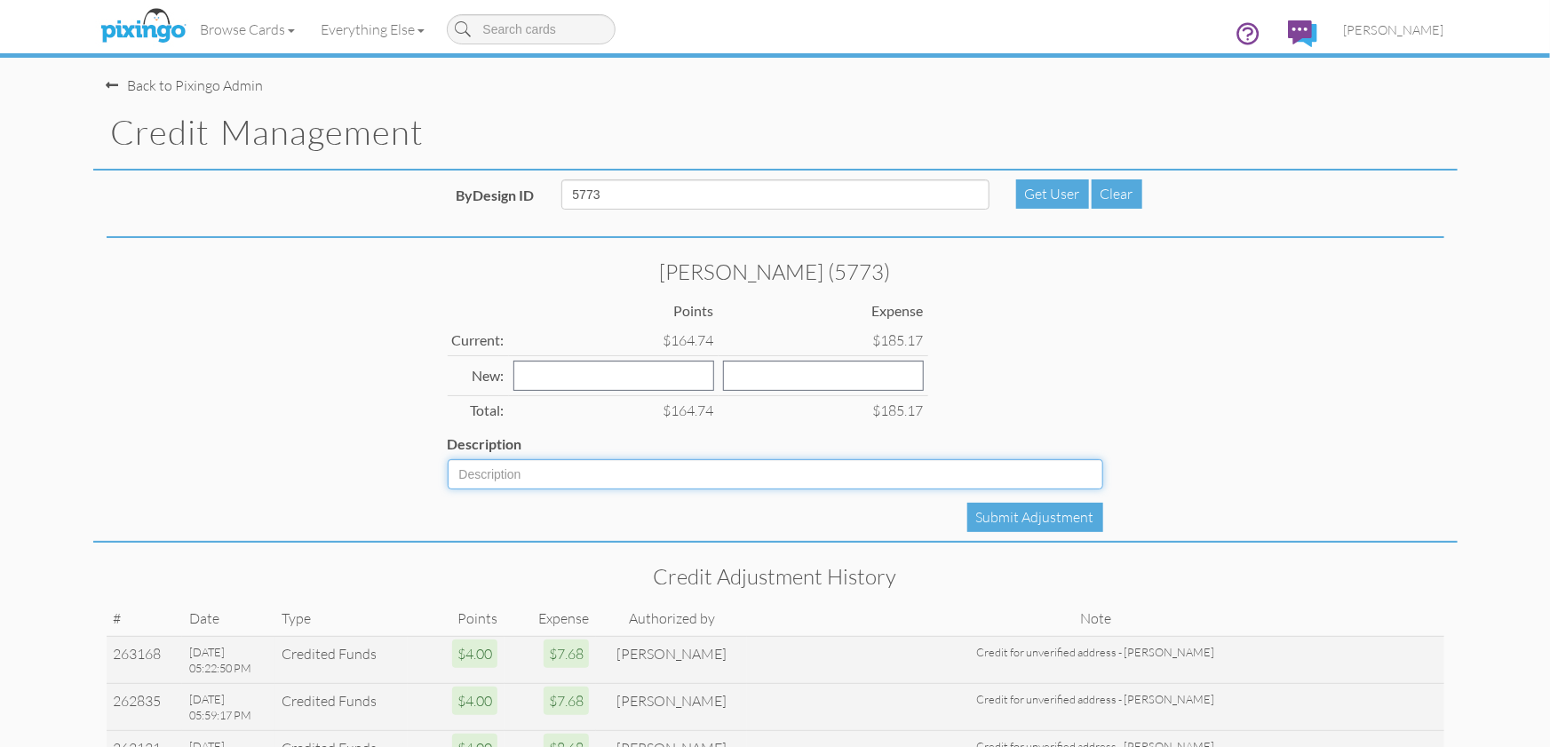
click at [575, 484] on input "Description" at bounding box center [775, 474] width 655 height 30
paste input "Credit for unverified address - [PERSON_NAME]"
drag, startPoint x: 748, startPoint y: 475, endPoint x: 758, endPoint y: 515, distance: 41.4
click at [631, 472] on input "Credit for unverified address - [PERSON_NAME]" at bounding box center [775, 474] width 655 height 30
type input "Credit for unverified address - [PERSON_NAME]"
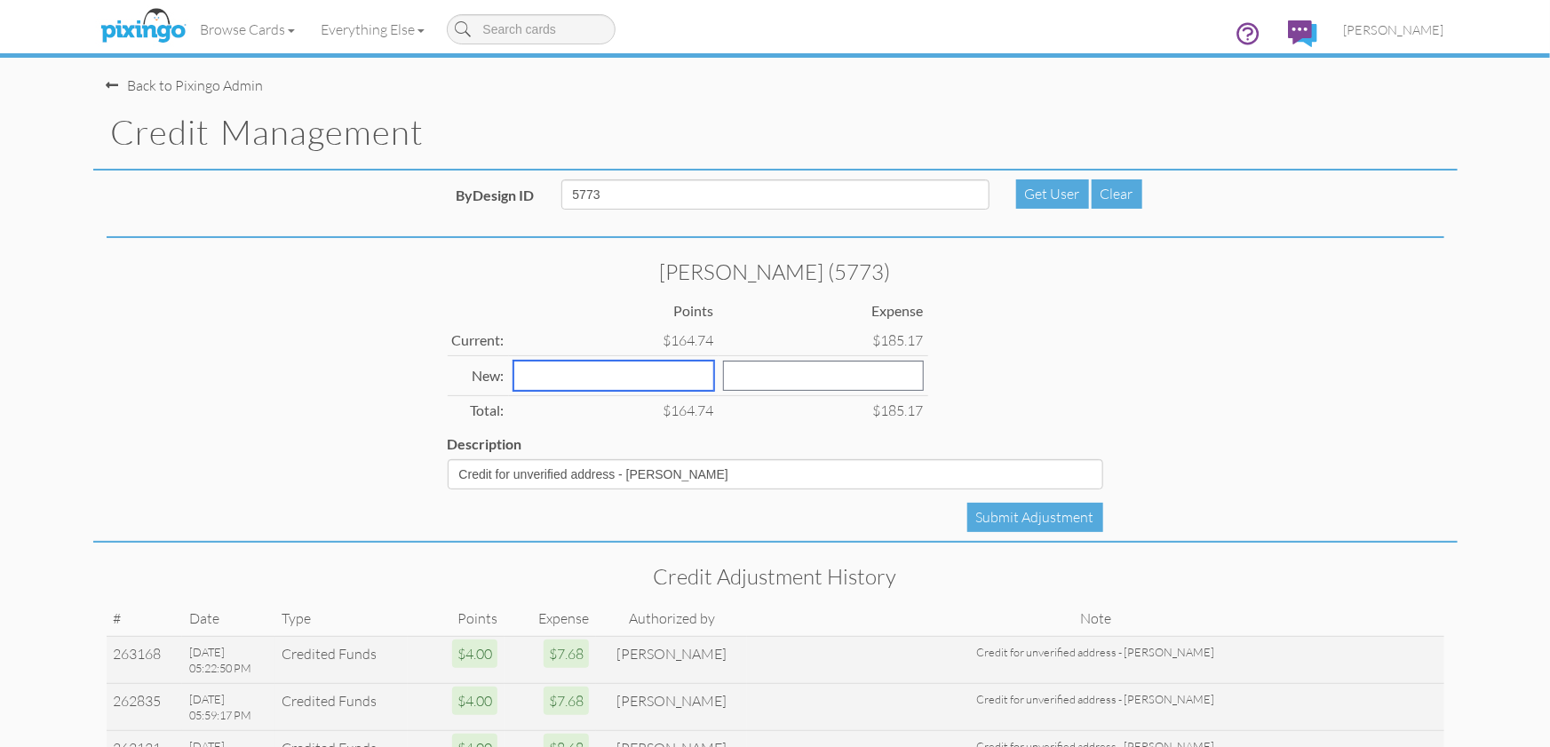
click at [604, 375] on input "number" at bounding box center [613, 376] width 201 height 30
type input "4"
click at [754, 377] on input "number" at bounding box center [823, 376] width 201 height 30
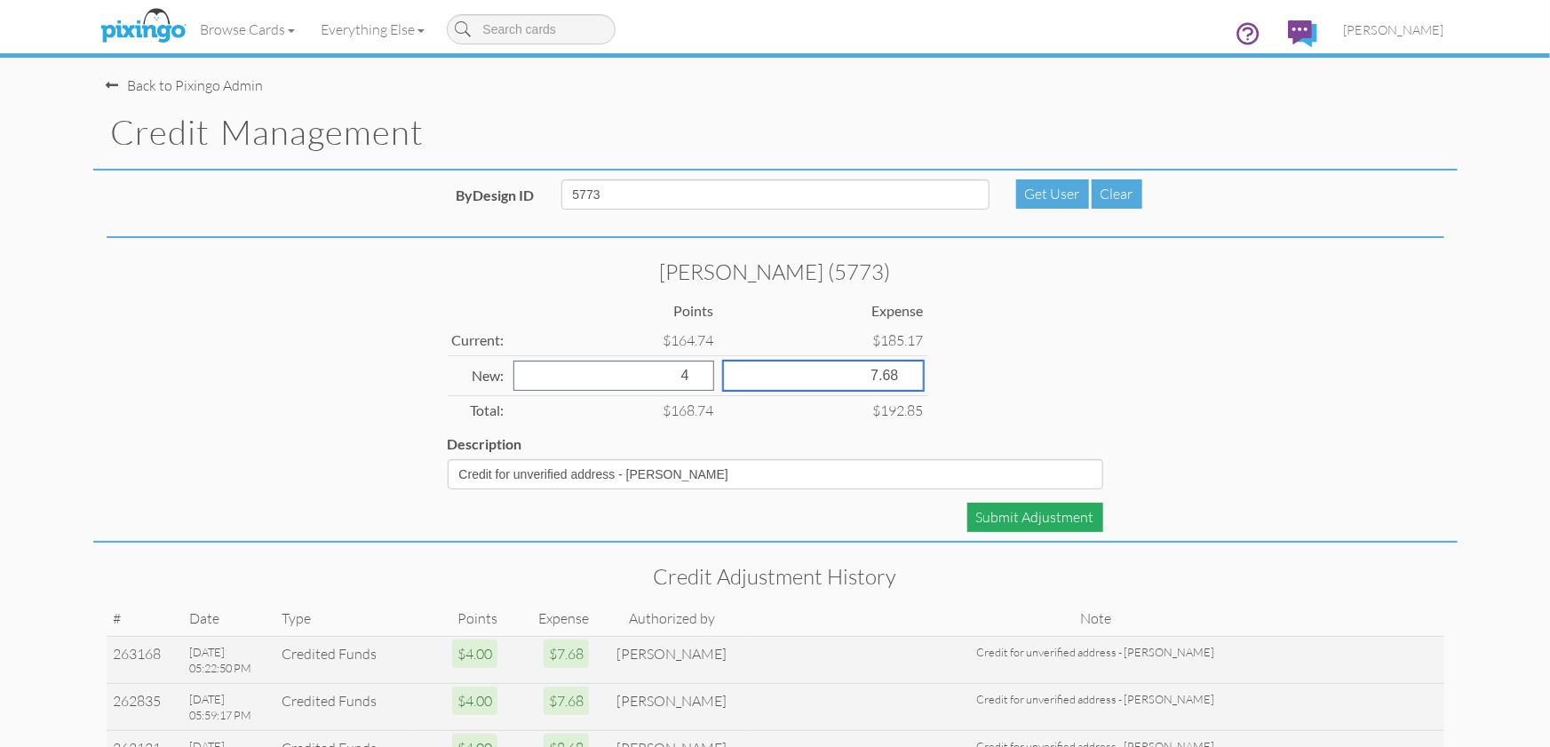
type input "7.68"
click at [1019, 514] on div "Submit Adjustment" at bounding box center [1035, 517] width 136 height 29
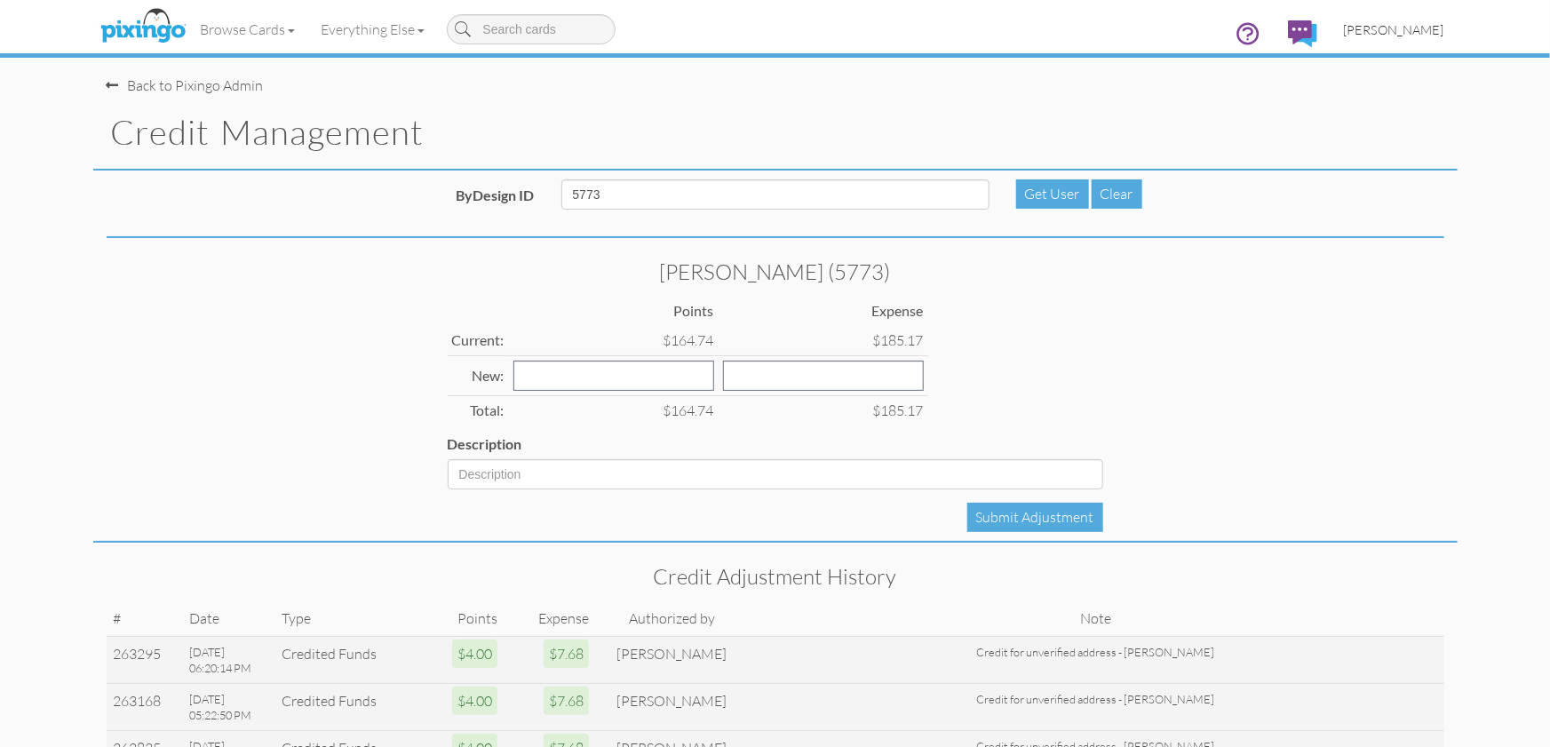
click at [1396, 30] on span "[PERSON_NAME]" at bounding box center [1394, 29] width 100 height 15
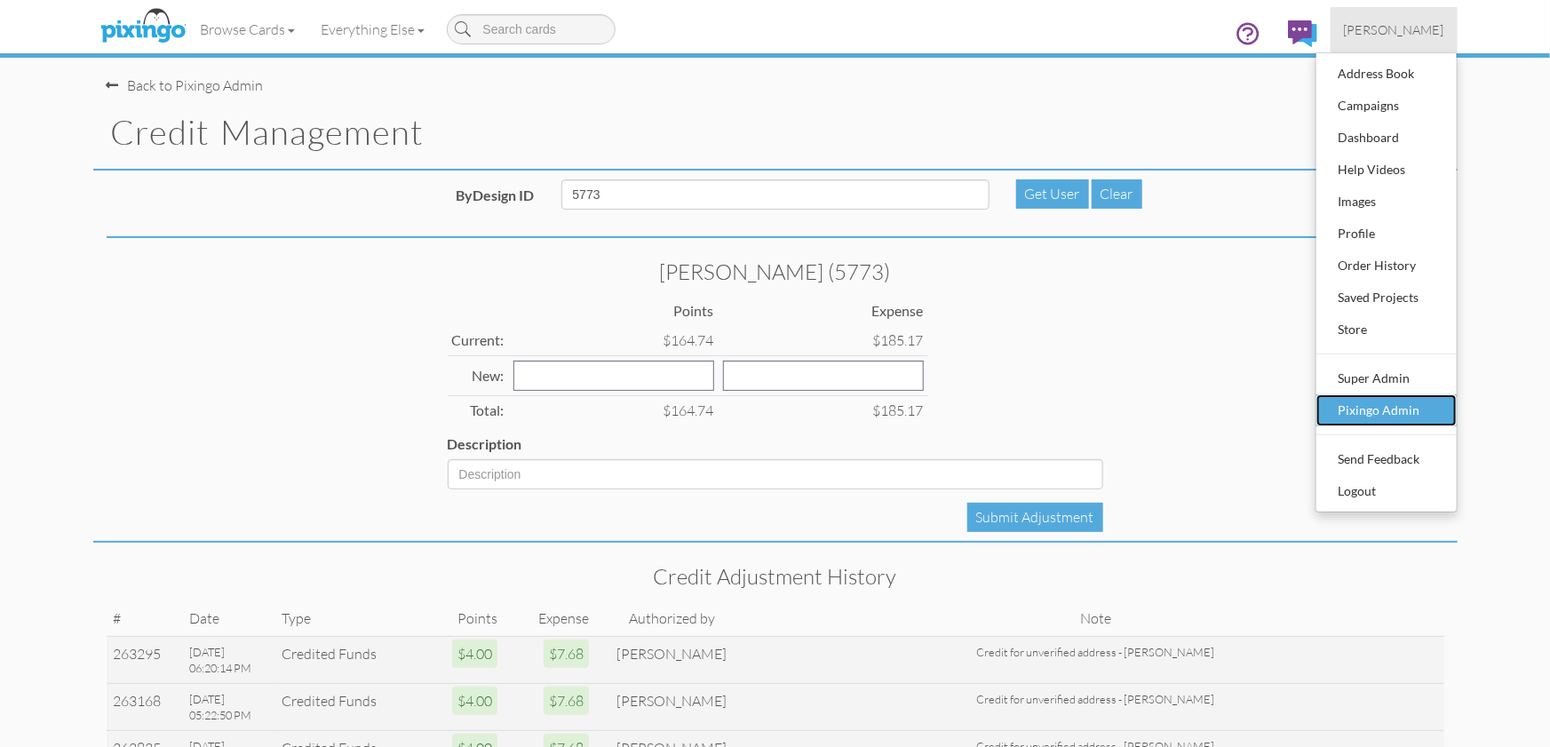
click at [1401, 406] on div "Pixingo Admin" at bounding box center [1386, 410] width 105 height 27
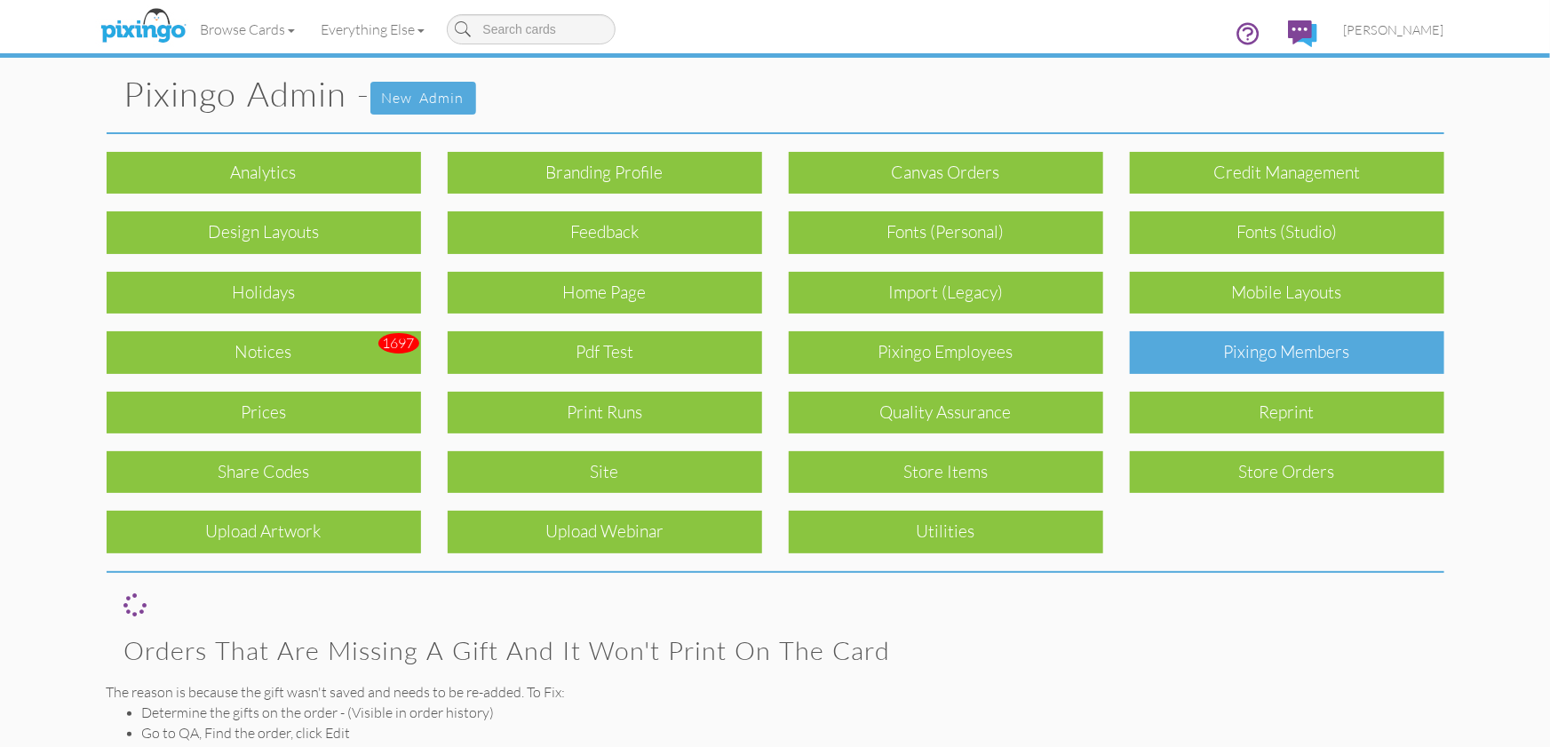
click at [1299, 371] on div "Pixingo Members" at bounding box center [1287, 352] width 314 height 42
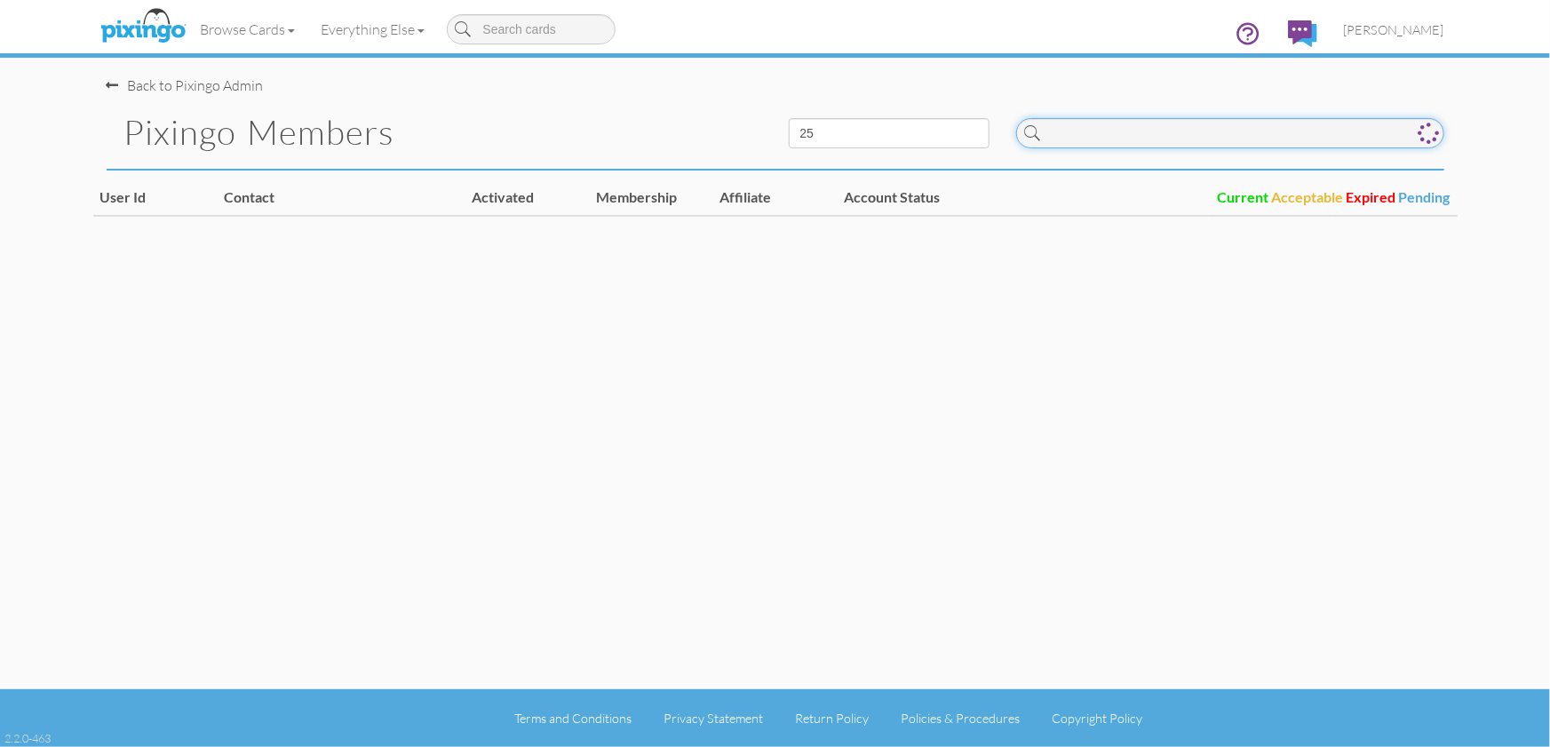
click at [1087, 122] on input at bounding box center [1230, 133] width 428 height 30
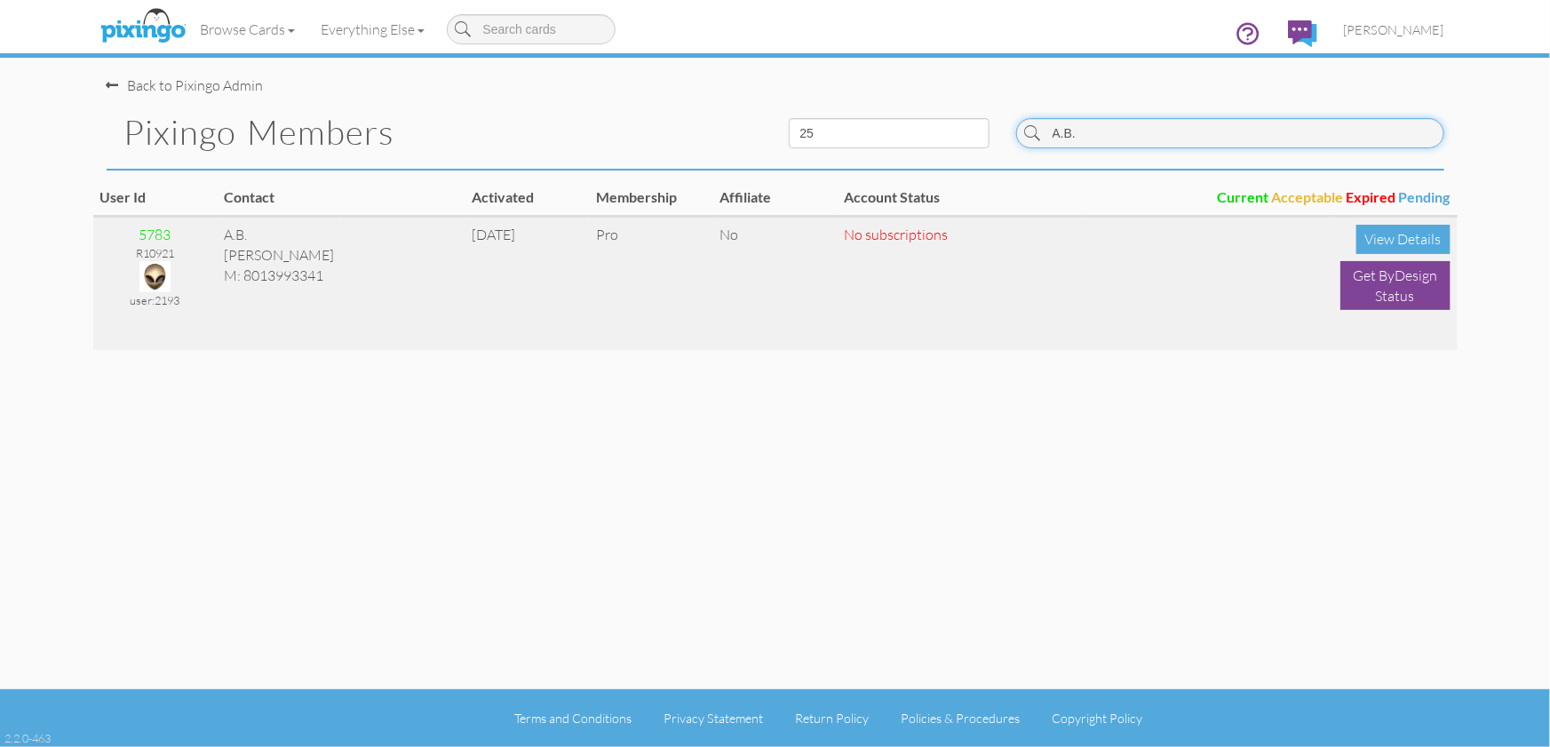
type input "A.B."
click at [161, 276] on img at bounding box center [154, 276] width 31 height 31
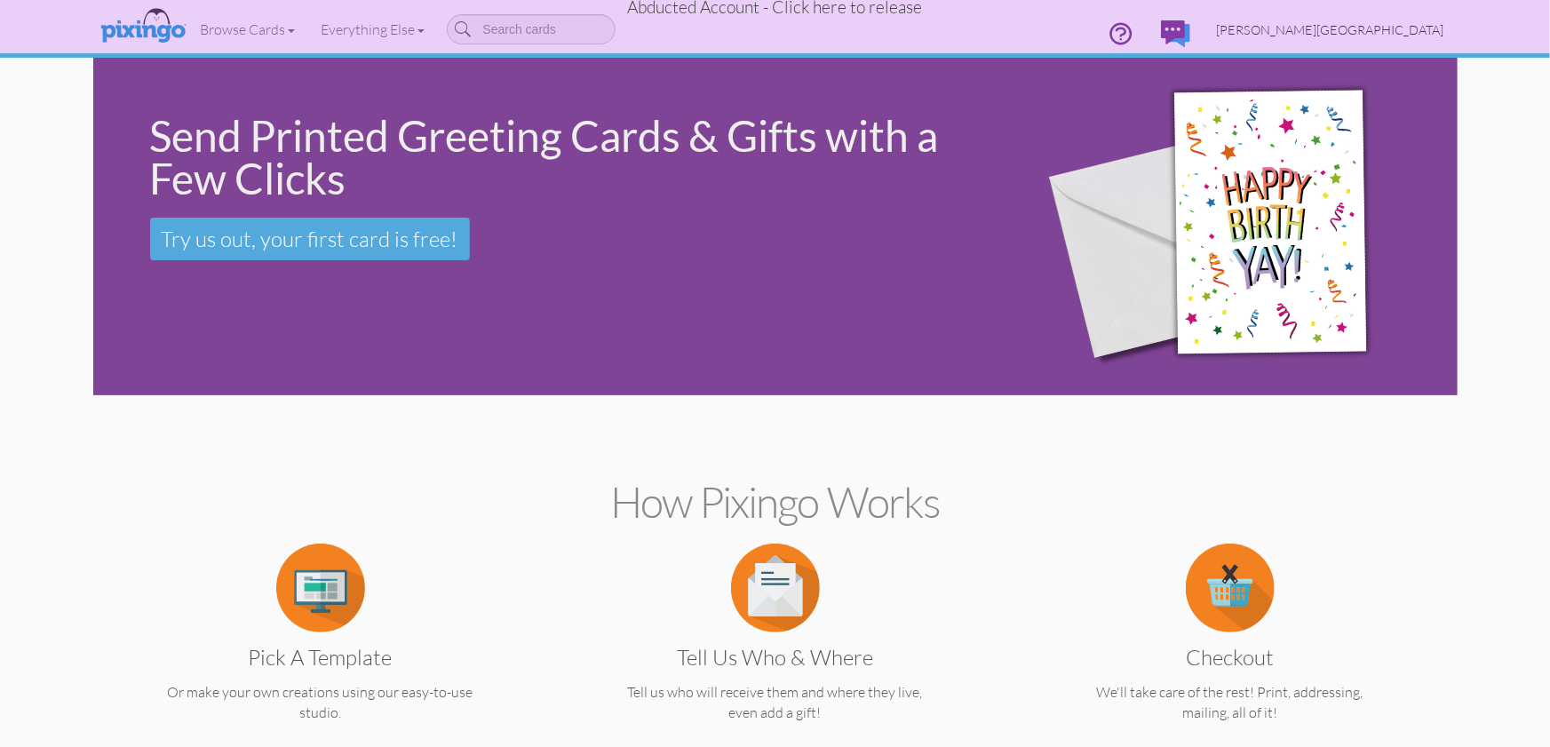
click at [1408, 29] on span "[PERSON_NAME][GEOGRAPHIC_DATA]" at bounding box center [1330, 29] width 227 height 15
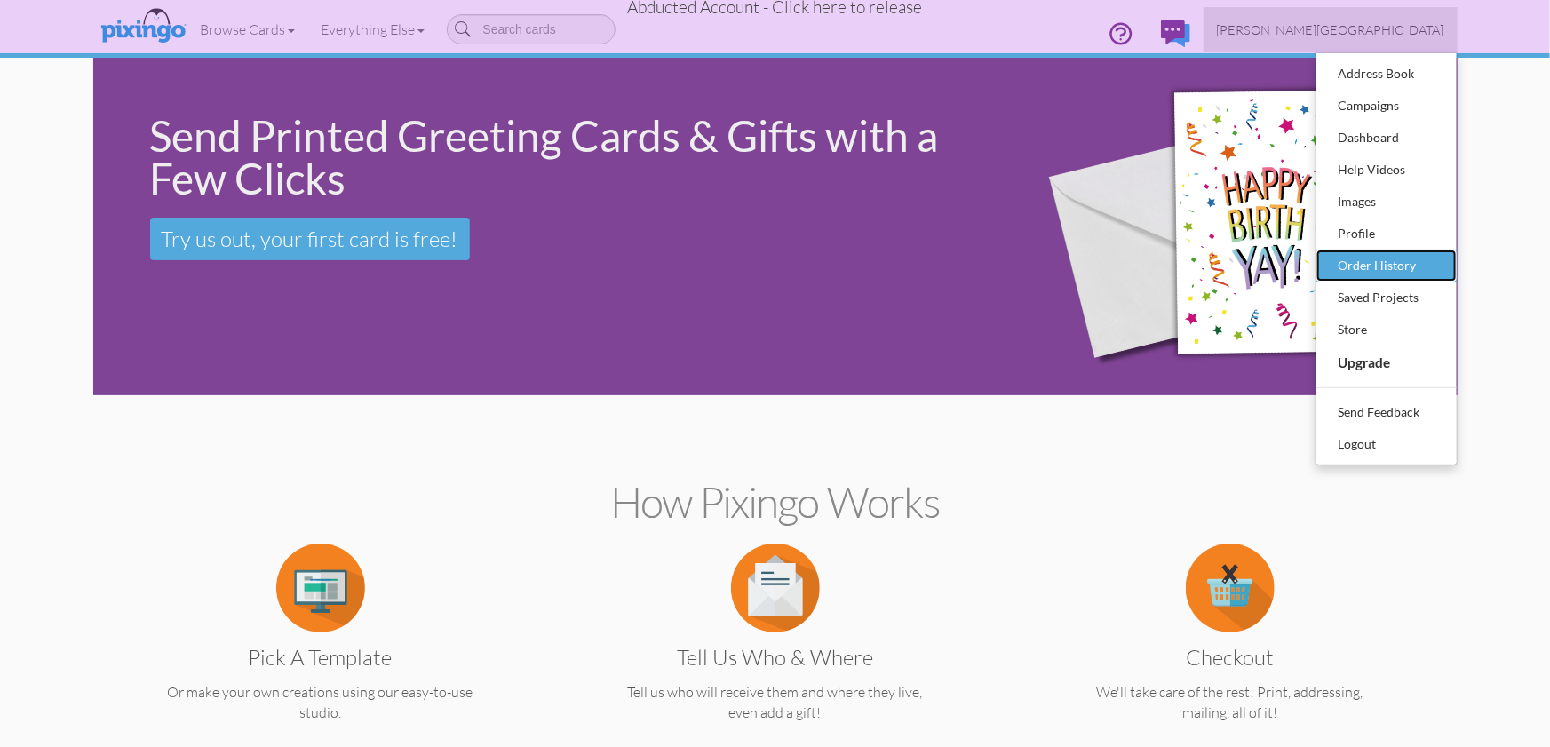
click at [1378, 274] on div "Order History" at bounding box center [1386, 265] width 105 height 27
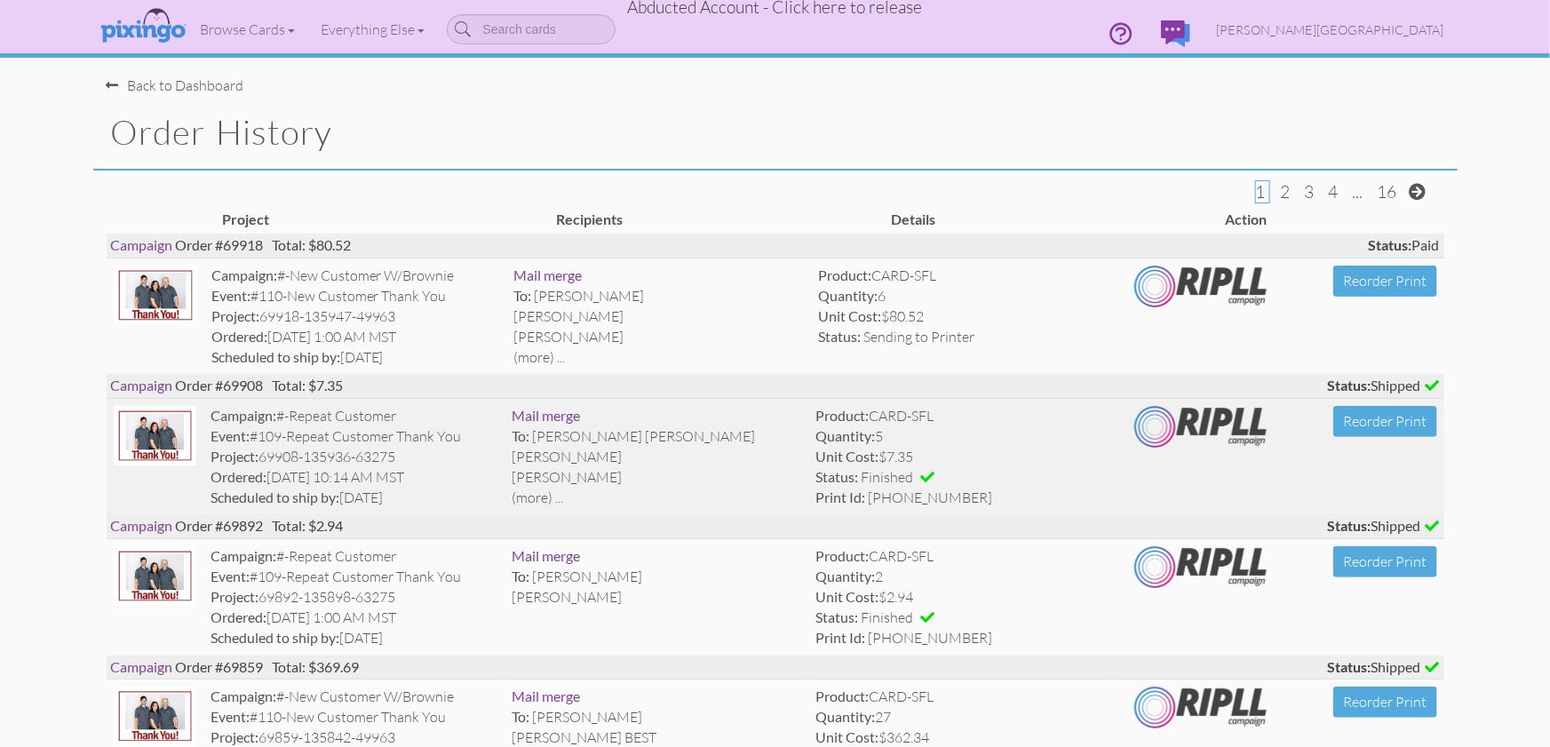
click at [654, 464] on div "[PERSON_NAME]" at bounding box center [657, 457] width 290 height 20
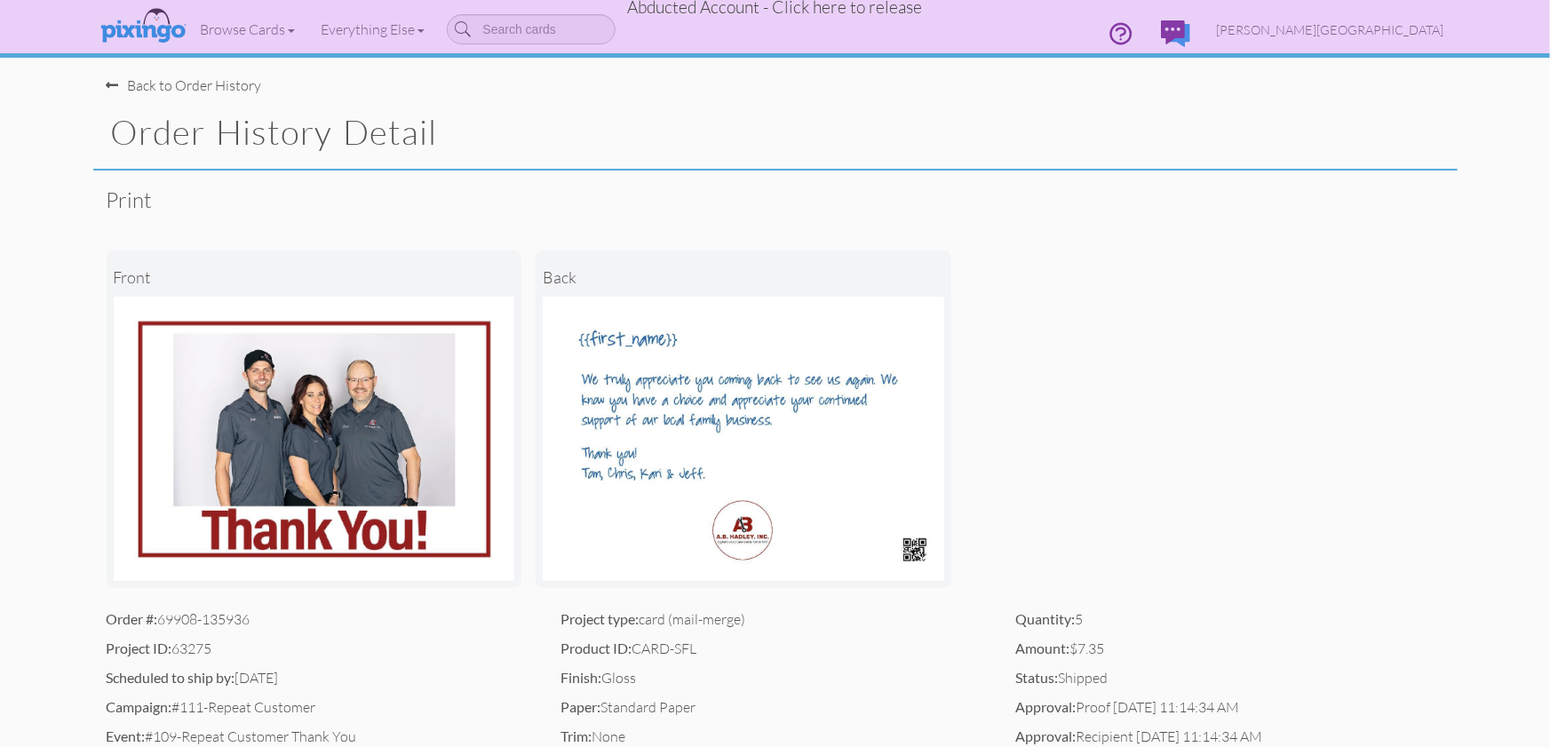
click at [213, 88] on div "Back to Order History" at bounding box center [184, 85] width 155 height 20
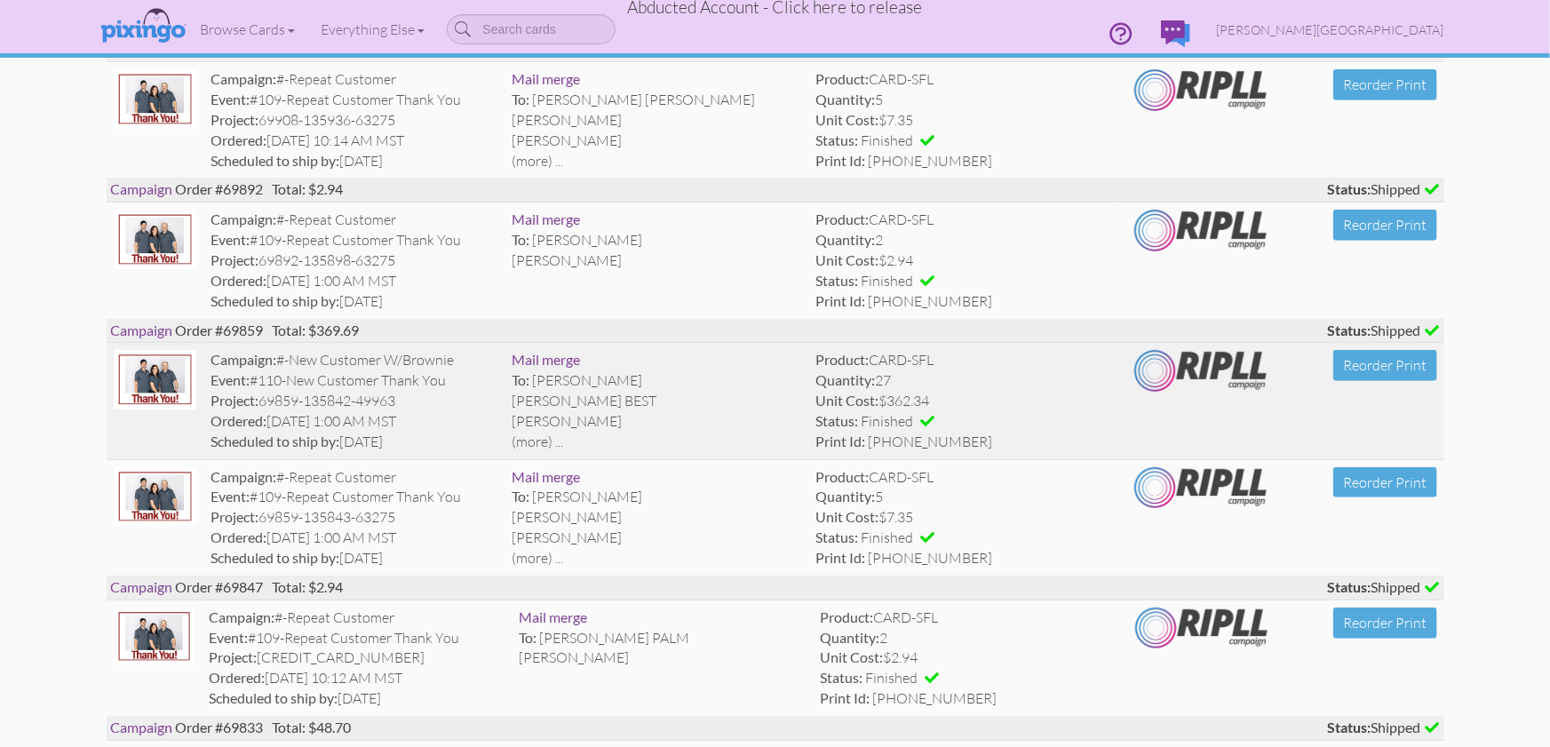
scroll to position [344, 0]
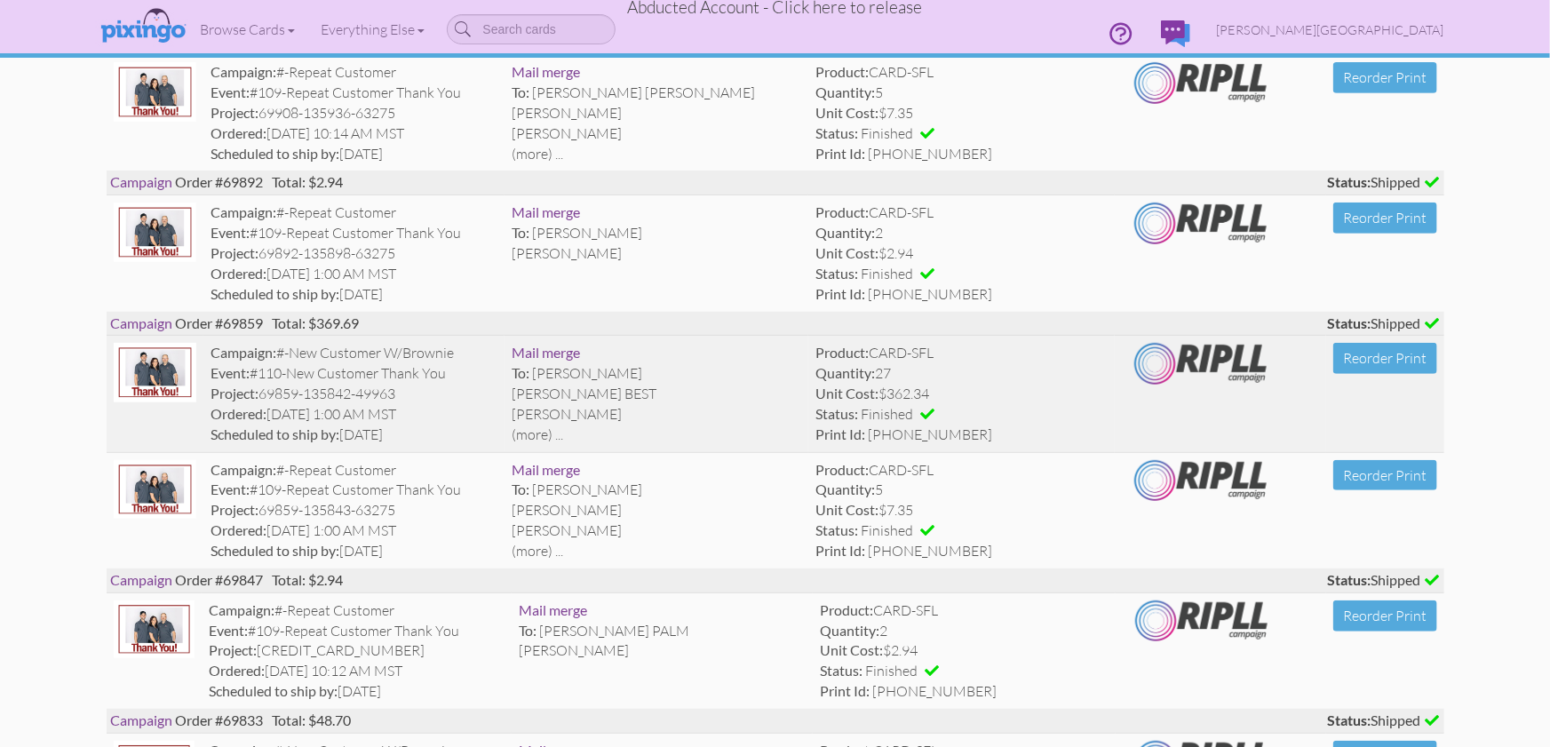
click at [711, 377] on div "To: [PERSON_NAME]" at bounding box center [657, 373] width 290 height 20
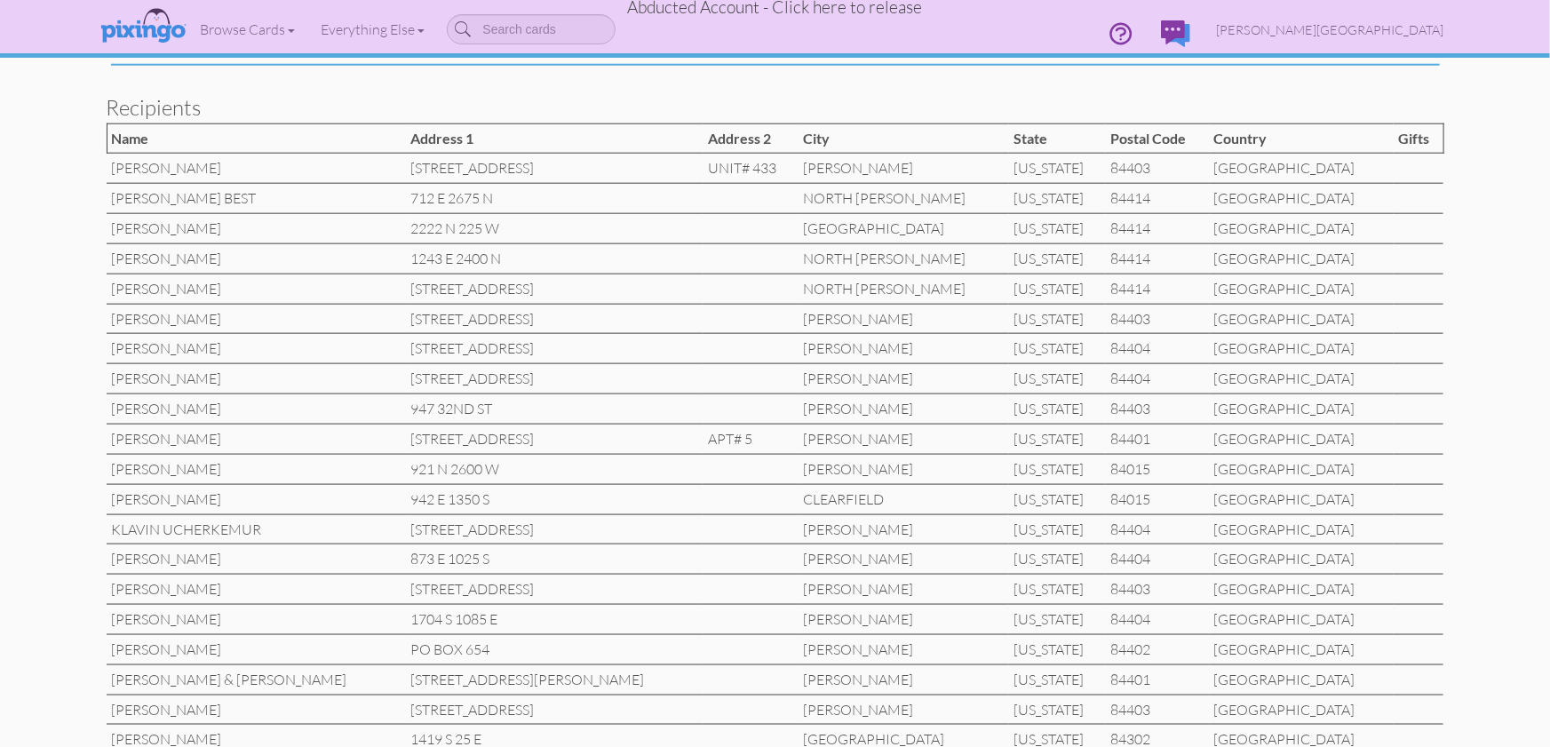
scroll to position [956, 0]
drag, startPoint x: 114, startPoint y: 491, endPoint x: 188, endPoint y: 492, distance: 74.6
click at [218, 491] on td "[PERSON_NAME]" at bounding box center [256, 495] width 299 height 30
copy td "[PERSON_NAME]"
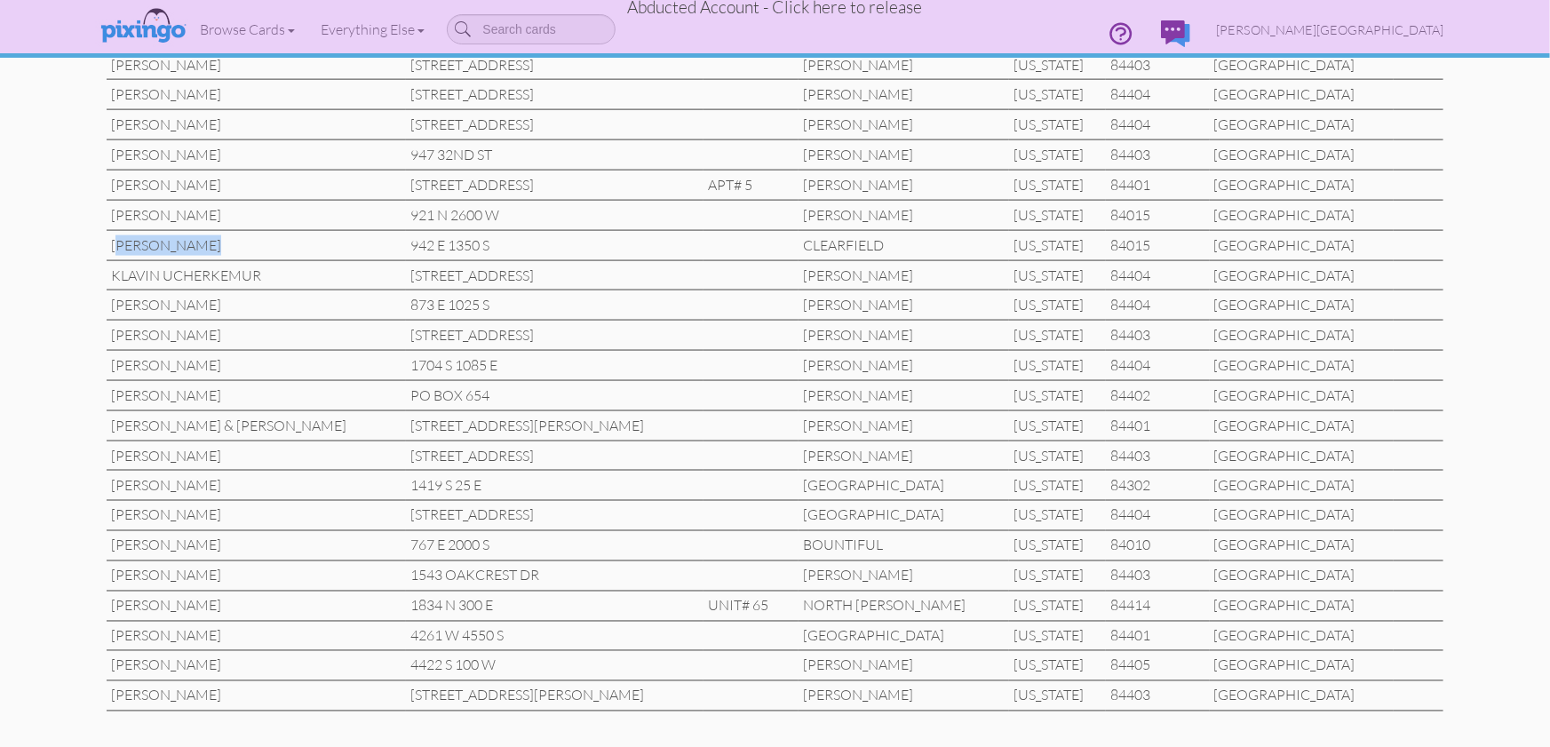
scroll to position [1216, 0]
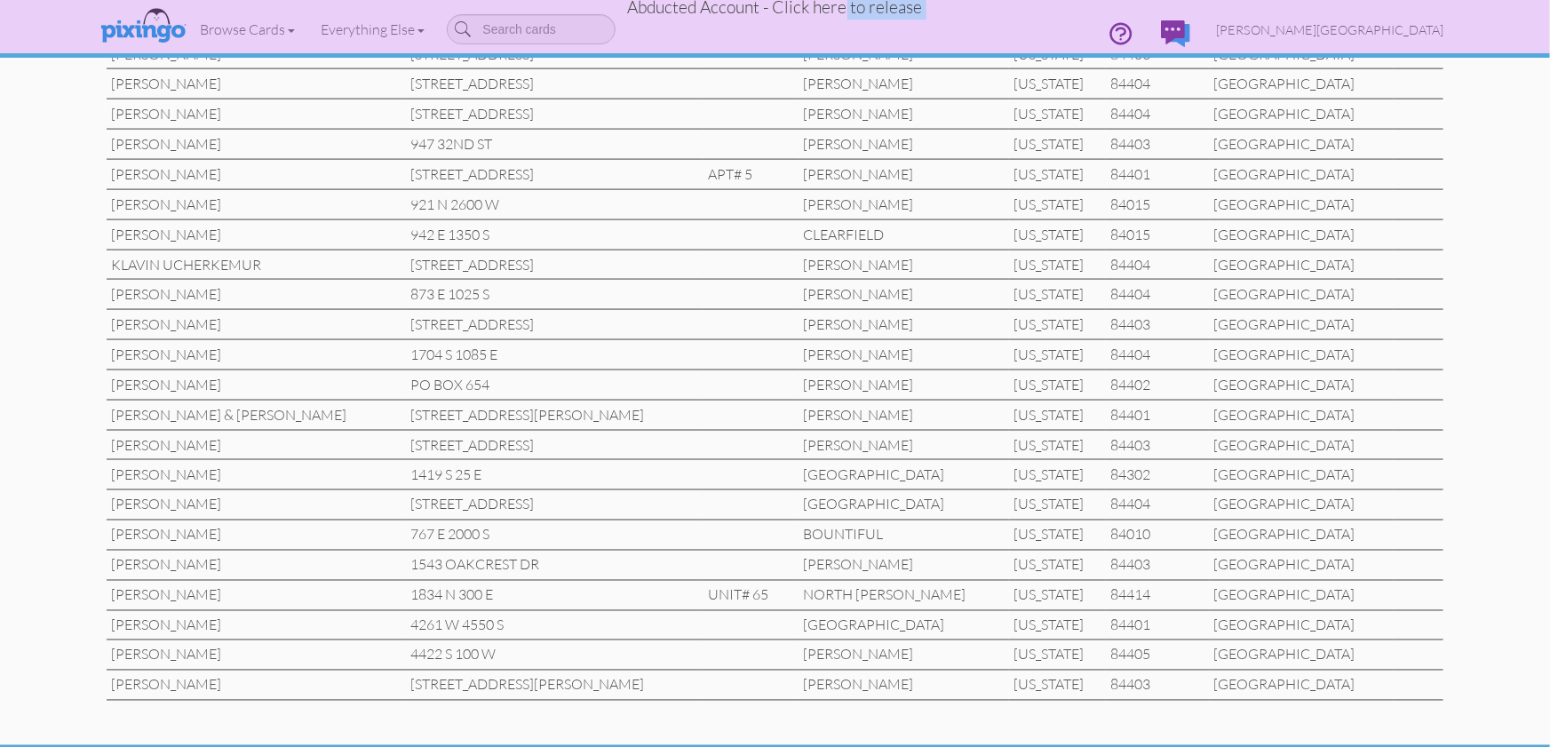
drag, startPoint x: 847, startPoint y: 7, endPoint x: 1479, endPoint y: 186, distance: 656.4
click at [1403, 29] on span "[PERSON_NAME][GEOGRAPHIC_DATA]" at bounding box center [1330, 29] width 227 height 15
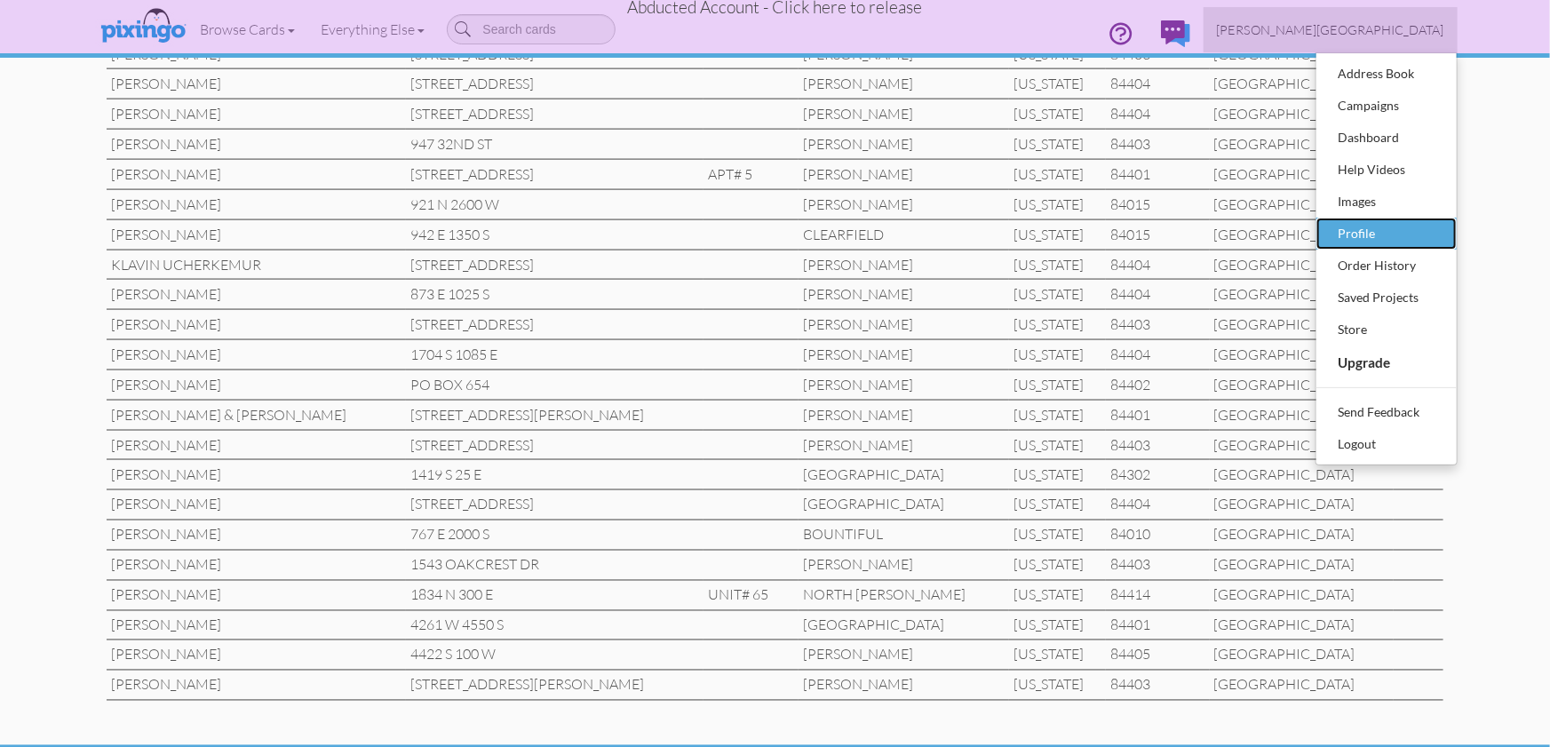
click at [1357, 234] on div "Profile" at bounding box center [1386, 233] width 105 height 27
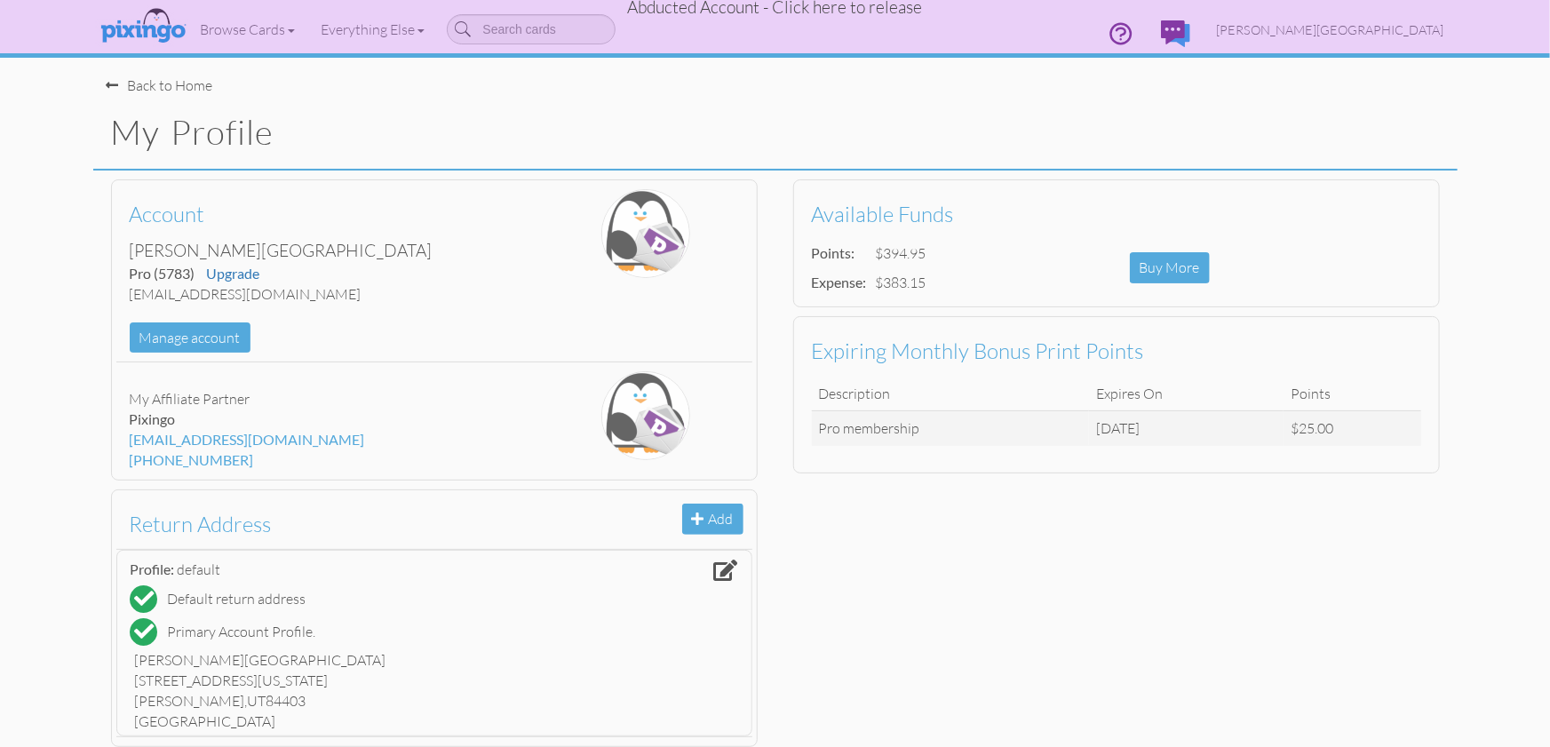
click at [887, 11] on span "Abducted Account - Click here to release" at bounding box center [775, 6] width 295 height 21
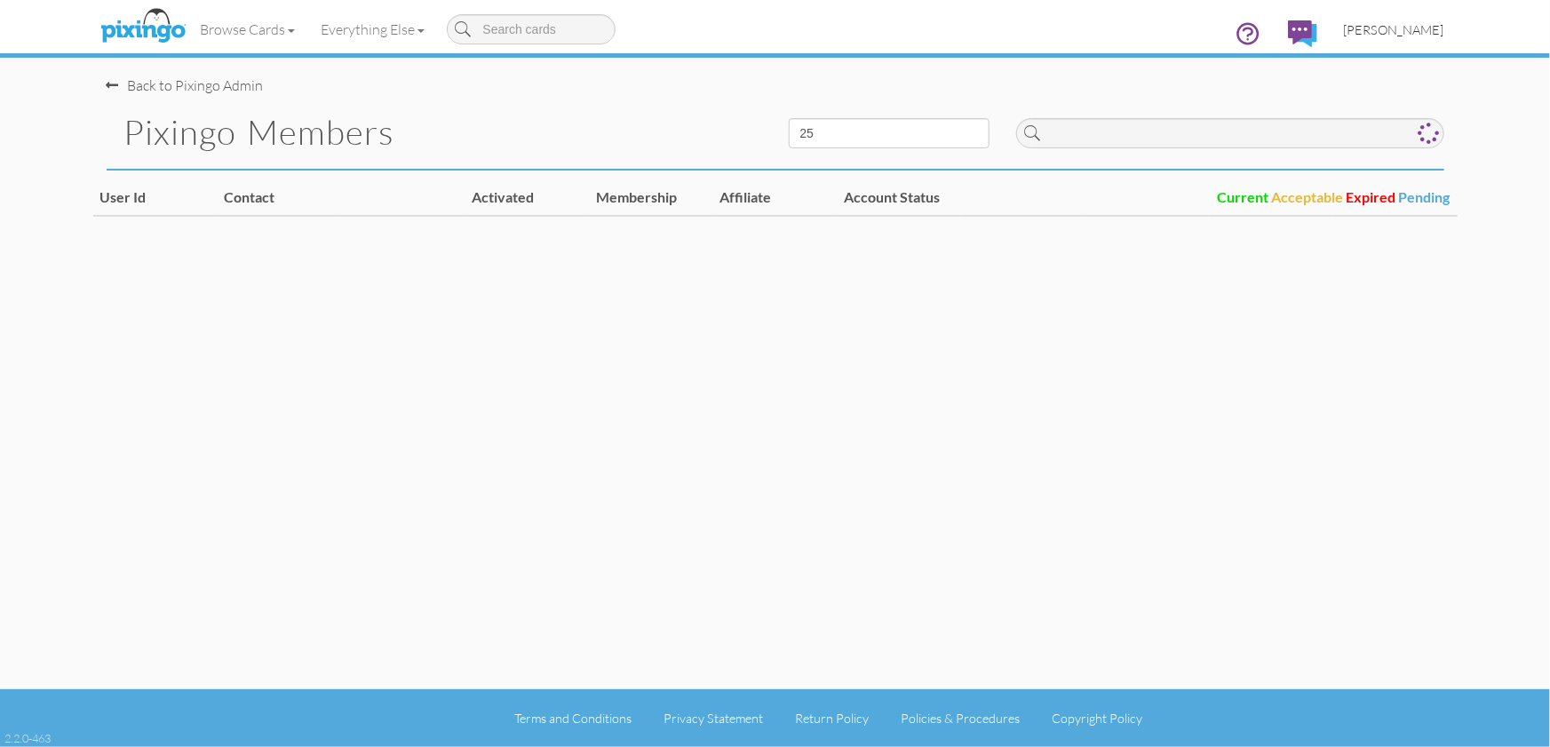
click at [1401, 34] on span "[PERSON_NAME]" at bounding box center [1394, 29] width 100 height 15
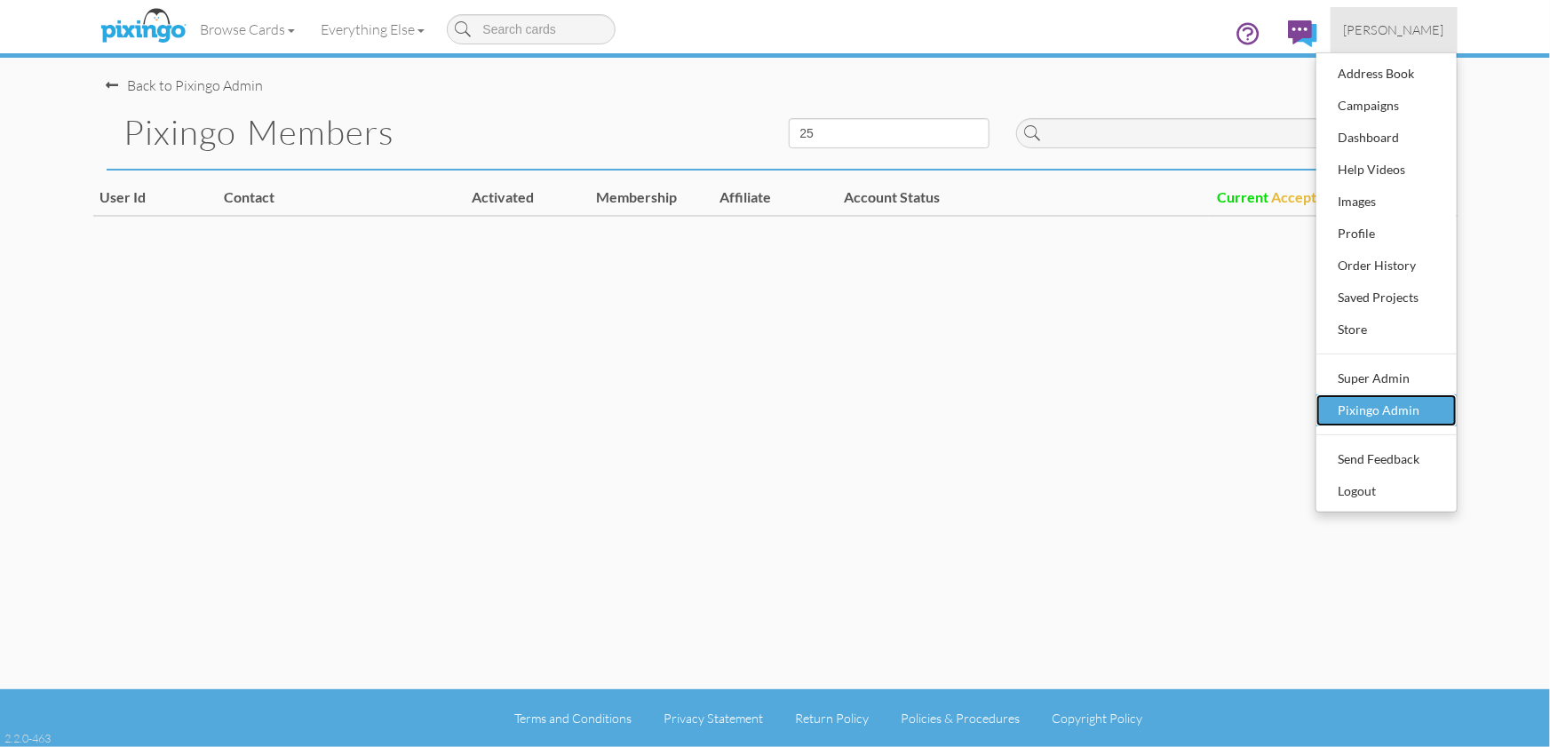
click at [1388, 397] on div "Pixingo Admin" at bounding box center [1386, 410] width 105 height 27
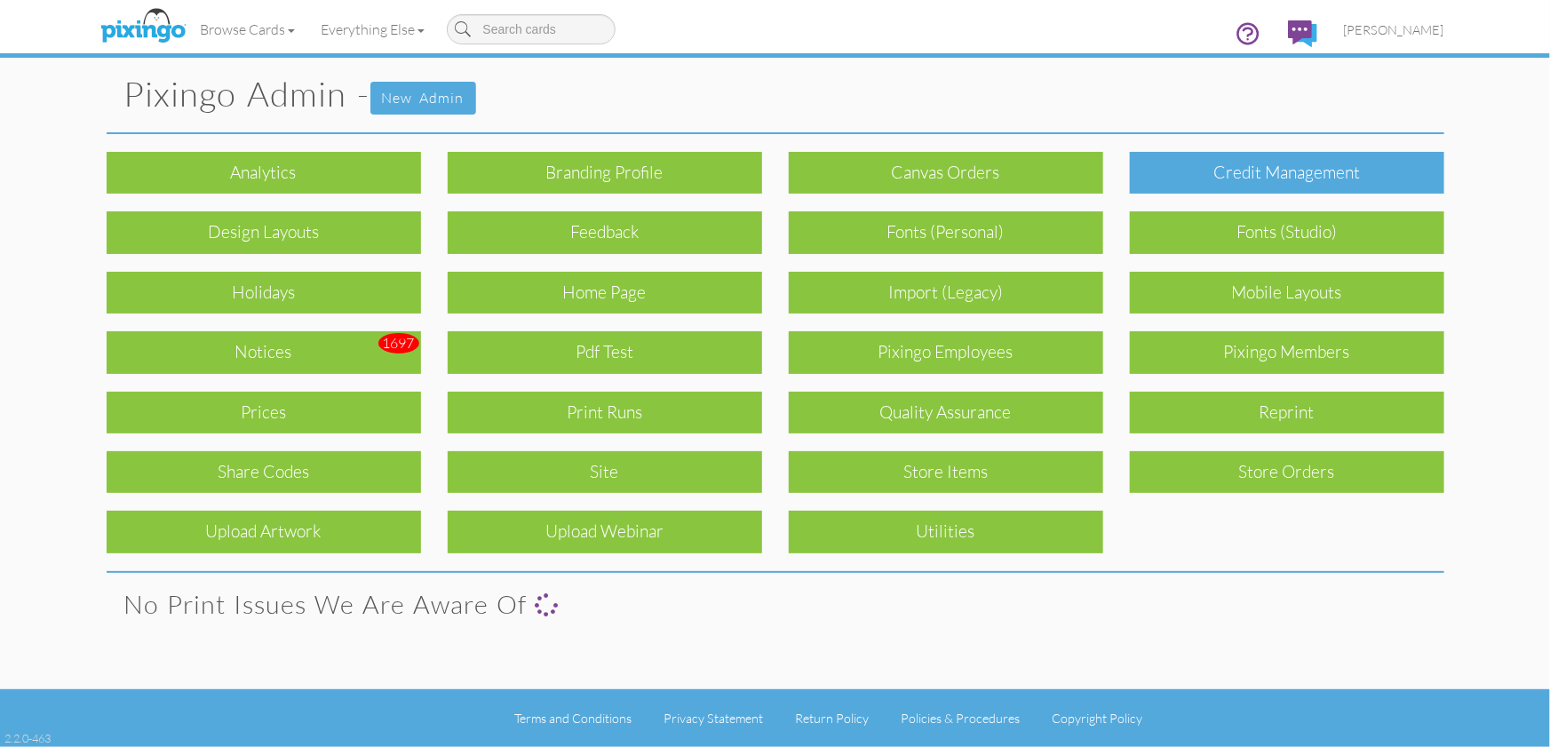
click at [1267, 184] on div "Credit Management" at bounding box center [1287, 173] width 314 height 42
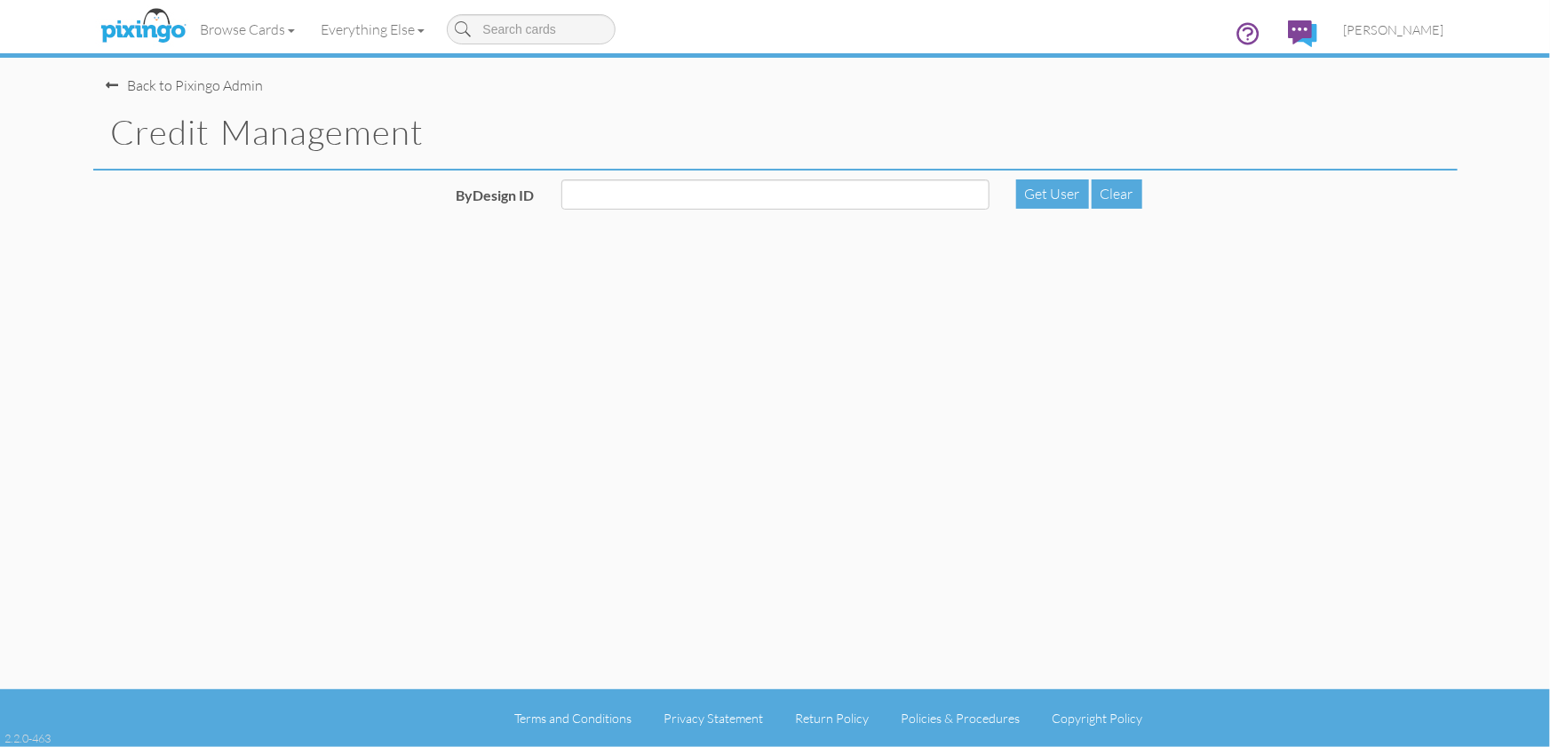
click at [675, 208] on div at bounding box center [775, 201] width 455 height 44
click at [674, 202] on input "ByDesign ID" at bounding box center [775, 194] width 428 height 30
type input "5783"
click at [1026, 195] on div "Get User" at bounding box center [1052, 193] width 73 height 29
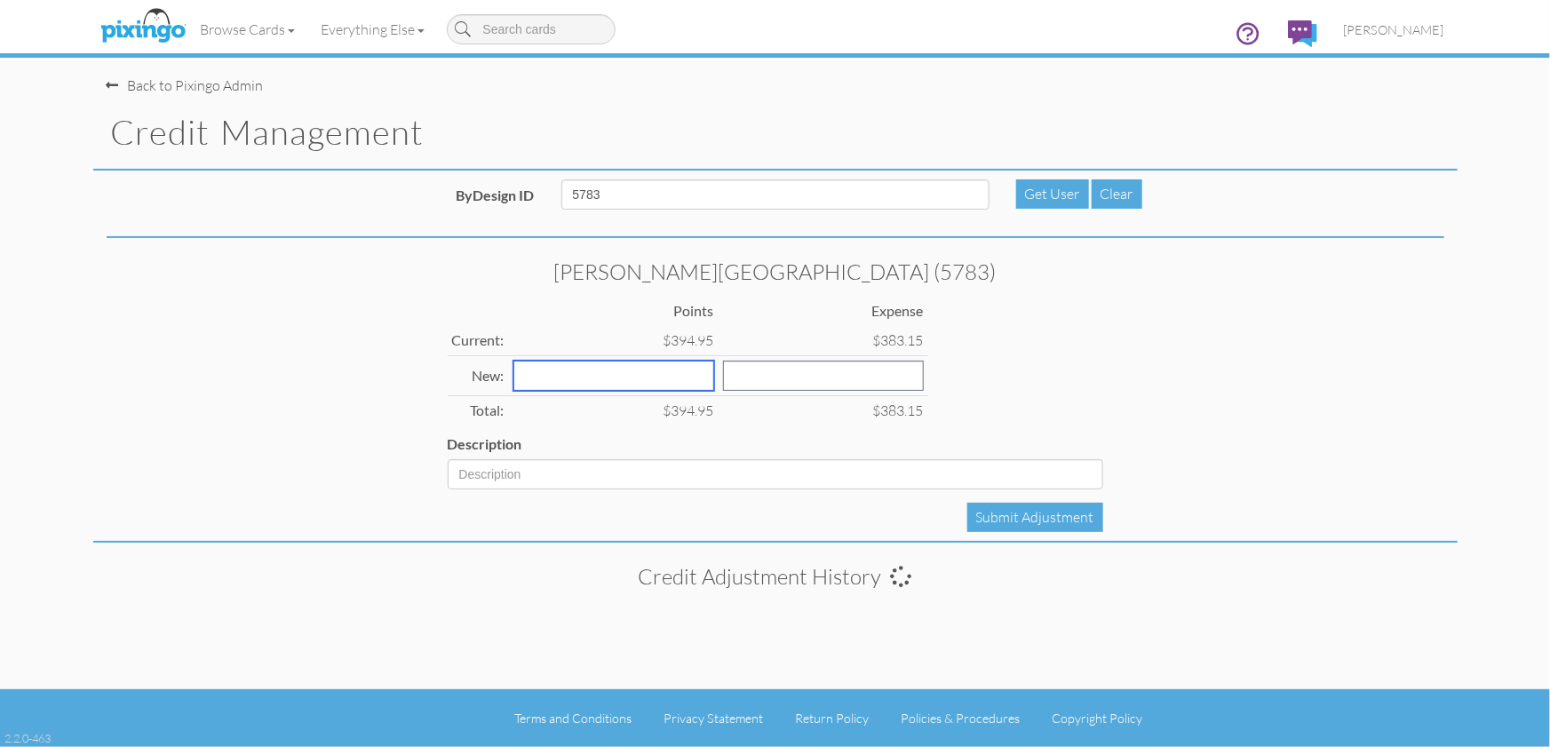
click at [593, 374] on input "number" at bounding box center [613, 376] width 201 height 30
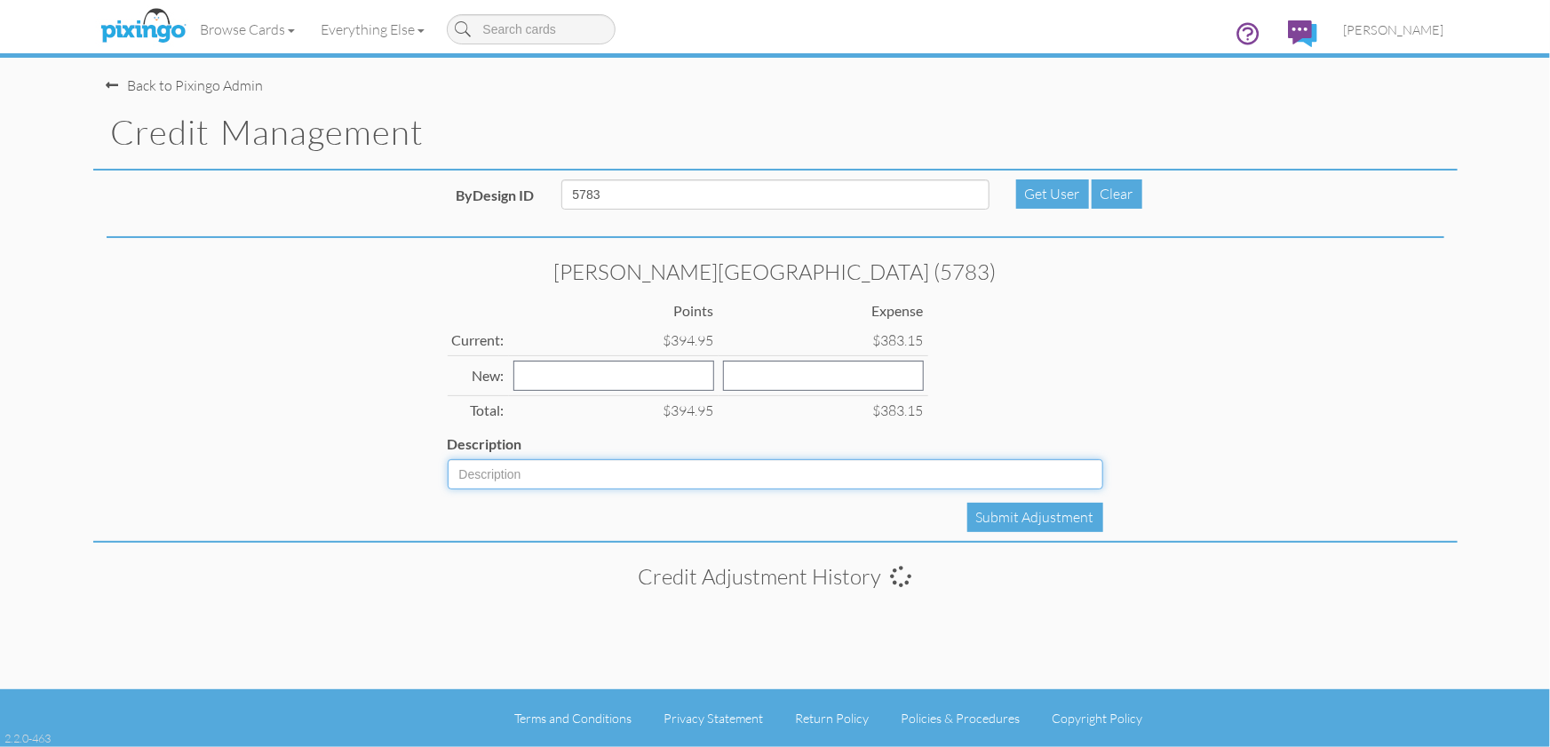
click at [577, 467] on input "Description" at bounding box center [775, 474] width 655 height 30
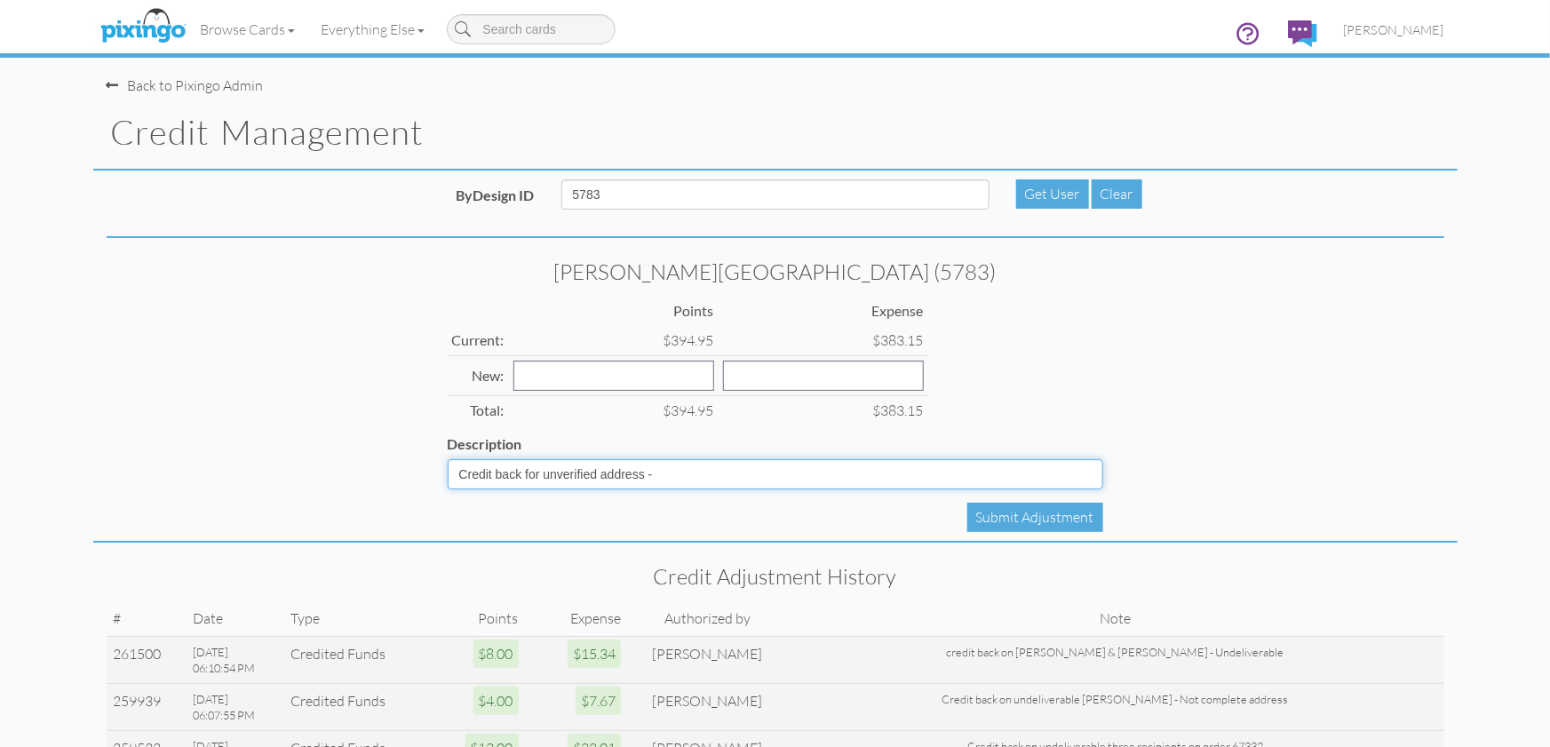
paste input "[PERSON_NAME]"
type input "Credit back for unverified address - [PERSON_NAME]"
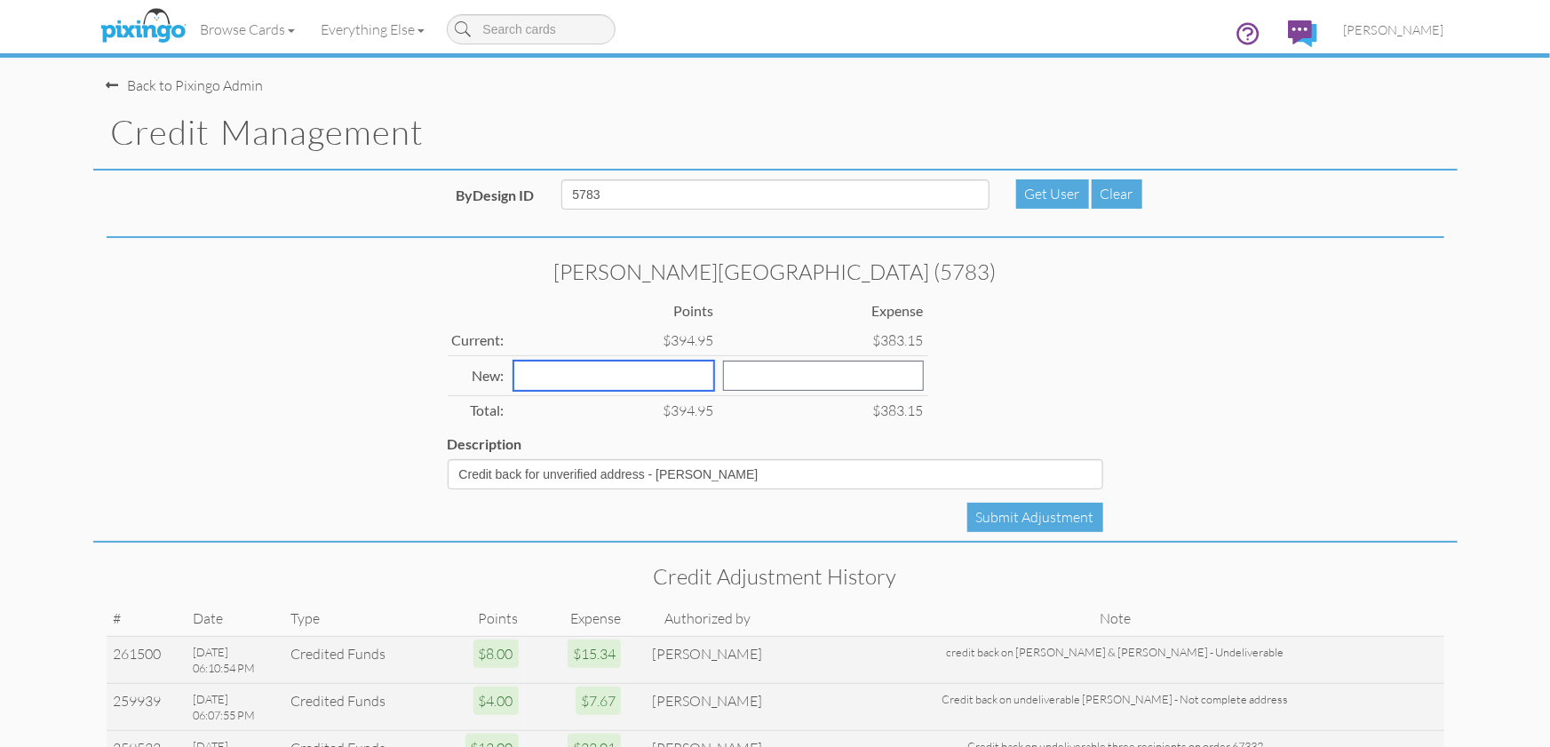
click at [567, 369] on input "number" at bounding box center [613, 376] width 201 height 30
type input "4"
click at [750, 377] on input "number" at bounding box center [823, 376] width 201 height 30
type input "7.67"
click at [910, 382] on div "[PERSON_NAME][GEOGRAPHIC_DATA] (5783) Points Expense Current: $394.95 $383.15 N…" at bounding box center [775, 374] width 682 height 229
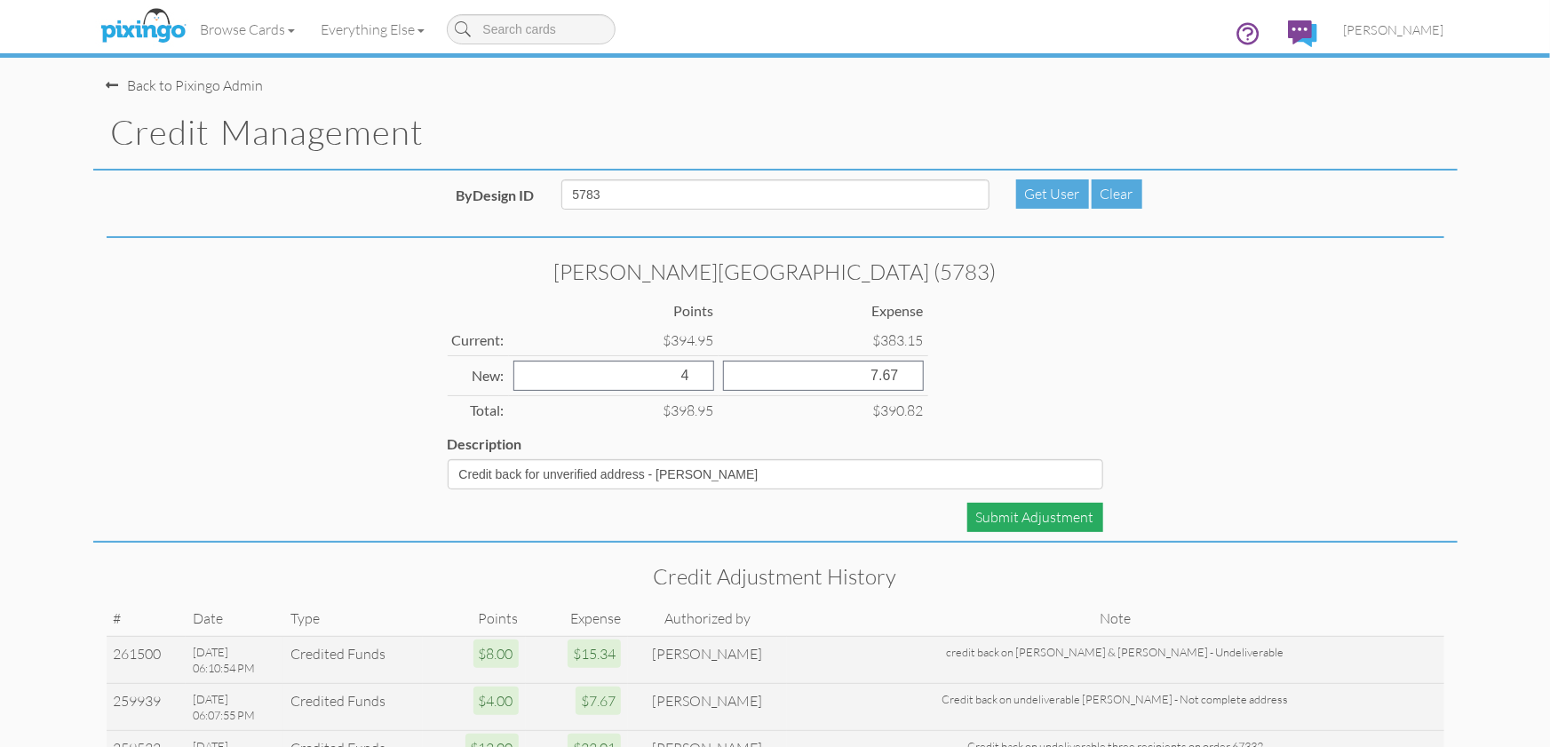
click at [1041, 526] on div "Submit Adjustment" at bounding box center [1035, 517] width 136 height 29
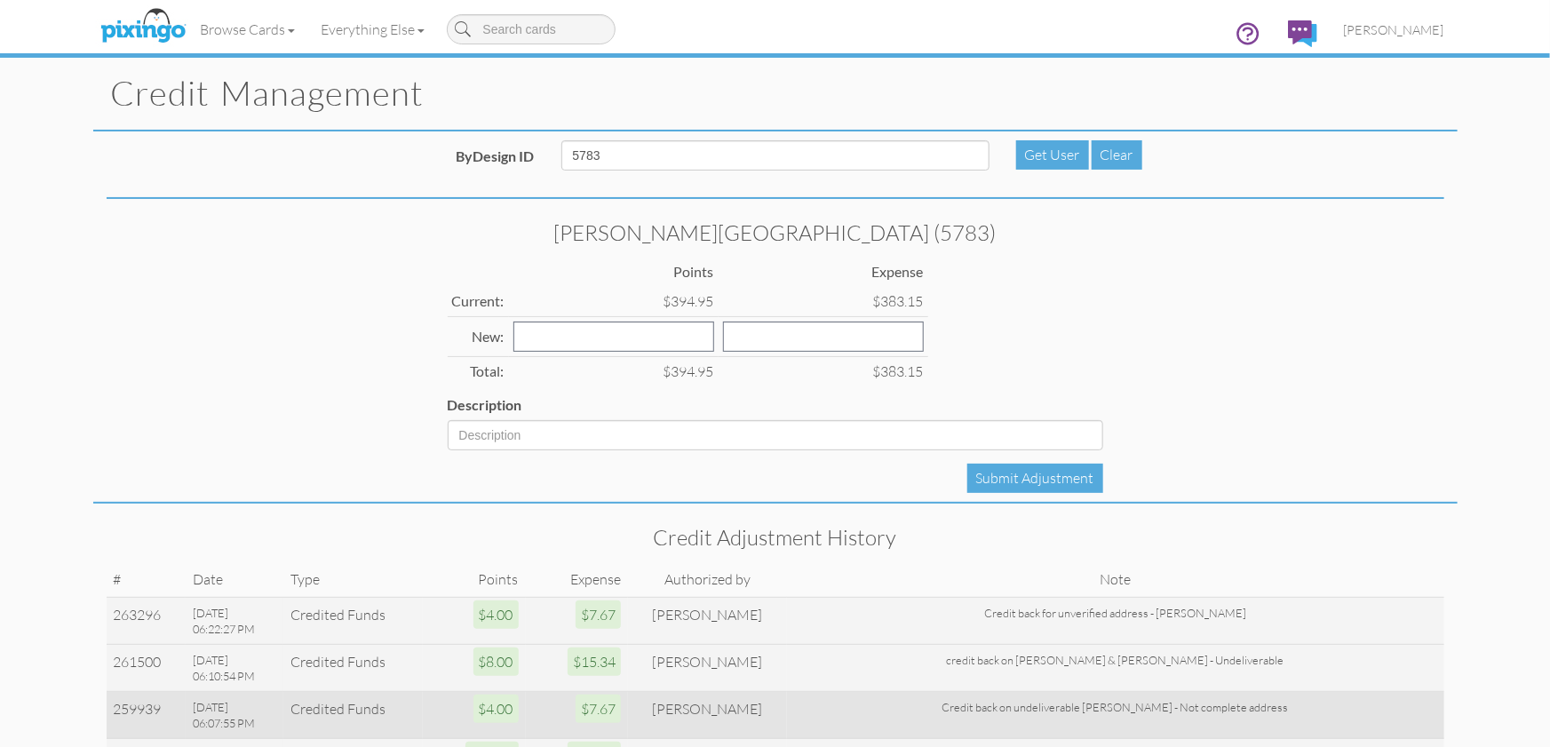
scroll to position [58, 0]
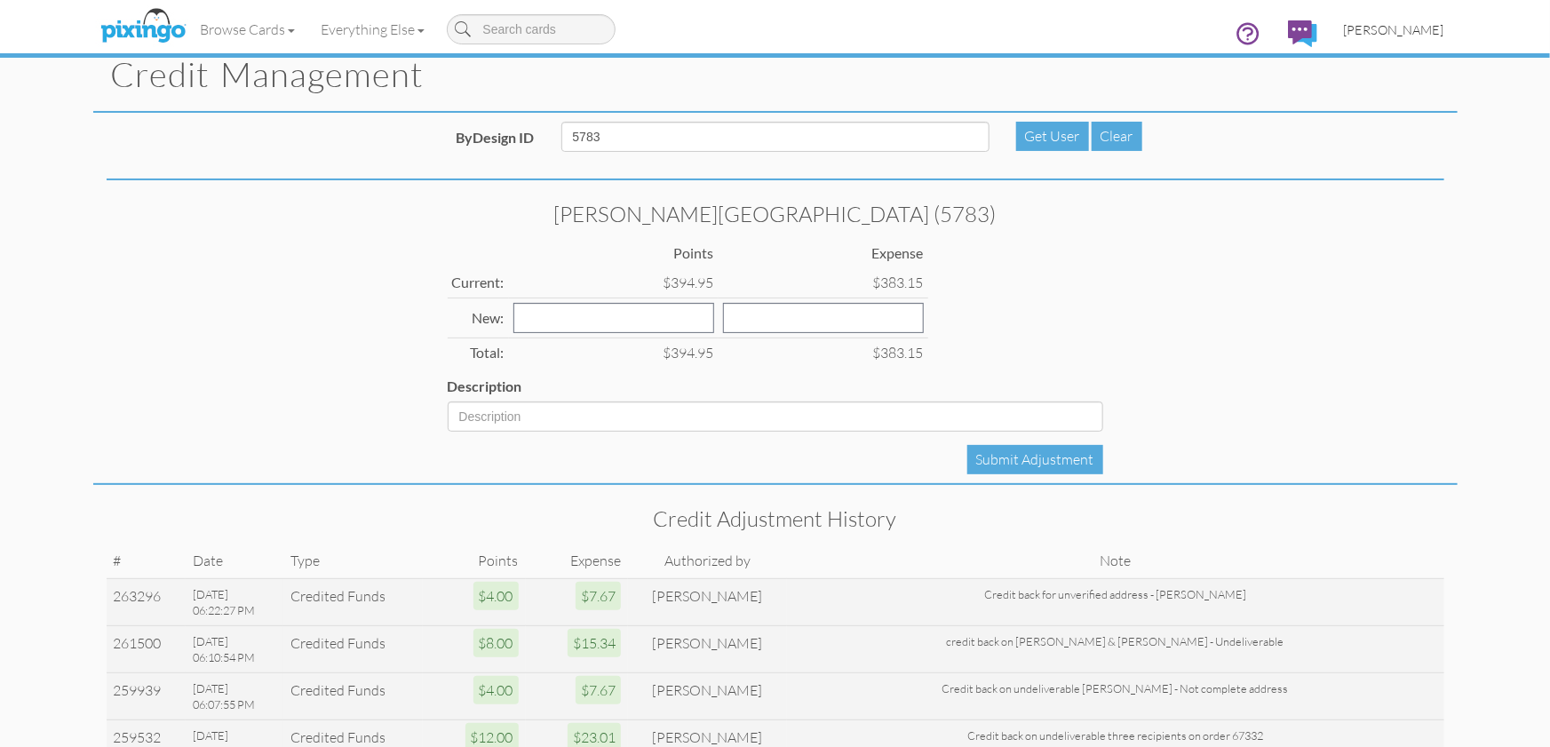
click at [1406, 36] on span "[PERSON_NAME]" at bounding box center [1394, 29] width 100 height 15
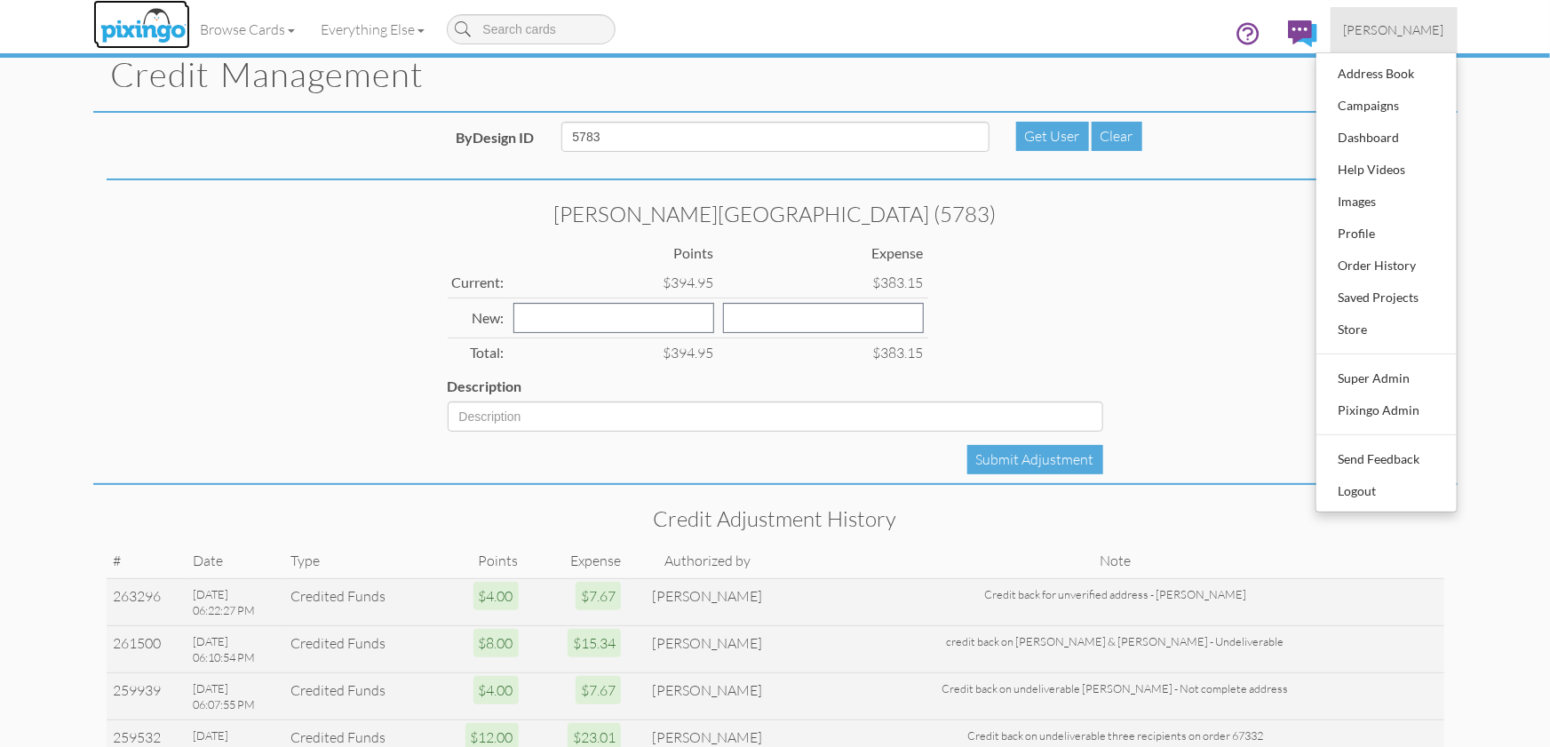
click at [173, 27] on img at bounding box center [143, 26] width 94 height 44
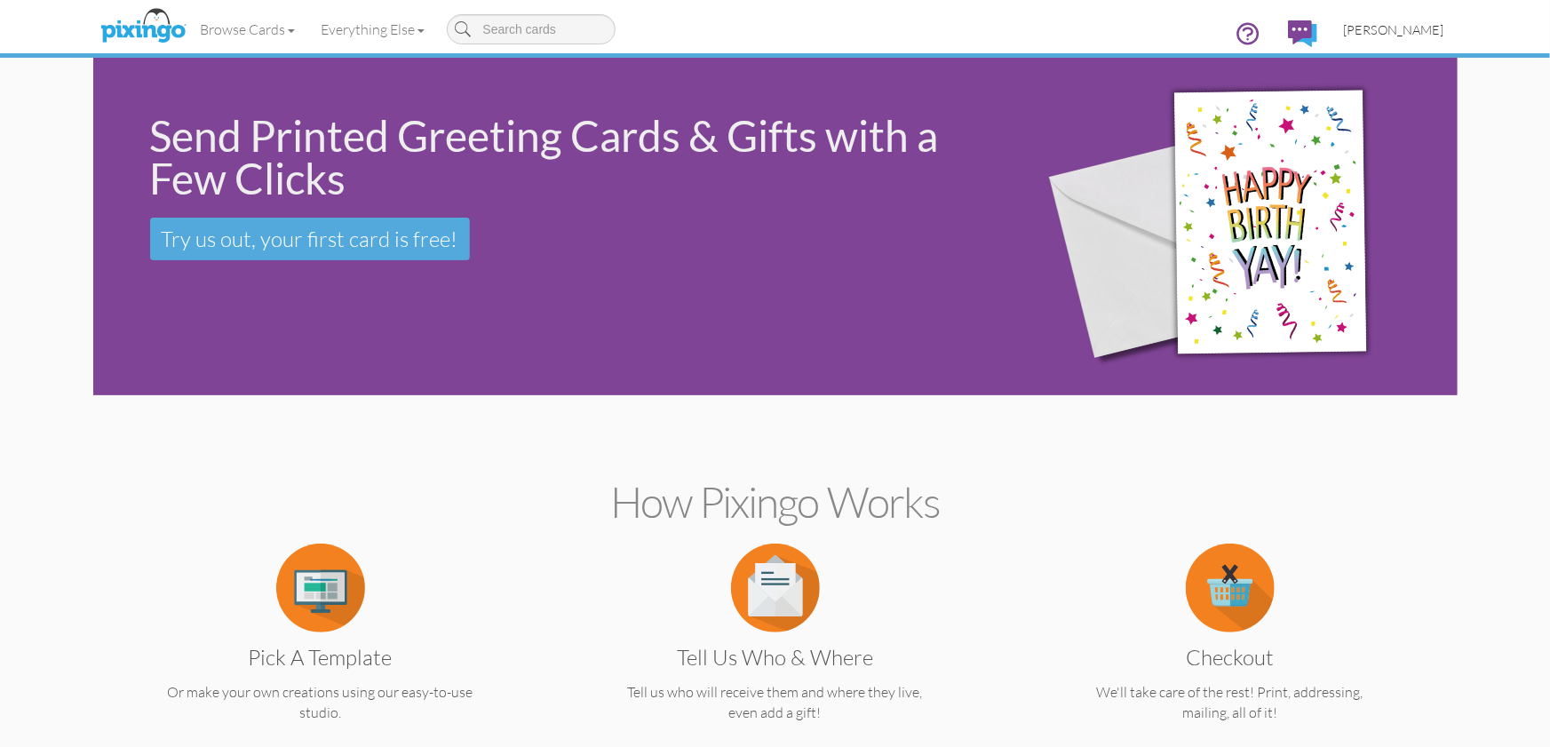
click at [1417, 30] on span "[PERSON_NAME]" at bounding box center [1394, 29] width 100 height 15
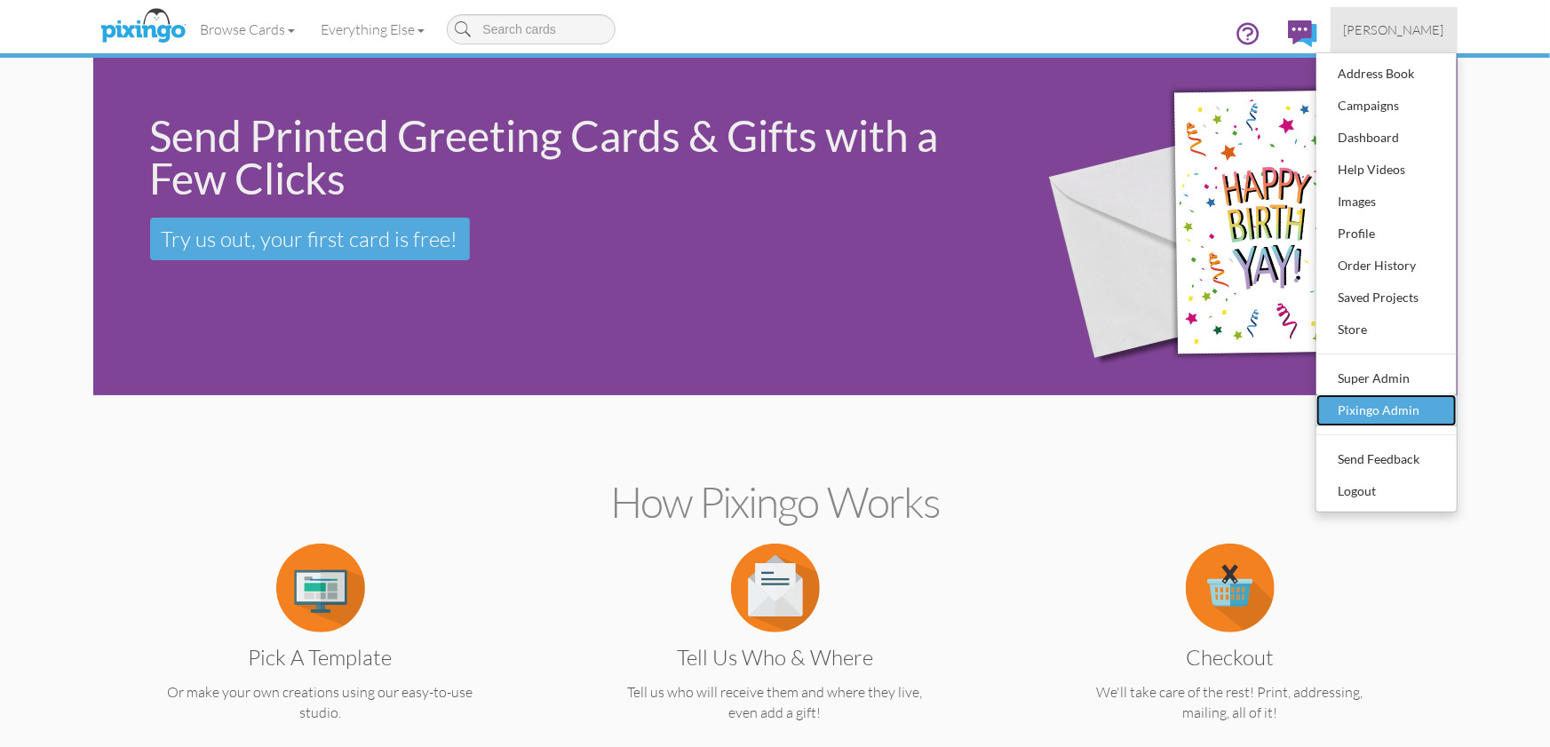
click at [1401, 408] on div "Pixingo Admin" at bounding box center [1386, 410] width 105 height 27
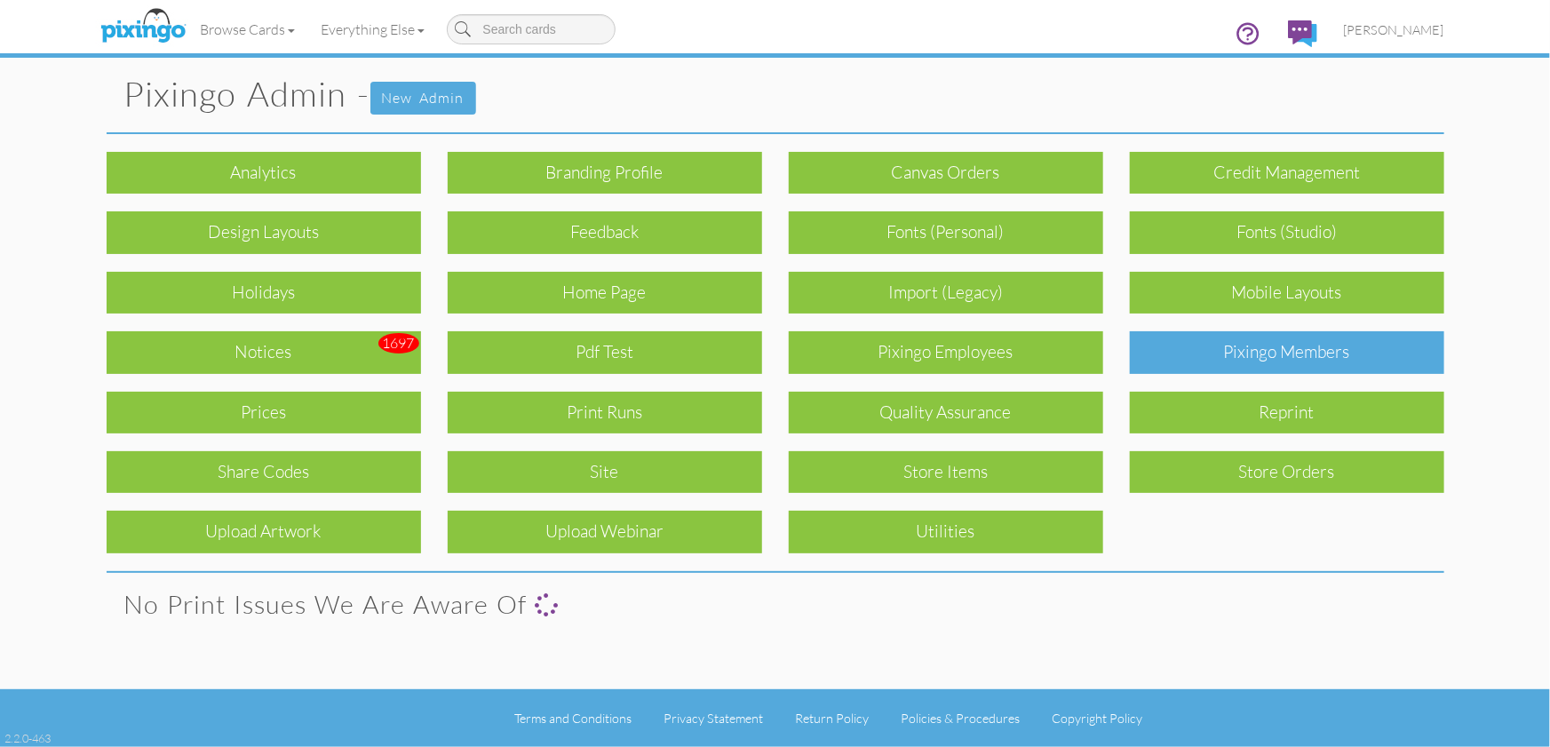
click at [1314, 353] on div "Pixingo Members" at bounding box center [1287, 352] width 314 height 42
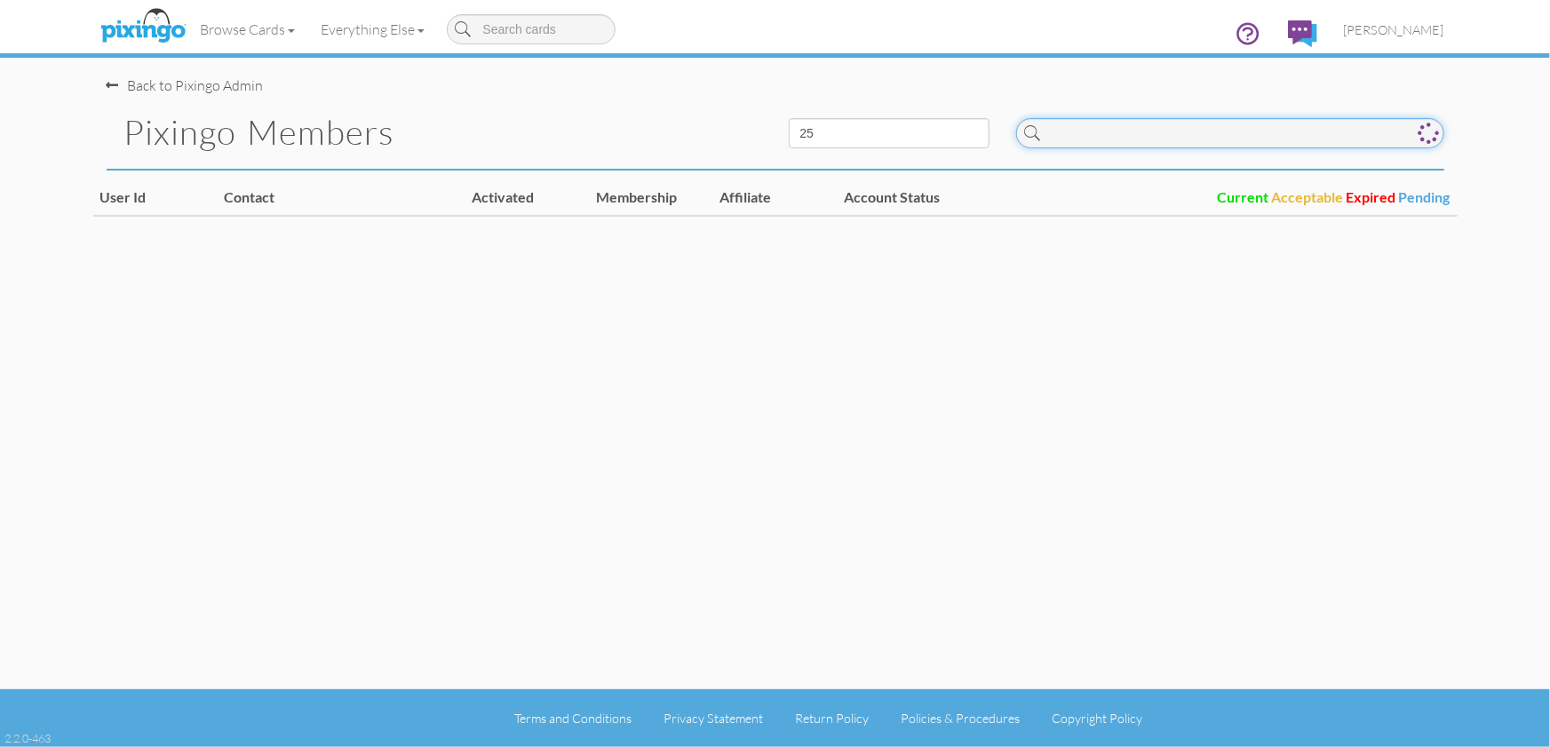
click at [1106, 144] on input at bounding box center [1230, 133] width 428 height 30
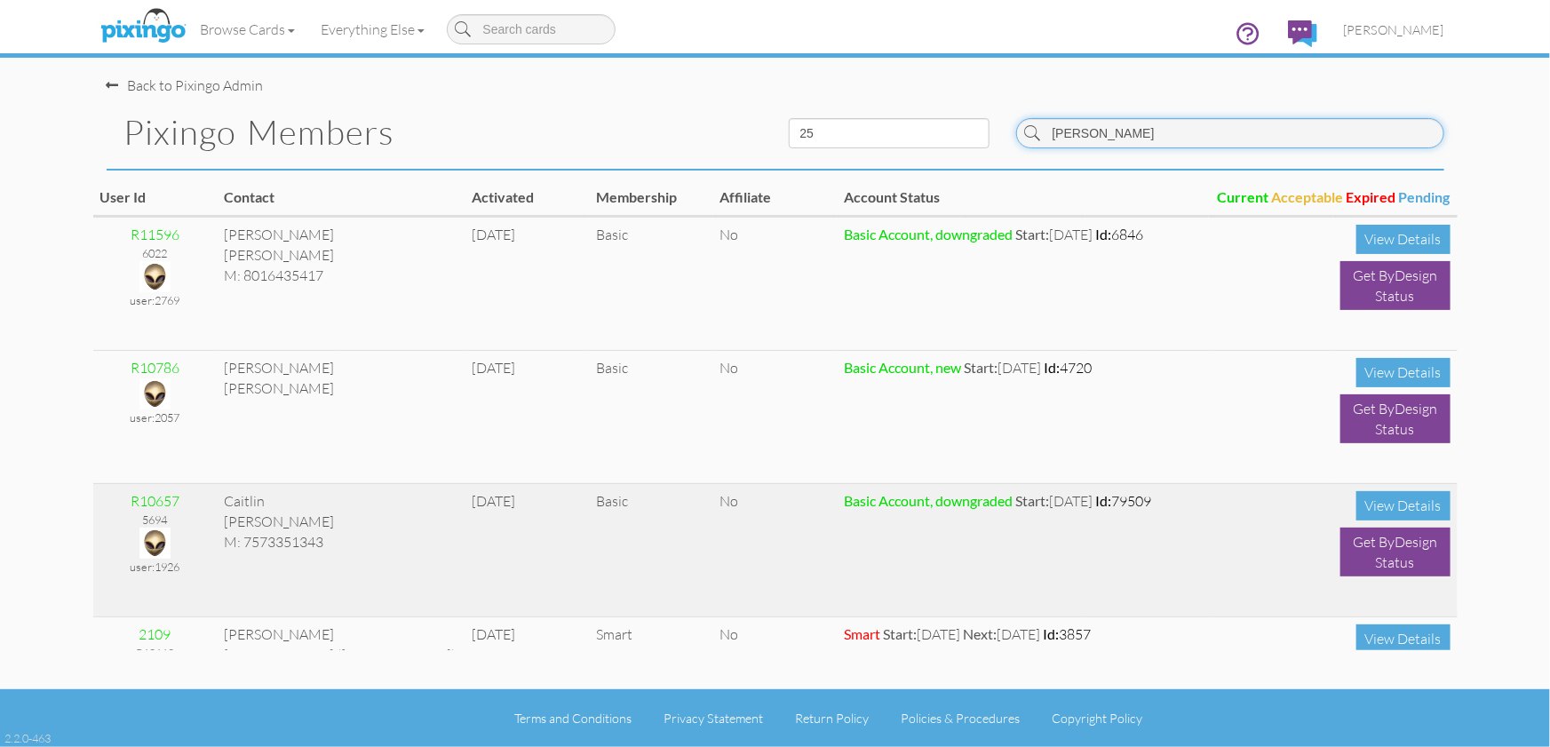
scroll to position [99, 0]
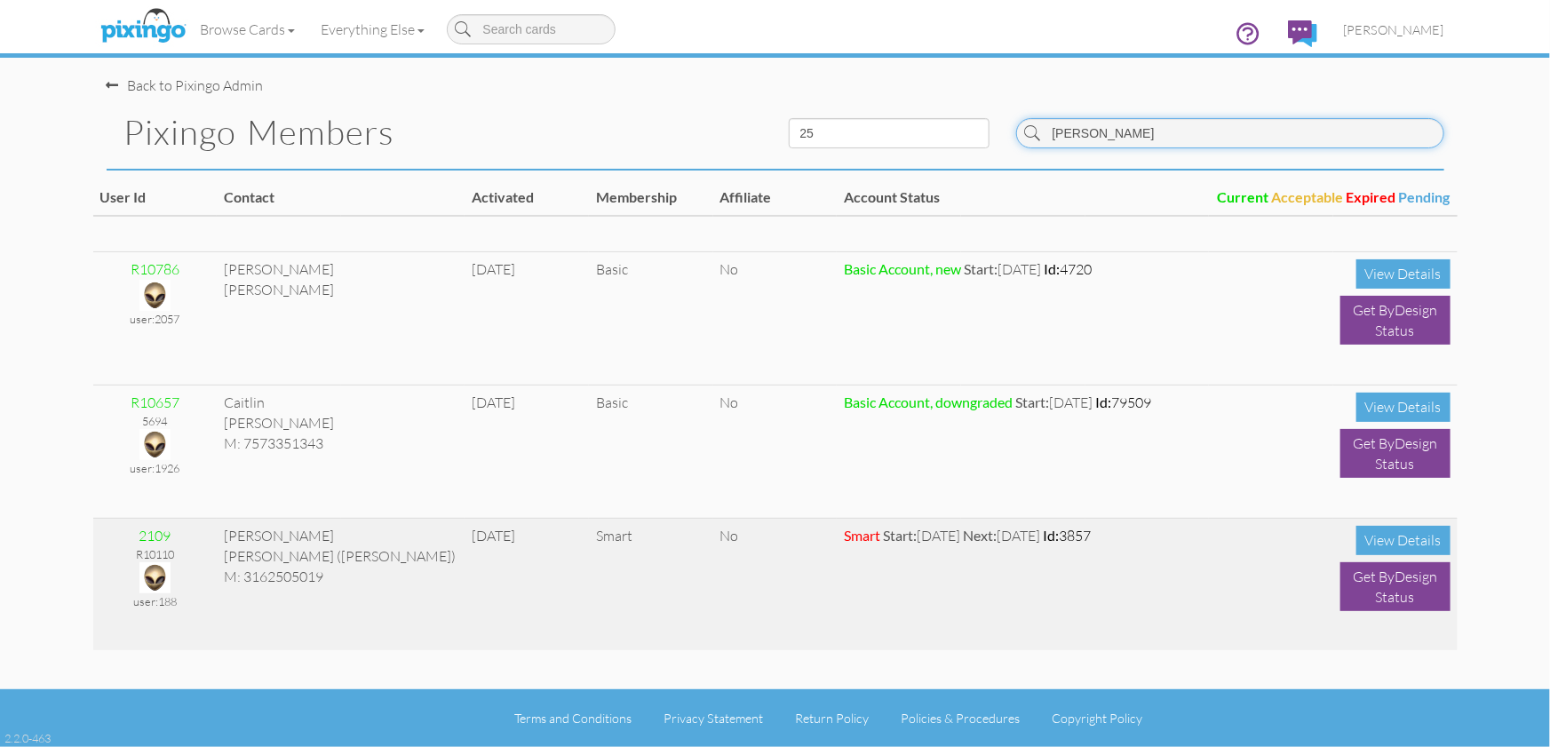
type input "[PERSON_NAME]"
click at [154, 579] on img at bounding box center [154, 577] width 31 height 31
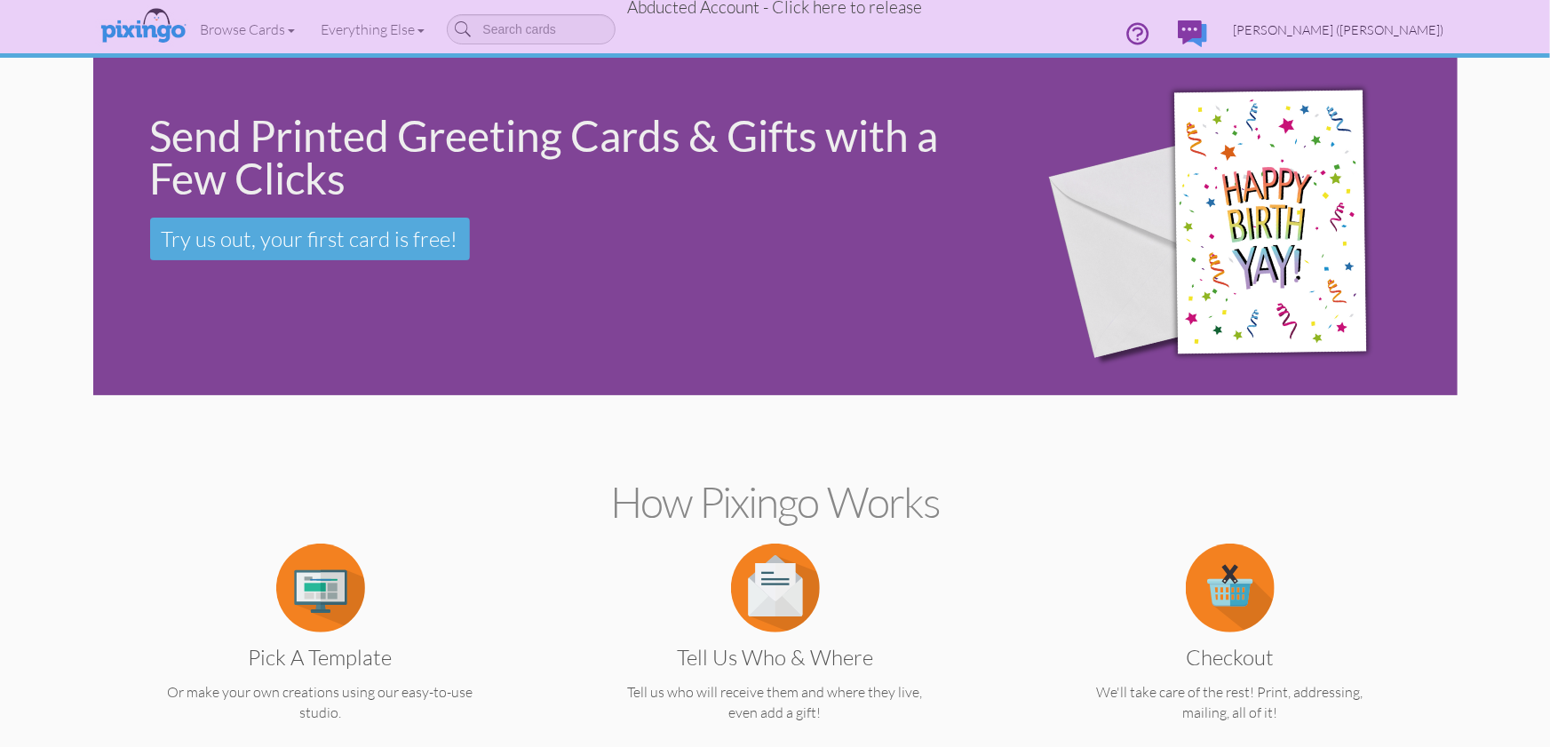
click at [1385, 22] on span "[PERSON_NAME] ([PERSON_NAME])" at bounding box center [1339, 29] width 210 height 15
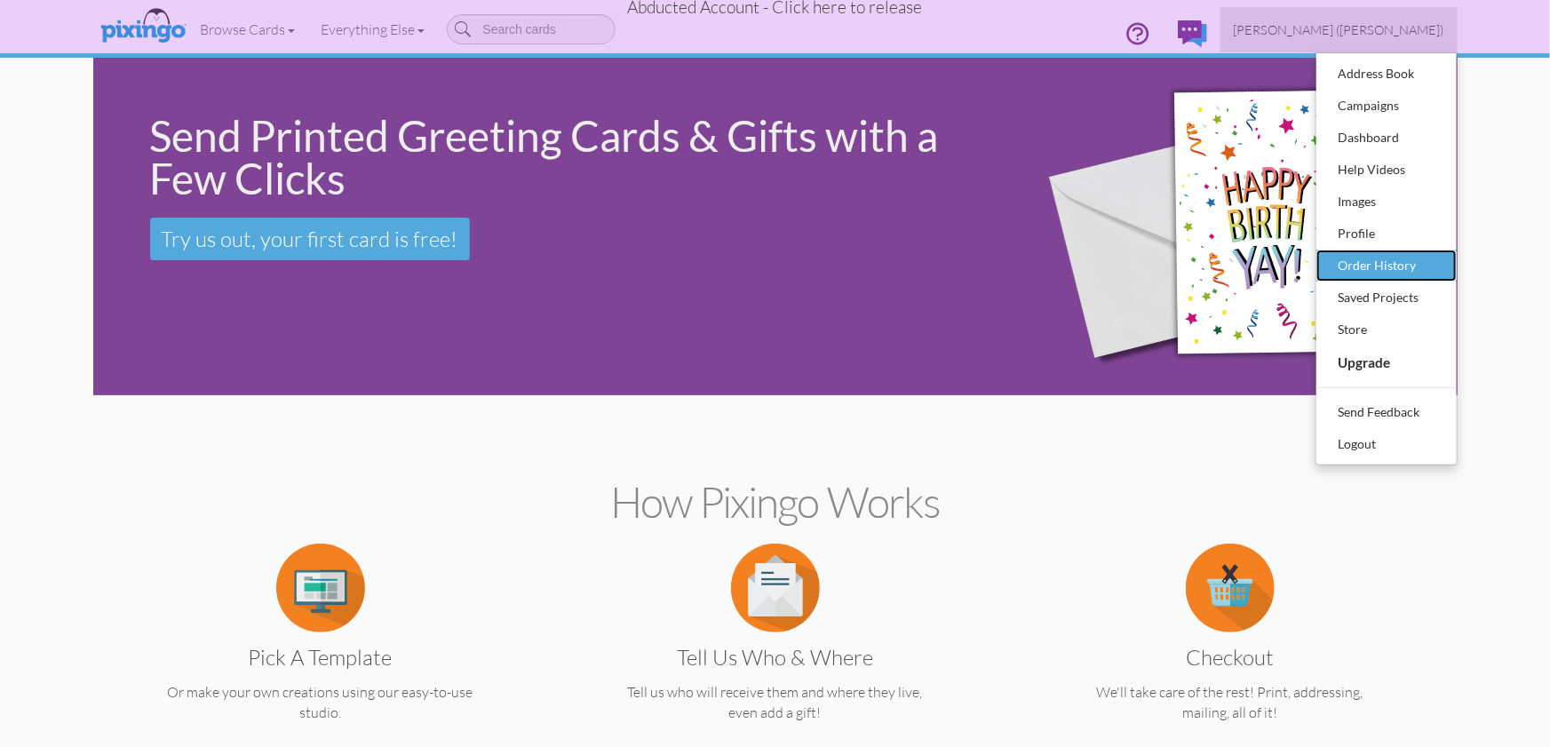
click at [1394, 262] on div "Order History" at bounding box center [1386, 265] width 105 height 27
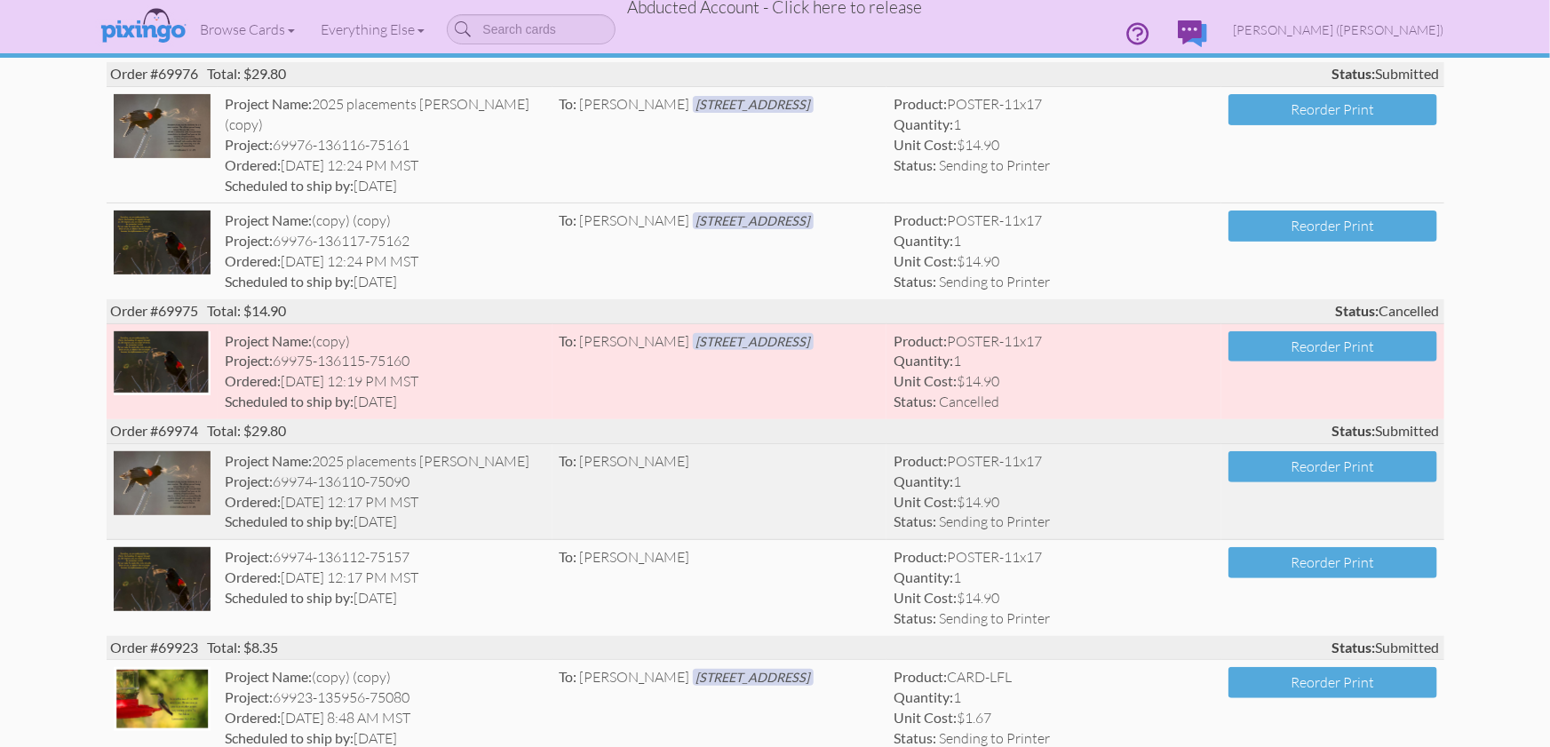
scroll to position [182, 0]
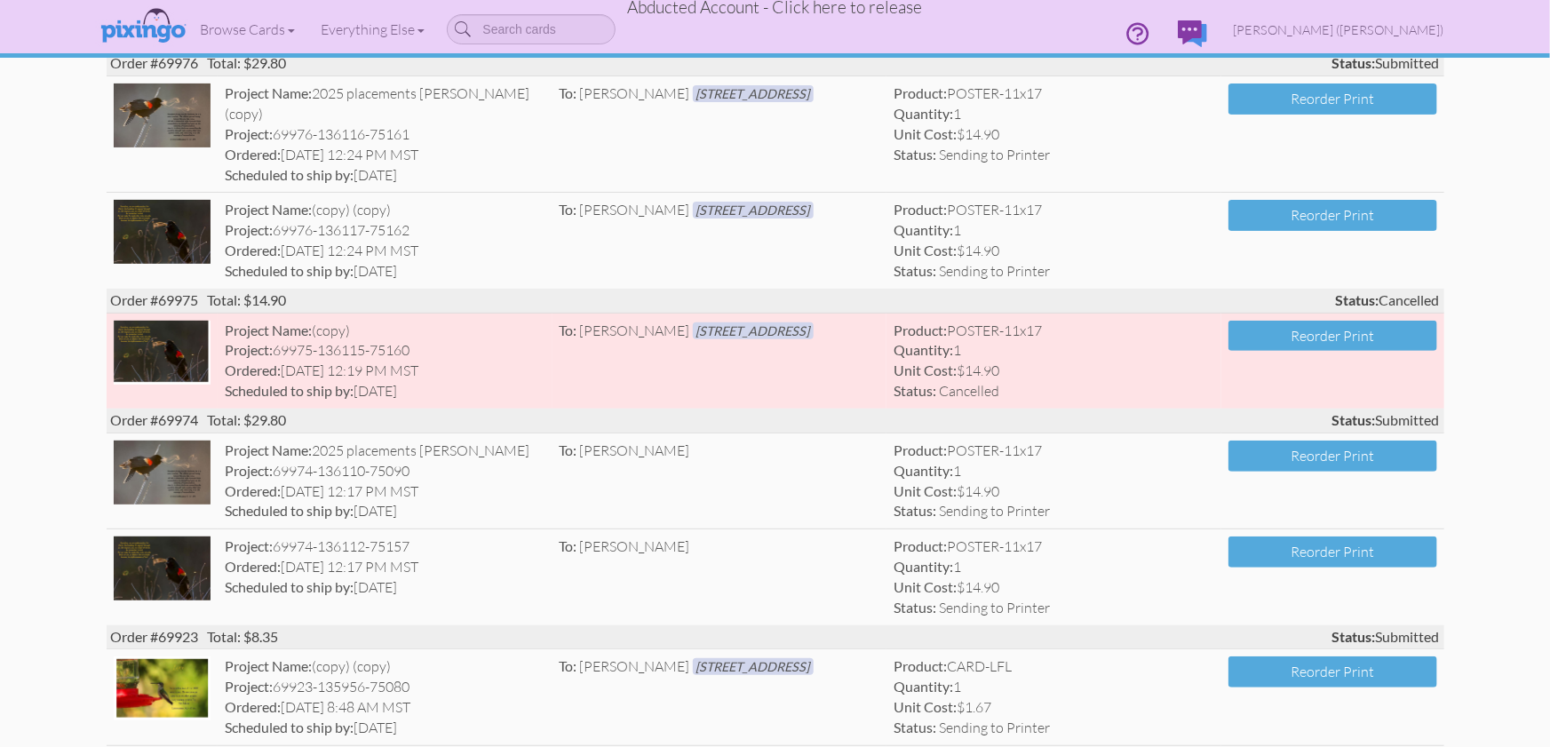
click at [735, 8] on span "Abducted Account - Click here to release" at bounding box center [775, 6] width 295 height 21
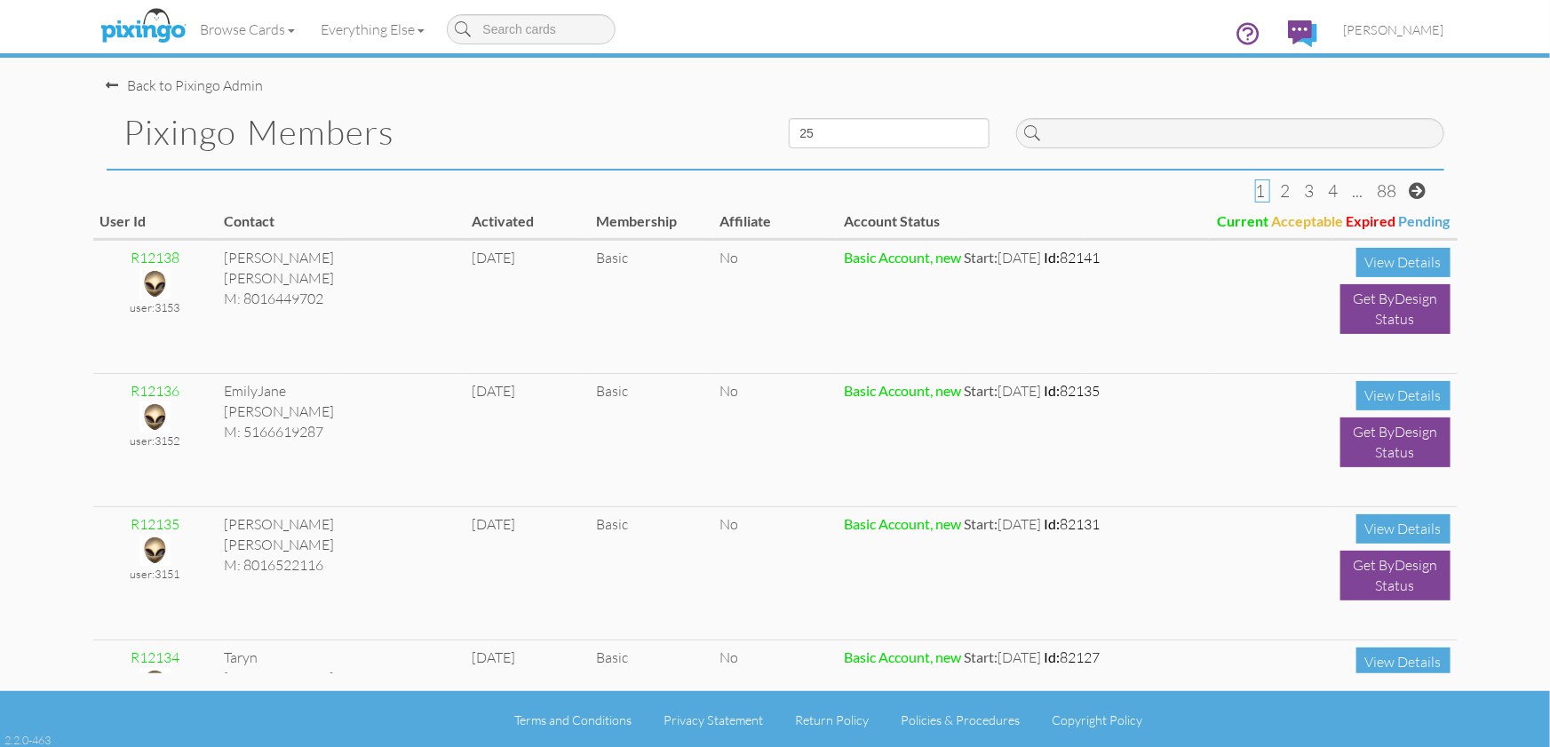
click at [441, 78] on div "Back to Pixingo Admin" at bounding box center [782, 77] width 1351 height 38
click at [1406, 30] on span "[PERSON_NAME]" at bounding box center [1394, 29] width 100 height 15
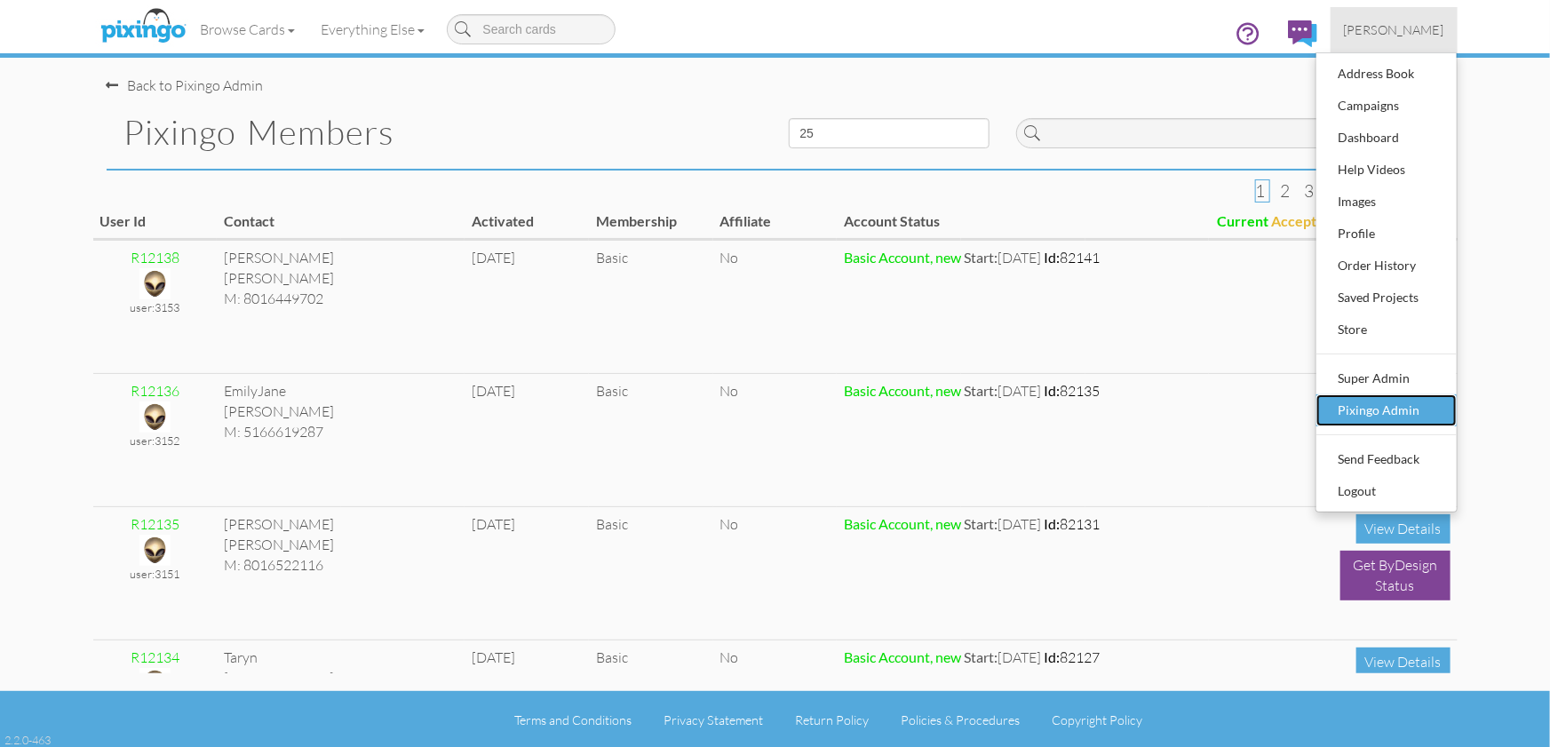
click at [1413, 406] on div "Pixingo Admin" at bounding box center [1386, 410] width 105 height 27
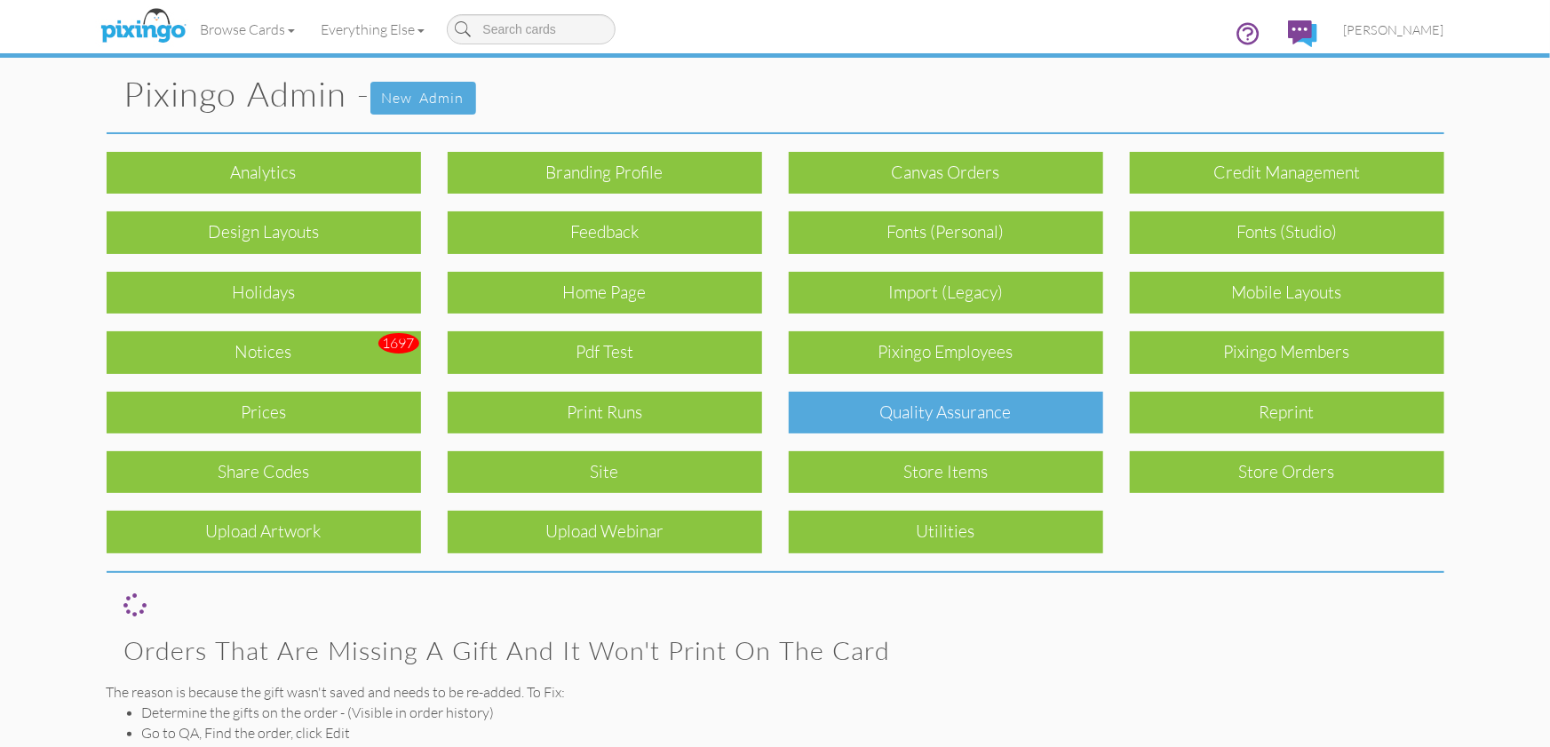
click at [941, 416] on div "Quality Assurance" at bounding box center [946, 413] width 314 height 42
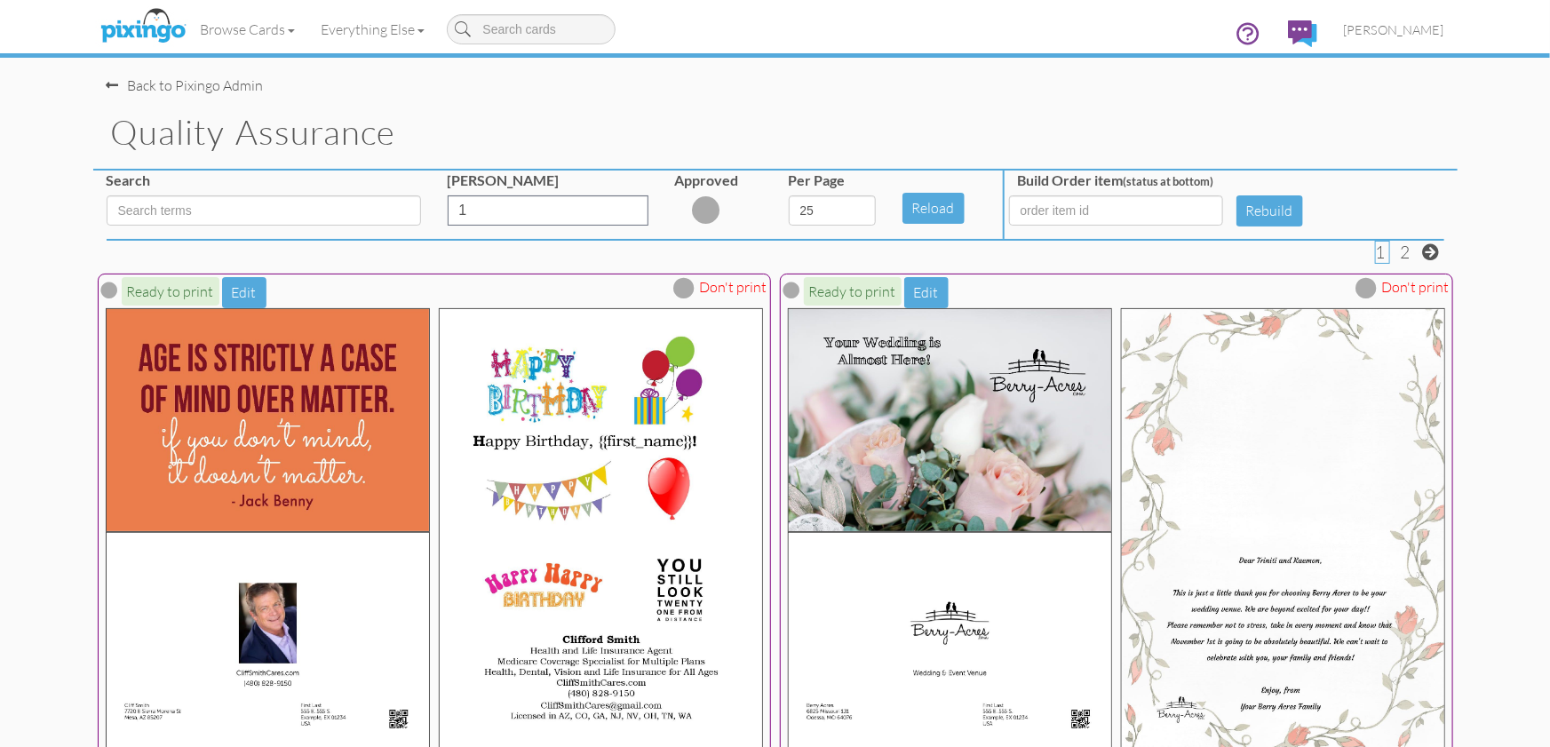
click at [526, 121] on h1 "Quality Assurance" at bounding box center [784, 132] width 1346 height 37
click at [139, 17] on img at bounding box center [143, 26] width 94 height 44
